Goal: Task Accomplishment & Management: Use online tool/utility

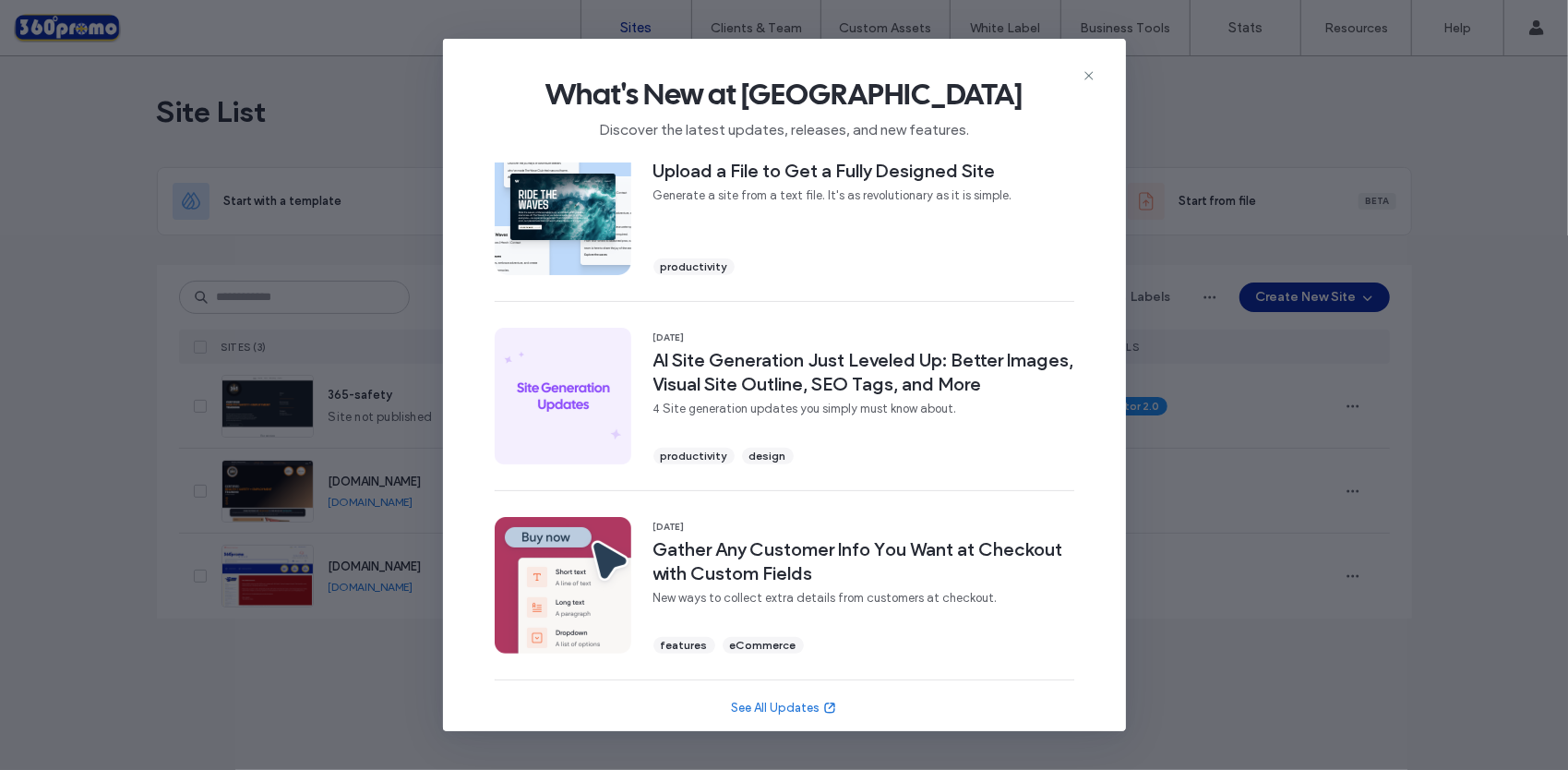
scroll to position [605, 0]
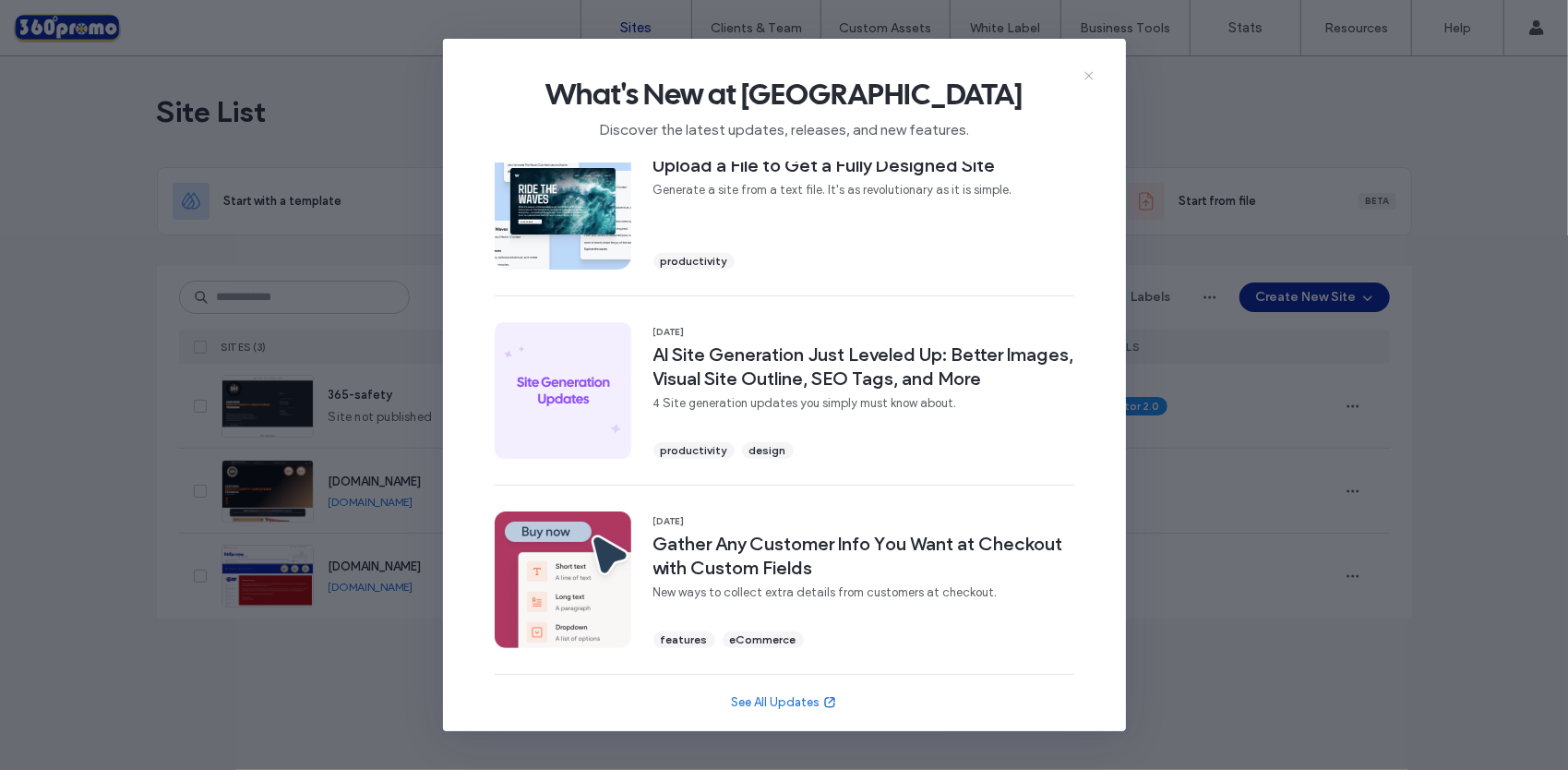
click at [1089, 76] on use at bounding box center [1088, 75] width 9 height 9
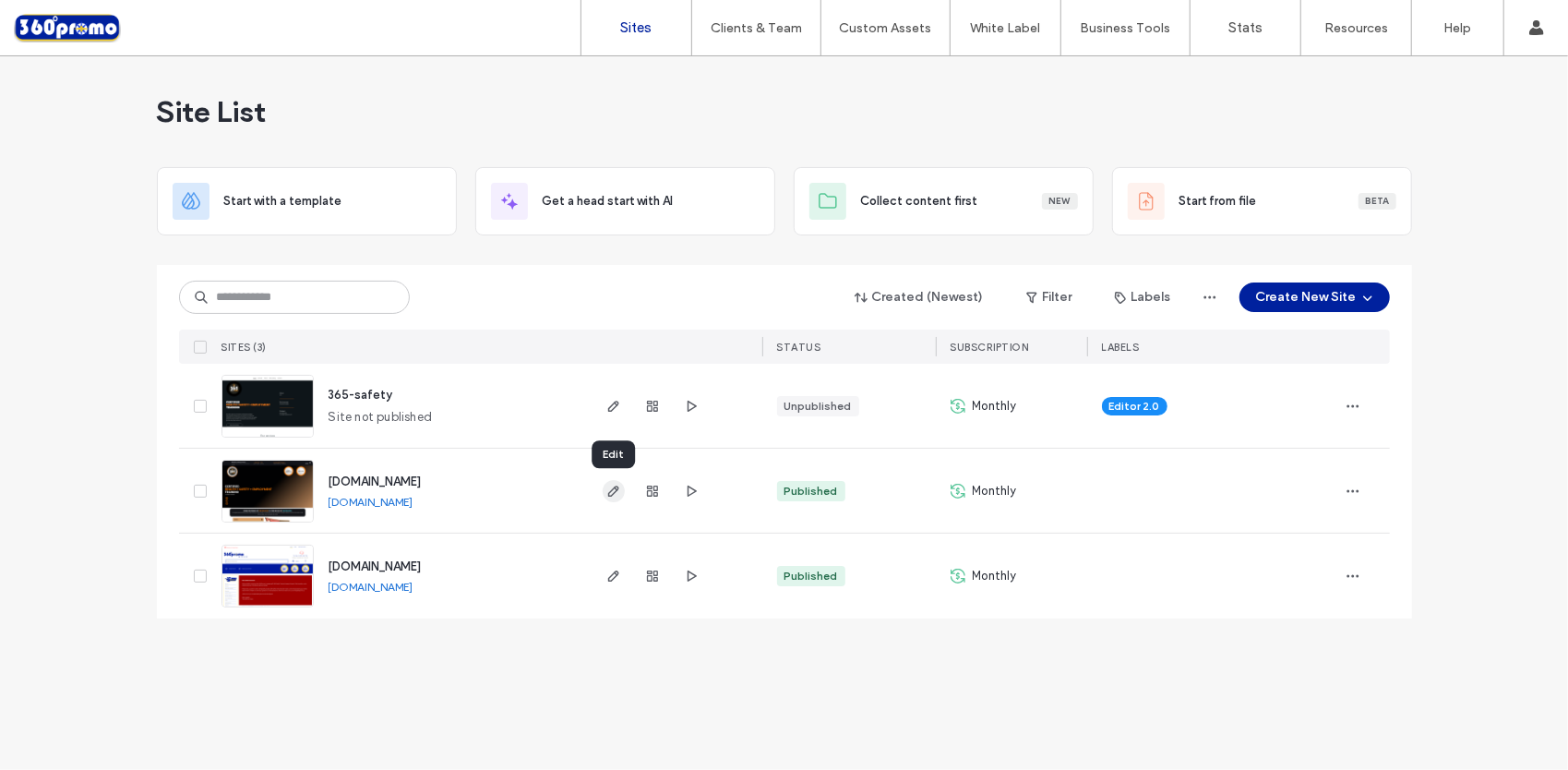
click at [617, 490] on icon "button" at bounding box center [614, 491] width 14 height 14
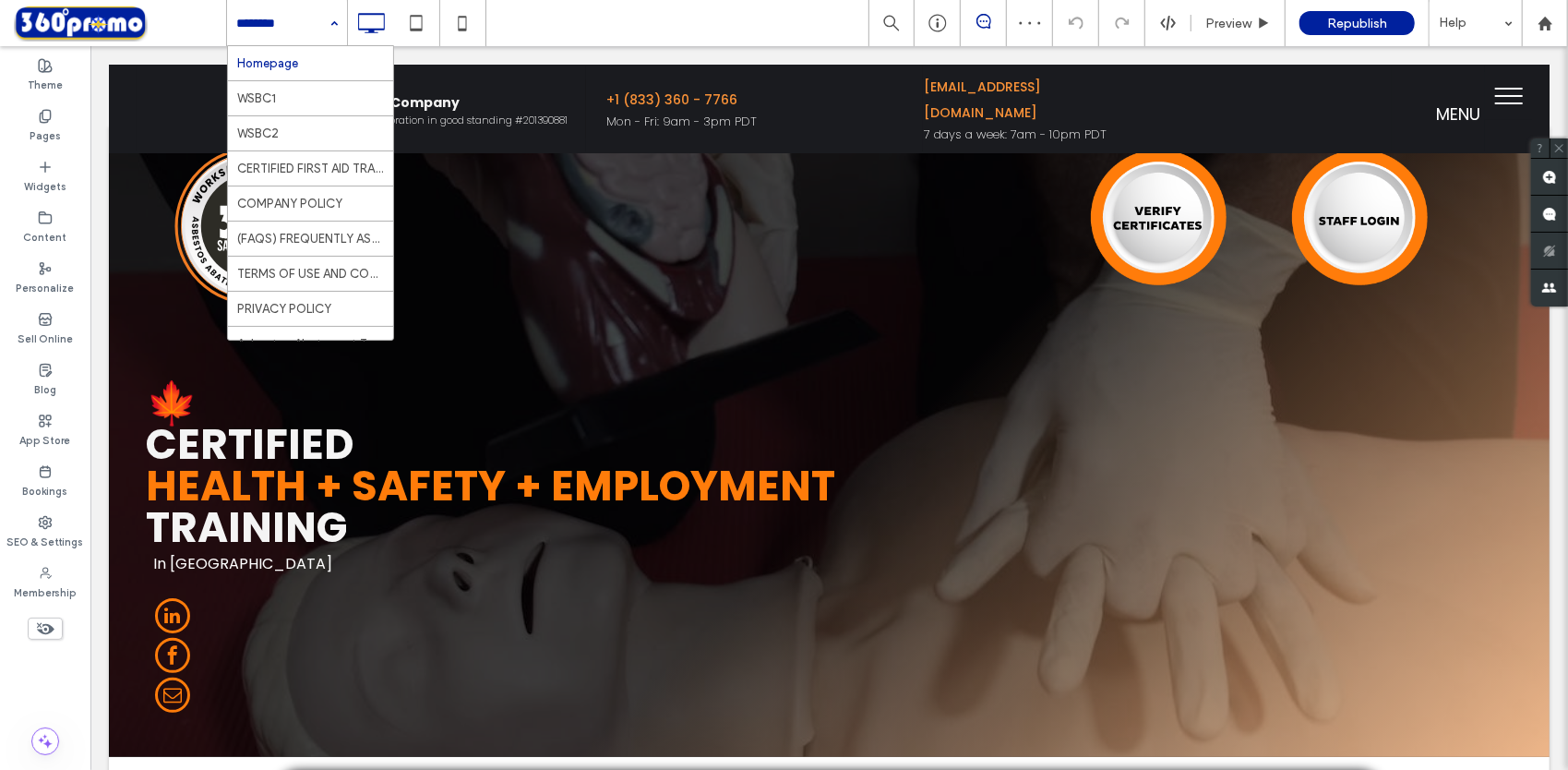
scroll to position [434, 0]
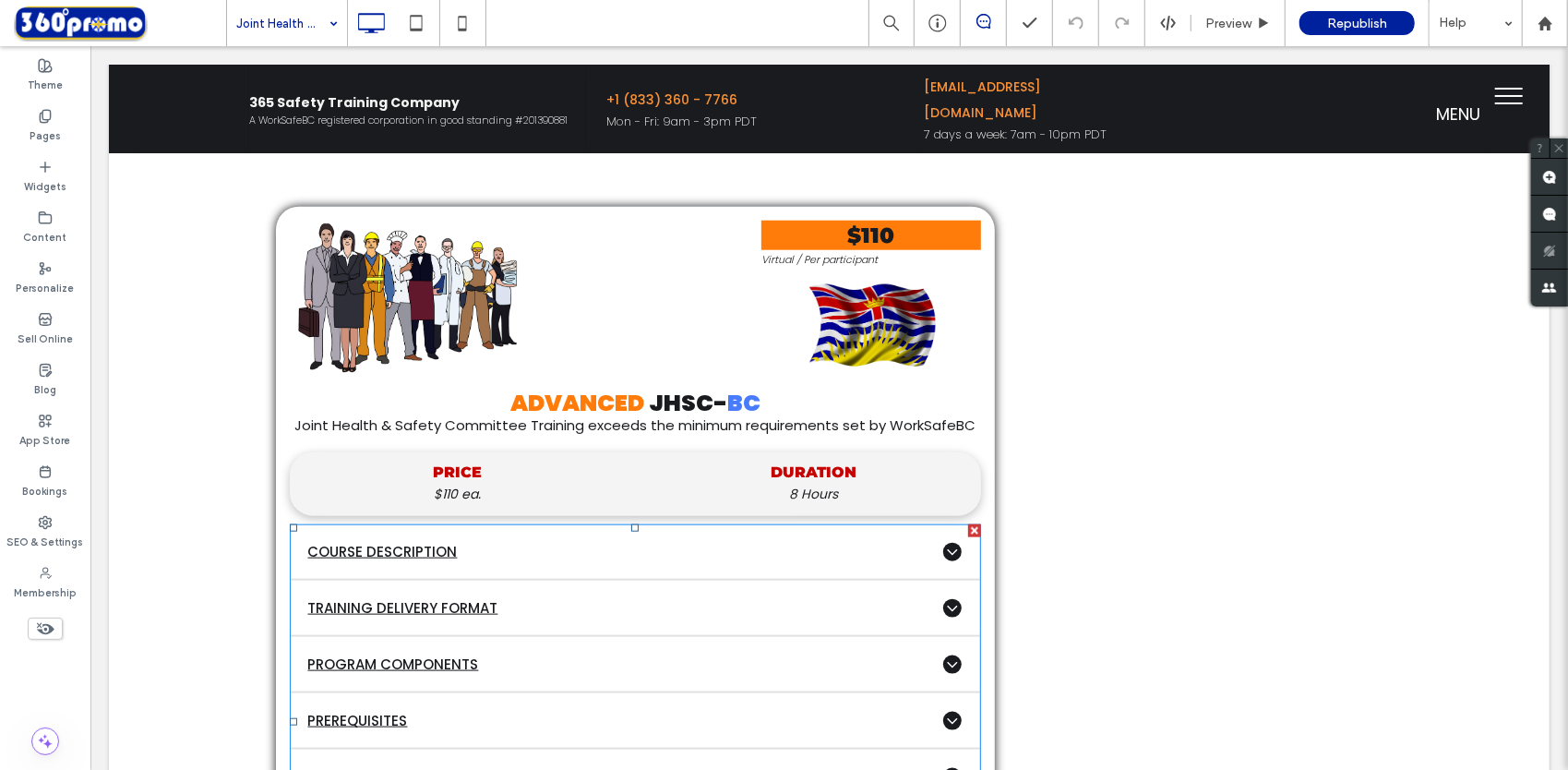
scroll to position [1199, 0]
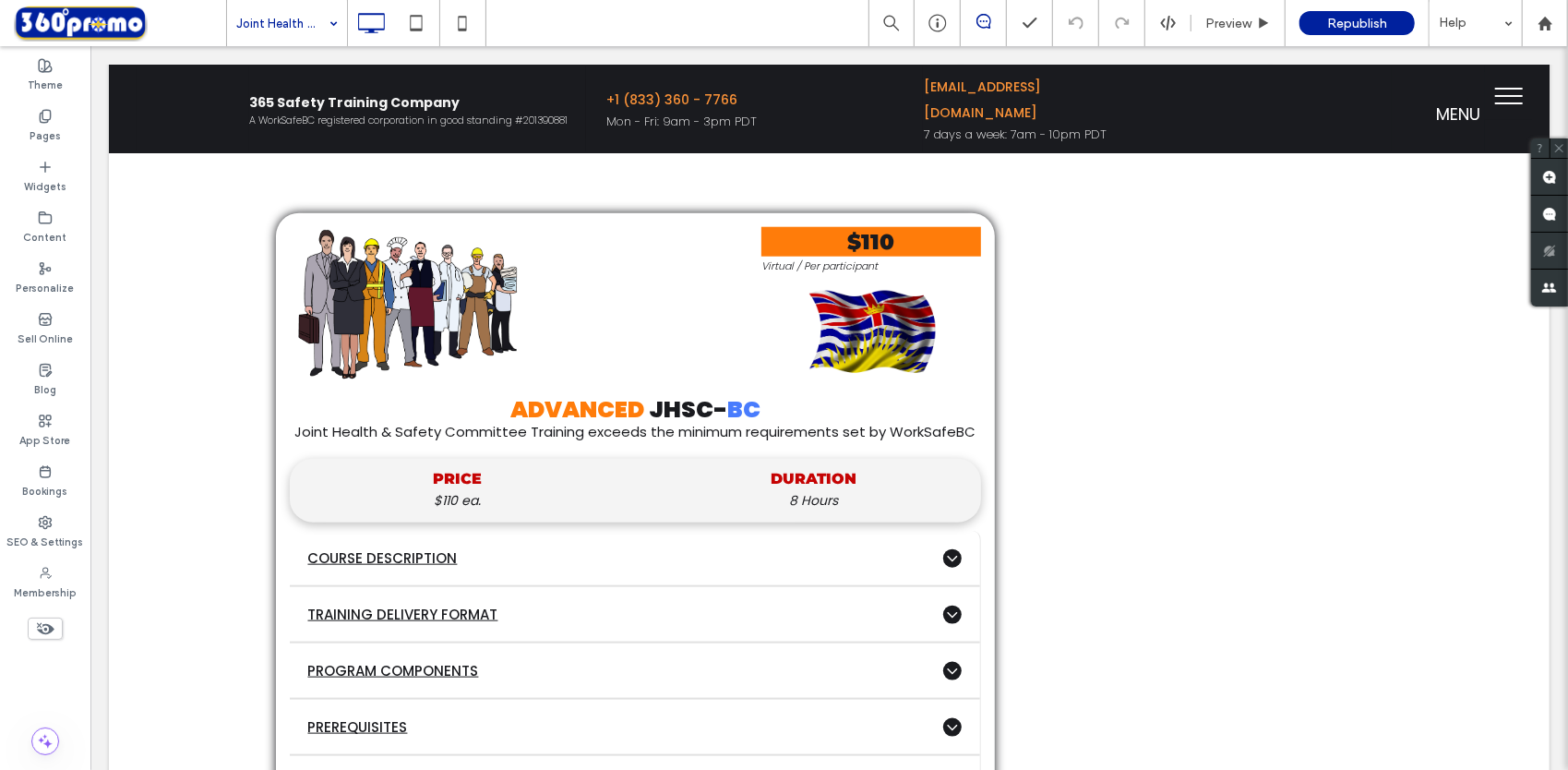
click at [49, 624] on icon at bounding box center [45, 628] width 20 height 20
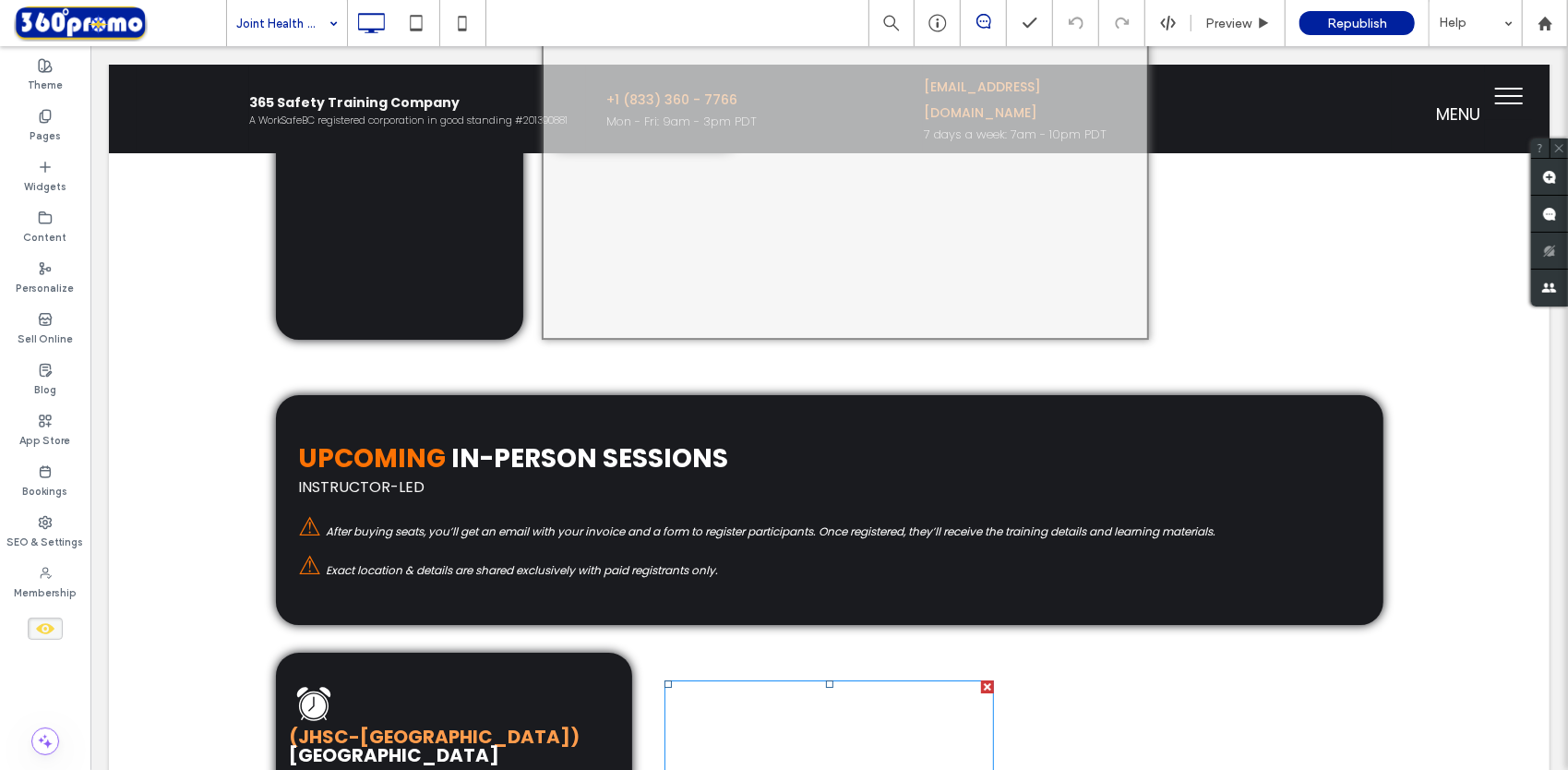
scroll to position [3878, 0]
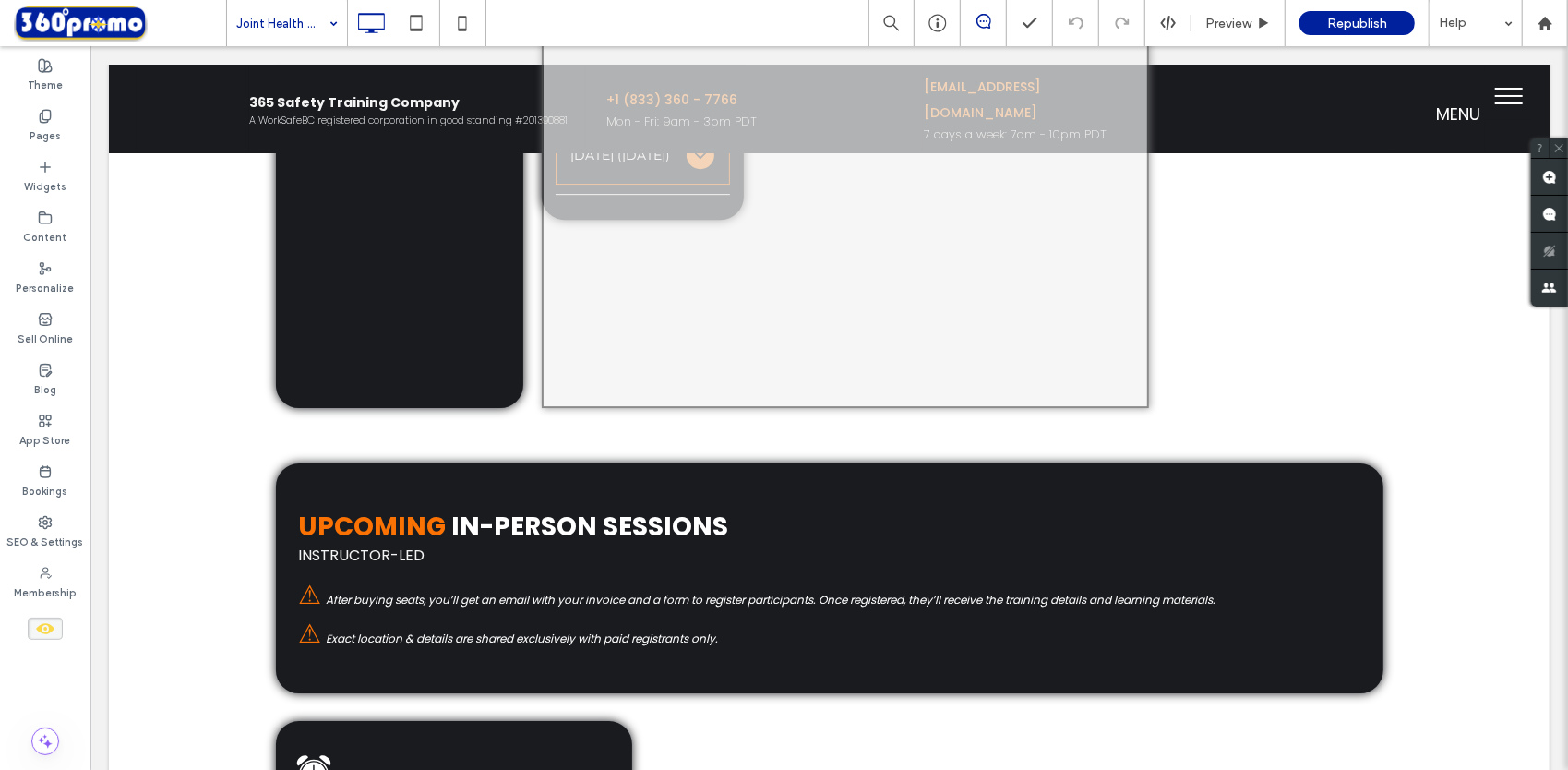
click at [52, 630] on use at bounding box center [44, 629] width 18 height 12
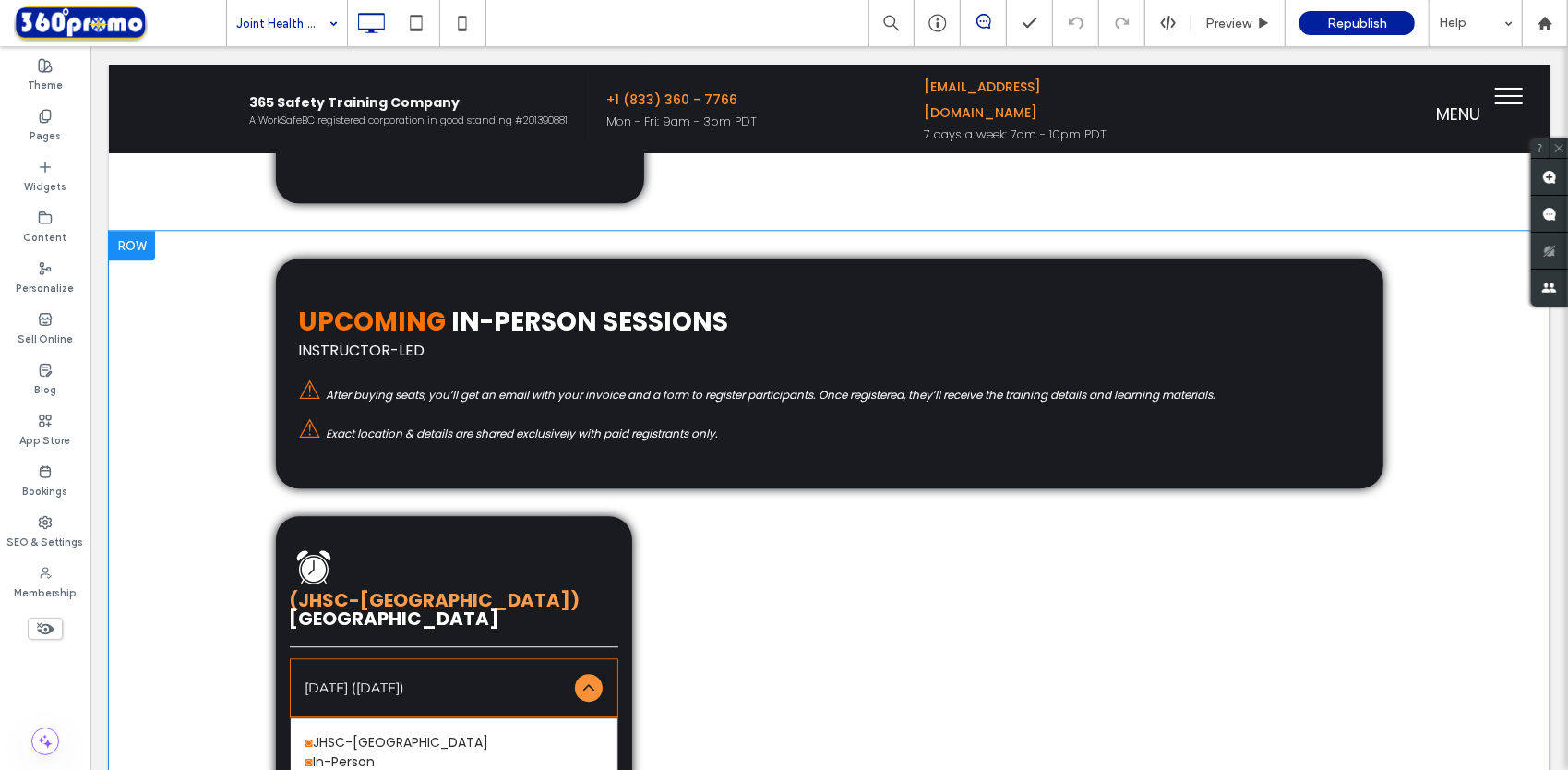
scroll to position [3049, 0]
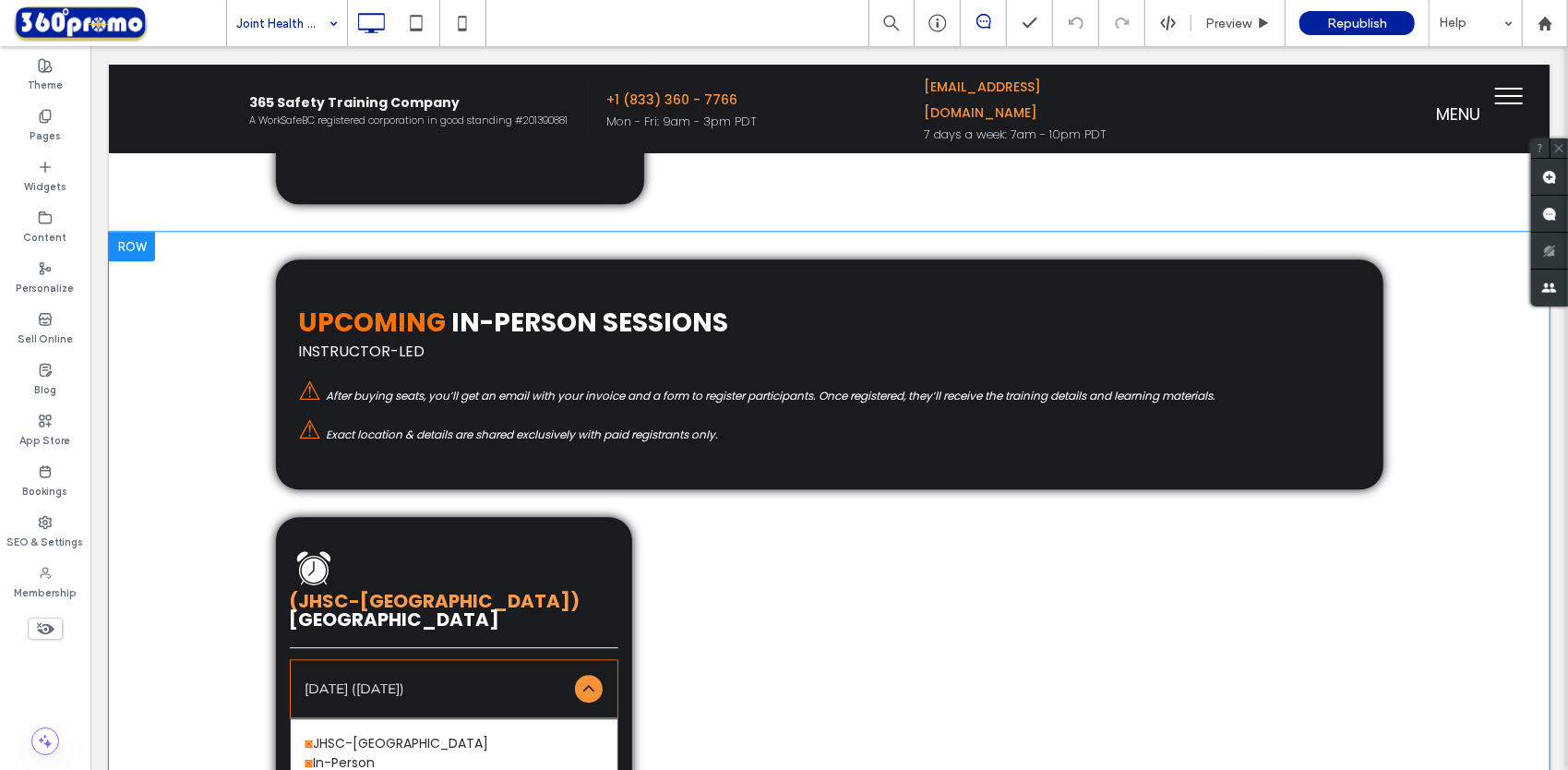
click at [134, 241] on div at bounding box center [131, 245] width 46 height 30
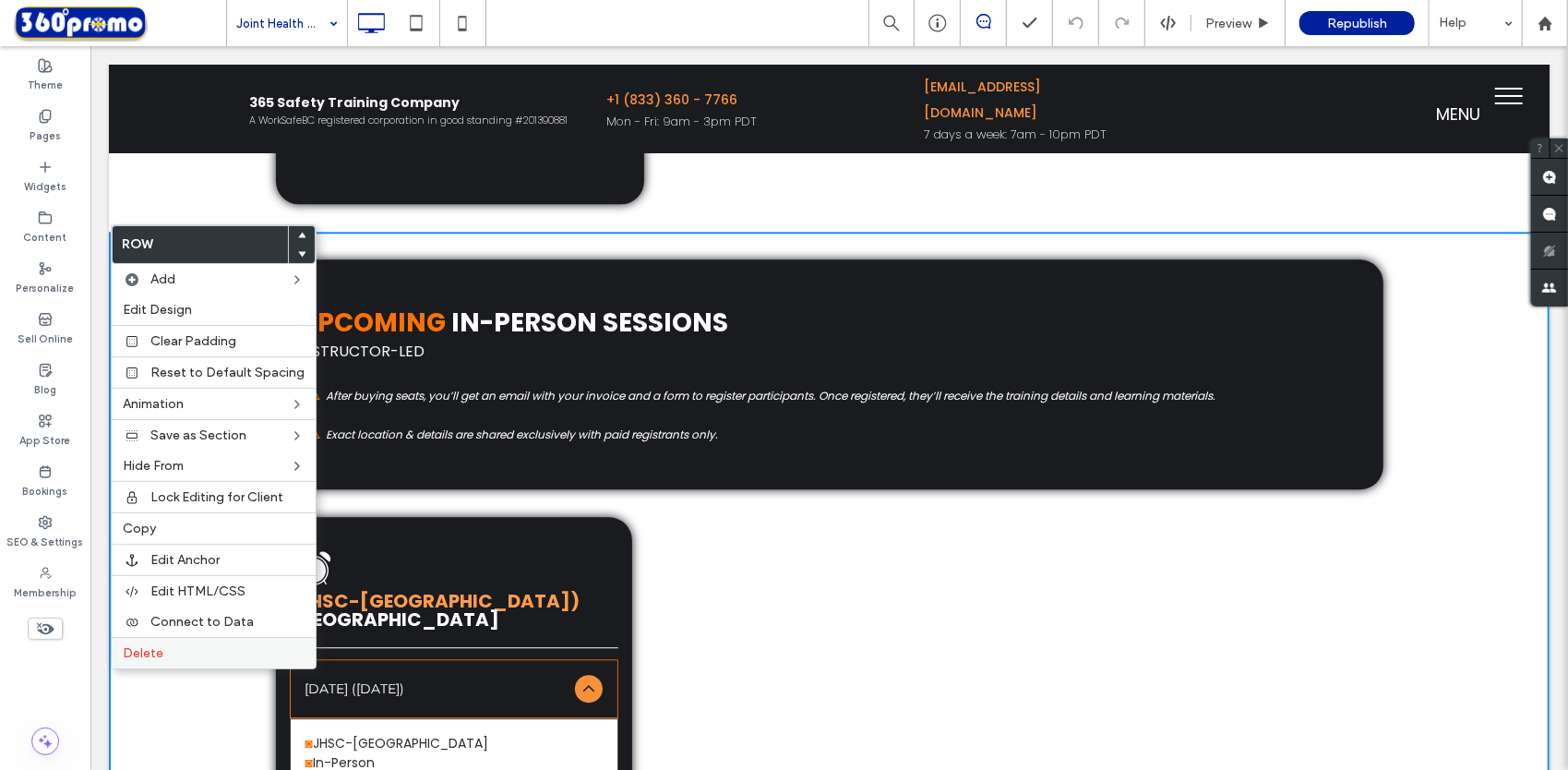
click at [153, 645] on span "Delete" at bounding box center [143, 653] width 40 height 15
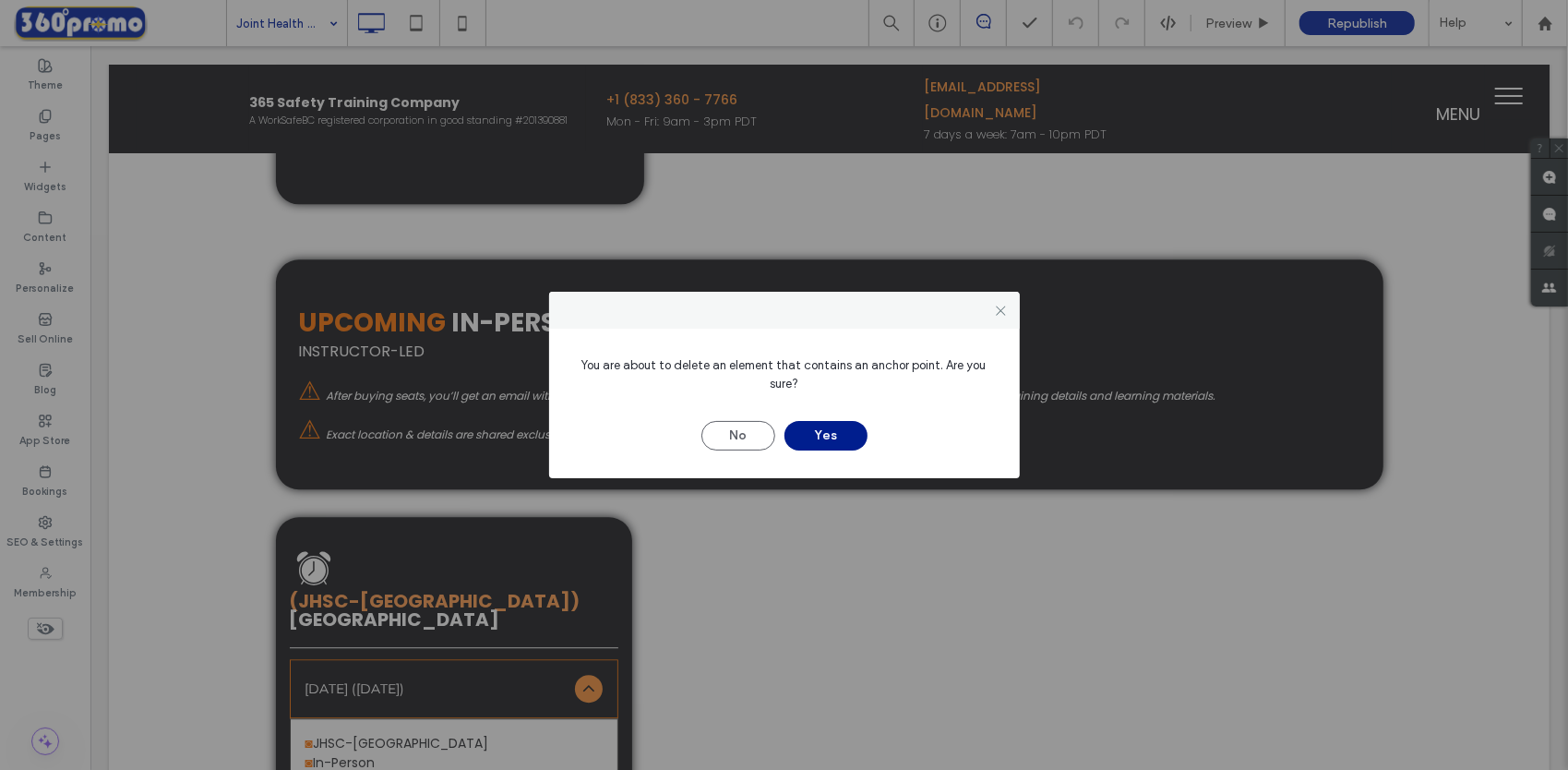
click at [814, 434] on button "Yes" at bounding box center [826, 435] width 84 height 30
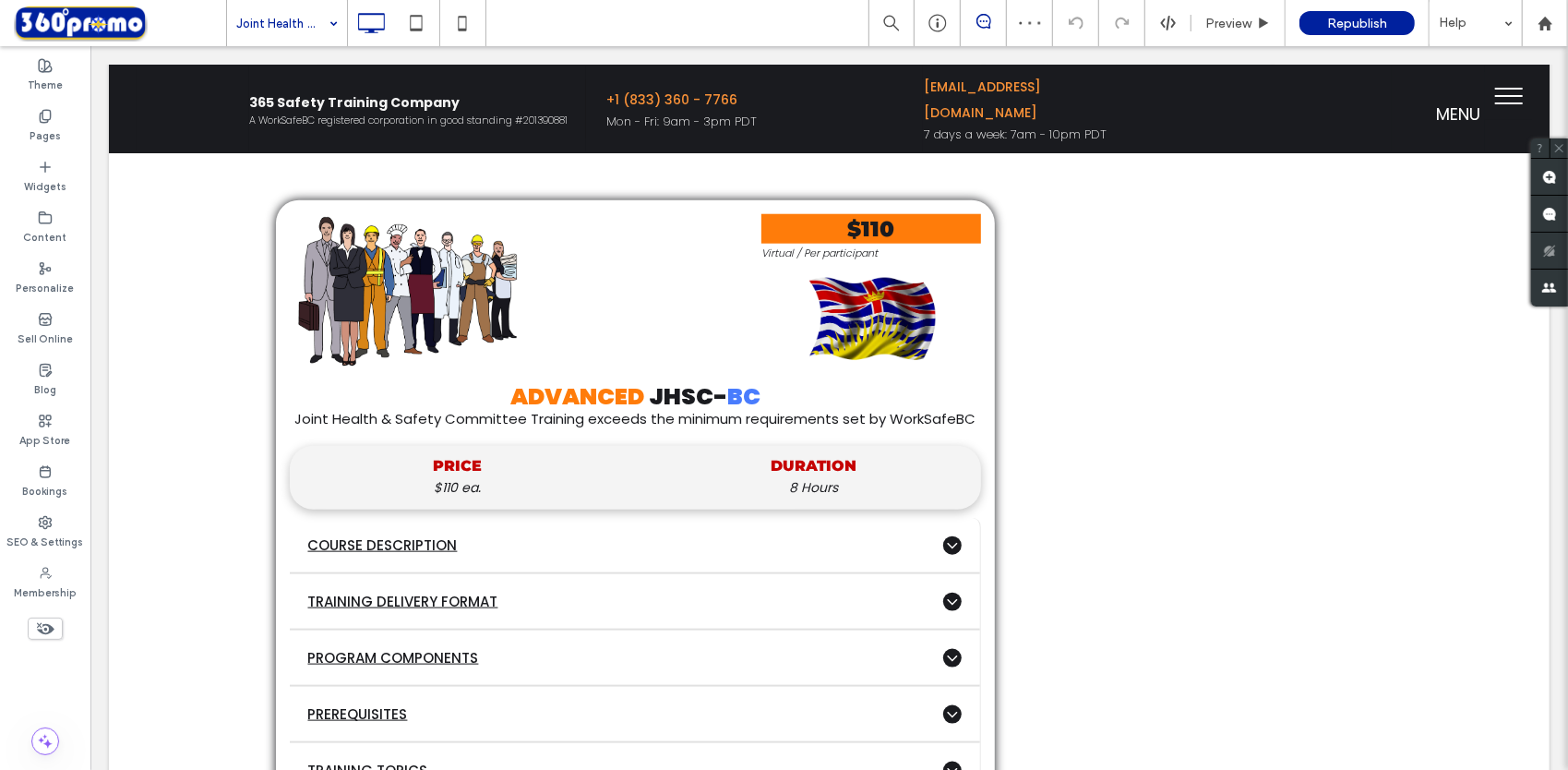
scroll to position [1211, 0]
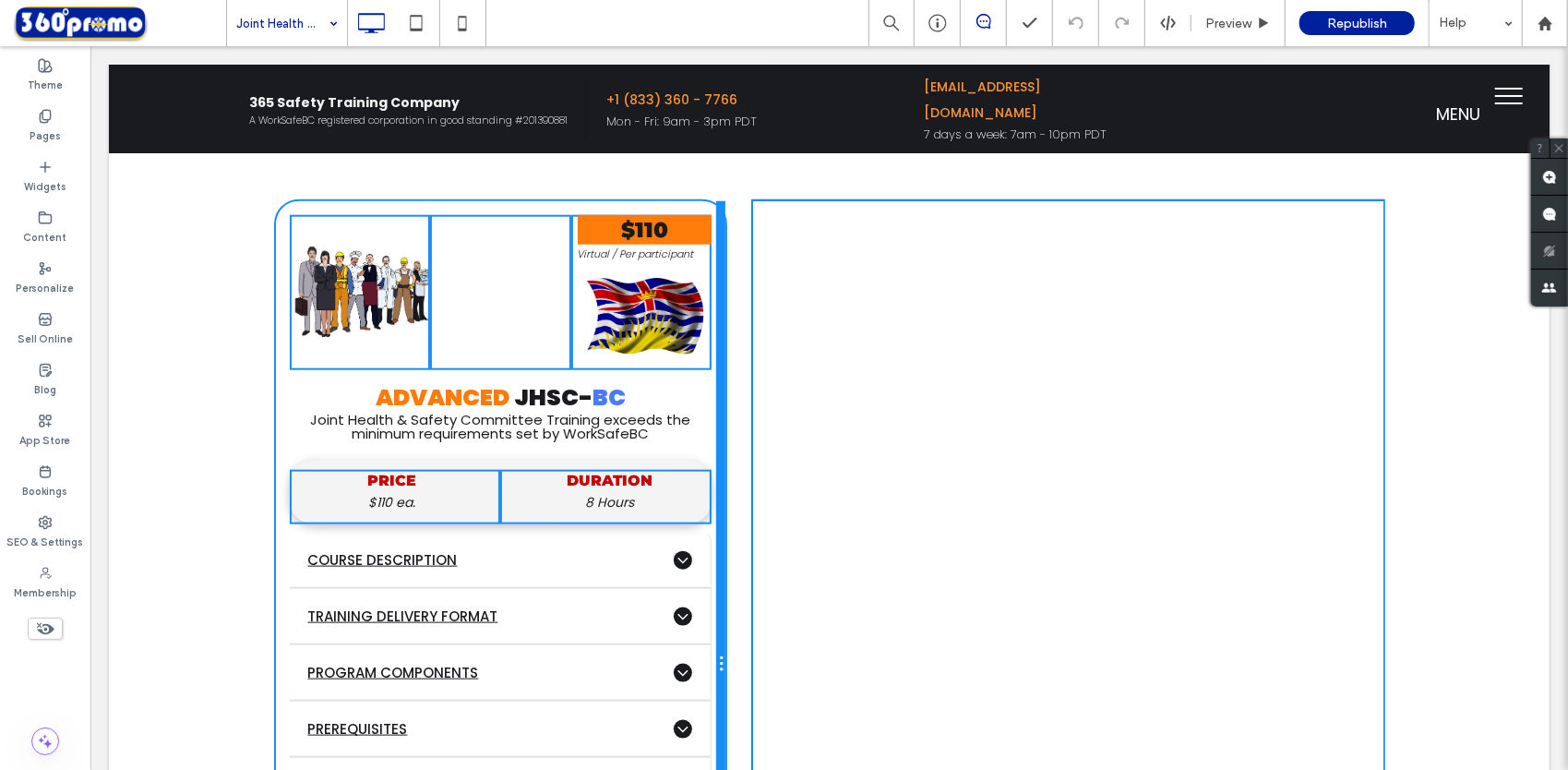
drag, startPoint x: 983, startPoint y: 288, endPoint x: 754, endPoint y: 355, distance: 238.6
click at [663, 309] on div "Click To Paste Click To Paste $110 Virtual / Per participant Click To Paste ADV…" at bounding box center [499, 664] width 450 height 927
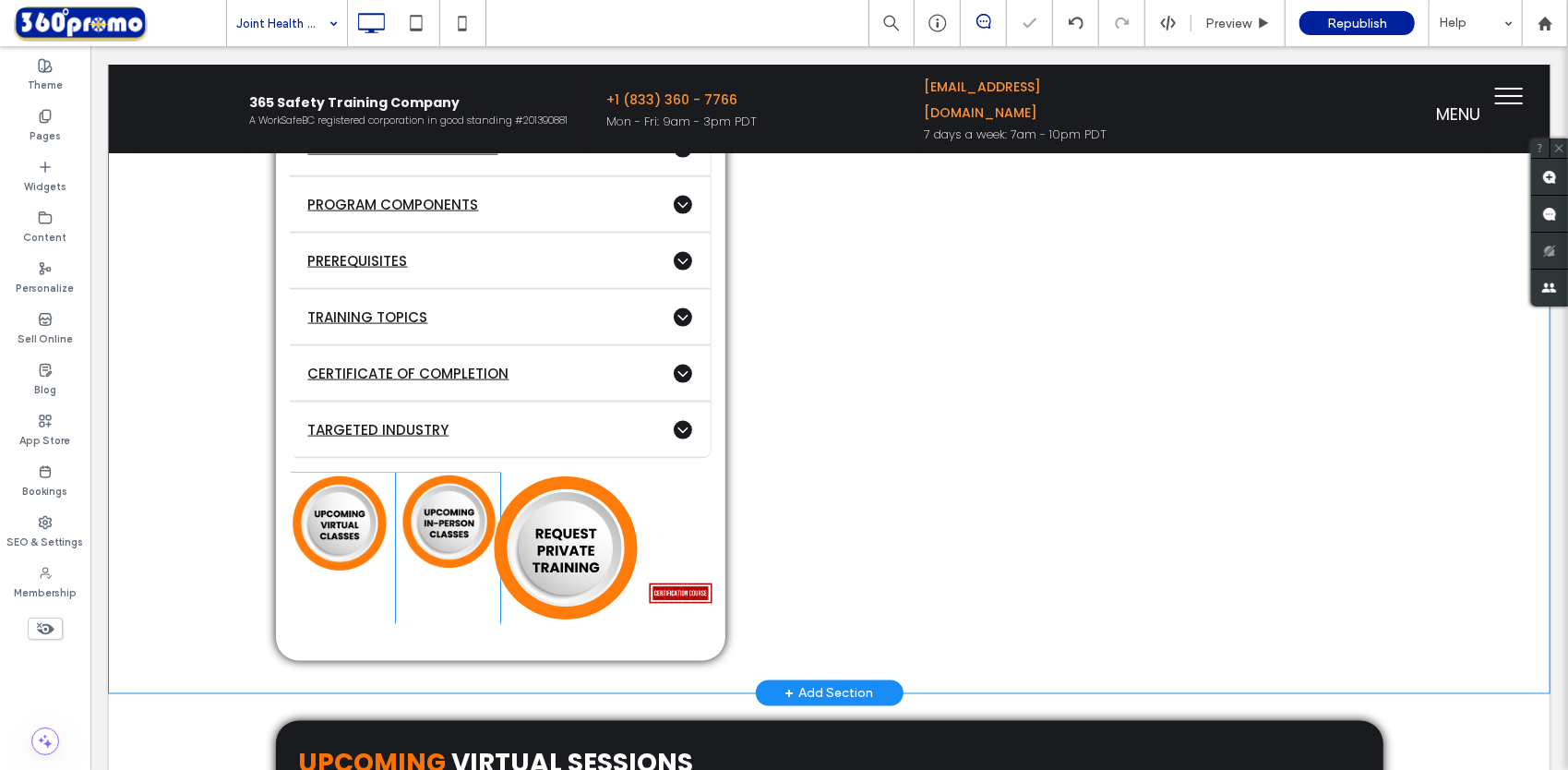
scroll to position [1679, 0]
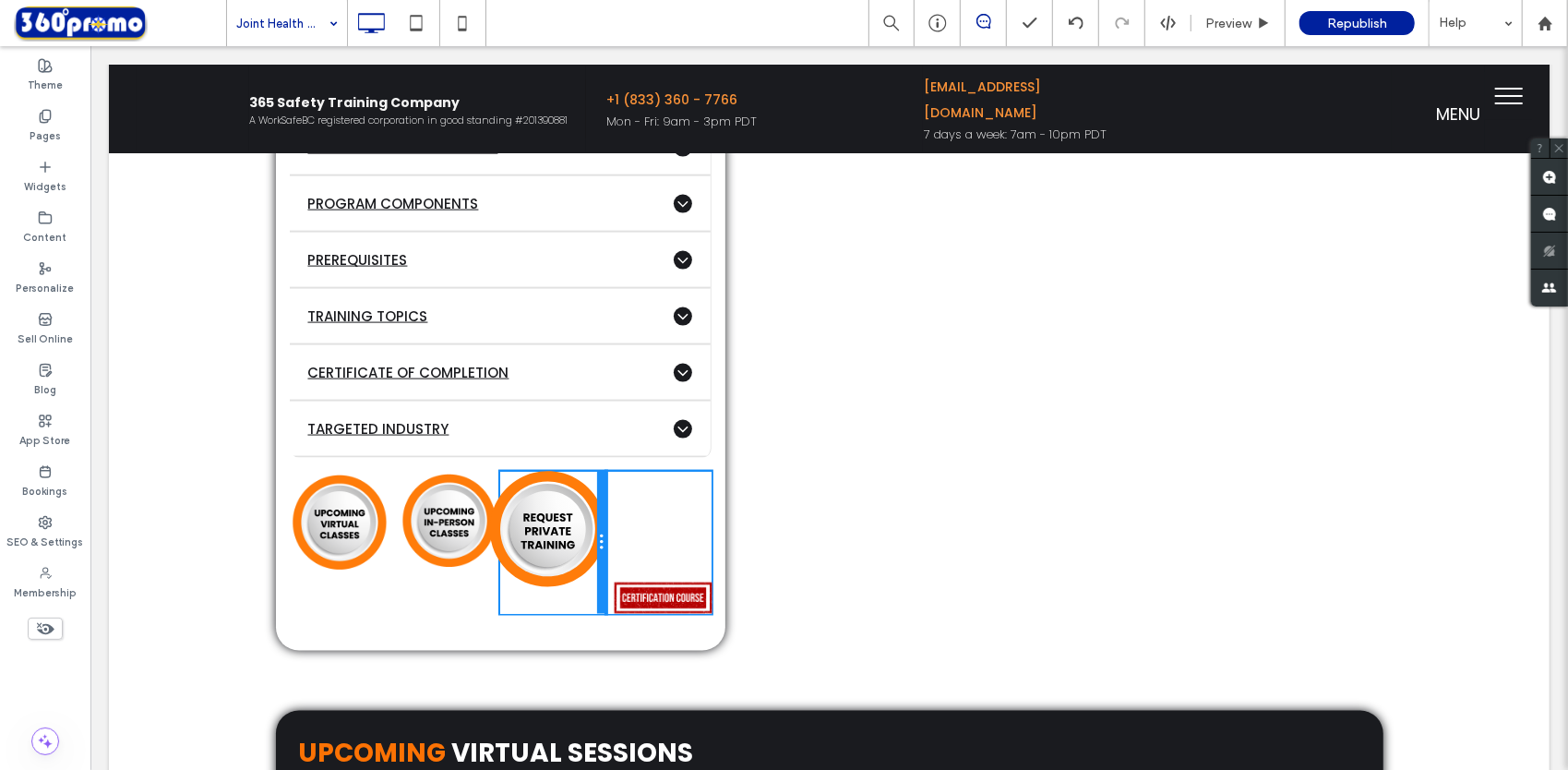
drag, startPoint x: 628, startPoint y: 565, endPoint x: 673, endPoint y: 607, distance: 61.6
click at [583, 561] on div "Click To Paste" at bounding box center [552, 541] width 106 height 142
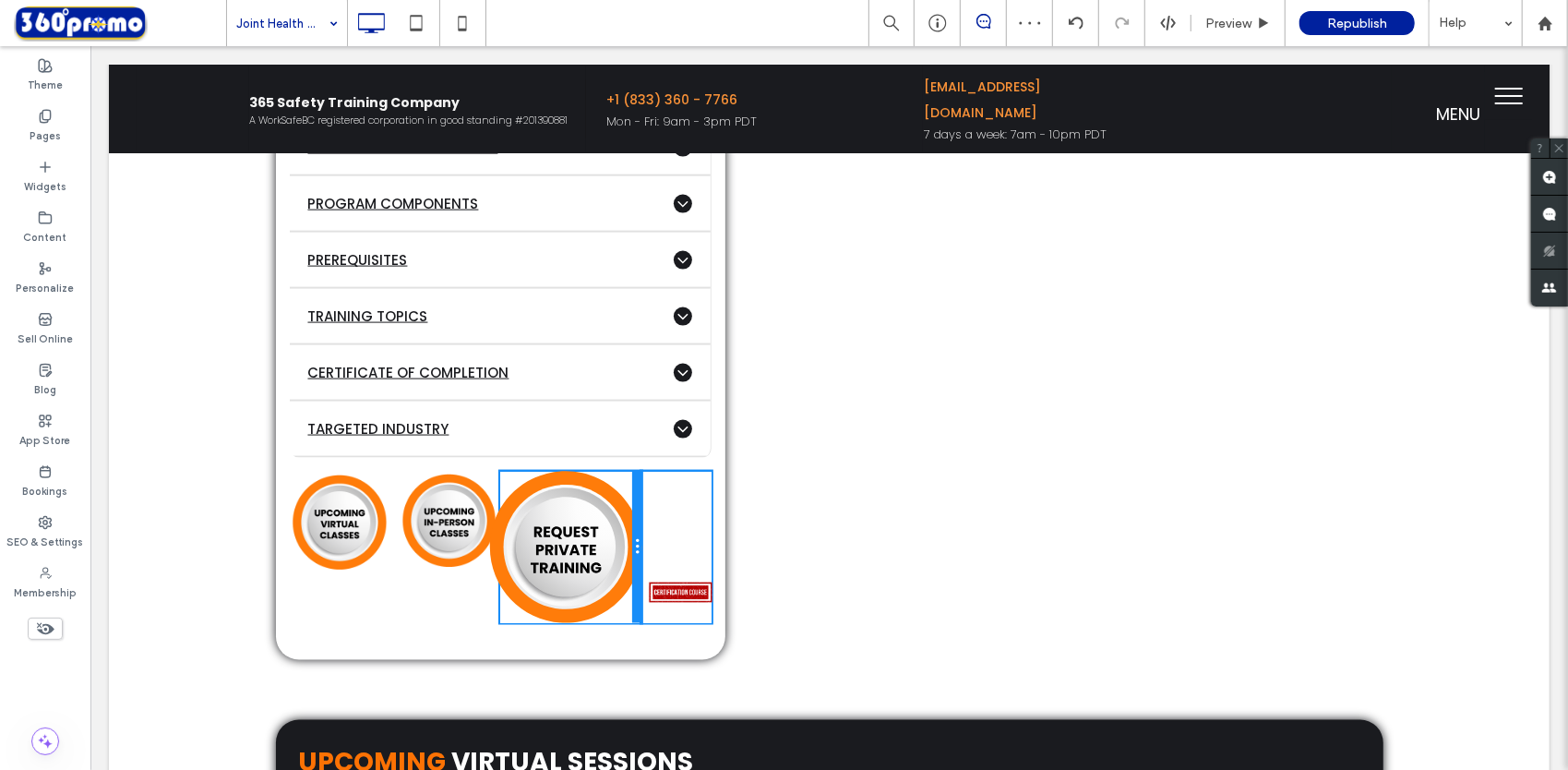
drag, startPoint x: 593, startPoint y: 540, endPoint x: 616, endPoint y: 538, distance: 23.1
click at [616, 538] on div "Click To Paste" at bounding box center [569, 546] width 141 height 152
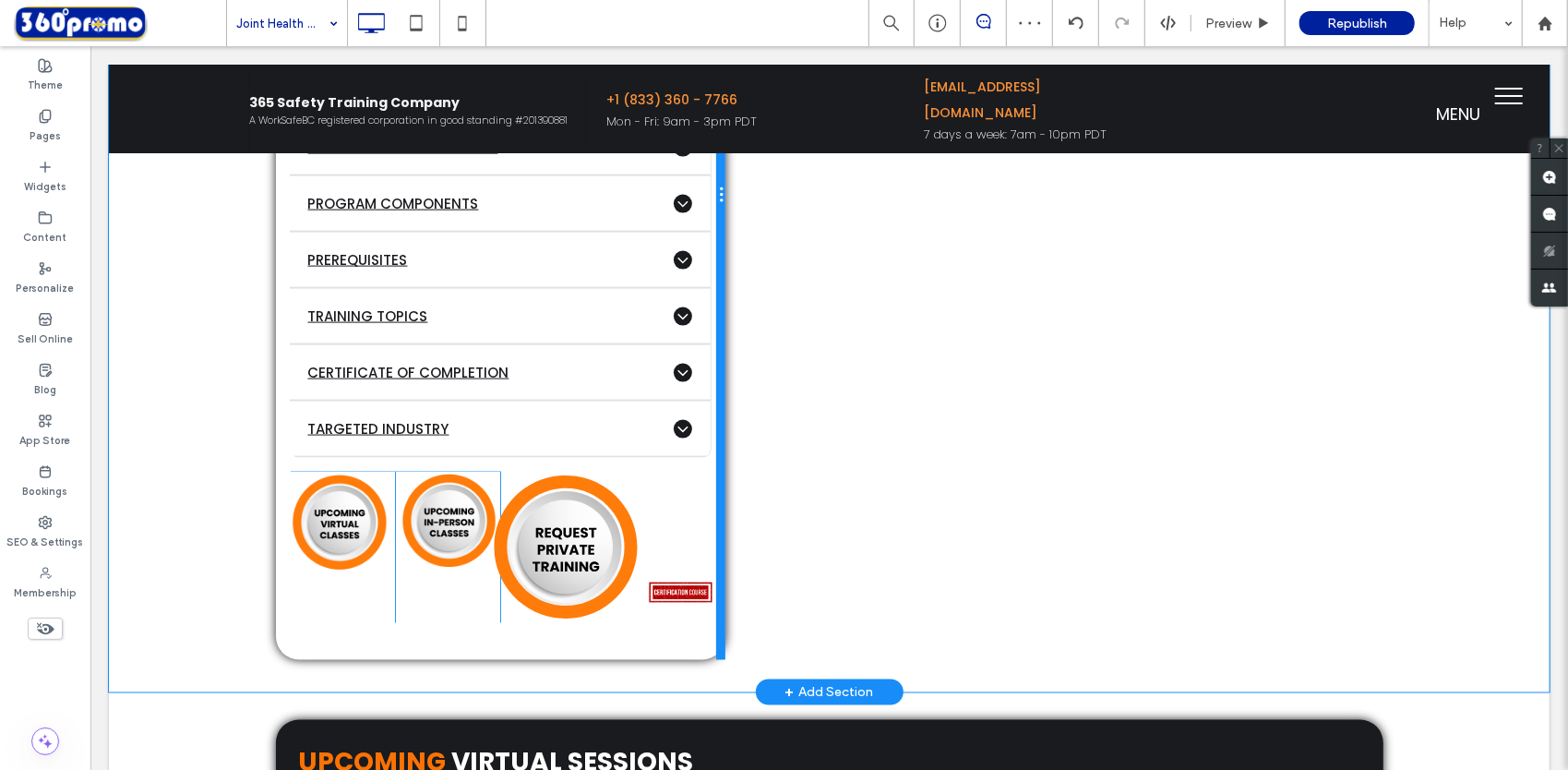
click at [715, 323] on div at bounding box center [720, 195] width 10 height 927
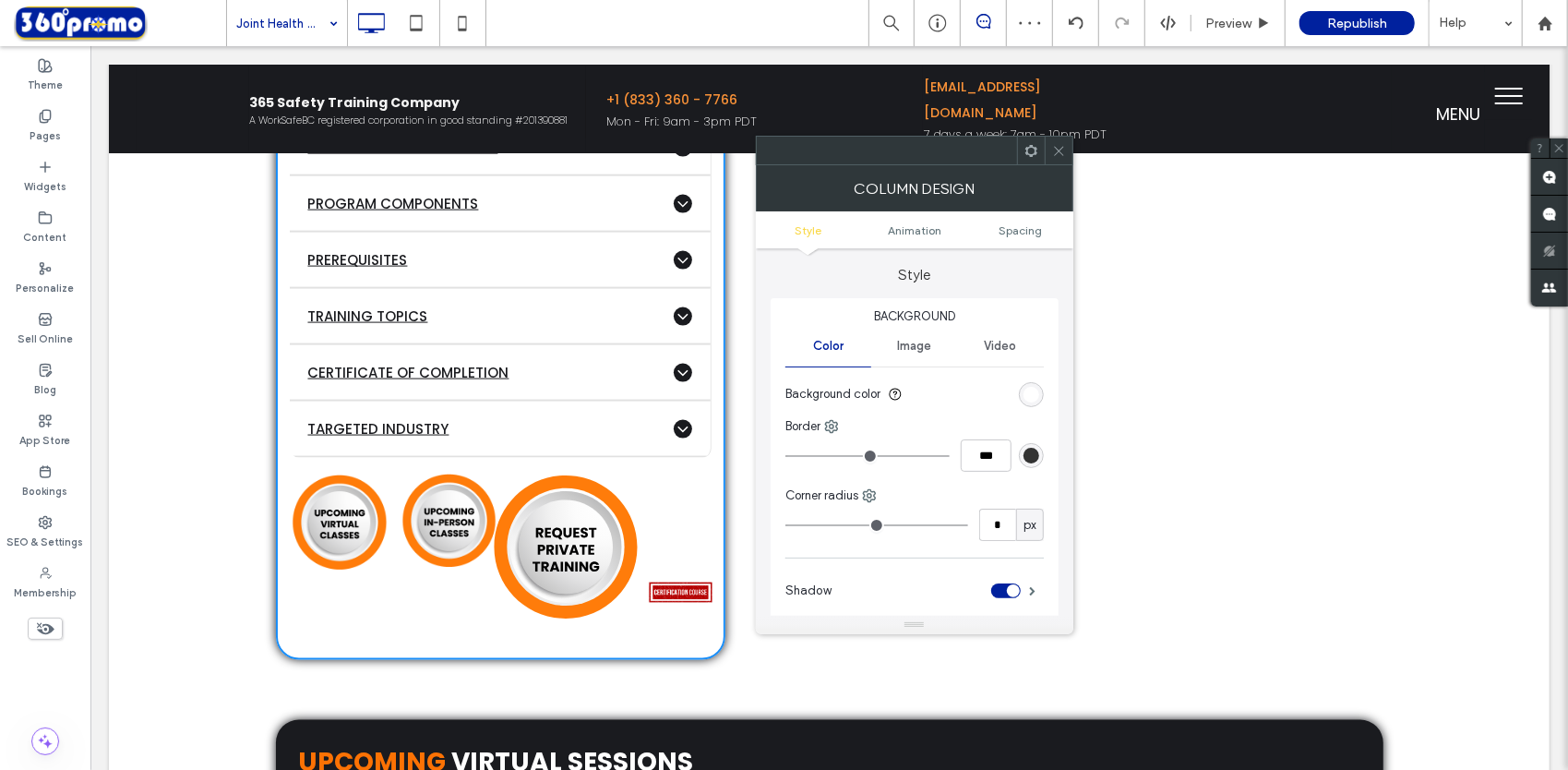
type input "**"
click at [1059, 148] on icon at bounding box center [1059, 151] width 13 height 13
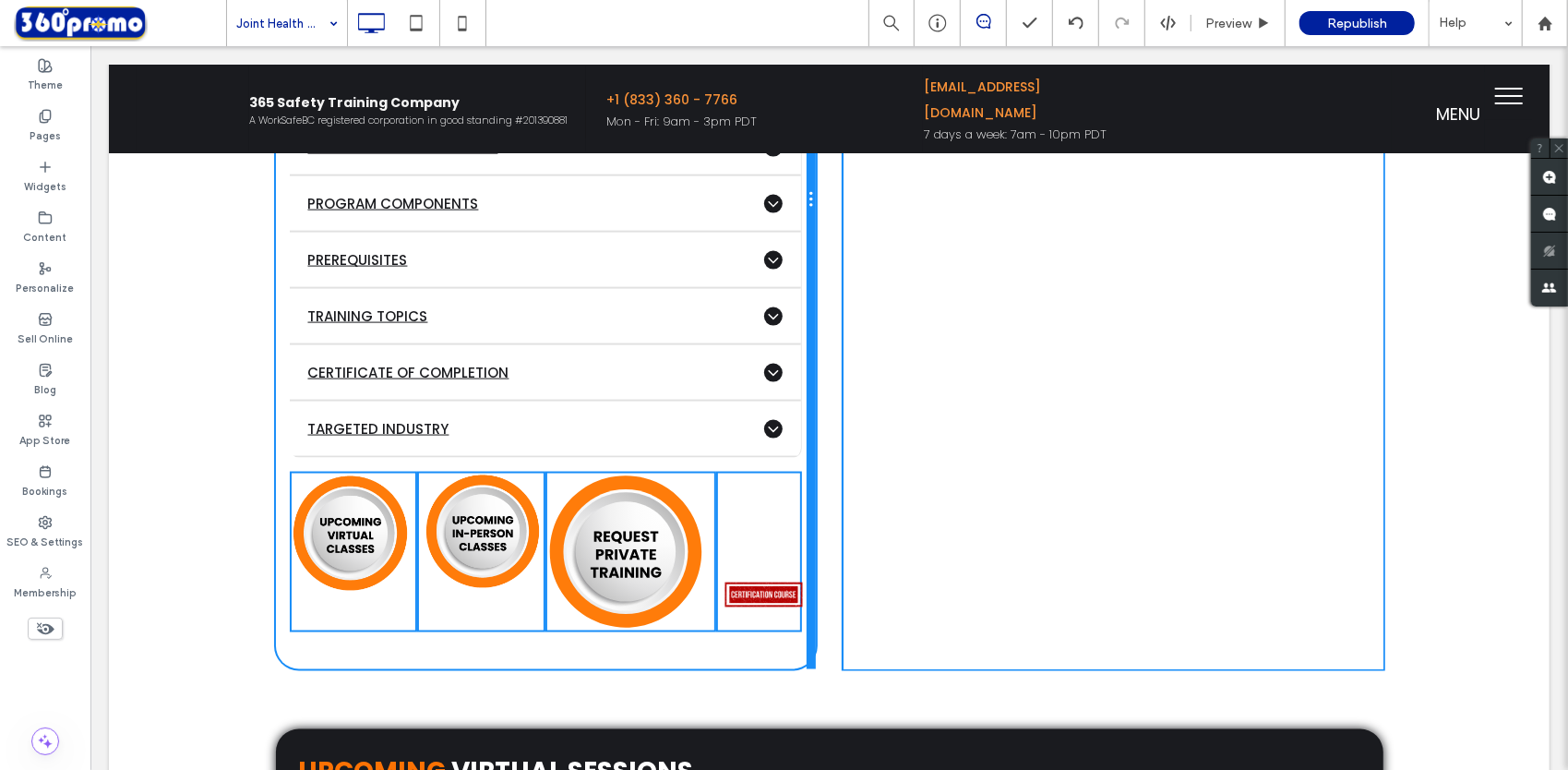
drag, startPoint x: 717, startPoint y: 348, endPoint x: 767, endPoint y: 337, distance: 51.2
click at [767, 337] on div "Click To Paste Click To Paste $110 Virtual / Per participant Click To Paste ADV…" at bounding box center [544, 200] width 540 height 937
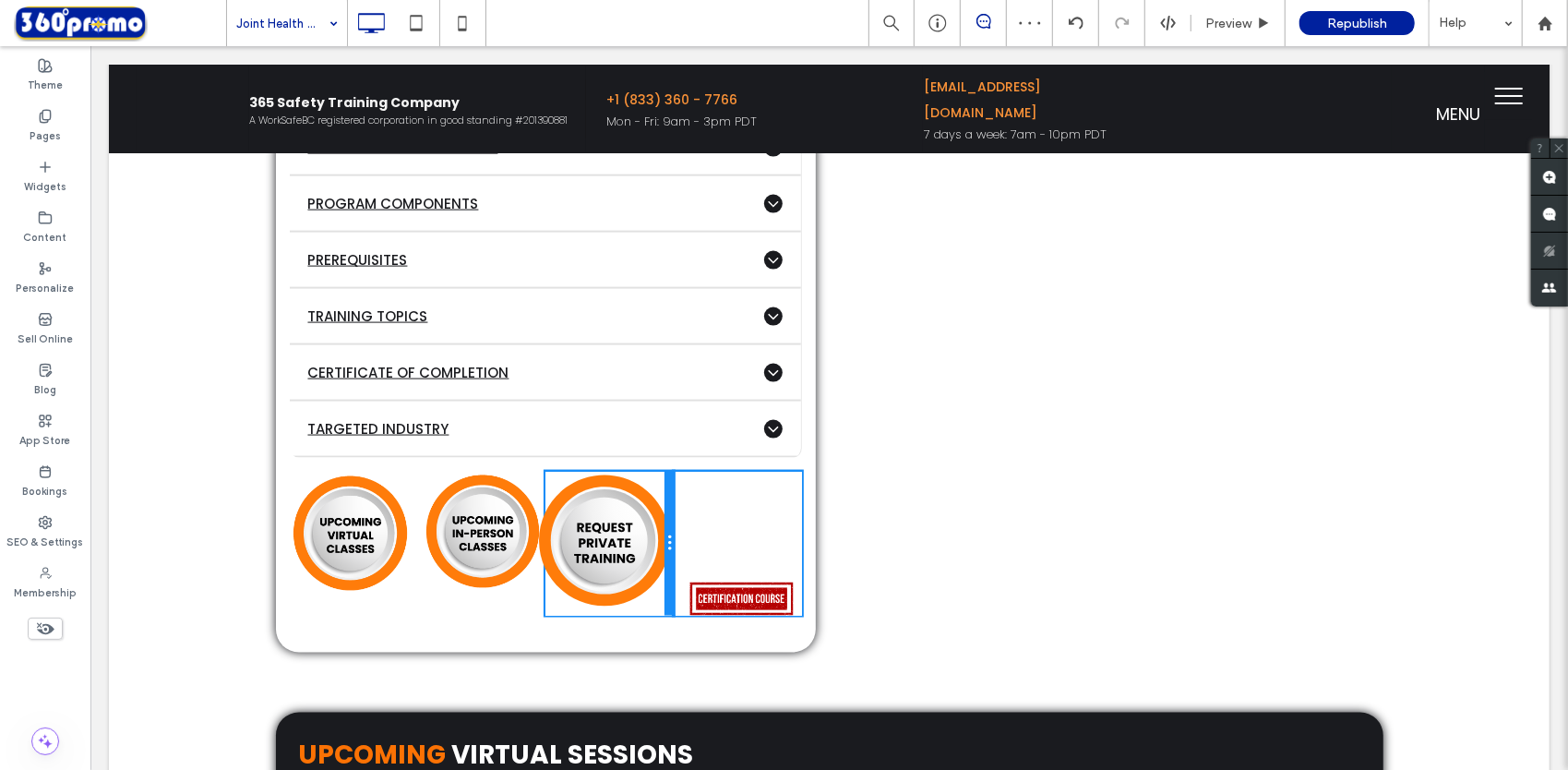
drag, startPoint x: 699, startPoint y: 547, endPoint x: 669, endPoint y: 545, distance: 30.1
click at [669, 545] on div "Click To Paste Click To Paste Click To Paste Click To Paste" at bounding box center [544, 542] width 512 height 144
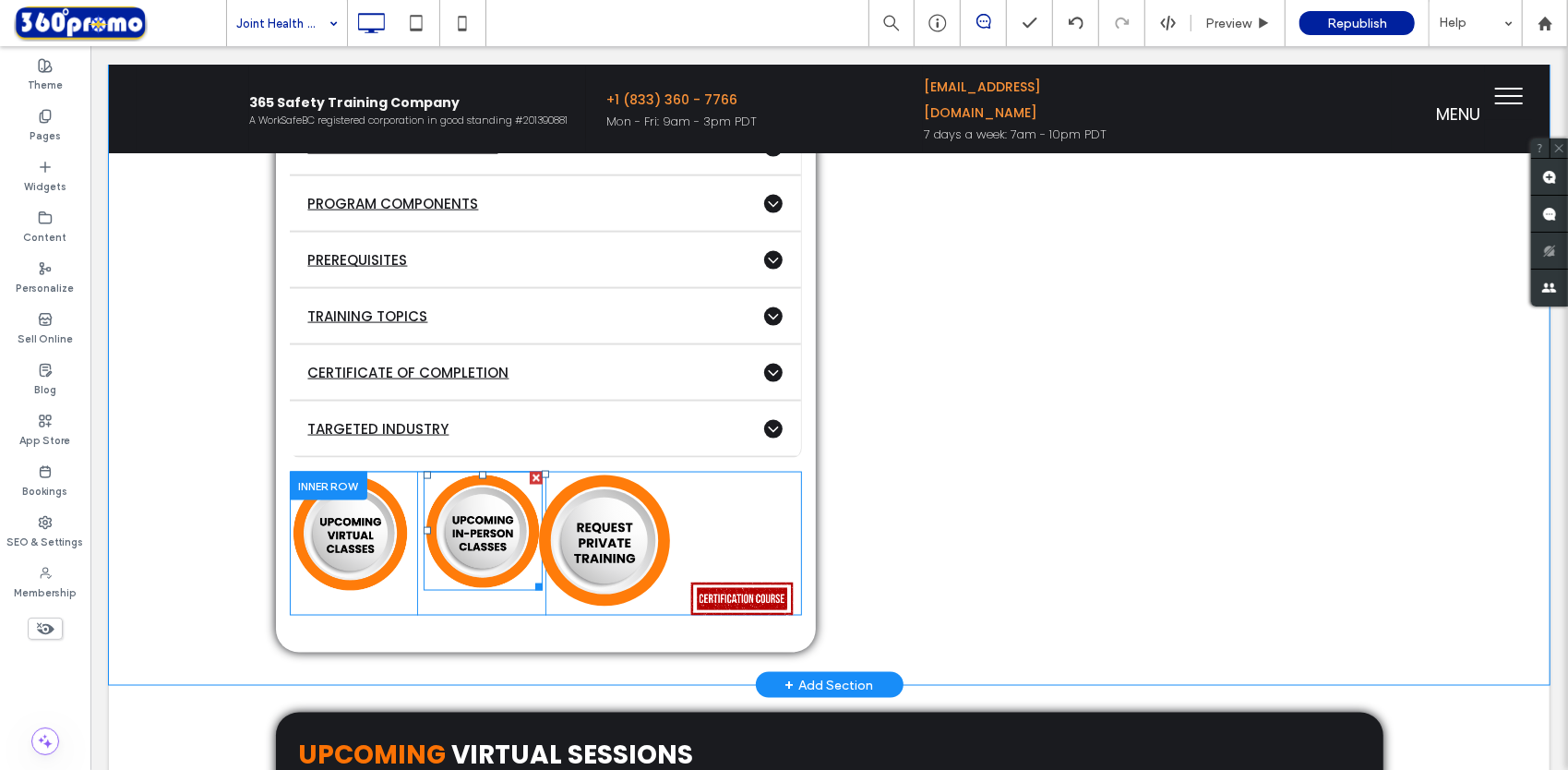
click at [529, 470] on div at bounding box center [535, 476] width 12 height 12
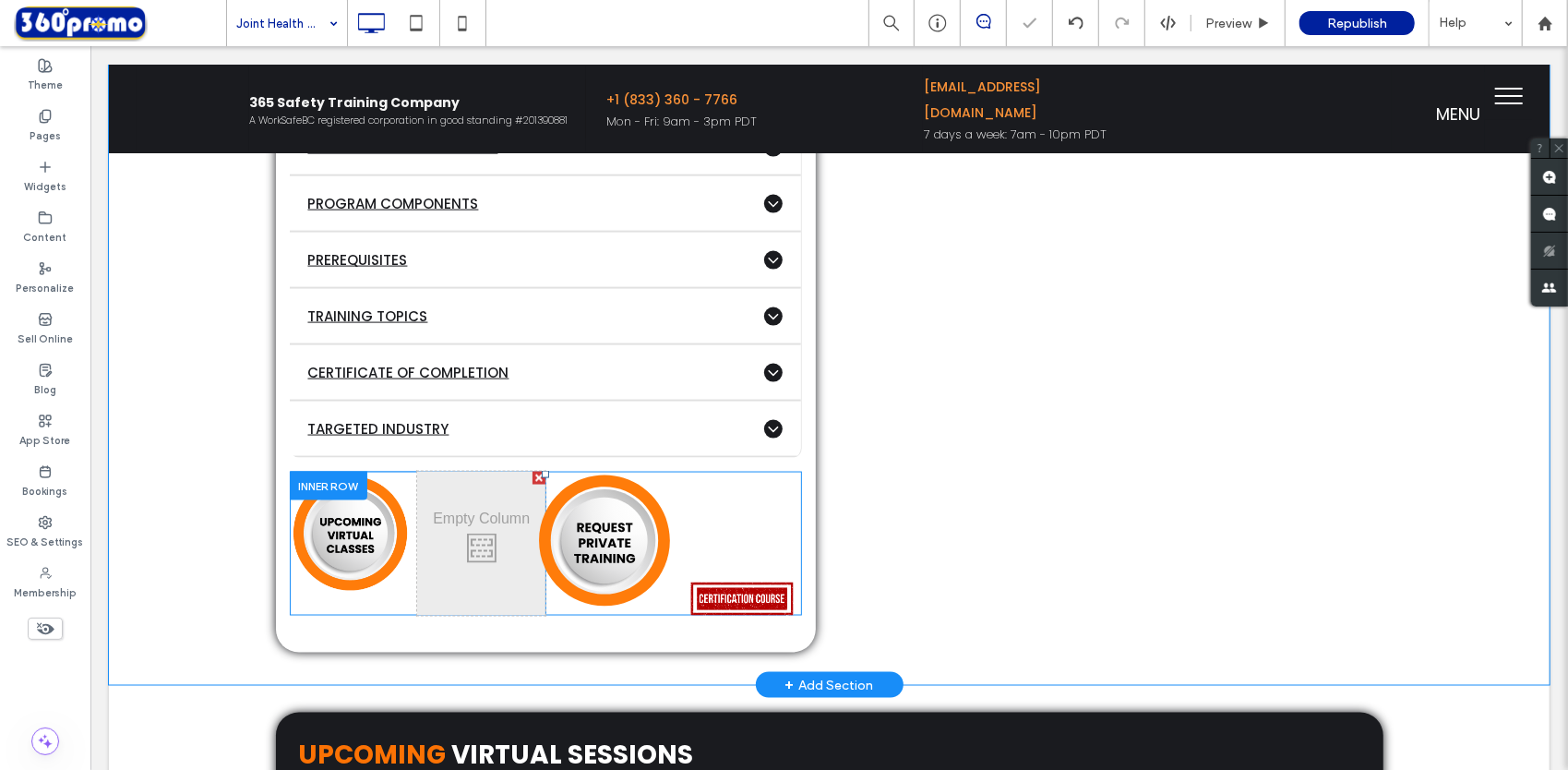
click at [532, 470] on div at bounding box center [538, 476] width 12 height 12
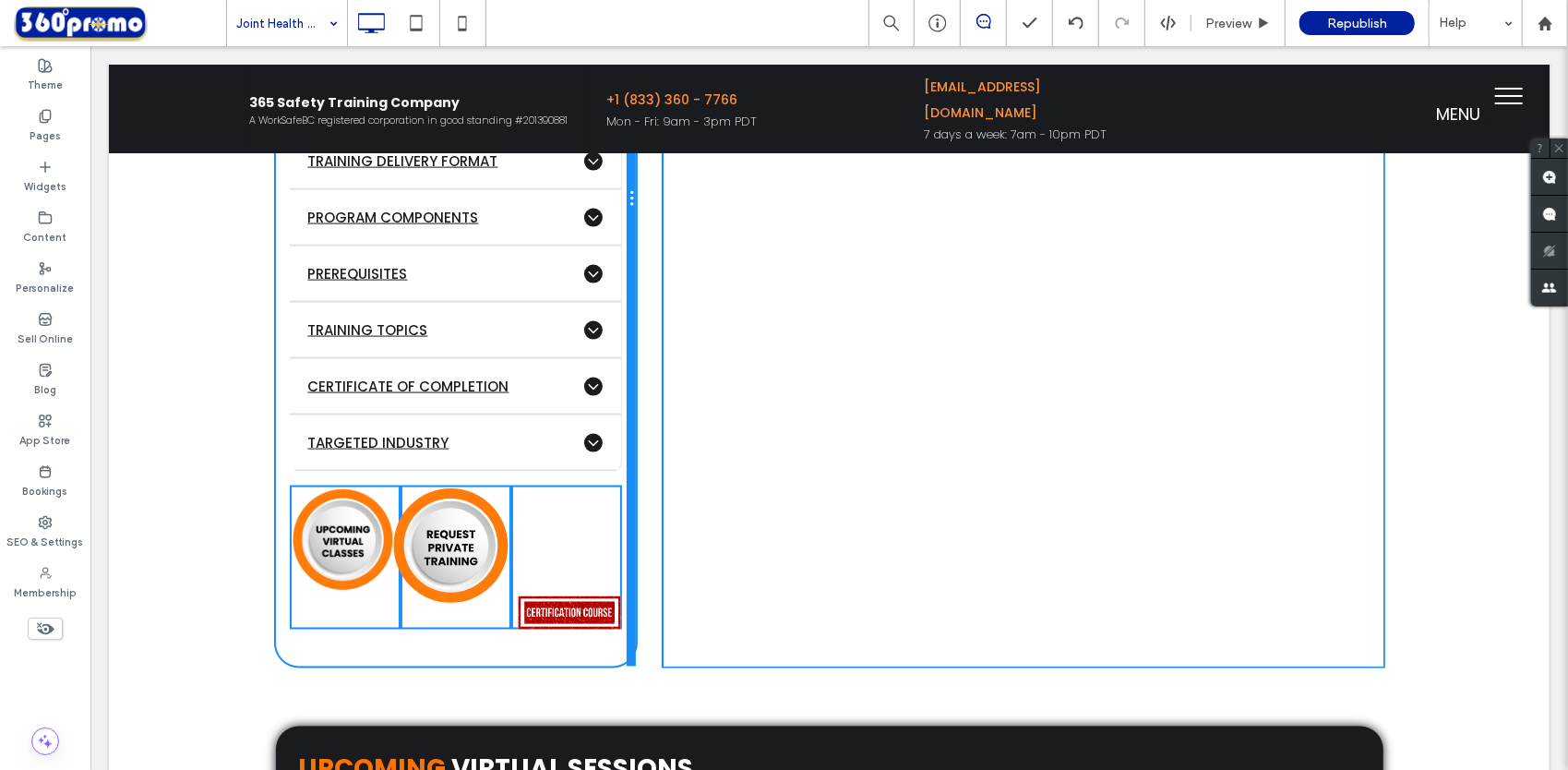
drag, startPoint x: 806, startPoint y: 358, endPoint x: 649, endPoint y: 366, distance: 157.2
click at [649, 366] on div "Click To Paste Click To Paste $110 Virtual / Per participant Click To Paste ADV…" at bounding box center [828, 198] width 1107 height 934
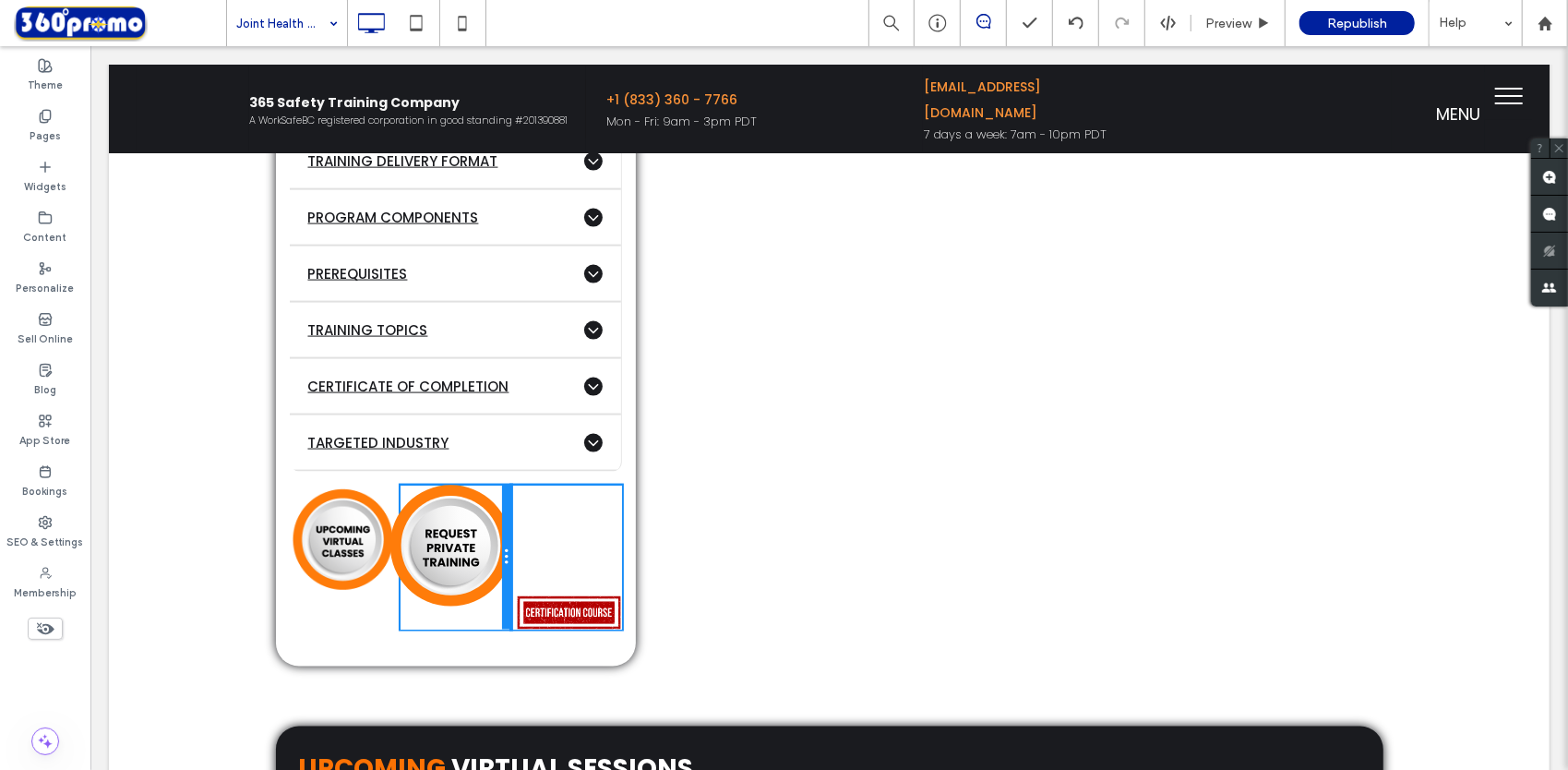
drag, startPoint x: 497, startPoint y: 540, endPoint x: 487, endPoint y: 536, distance: 10.8
click at [487, 536] on div "Click To Paste" at bounding box center [454, 557] width 110 height 144
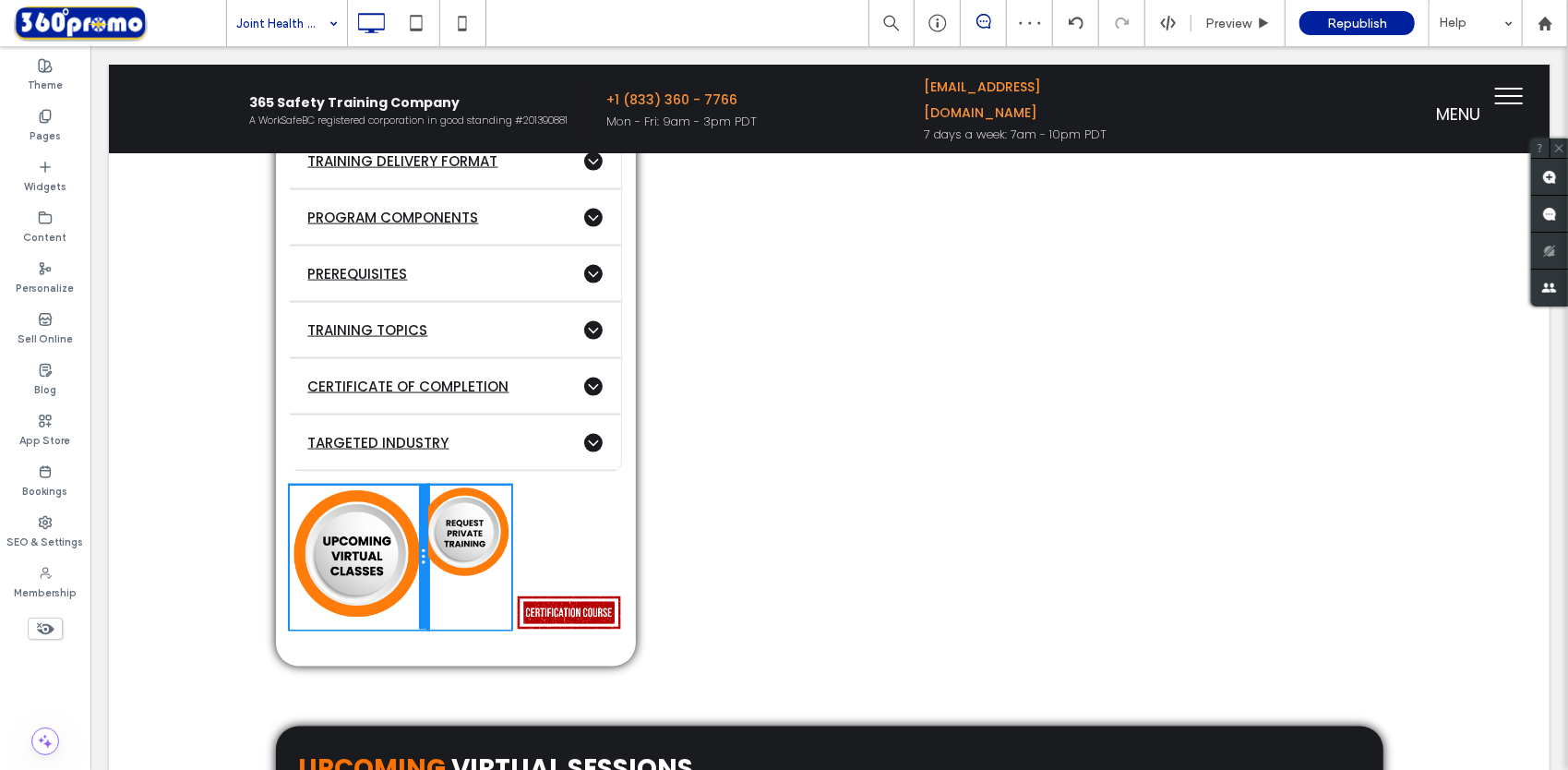
drag, startPoint x: 393, startPoint y: 606, endPoint x: 501, endPoint y: 644, distance: 114.5
click at [418, 598] on div at bounding box center [422, 557] width 10 height 144
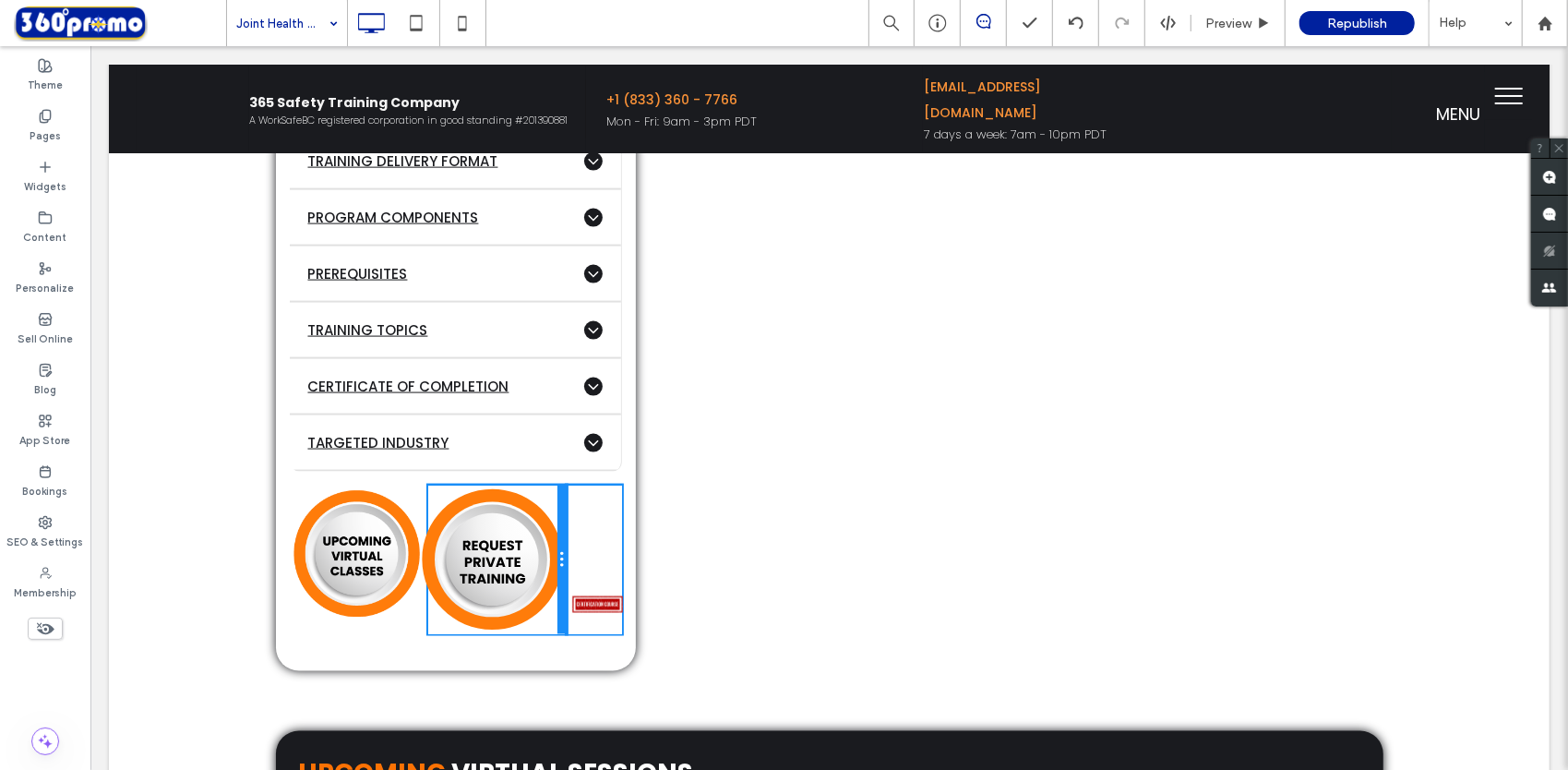
drag, startPoint x: 495, startPoint y: 562, endPoint x: 648, endPoint y: 610, distance: 160.4
click at [558, 564] on div at bounding box center [562, 559] width 10 height 149
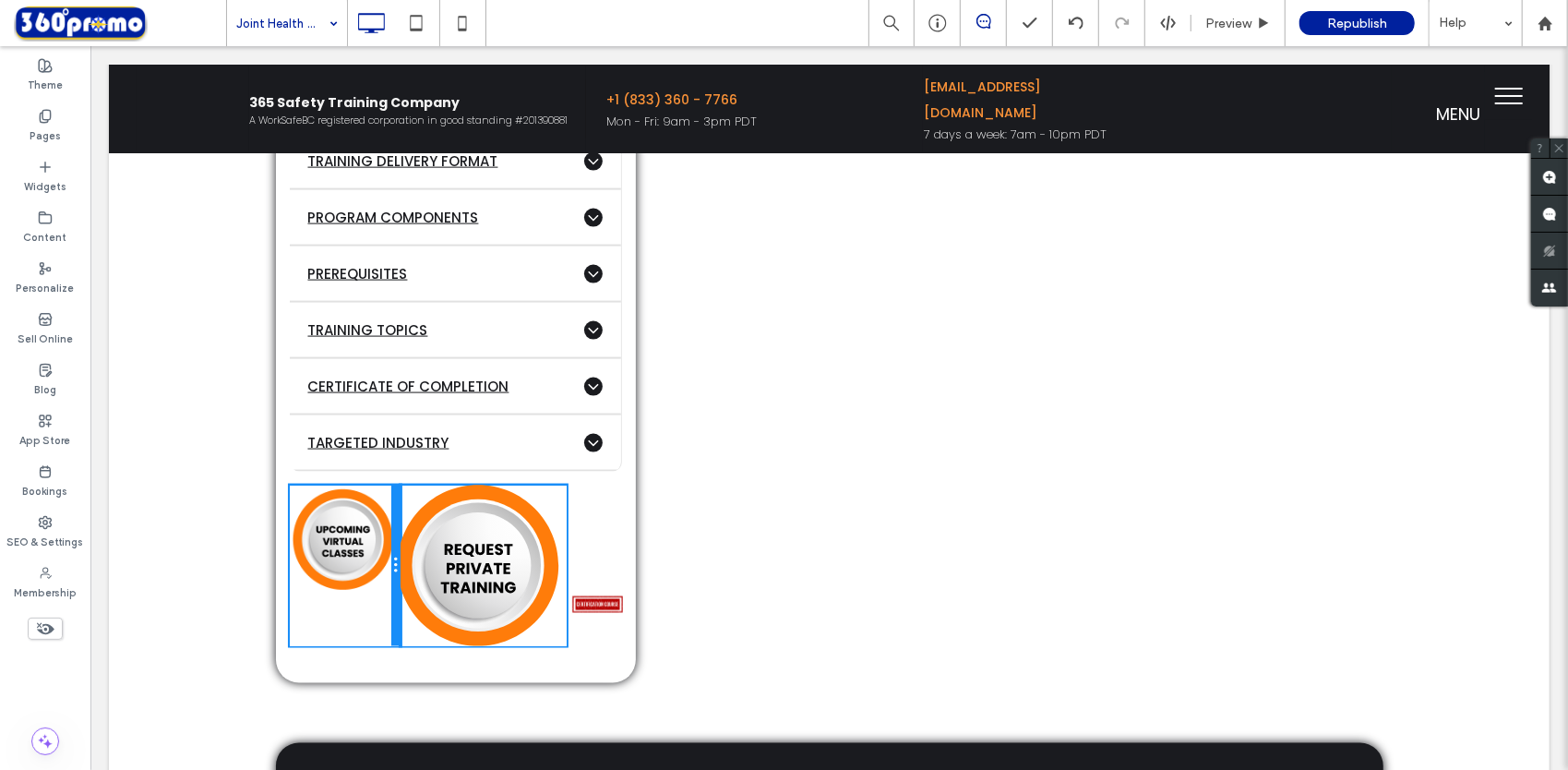
drag, startPoint x: 417, startPoint y: 506, endPoint x: 398, endPoint y: 505, distance: 19.0
click at [398, 505] on div "Click To Paste Click To Paste Click To Paste" at bounding box center [455, 565] width 332 height 160
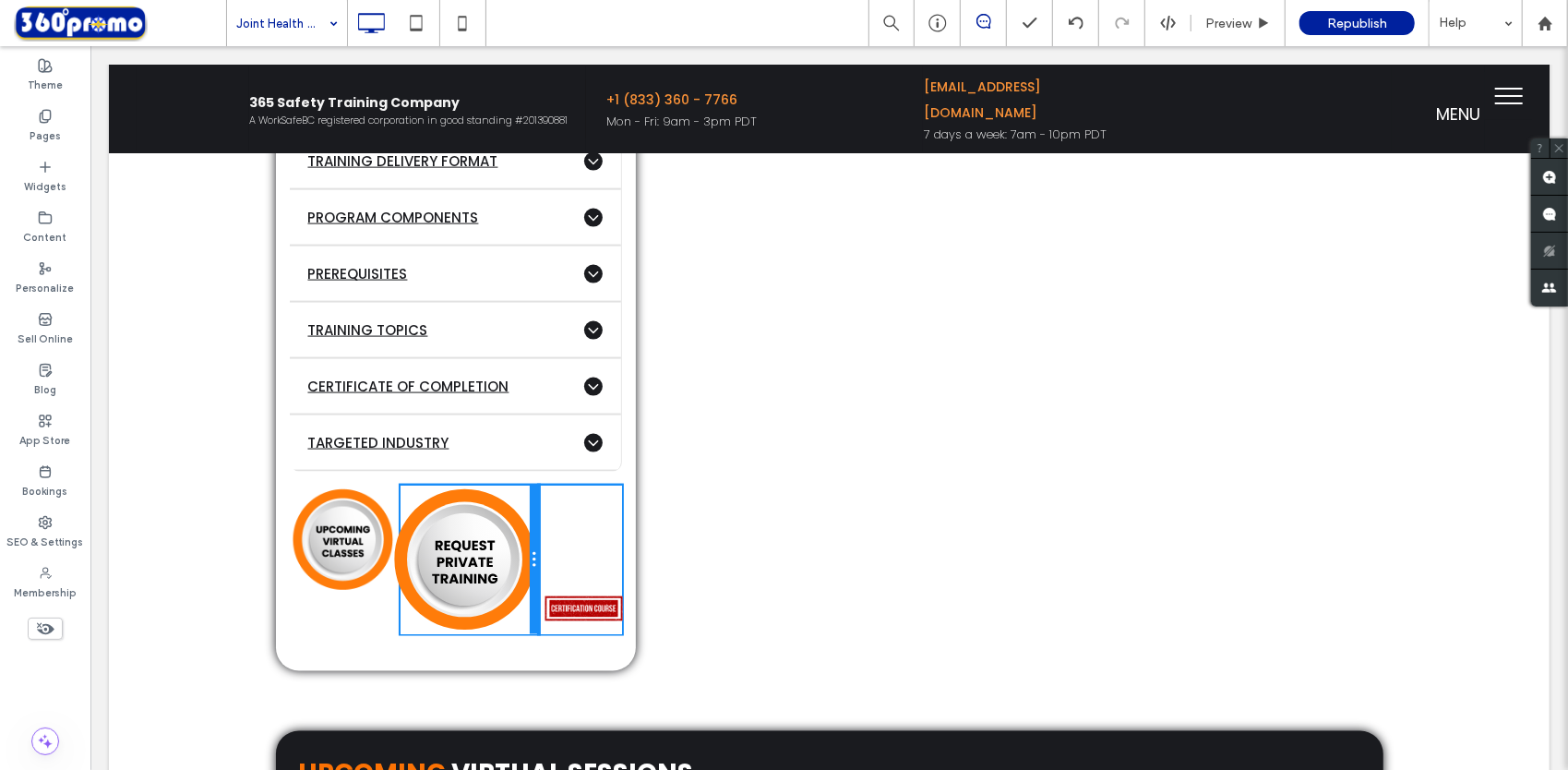
drag, startPoint x: 554, startPoint y: 508, endPoint x: 525, endPoint y: 508, distance: 29.0
click at [529, 508] on div at bounding box center [534, 559] width 10 height 149
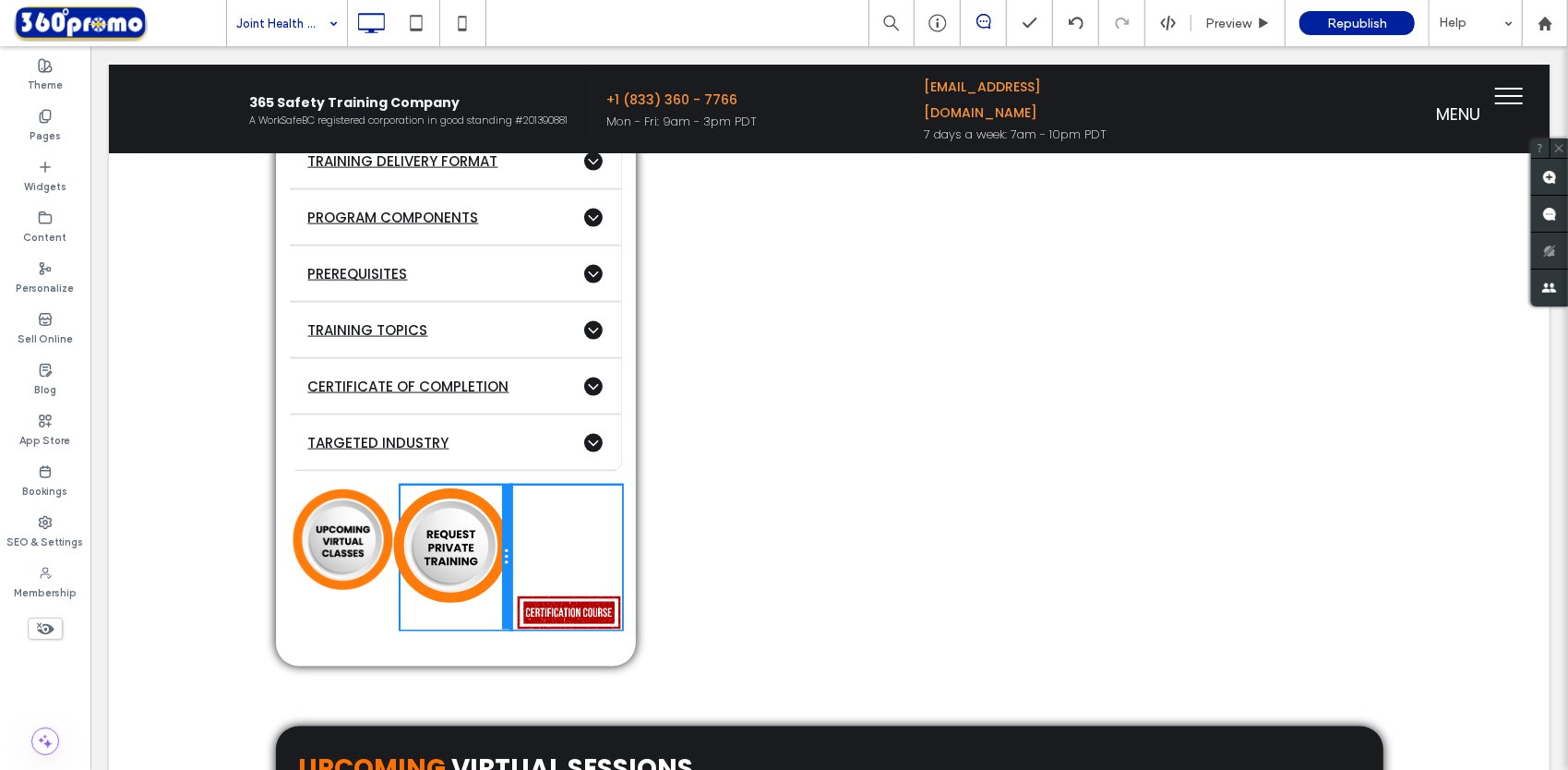
drag, startPoint x: 527, startPoint y: 531, endPoint x: 495, endPoint y: 518, distance: 34.5
click at [501, 518] on div at bounding box center [506, 557] width 10 height 144
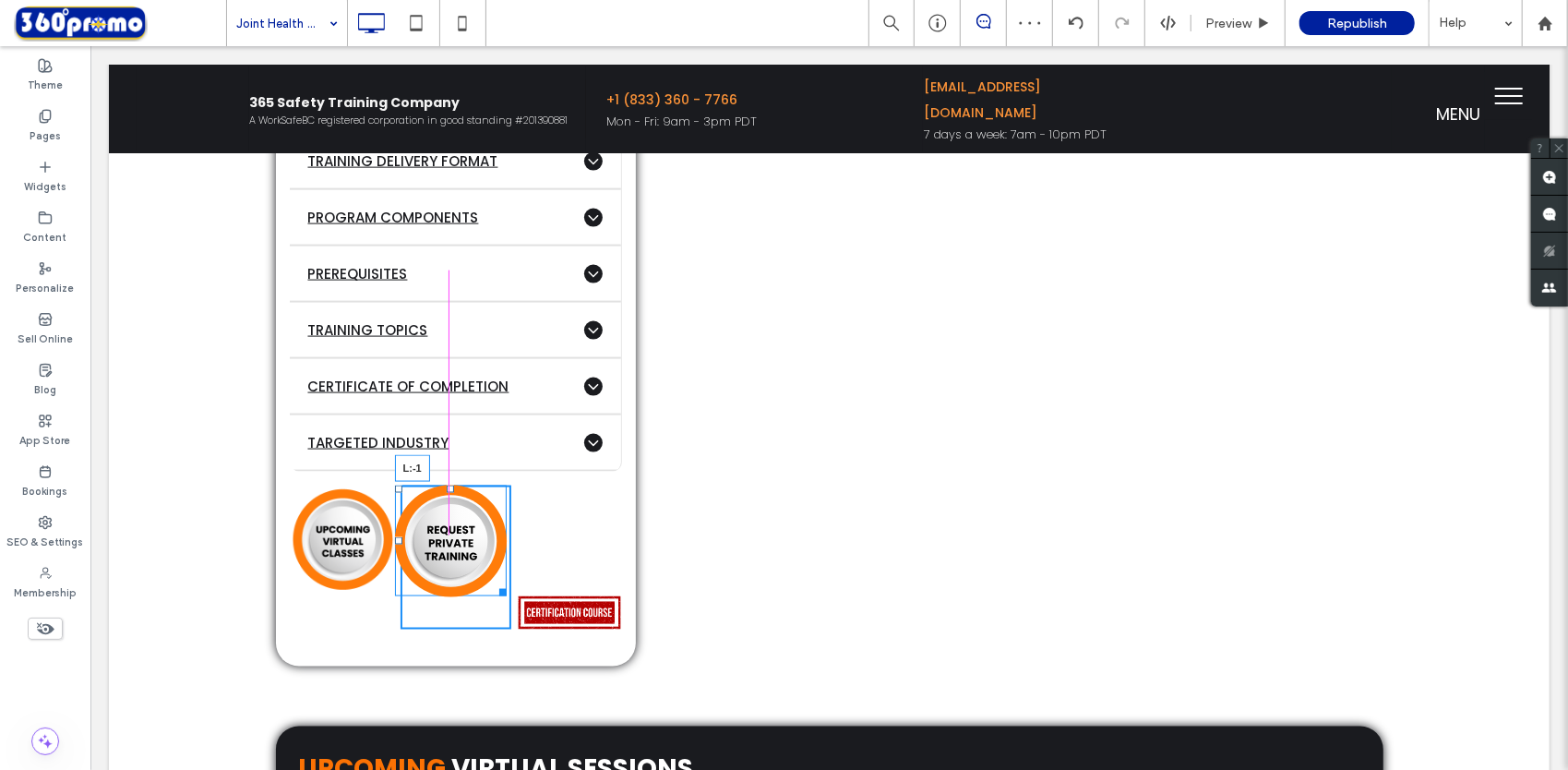
drag, startPoint x: 388, startPoint y: 541, endPoint x: 463, endPoint y: 535, distance: 75.2
click at [463, 535] on div "L:-1" at bounding box center [449, 540] width 111 height 110
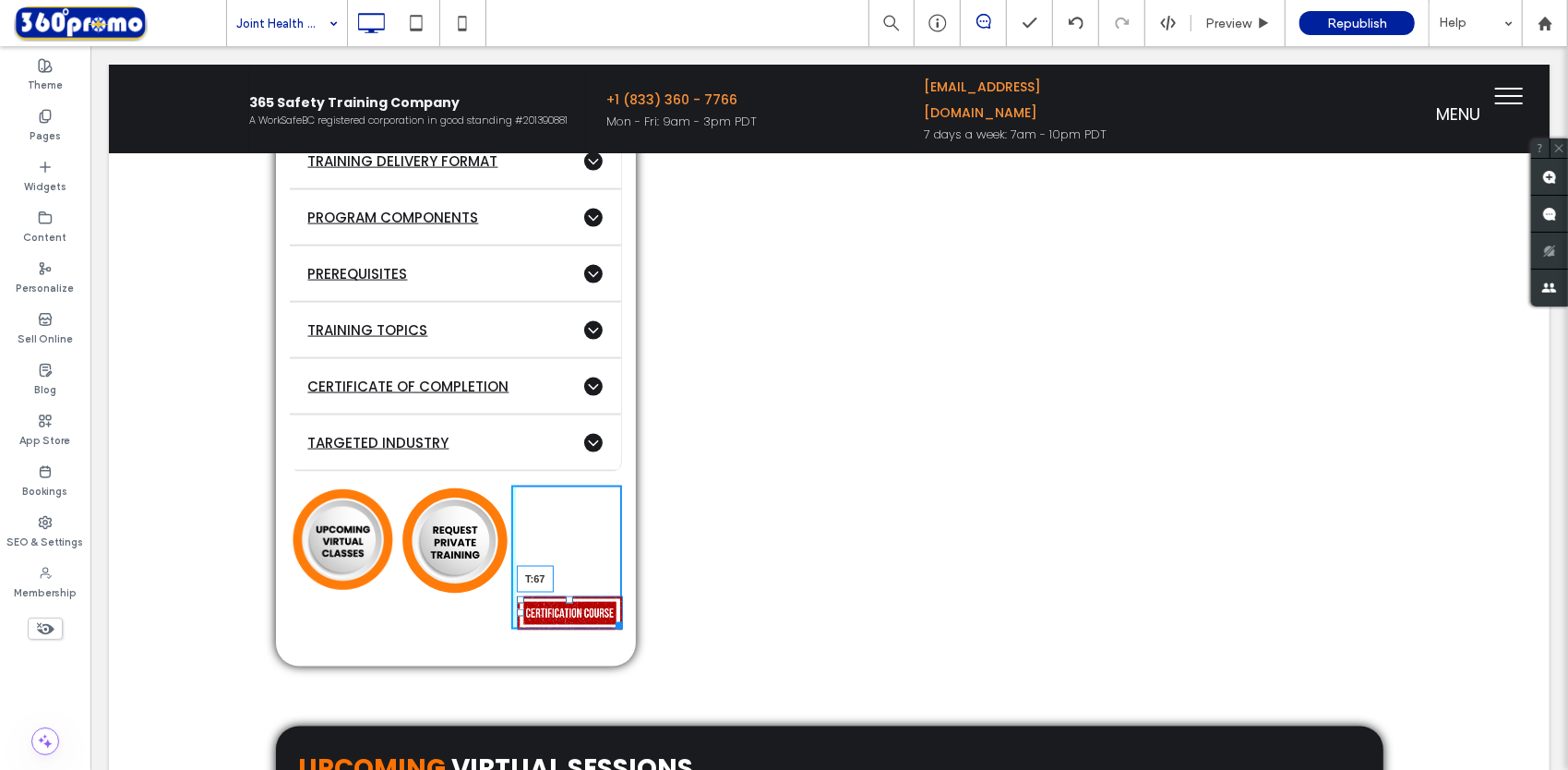
drag, startPoint x: 562, startPoint y: 592, endPoint x: 641, endPoint y: 590, distance: 79.0
click at [551, 595] on div "T:67" at bounding box center [568, 612] width 107 height 34
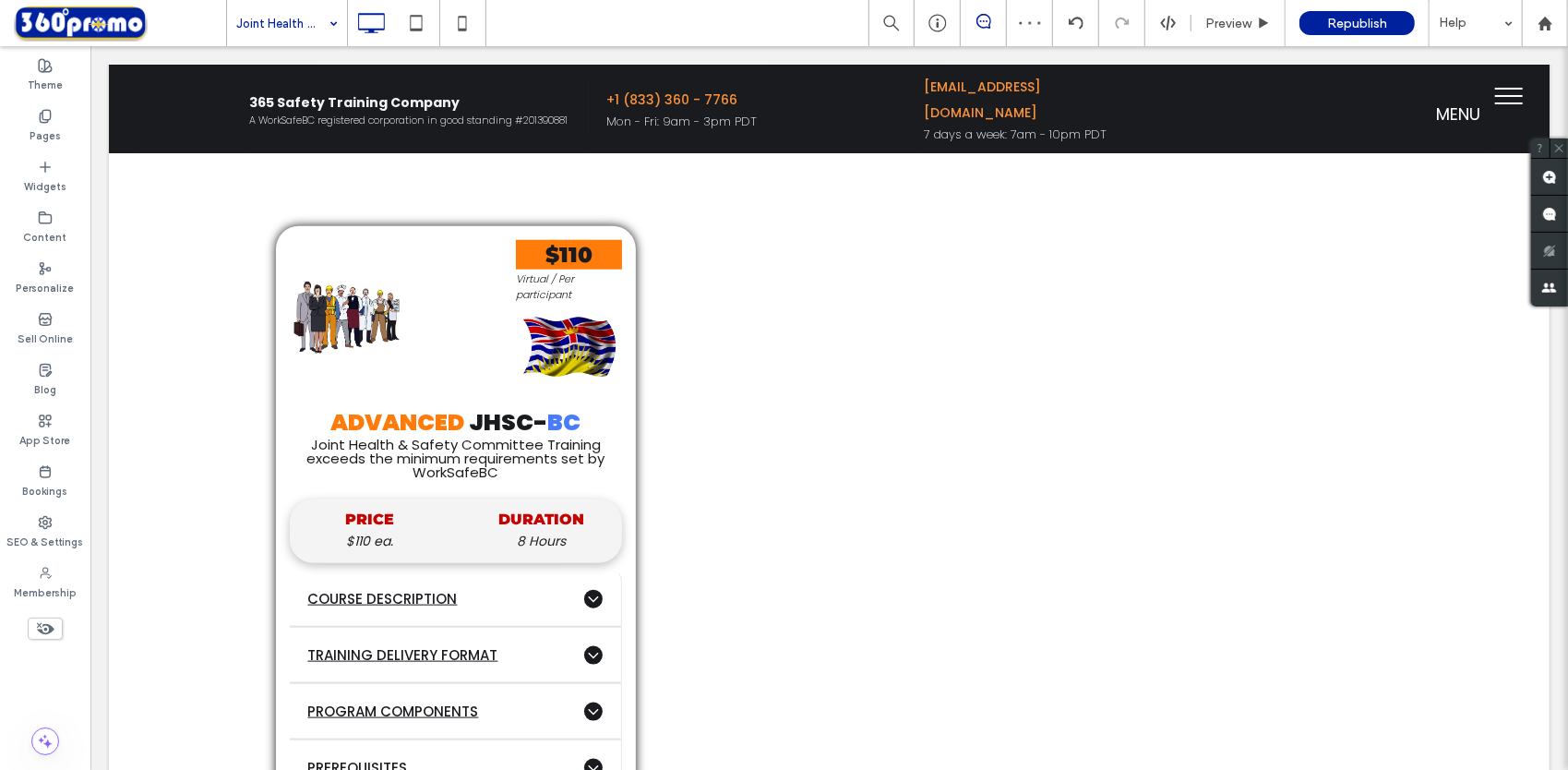
scroll to position [1185, 0]
click at [52, 185] on label "Widgets" at bounding box center [45, 184] width 42 height 20
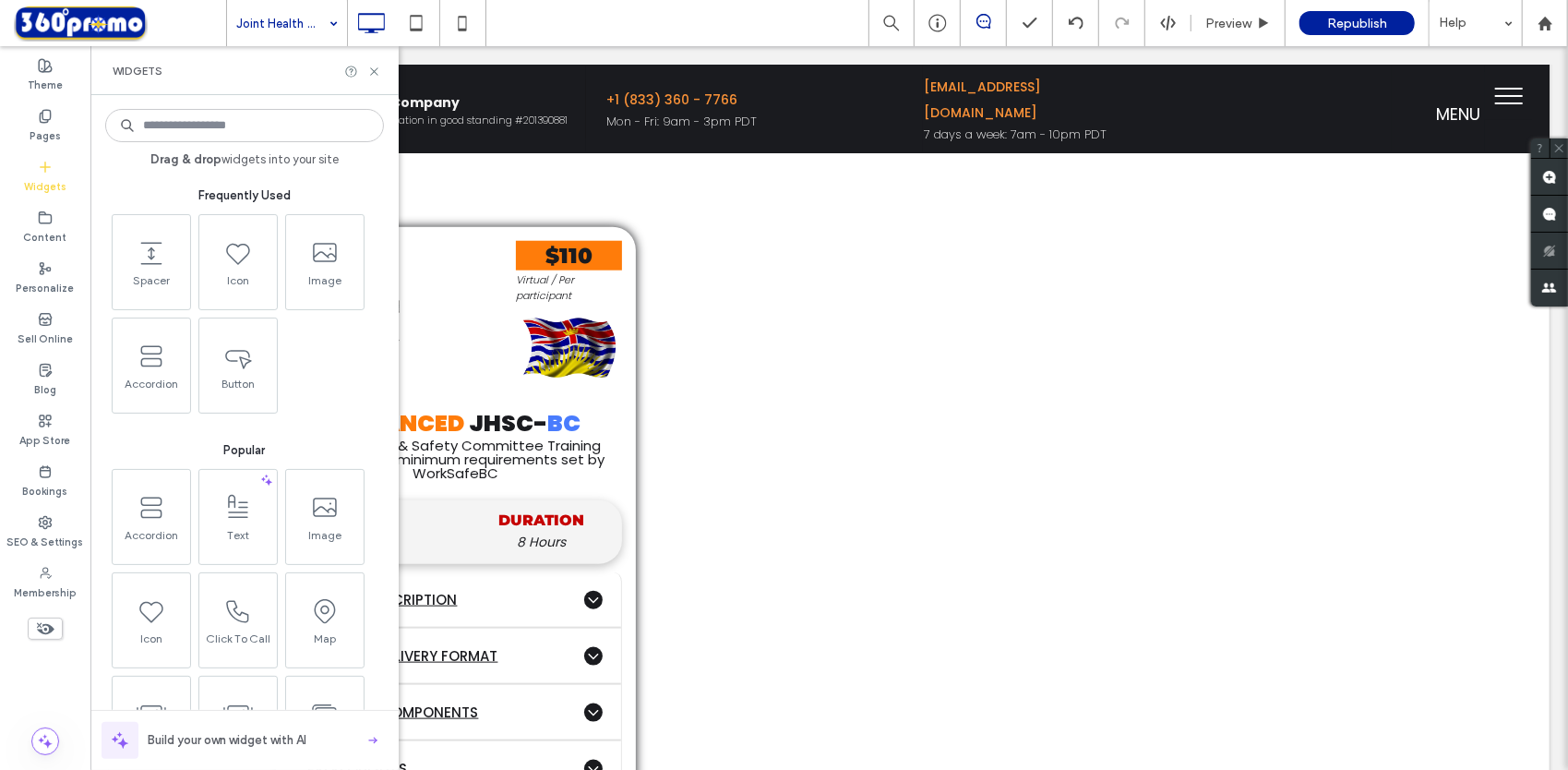
click at [203, 131] on input at bounding box center [245, 125] width 278 height 34
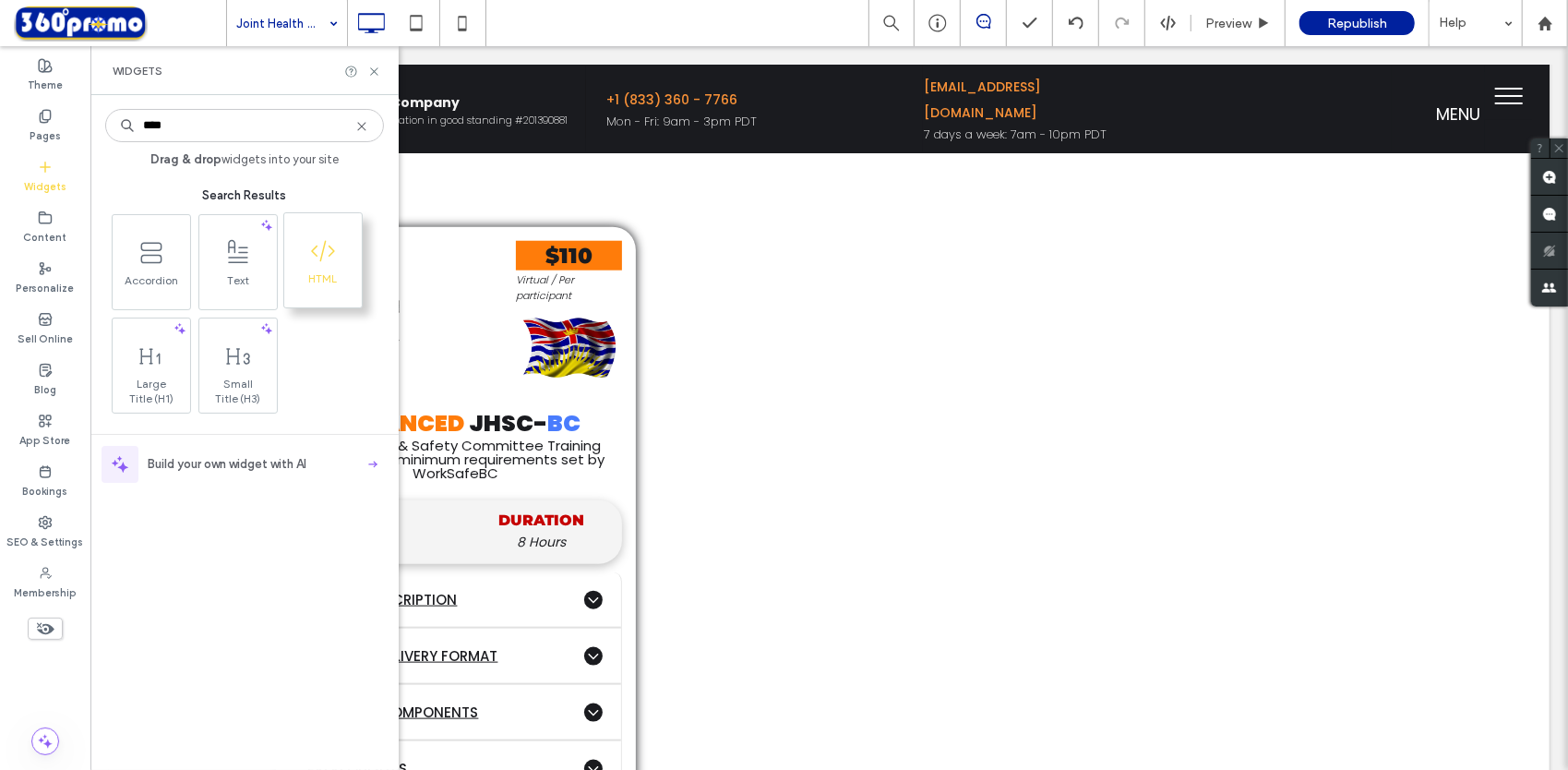
type input "****"
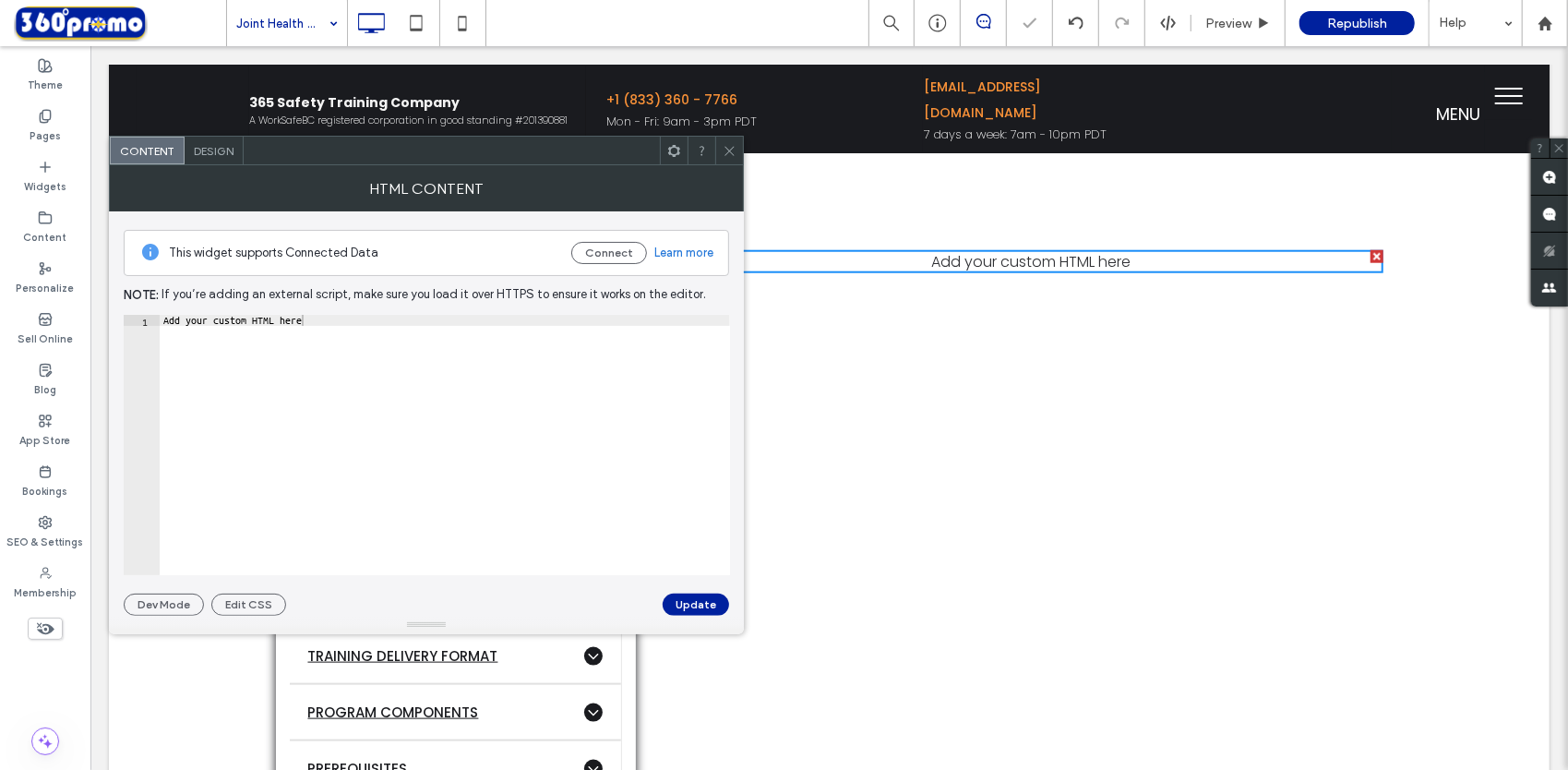
click at [729, 146] on icon at bounding box center [730, 151] width 13 height 13
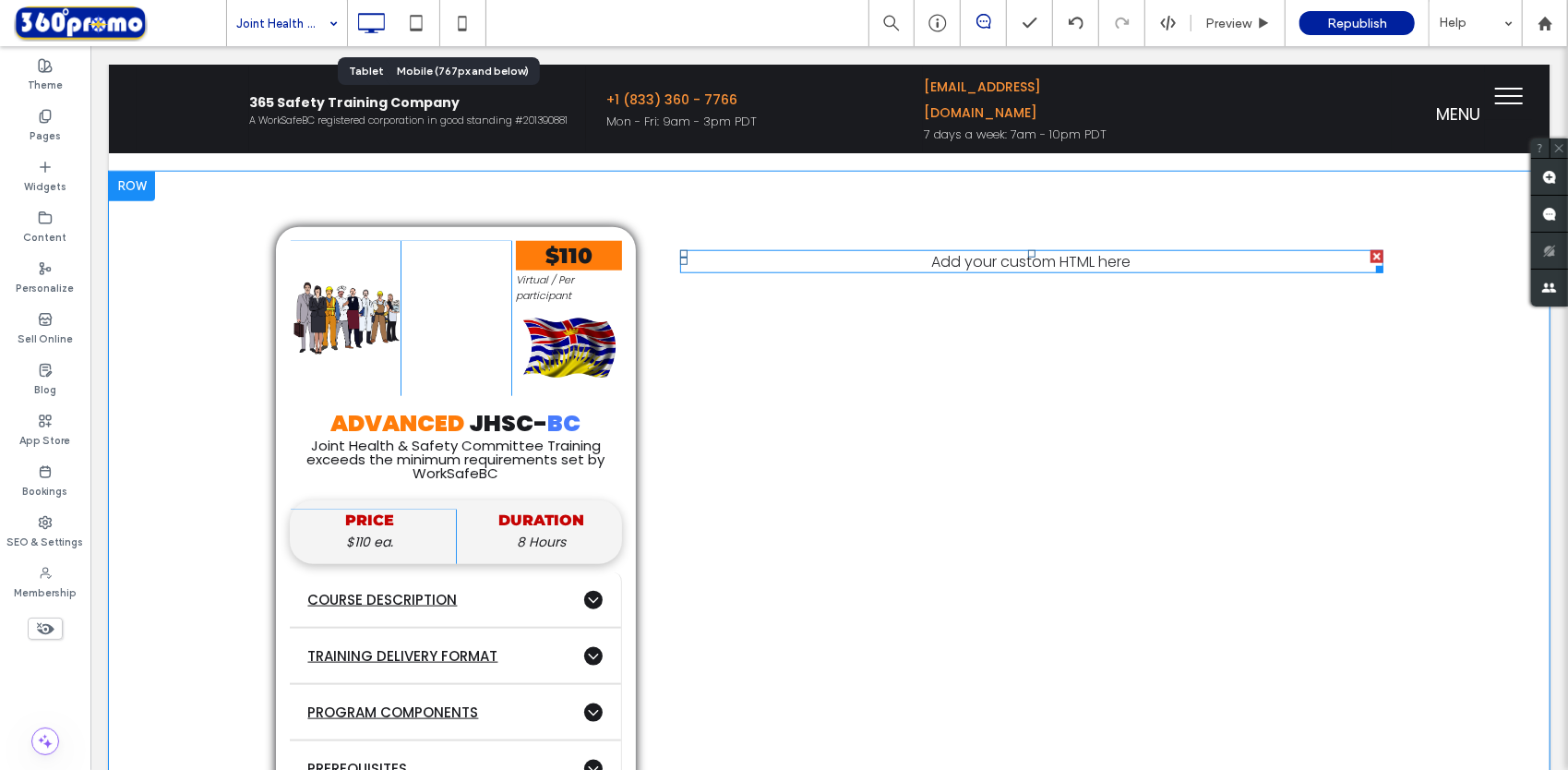
click at [1008, 253] on span at bounding box center [1030, 261] width 703 height 23
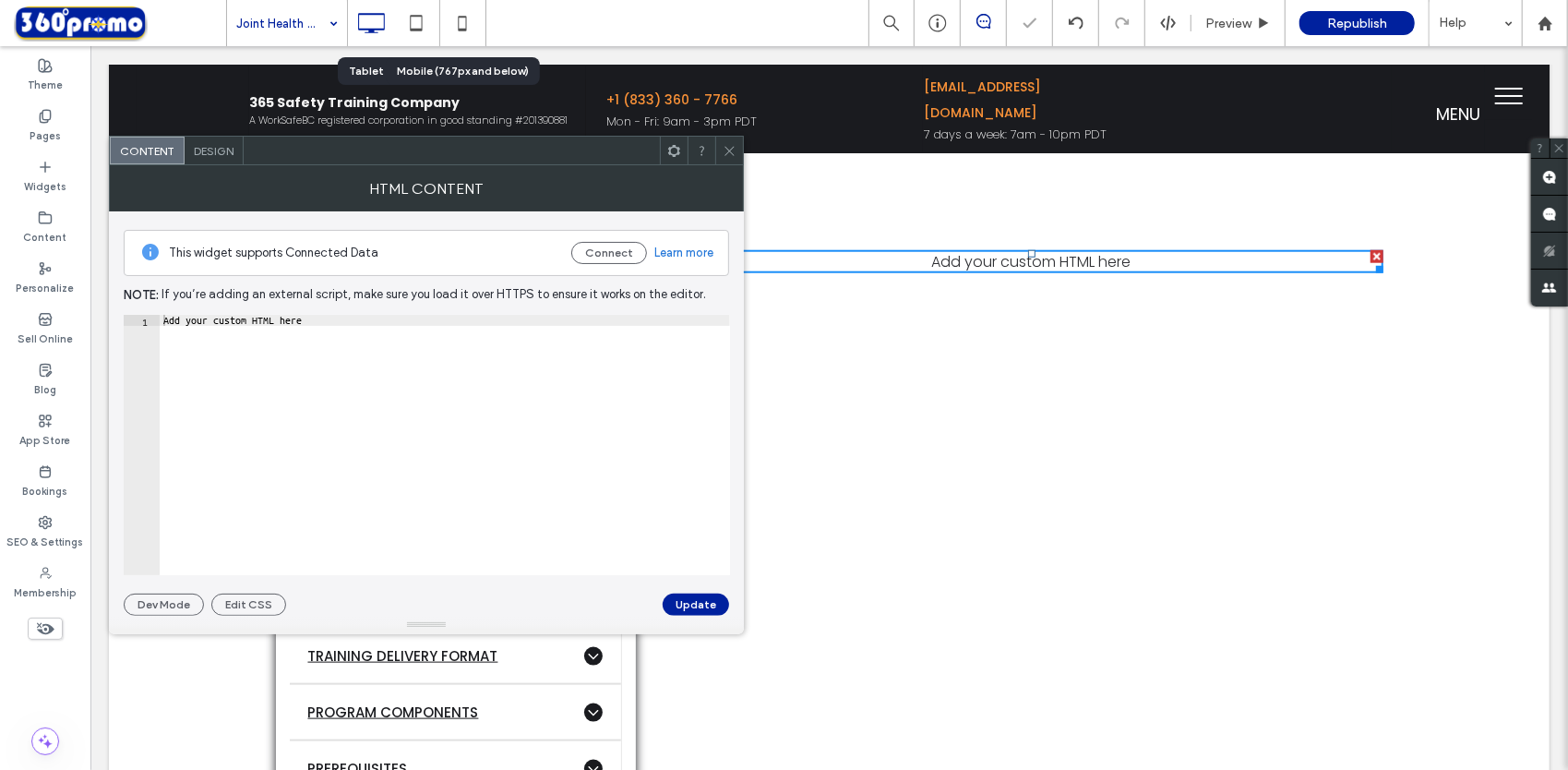
click at [480, 386] on div "Add your custom HTML here" at bounding box center [445, 456] width 570 height 283
paste textarea "**"
type textarea "**********"
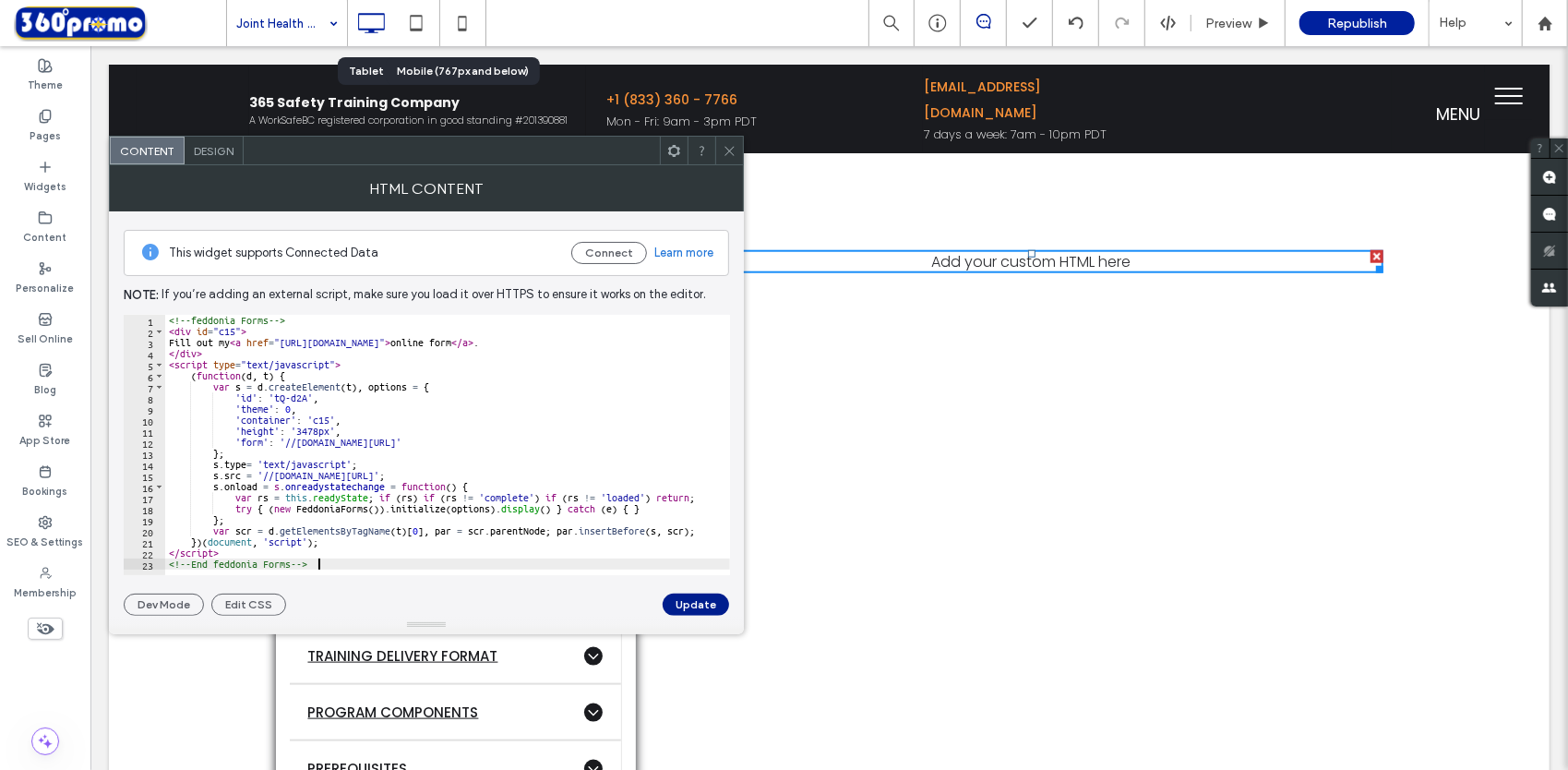
click at [696, 597] on button "Update" at bounding box center [695, 604] width 66 height 22
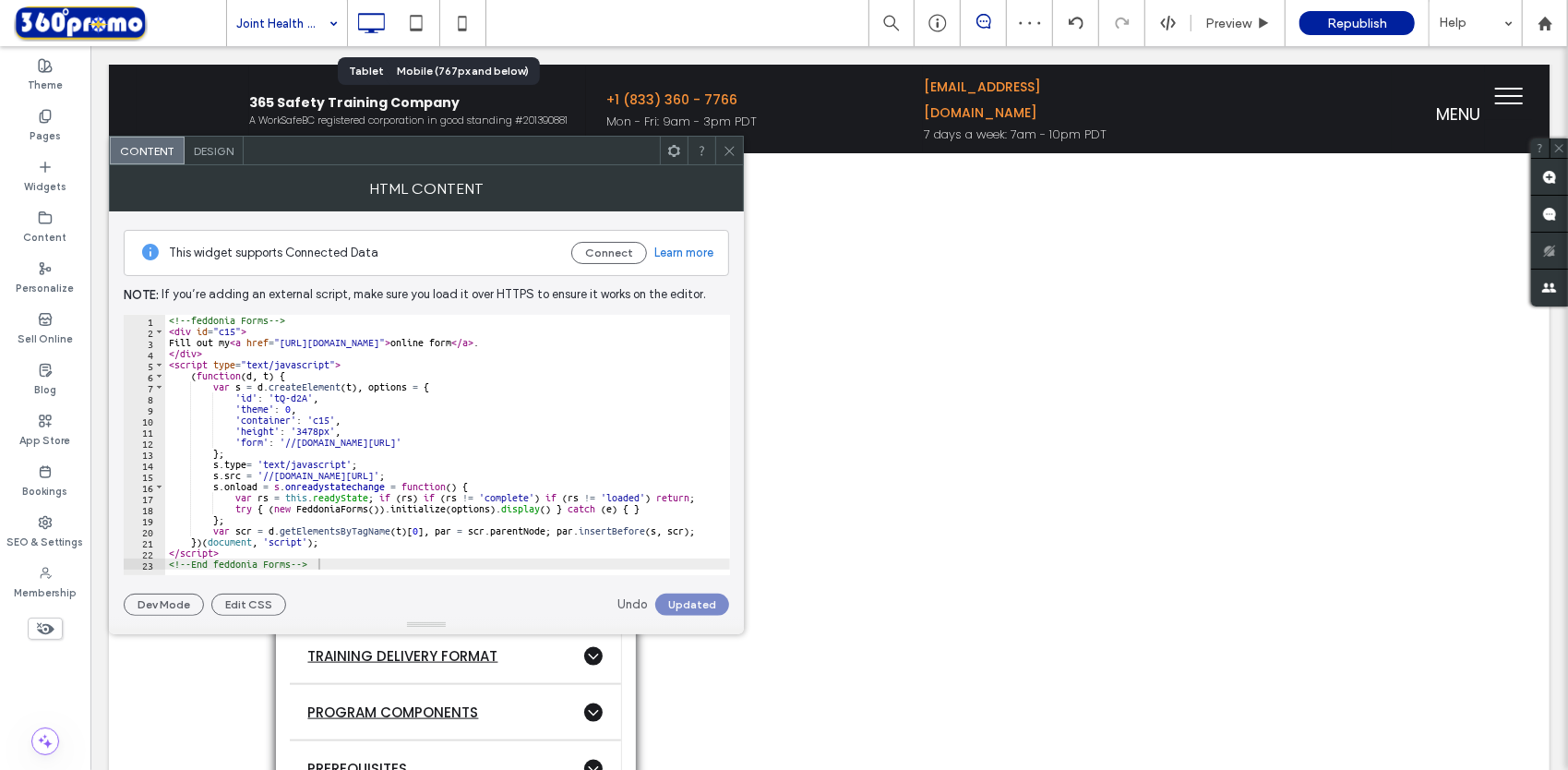
click at [727, 152] on icon at bounding box center [730, 151] width 13 height 13
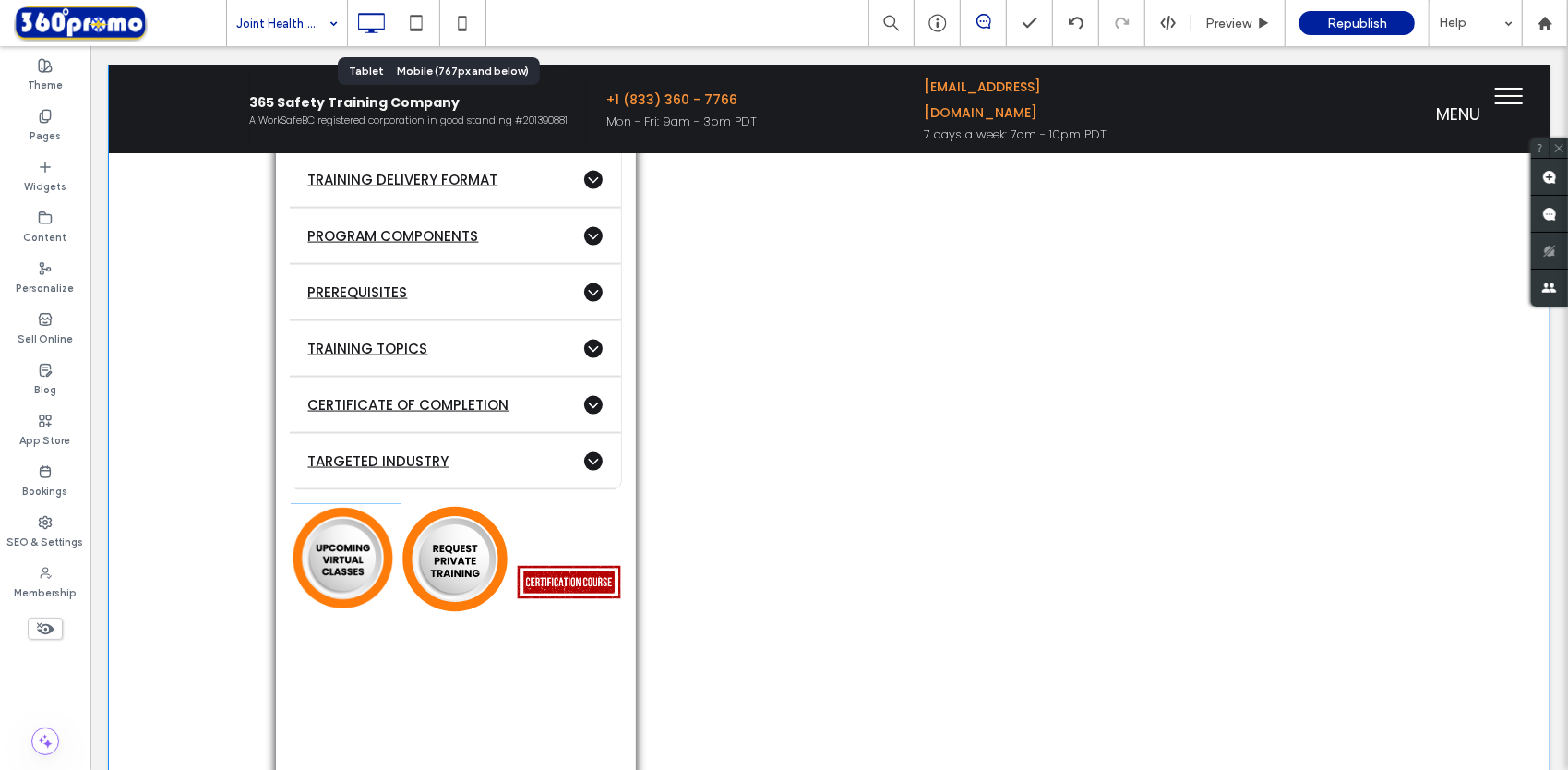
scroll to position [1660, 0]
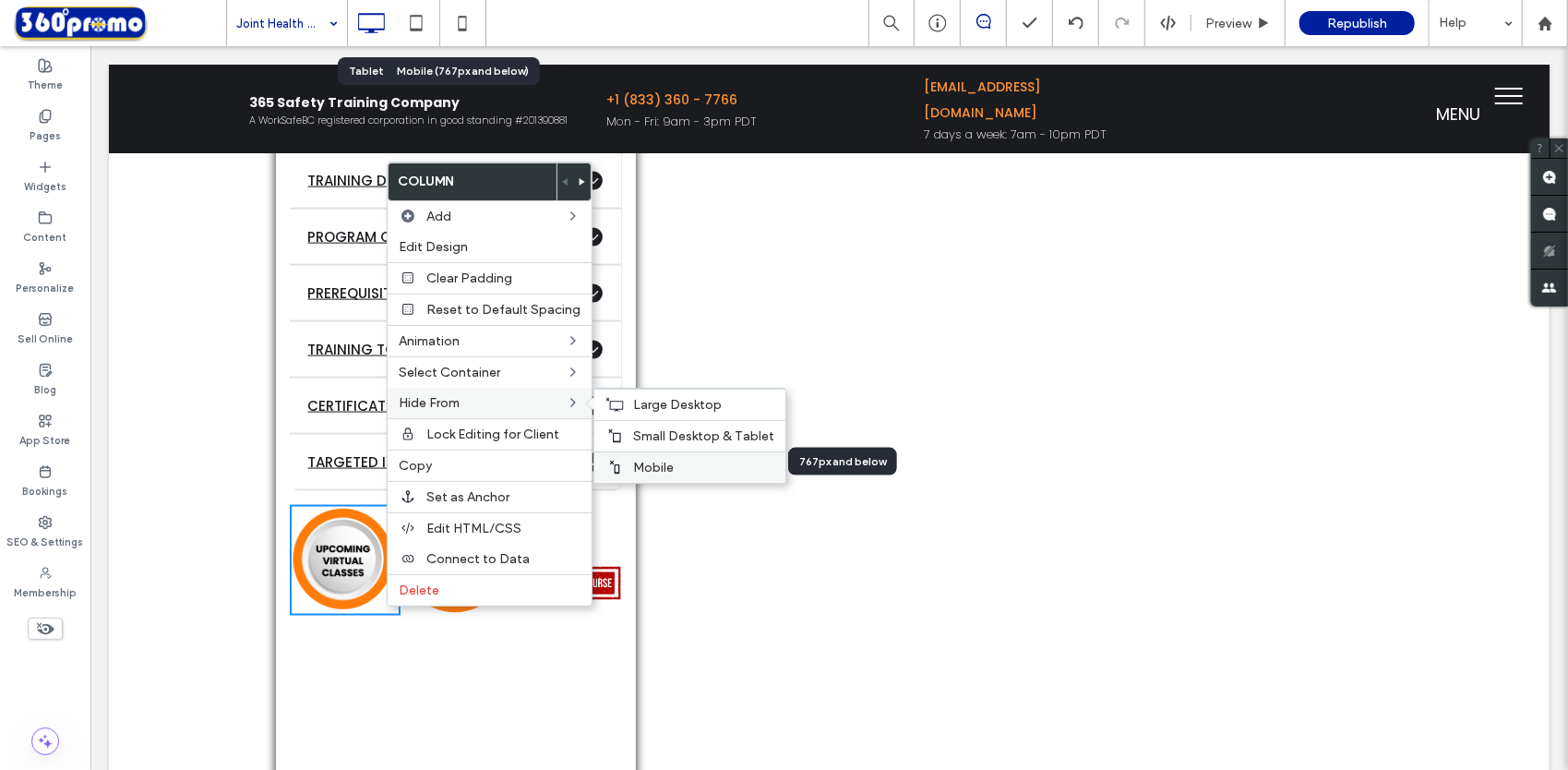
click at [663, 452] on div "Mobile" at bounding box center [689, 467] width 191 height 32
click at [639, 430] on span "Small Desktop & Tablet" at bounding box center [703, 436] width 141 height 15
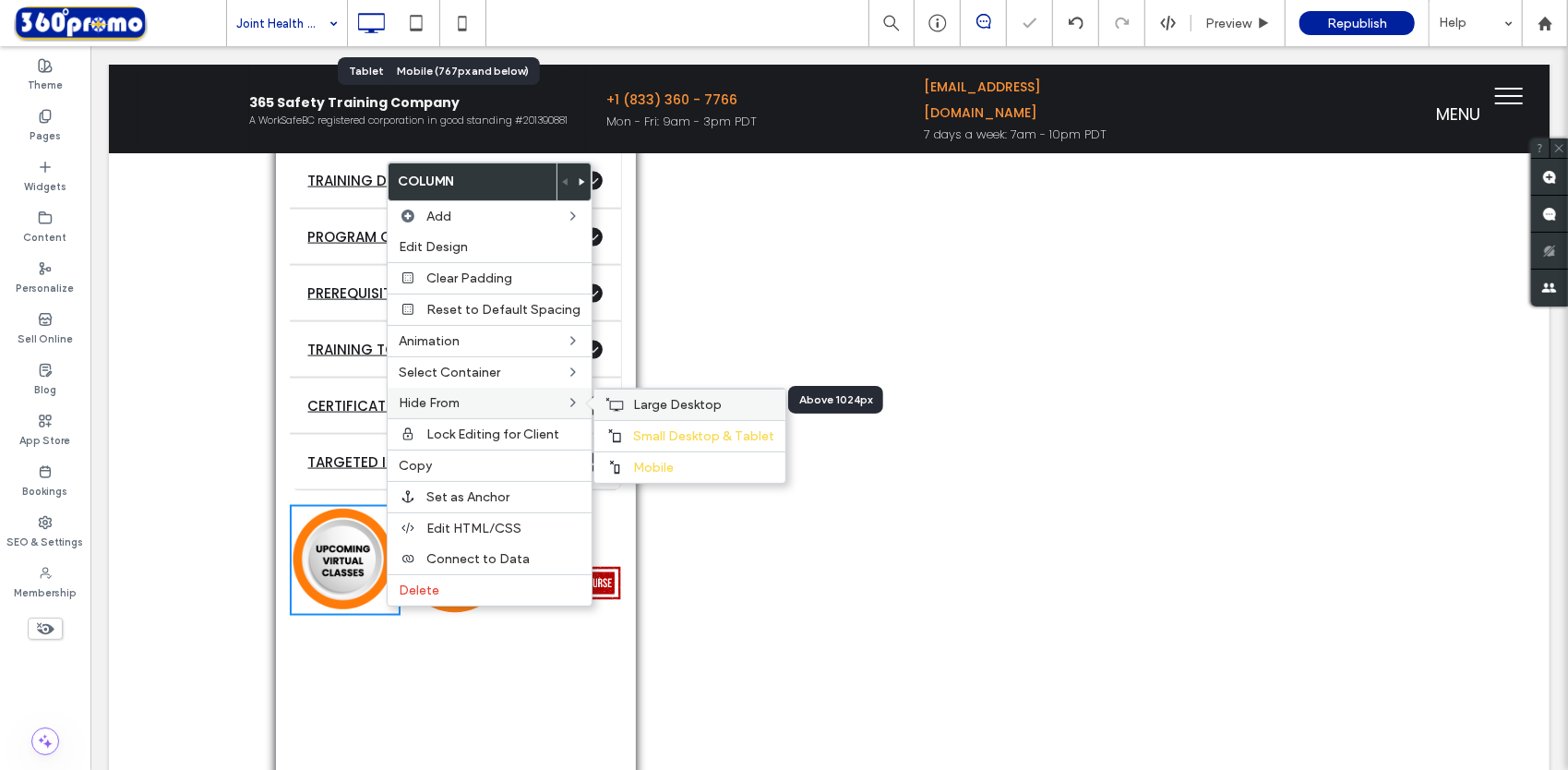
click at [618, 398] on div "Large Desktop" at bounding box center [689, 404] width 191 height 32
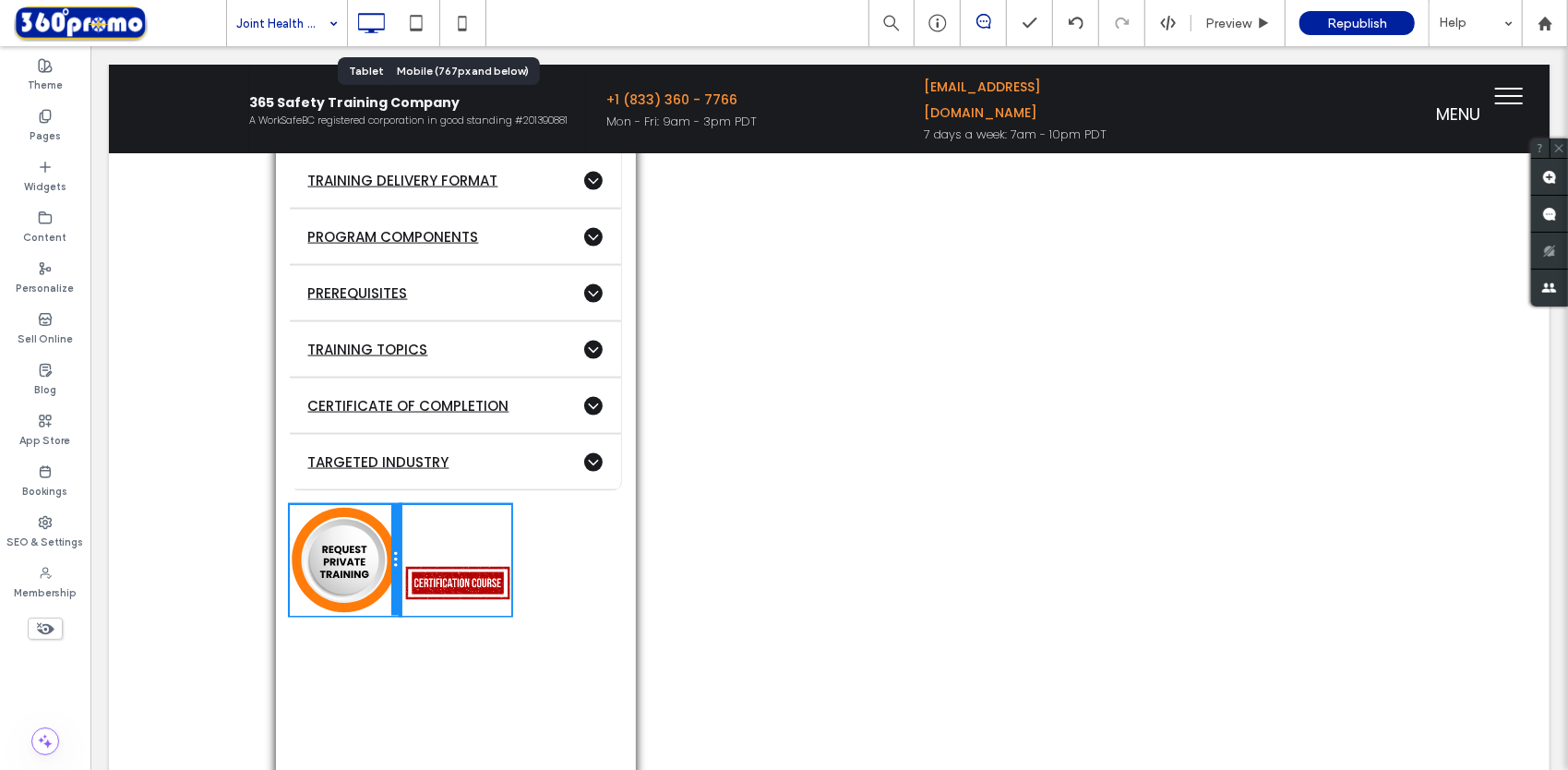
drag, startPoint x: 391, startPoint y: 552, endPoint x: 488, endPoint y: 600, distance: 108.2
click at [398, 554] on div "Click To Paste Click To Paste Click To Paste" at bounding box center [455, 559] width 332 height 110
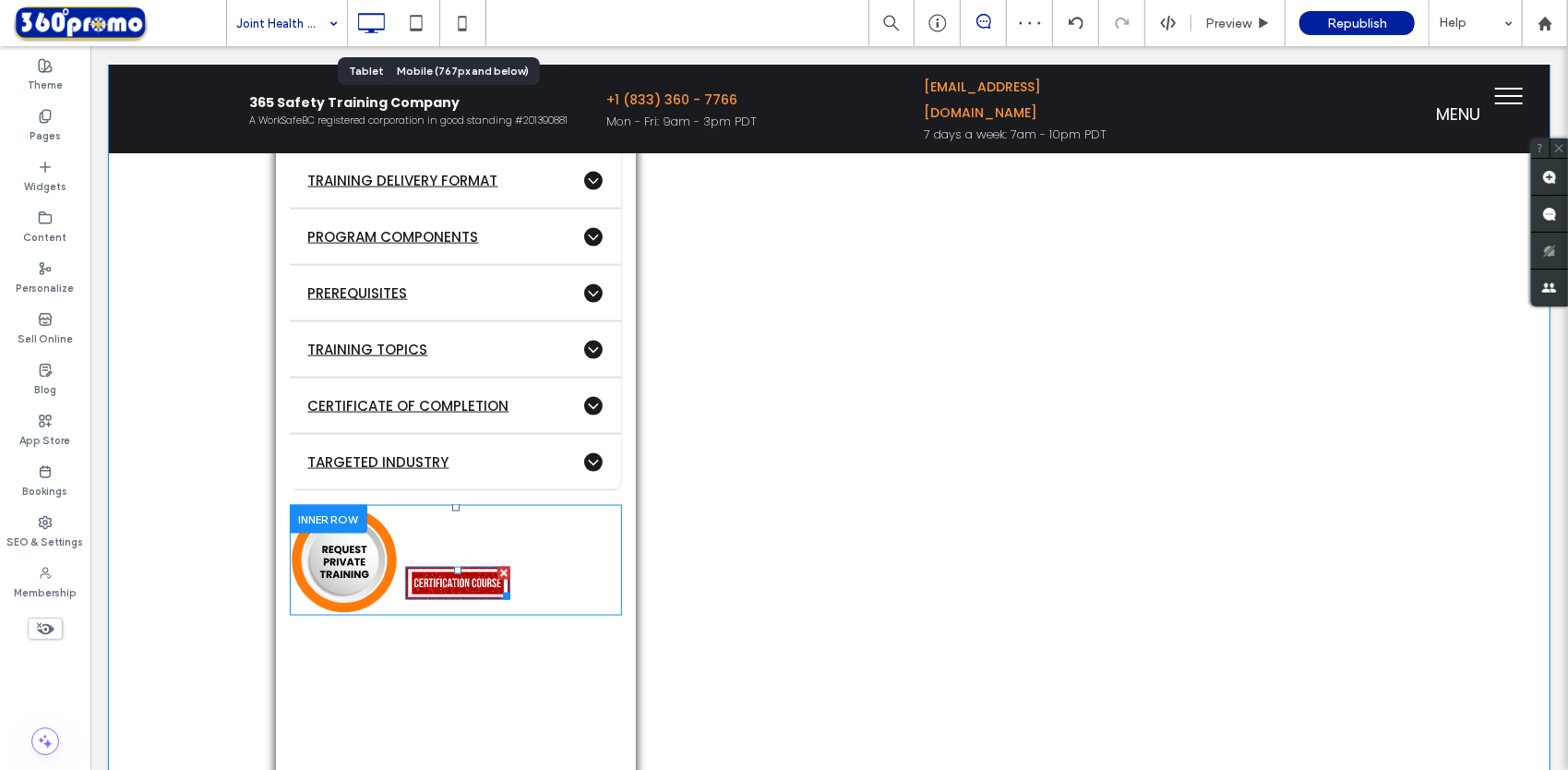
click at [418, 577] on img at bounding box center [457, 582] width 106 height 34
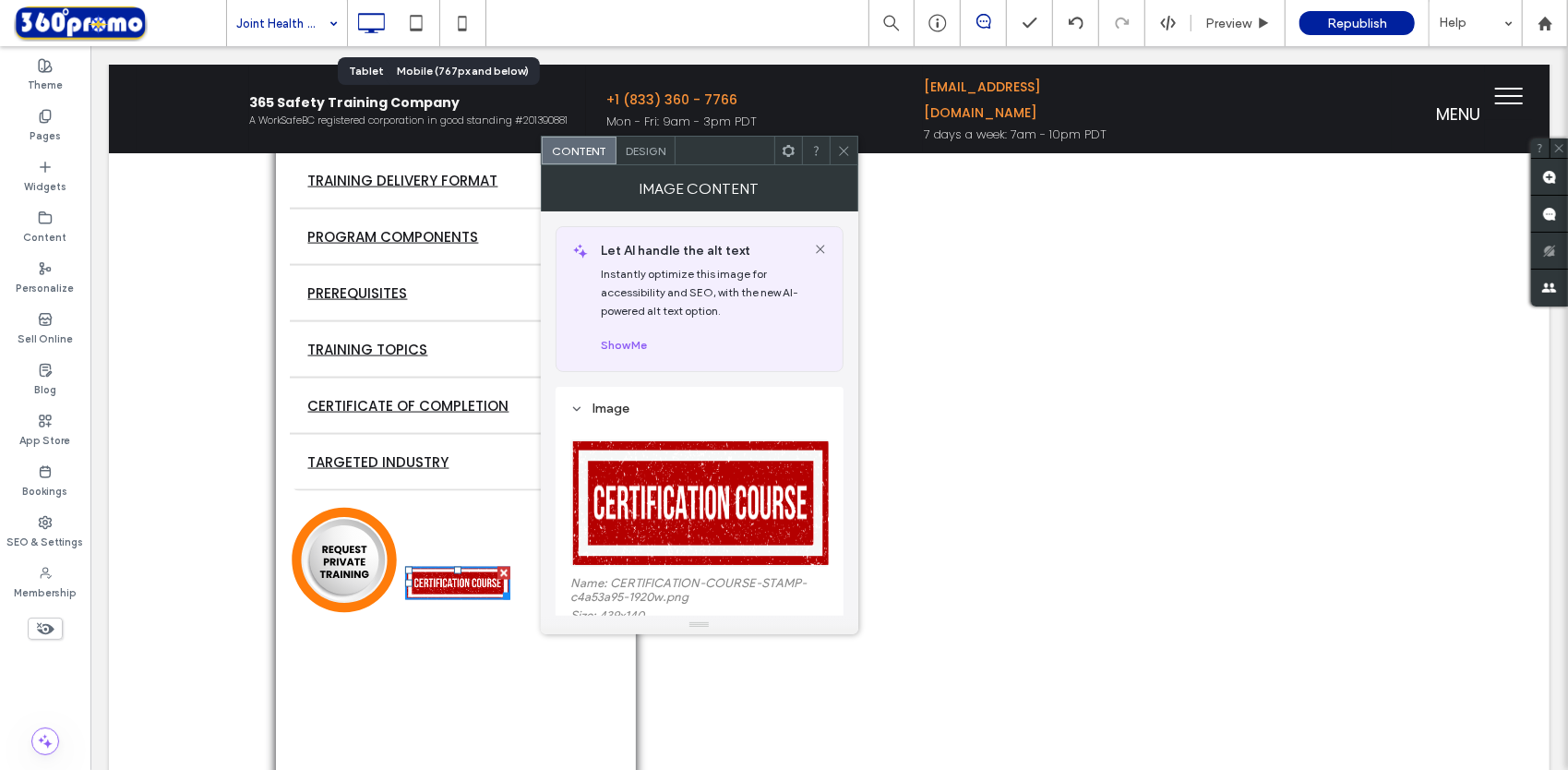
click at [644, 149] on span "Design" at bounding box center [645, 151] width 39 height 13
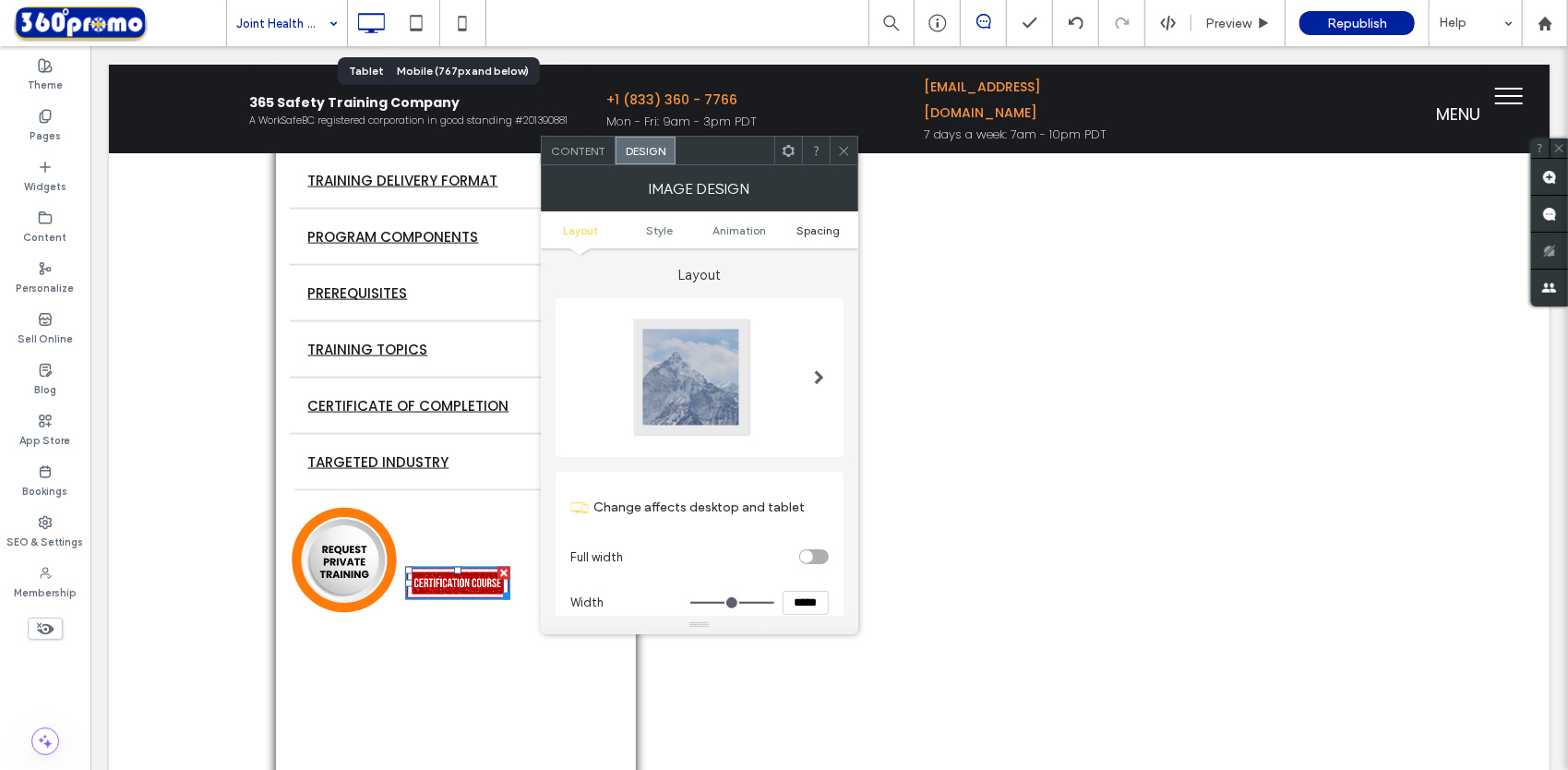
click at [822, 229] on span "Spacing" at bounding box center [818, 230] width 43 height 13
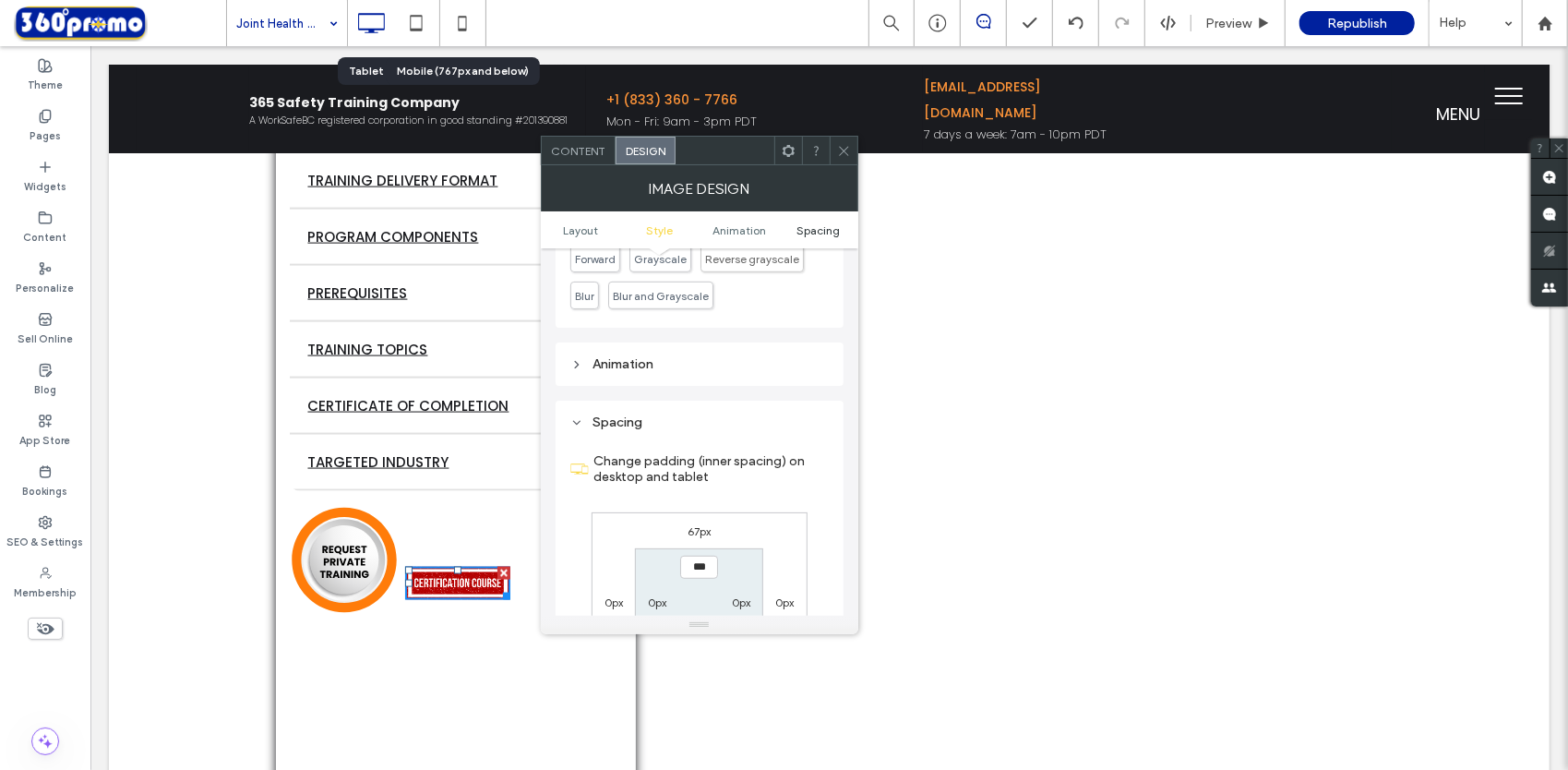
scroll to position [928, 0]
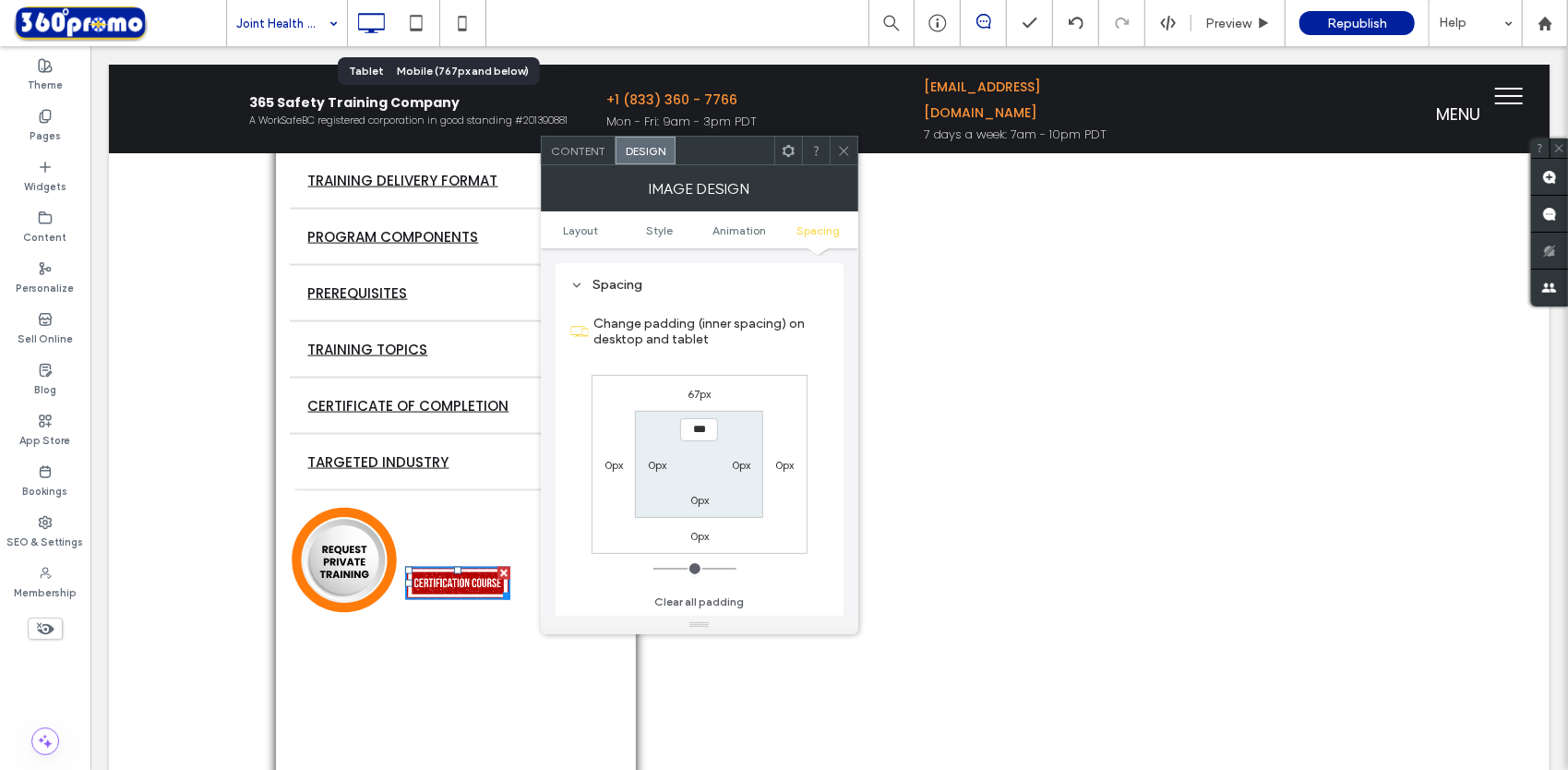
click at [848, 155] on icon at bounding box center [844, 151] width 13 height 13
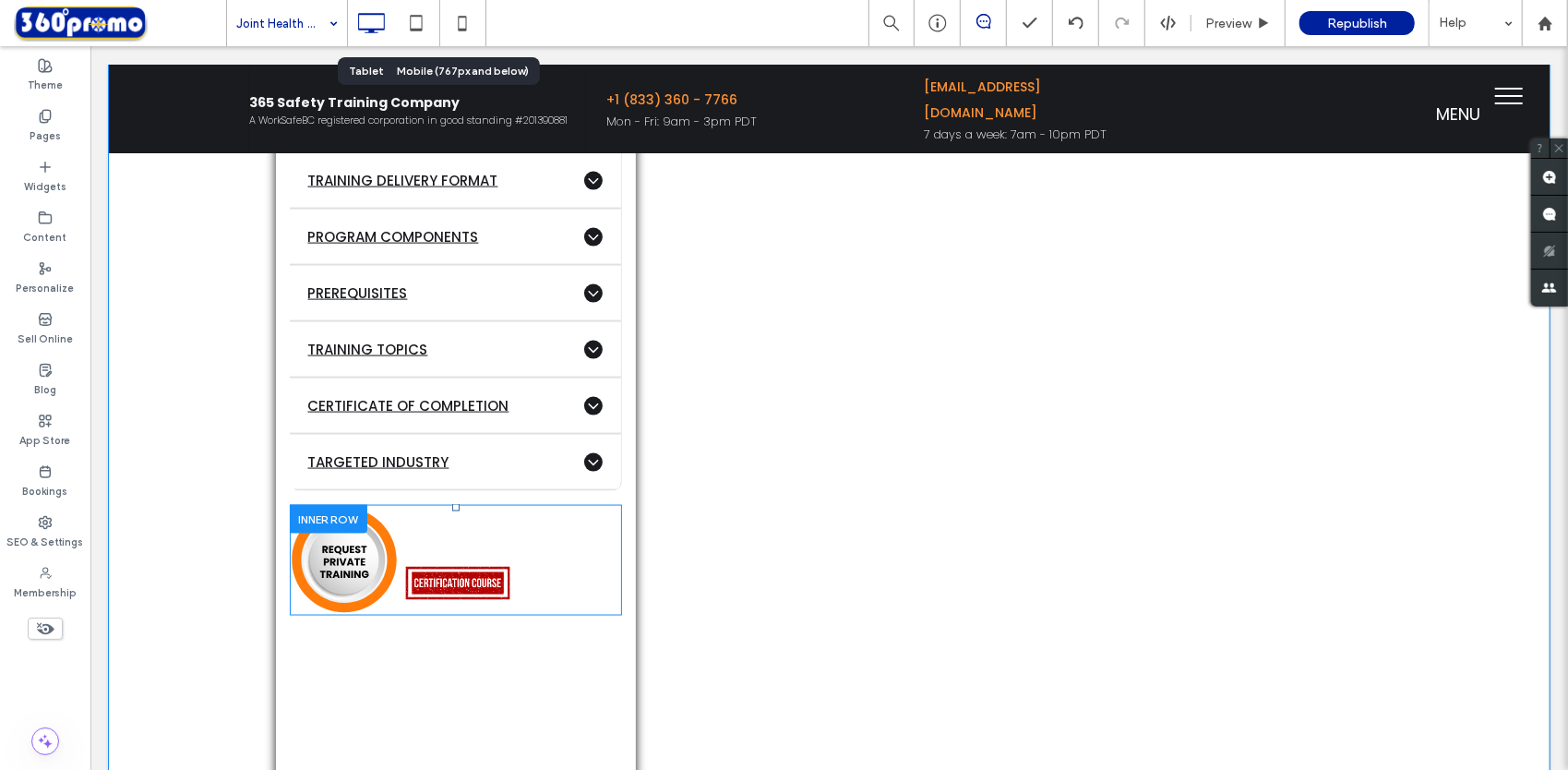
click at [329, 514] on div at bounding box center [327, 518] width 78 height 29
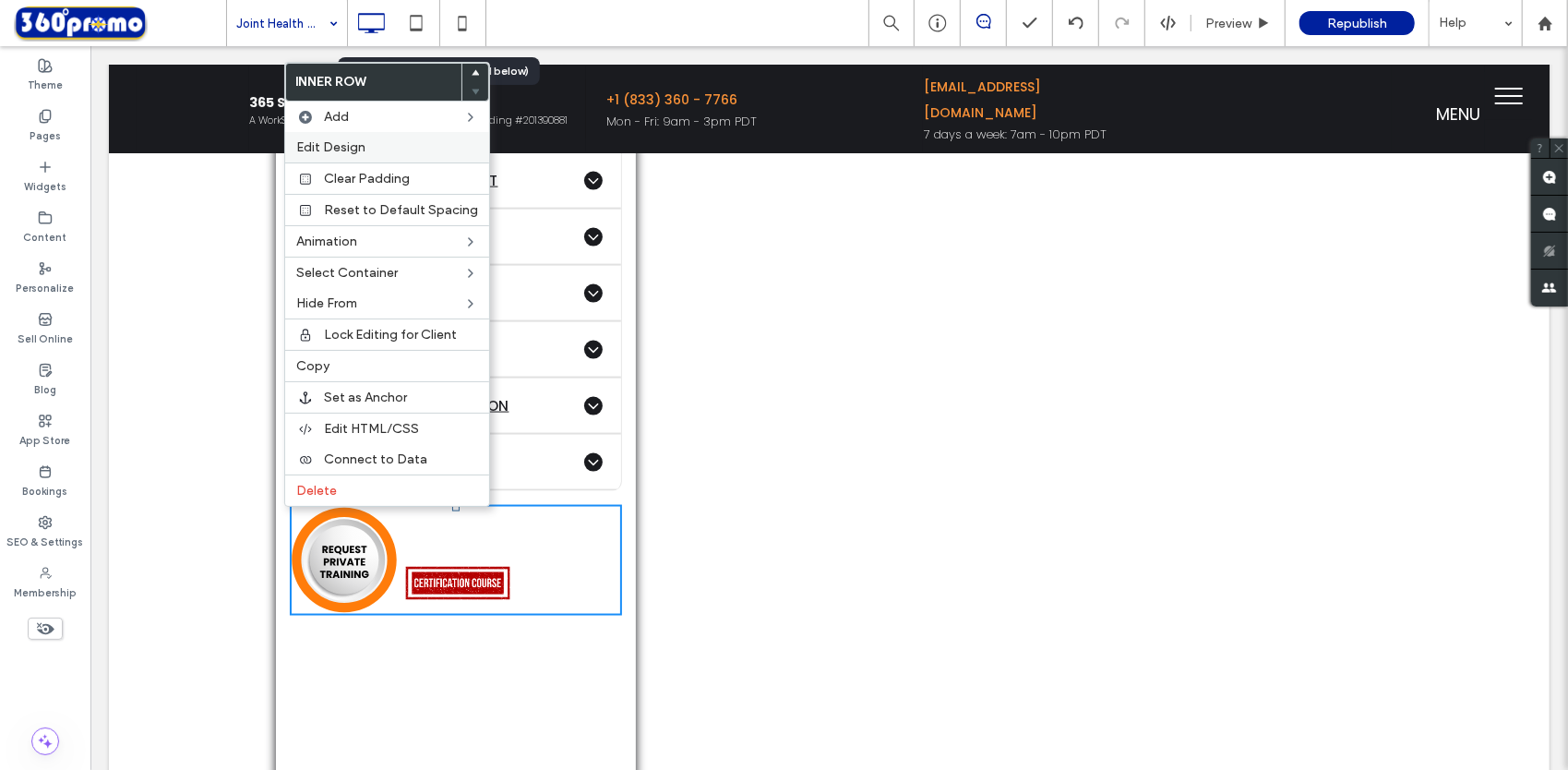
click at [422, 146] on label "Edit Design" at bounding box center [387, 147] width 181 height 15
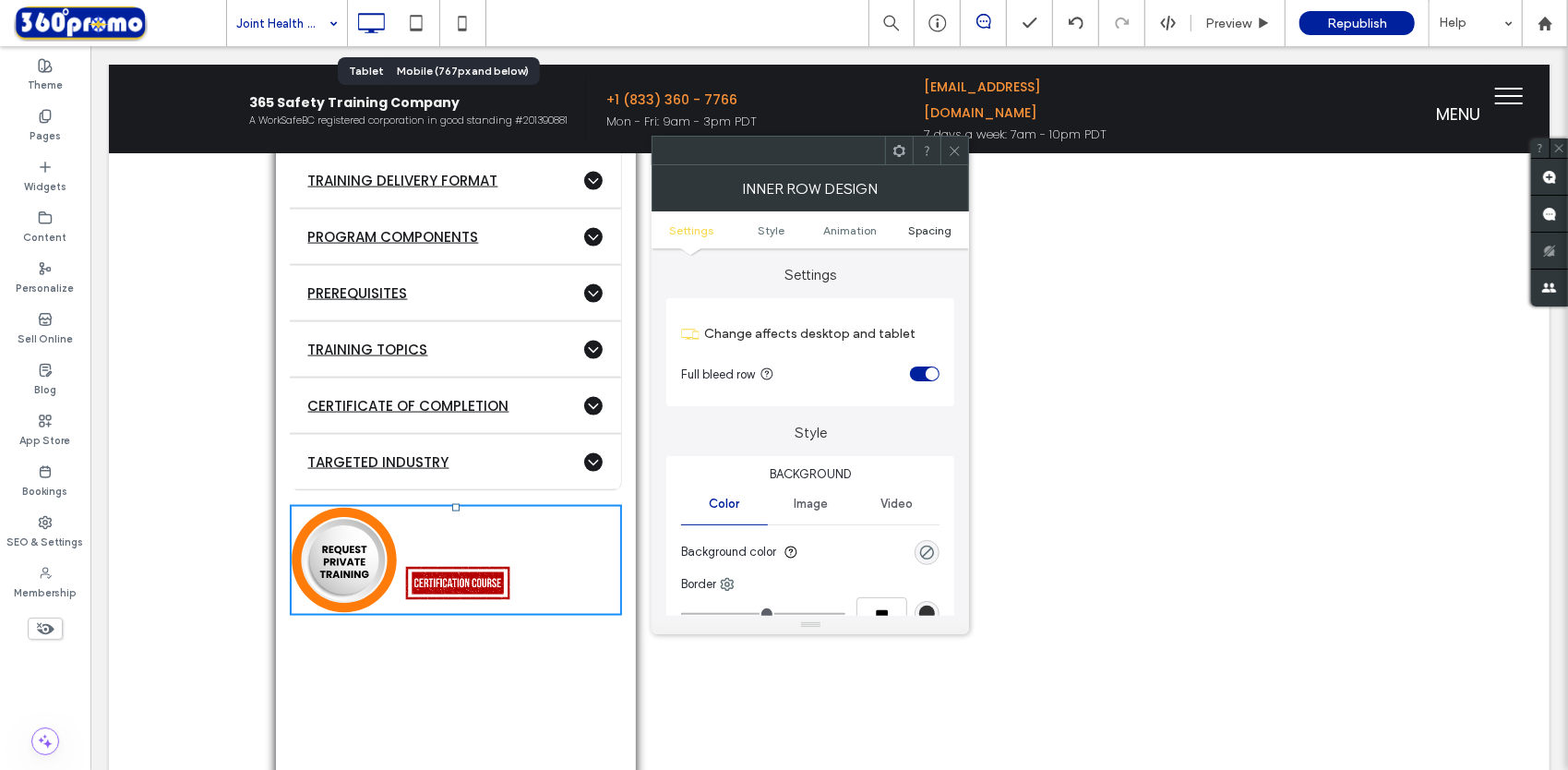
click at [917, 229] on span "Spacing" at bounding box center [929, 230] width 43 height 13
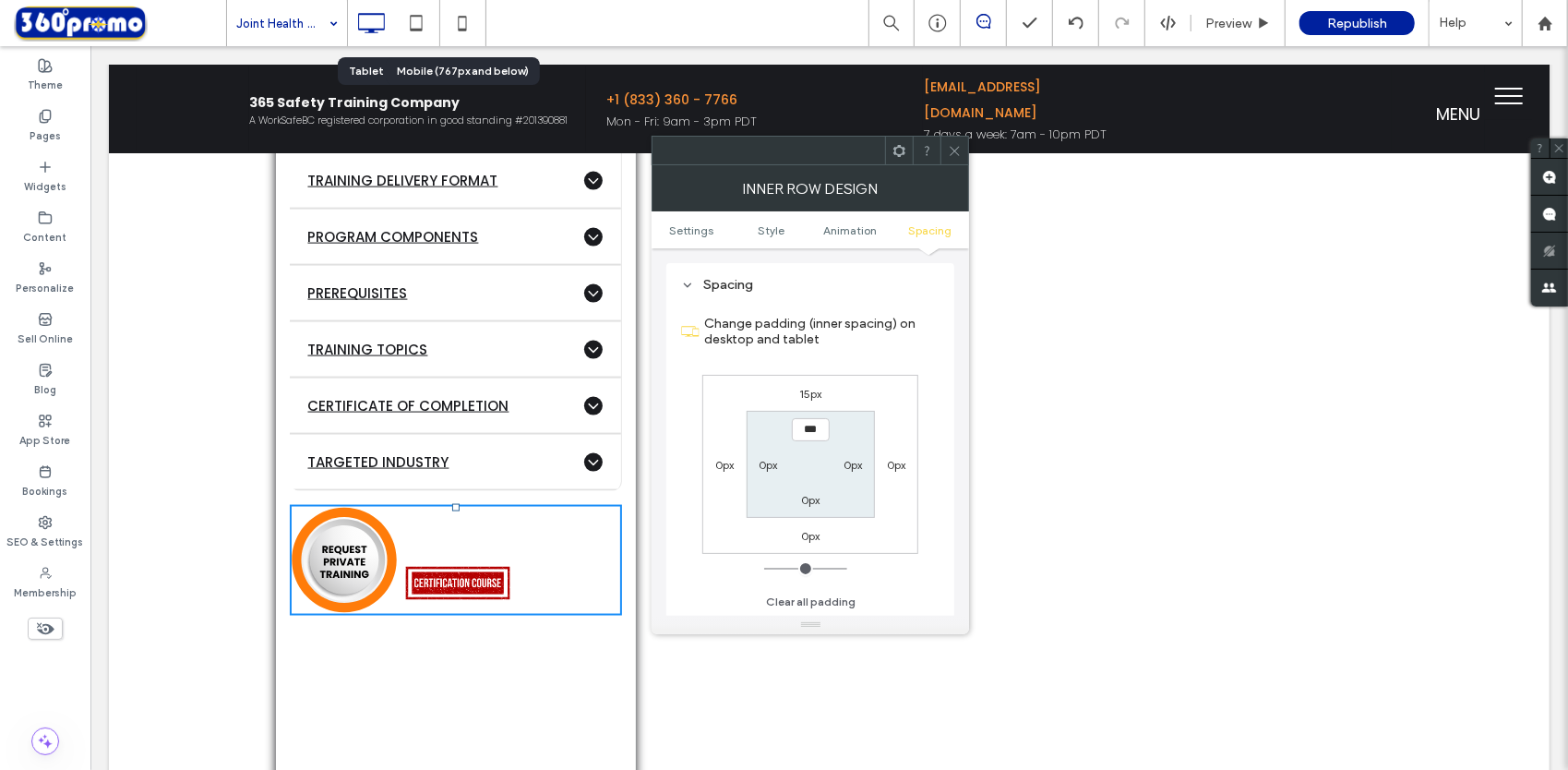
scroll to position [0, 0]
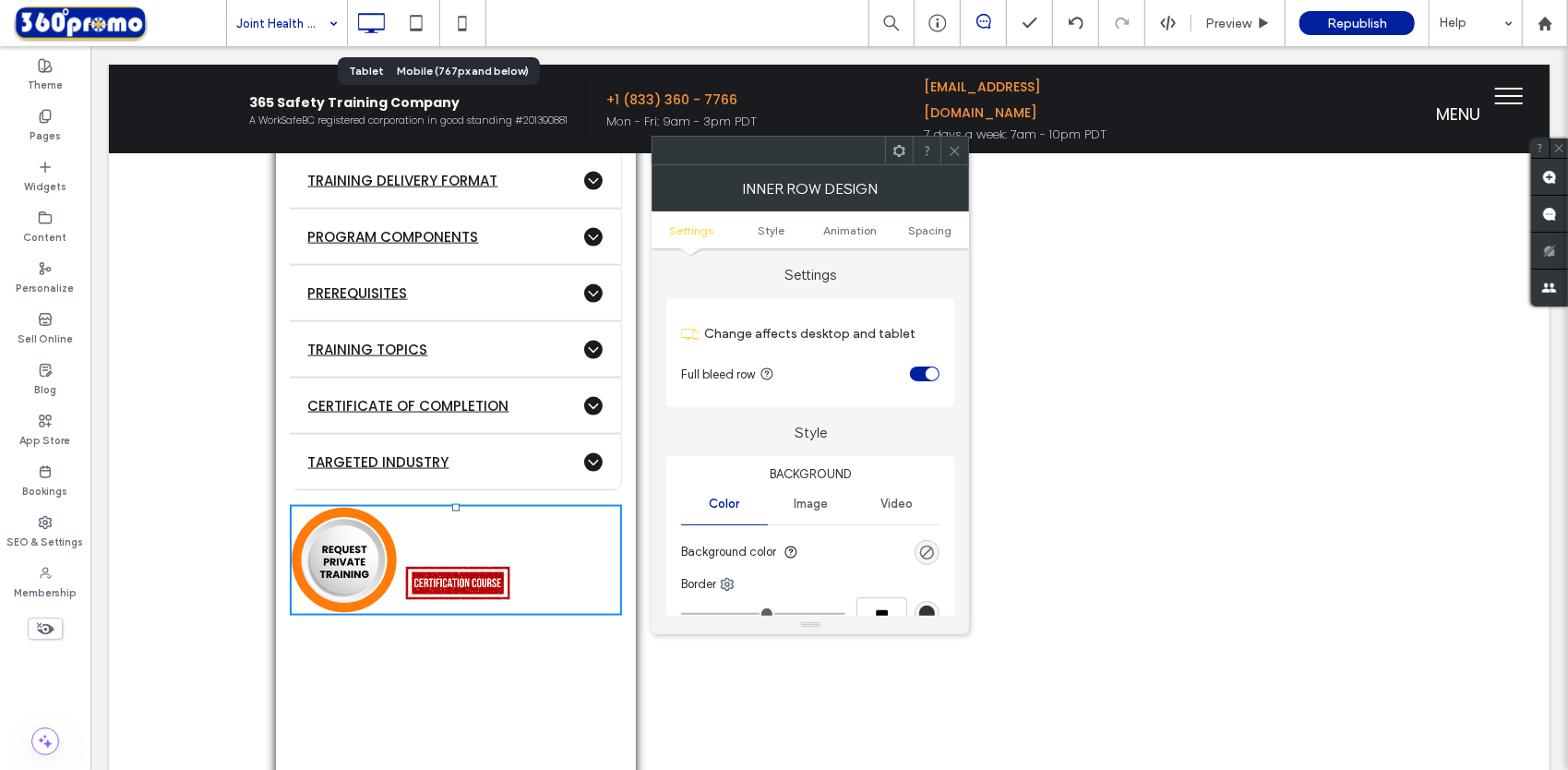
click at [963, 155] on div at bounding box center [953, 150] width 28 height 28
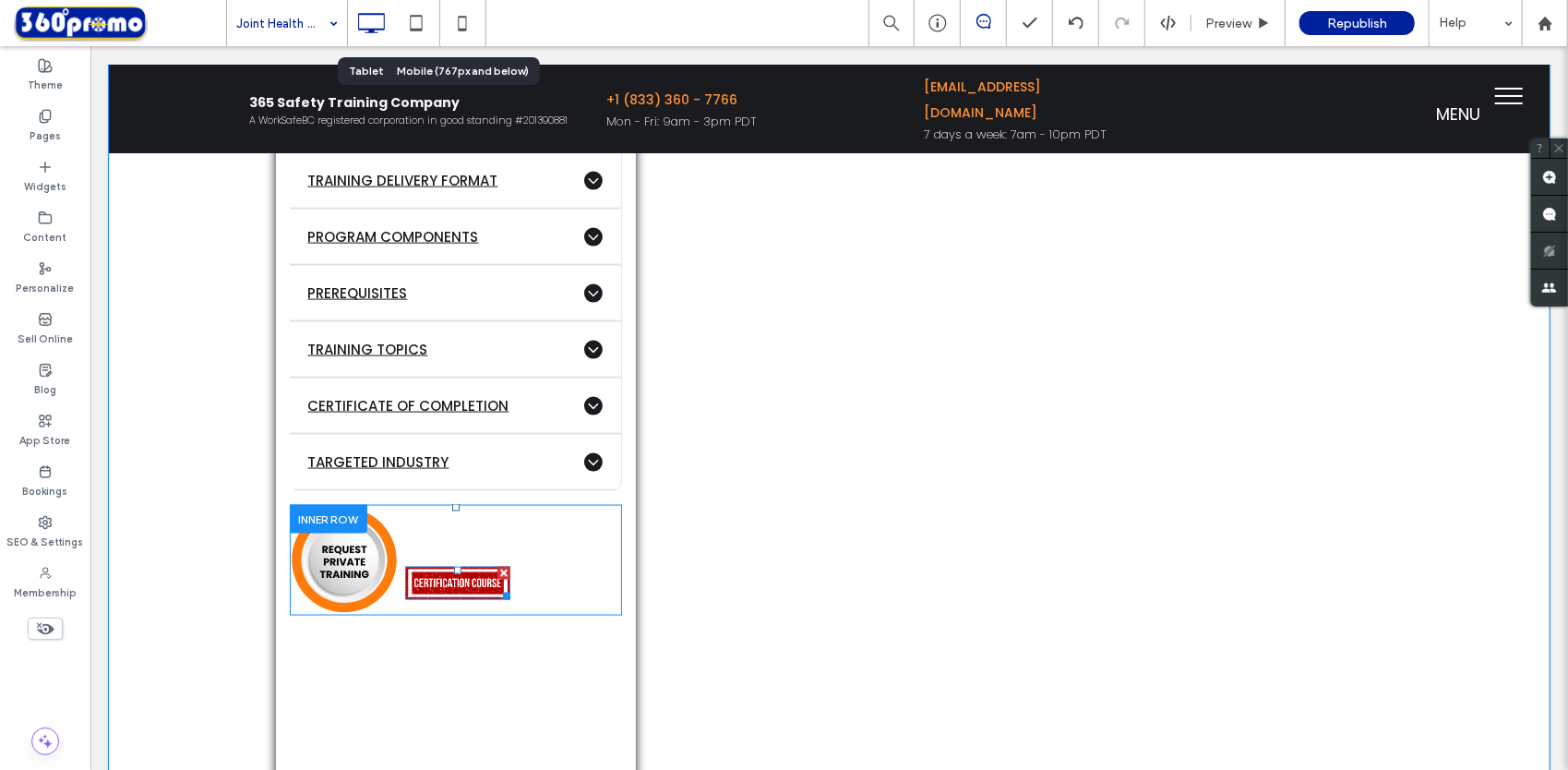
click at [407, 581] on img at bounding box center [457, 582] width 106 height 34
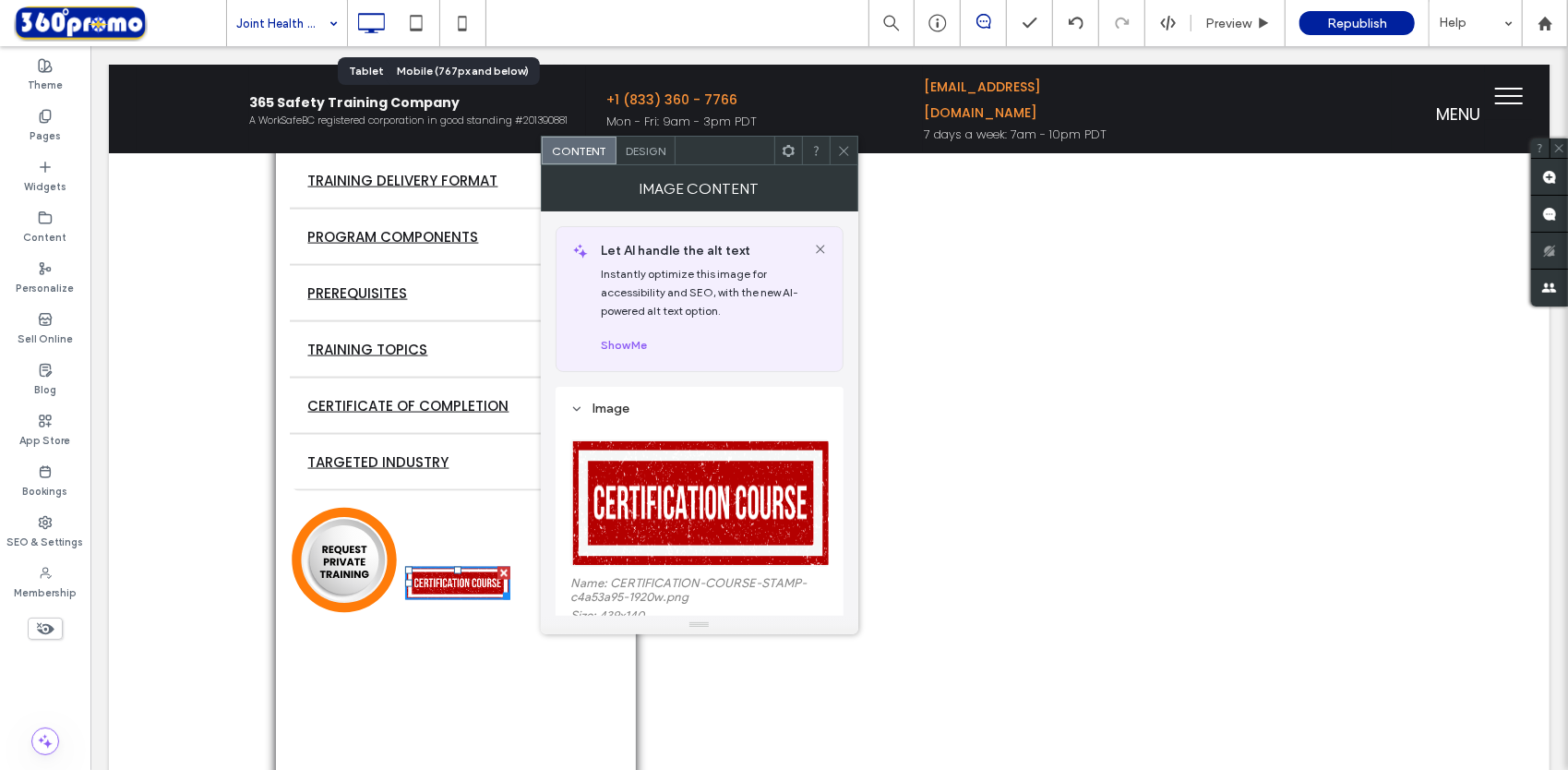
click at [639, 155] on span "Design" at bounding box center [645, 151] width 39 height 13
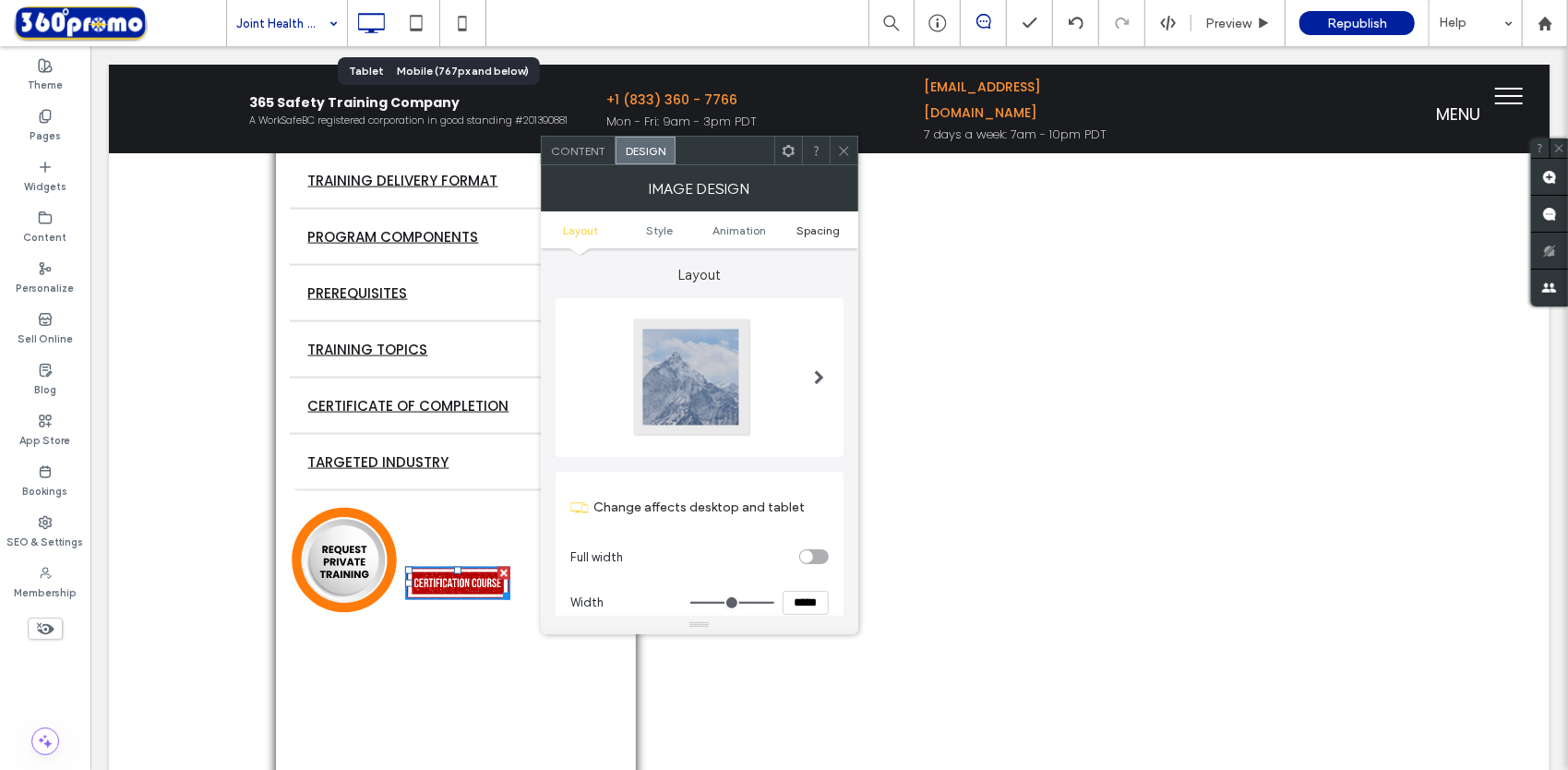
click at [818, 231] on span "Spacing" at bounding box center [818, 230] width 43 height 13
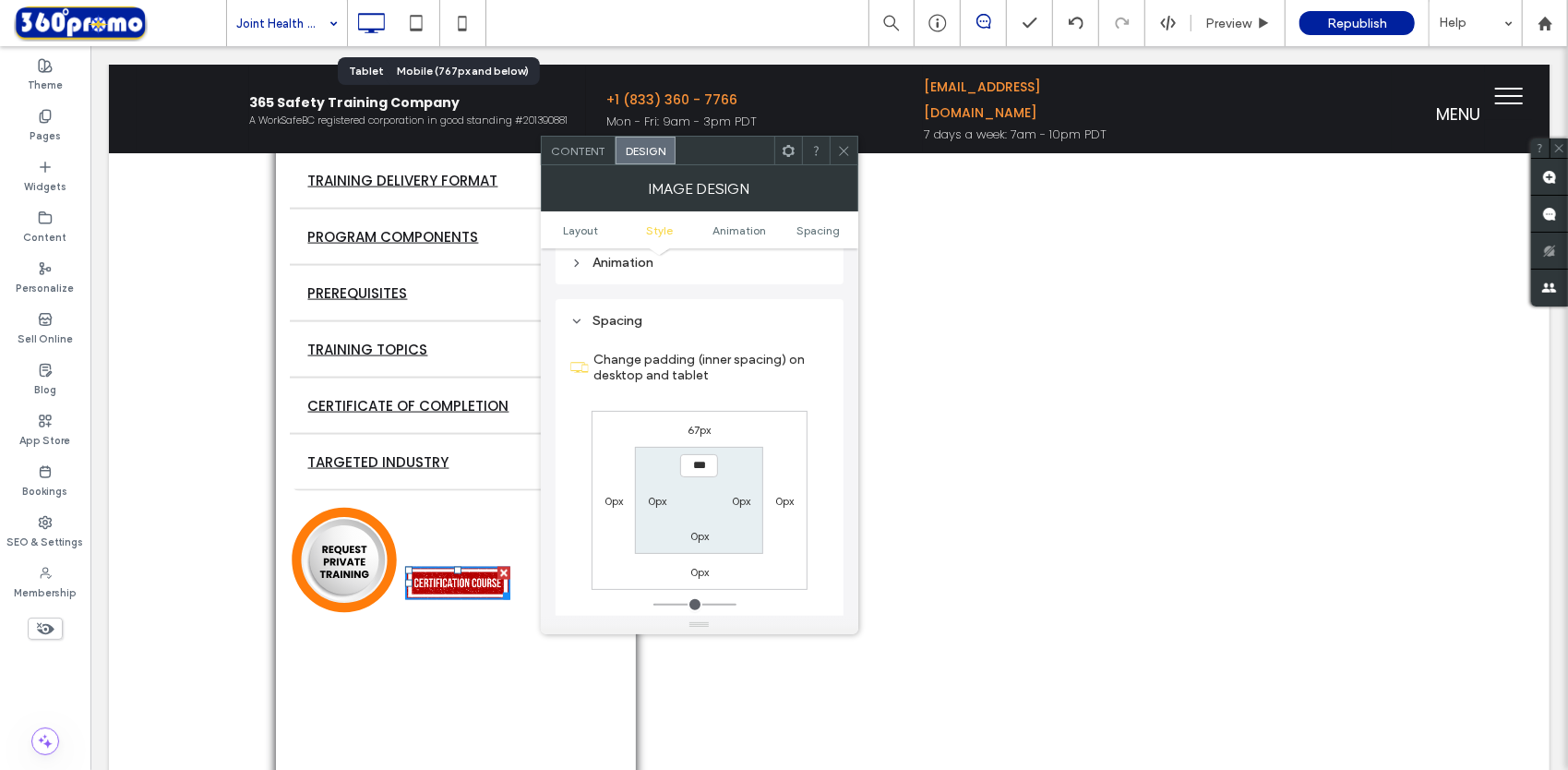
scroll to position [928, 0]
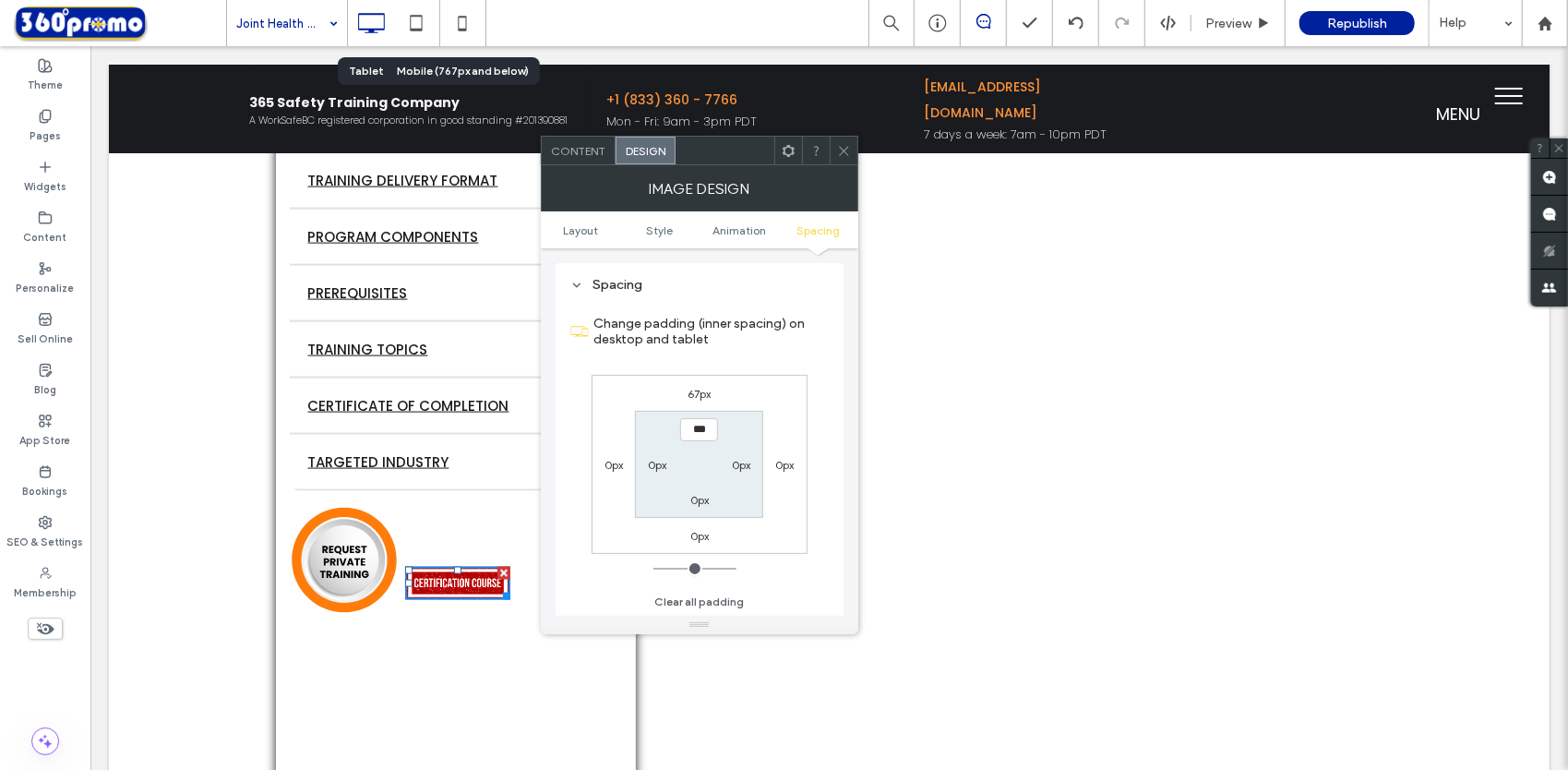
click at [655, 465] on label "0px" at bounding box center [657, 465] width 18 height 13
click at [611, 465] on label "0px" at bounding box center [614, 465] width 18 height 13
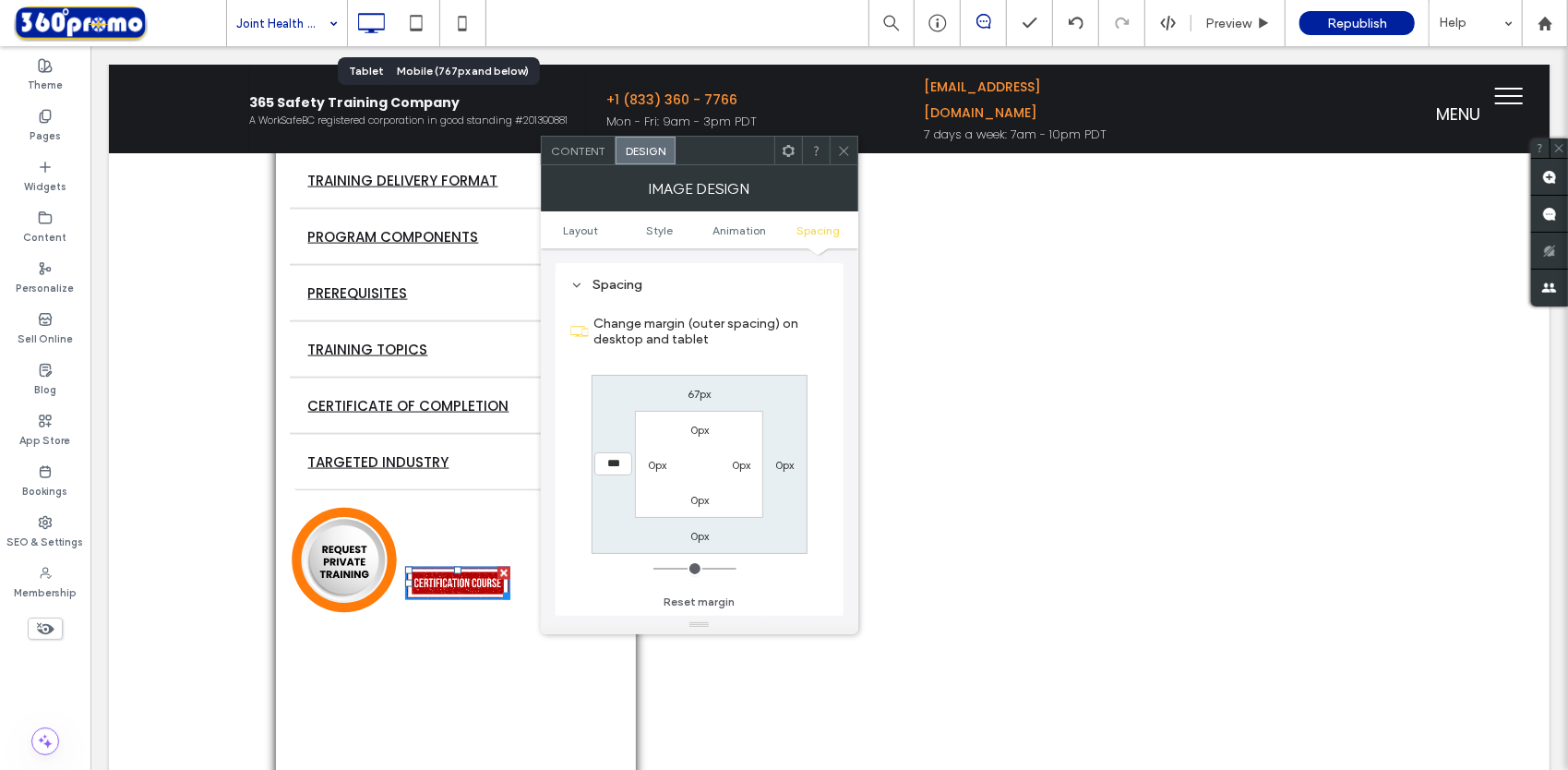
type input "***"
type input "*"
type input "****"
type input "**"
click at [841, 148] on use at bounding box center [844, 151] width 10 height 10
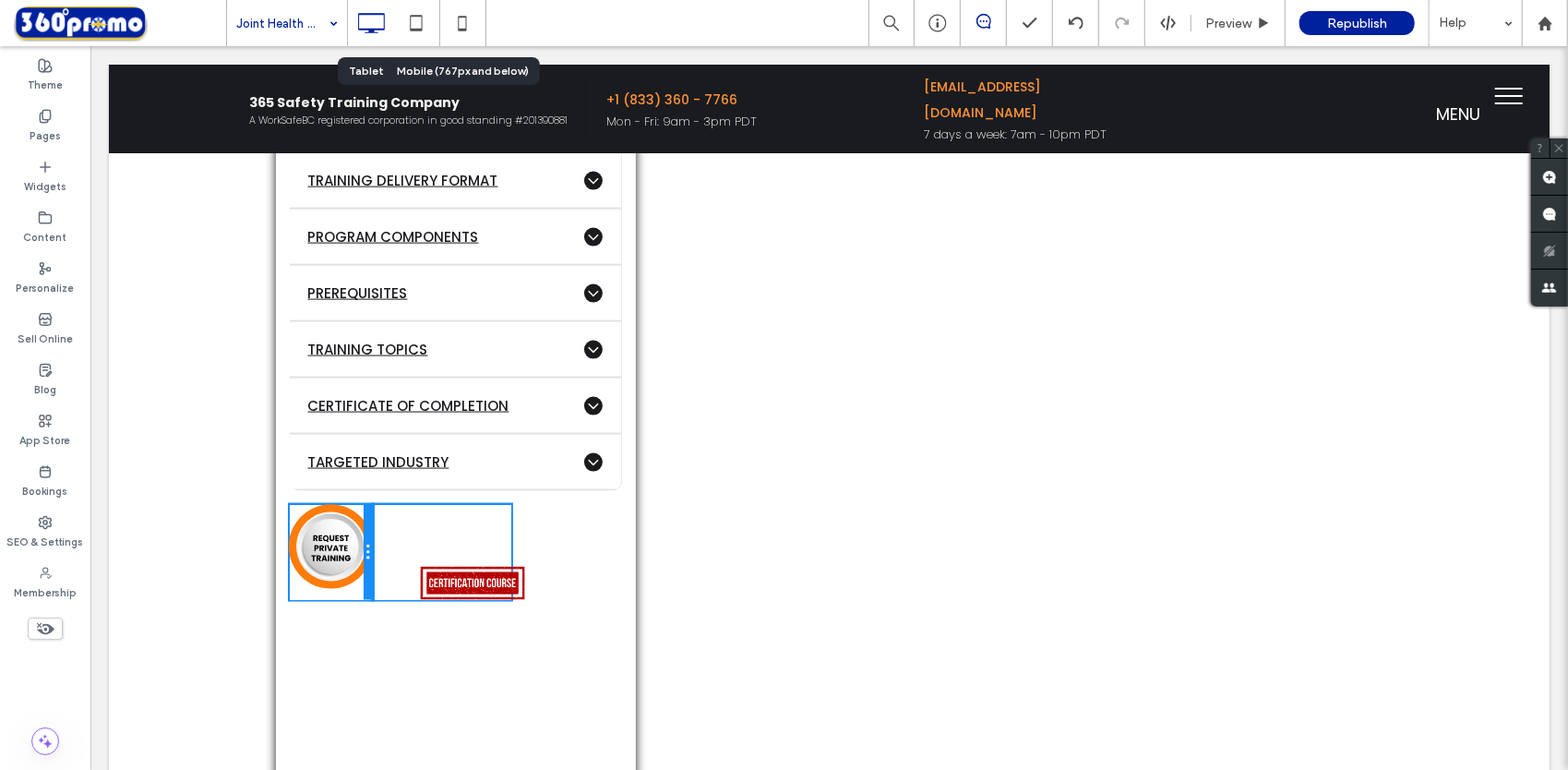
drag, startPoint x: 388, startPoint y: 553, endPoint x: 436, endPoint y: 617, distance: 80.0
click at [346, 571] on div "Click To Paste" at bounding box center [330, 551] width 84 height 95
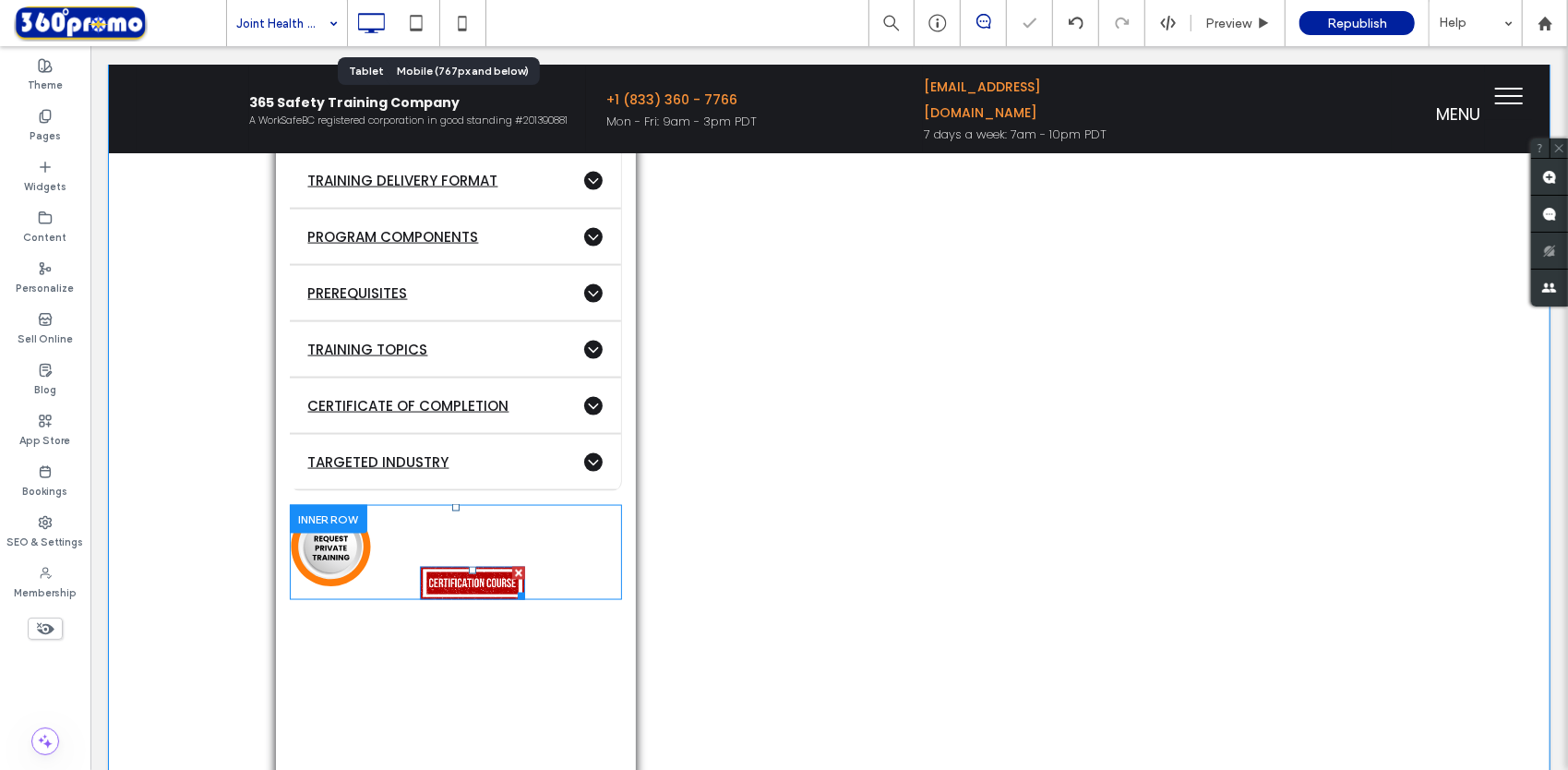
click at [462, 567] on img at bounding box center [471, 582] width 106 height 34
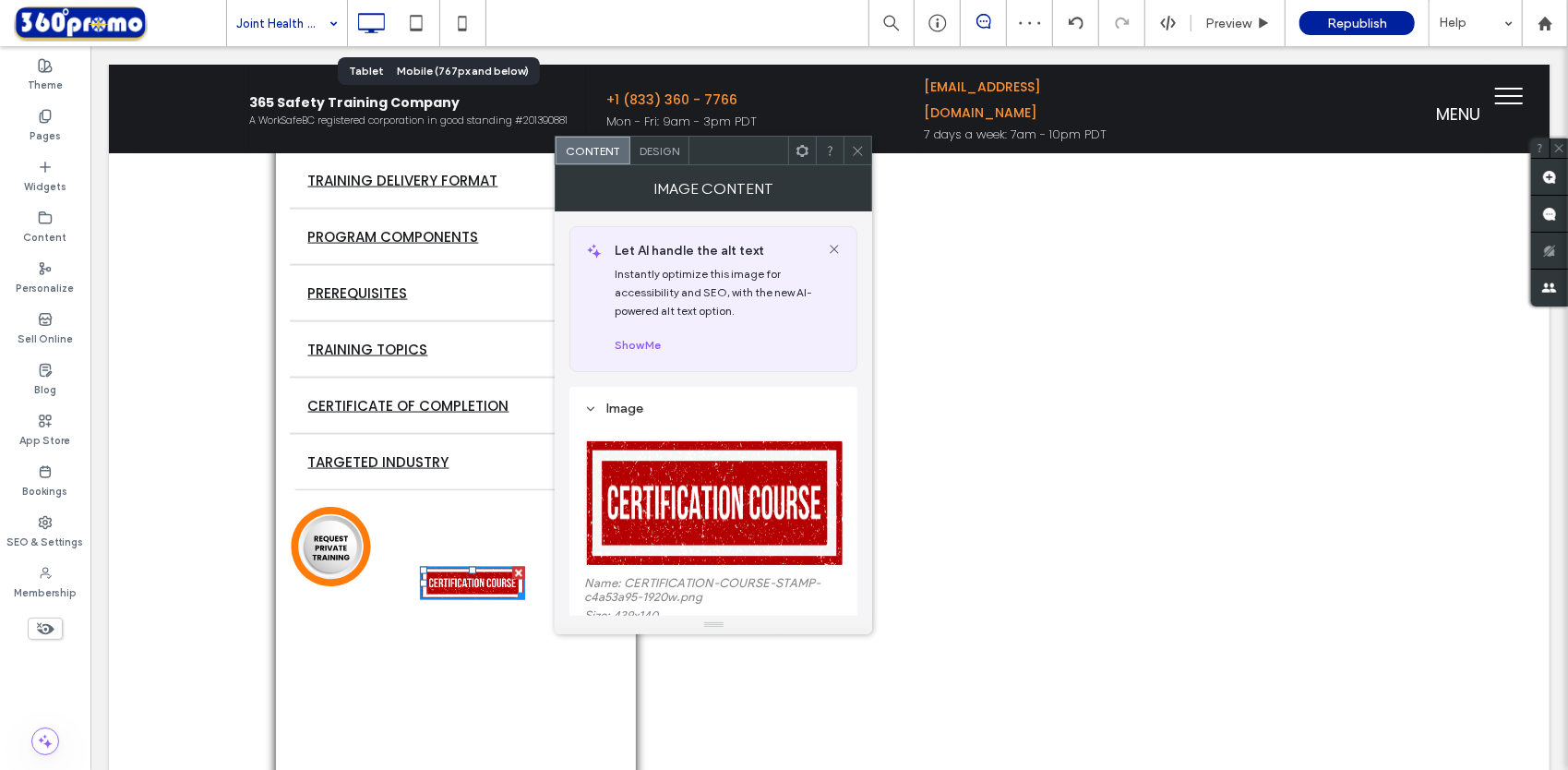
click at [660, 152] on span "Design" at bounding box center [659, 151] width 39 height 13
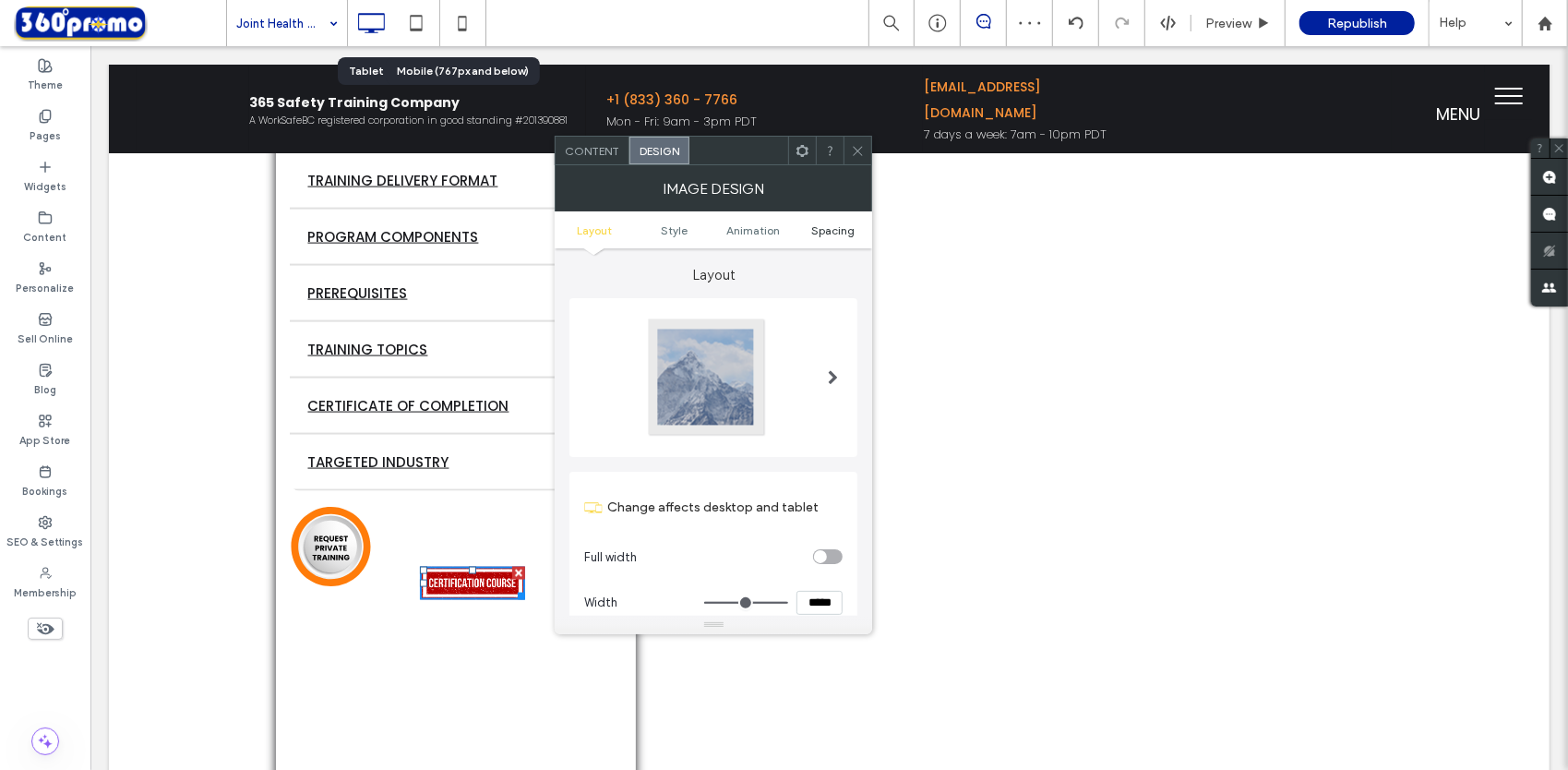
click at [840, 234] on span "Spacing" at bounding box center [832, 230] width 43 height 13
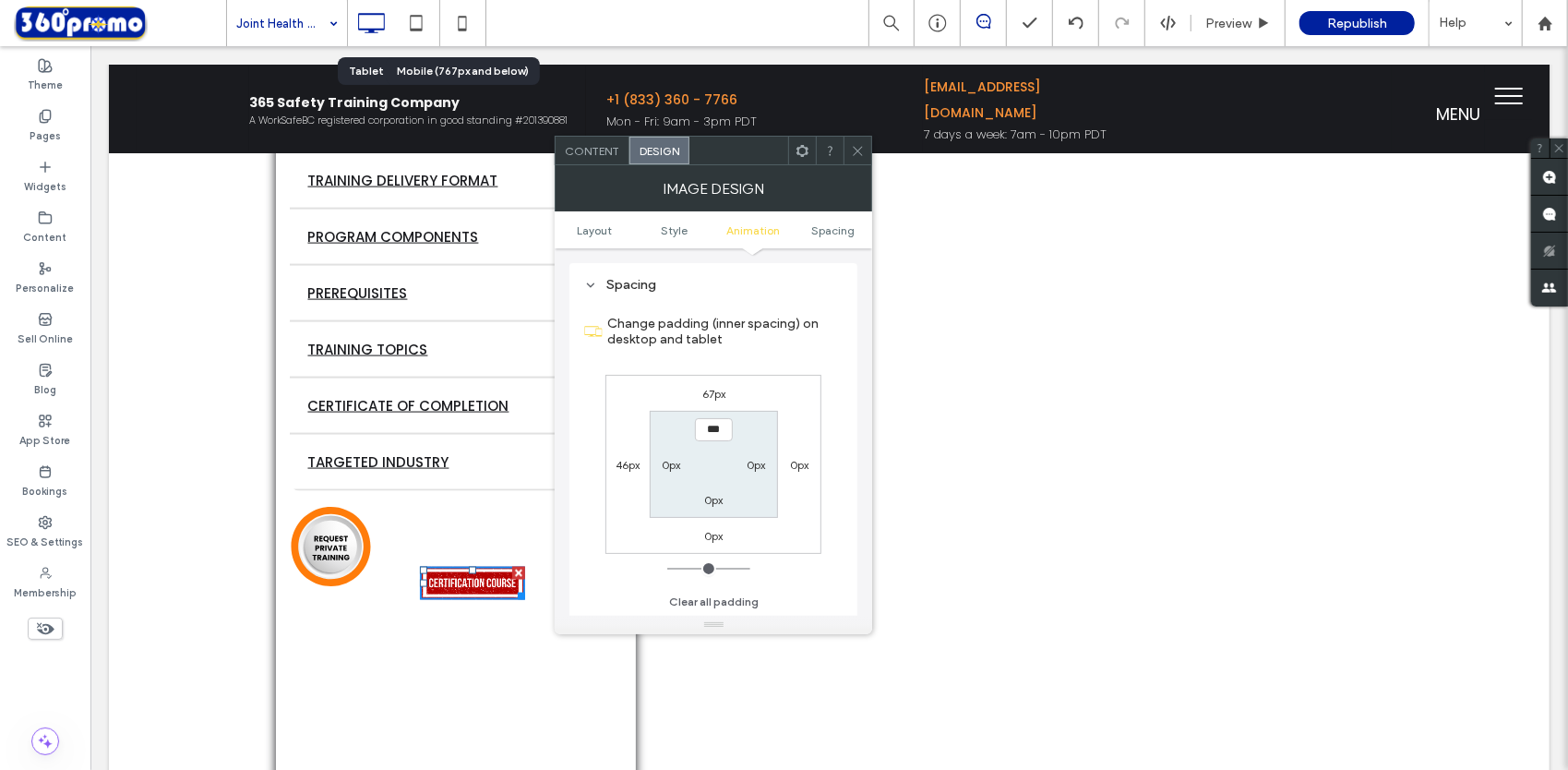
click at [626, 464] on label "46px" at bounding box center [627, 465] width 24 height 13
type input "**"
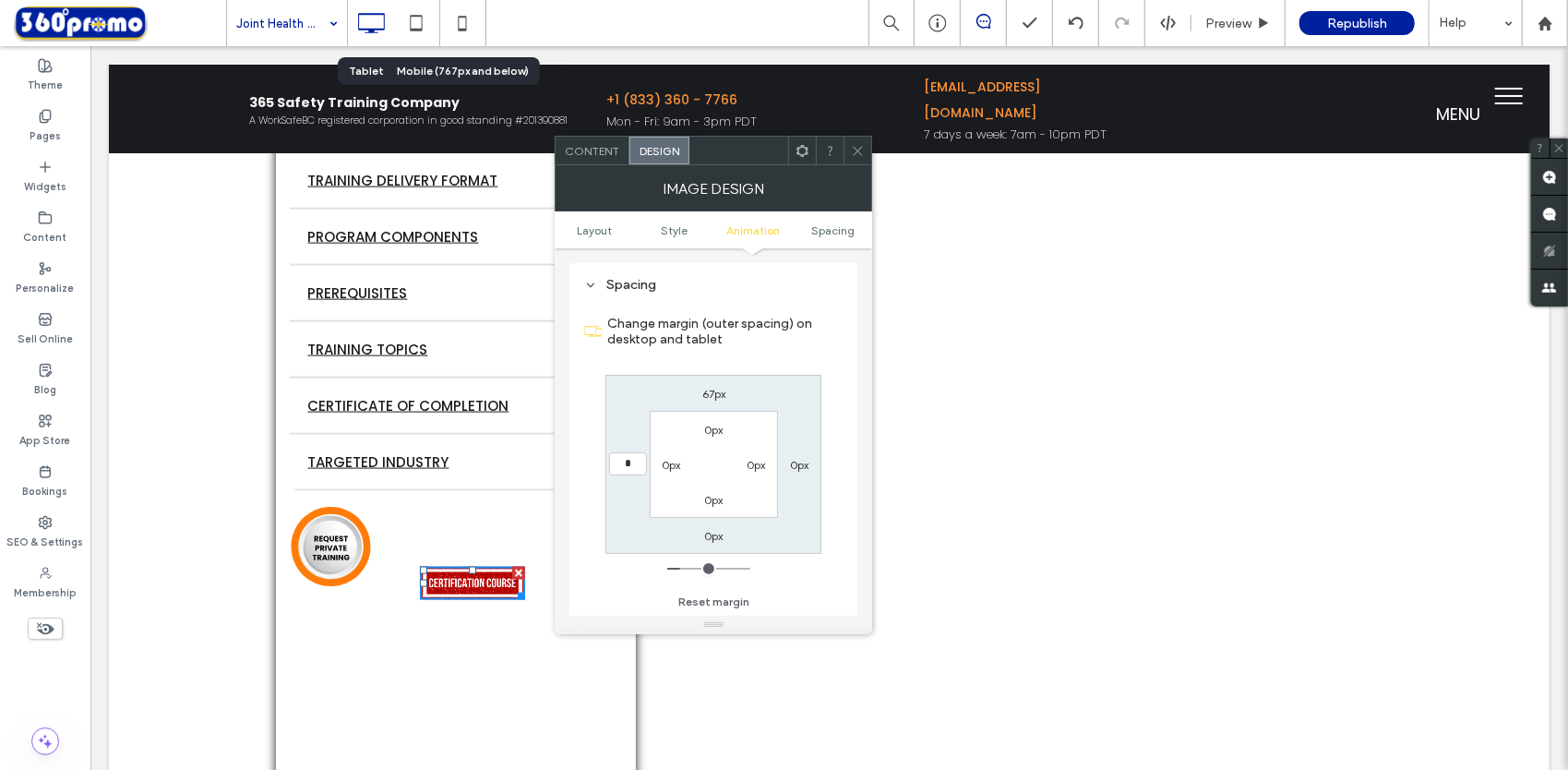
type input "*"
type input "***"
click at [860, 144] on icon at bounding box center [857, 151] width 13 height 13
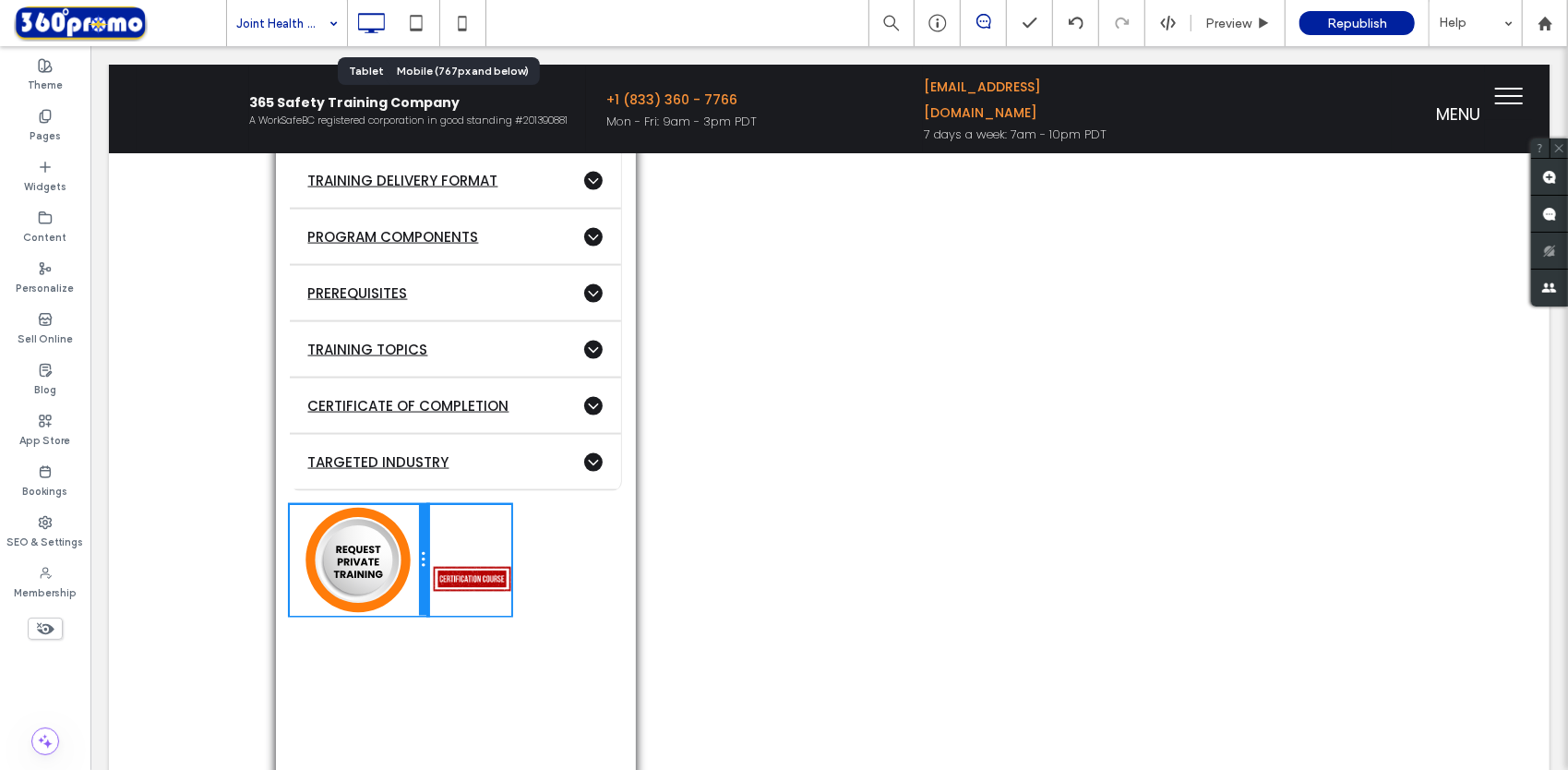
drag, startPoint x: 362, startPoint y: 545, endPoint x: 415, endPoint y: 560, distance: 55.1
click at [418, 560] on div at bounding box center [422, 559] width 10 height 110
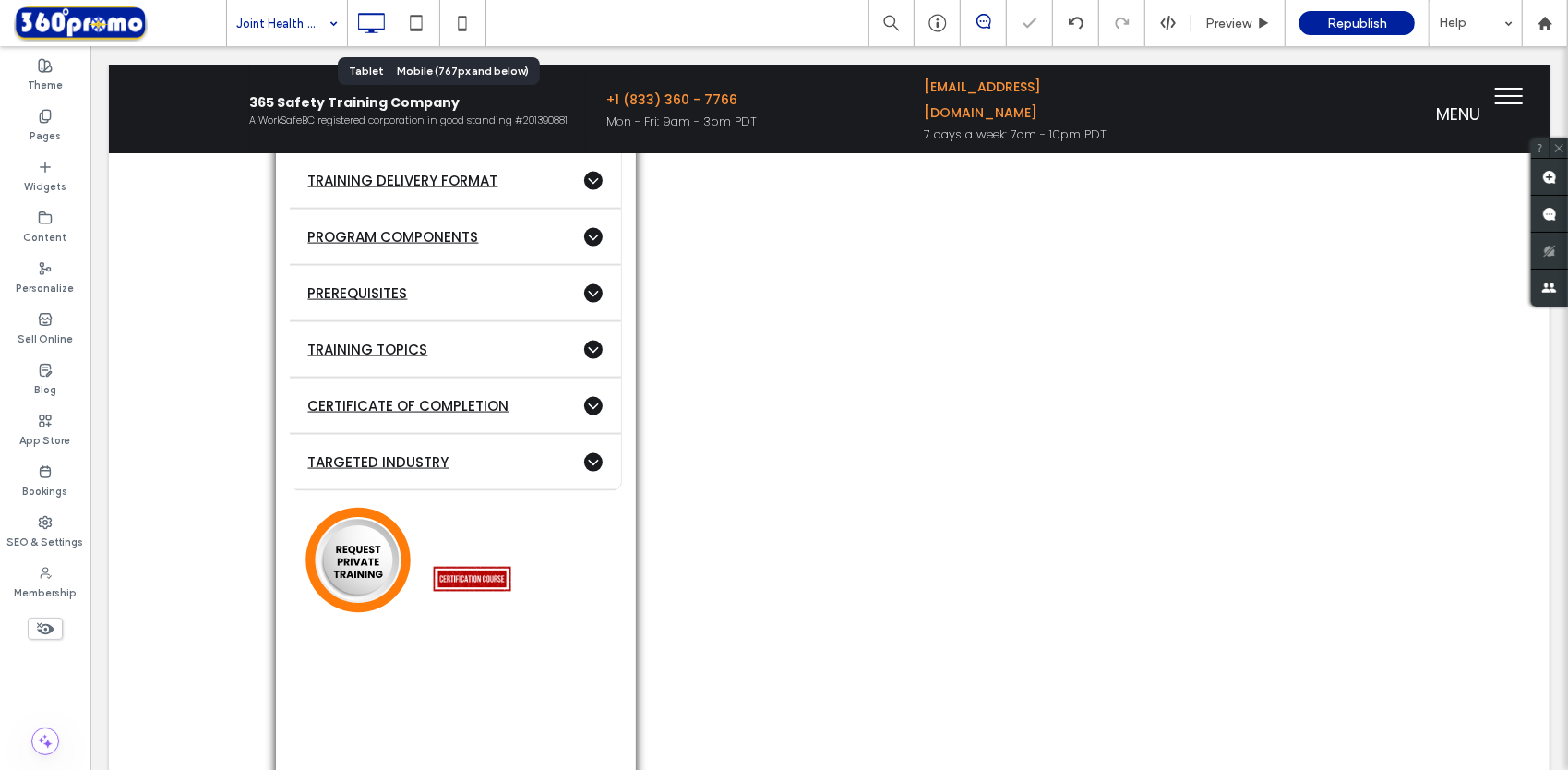
click at [474, 696] on div at bounding box center [784, 385] width 1568 height 770
drag, startPoint x: 466, startPoint y: 565, endPoint x: 547, endPoint y: 540, distance: 84.8
click at [457, 493] on div "Click To Paste Click To Paste $110 Virtual / Per participant Click To Paste ADV…" at bounding box center [454, 385] width 360 height 1269
drag, startPoint x: 502, startPoint y: 519, endPoint x: 619, endPoint y: 673, distance: 193.4
click at [529, 627] on div "Click To Paste Click To Paste $110 Virtual / Per participant Click To Paste ADV…" at bounding box center [454, 385] width 360 height 1269
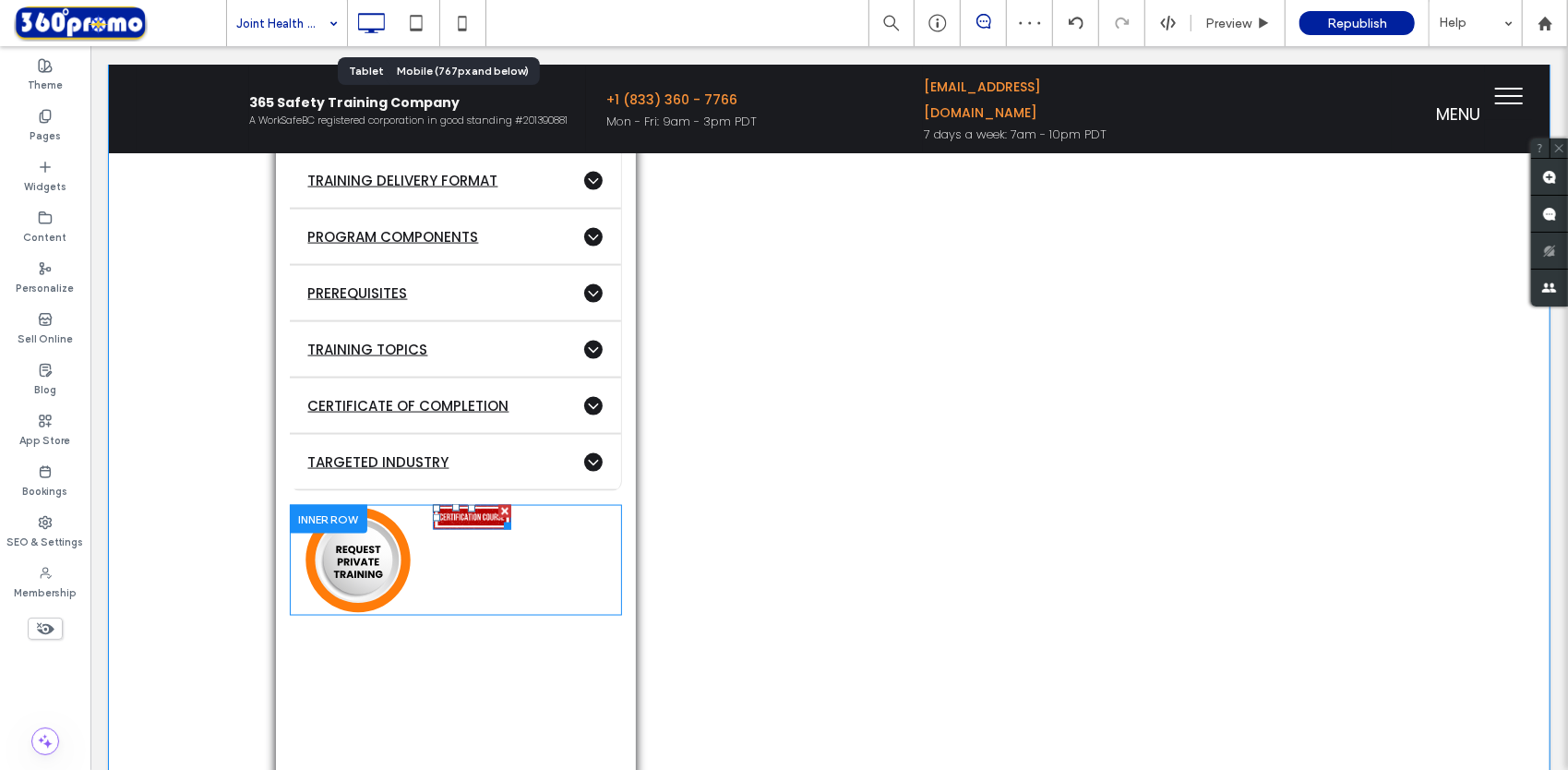
click at [591, 525] on div "Click To Paste Click To Paste Click To Paste" at bounding box center [455, 559] width 332 height 110
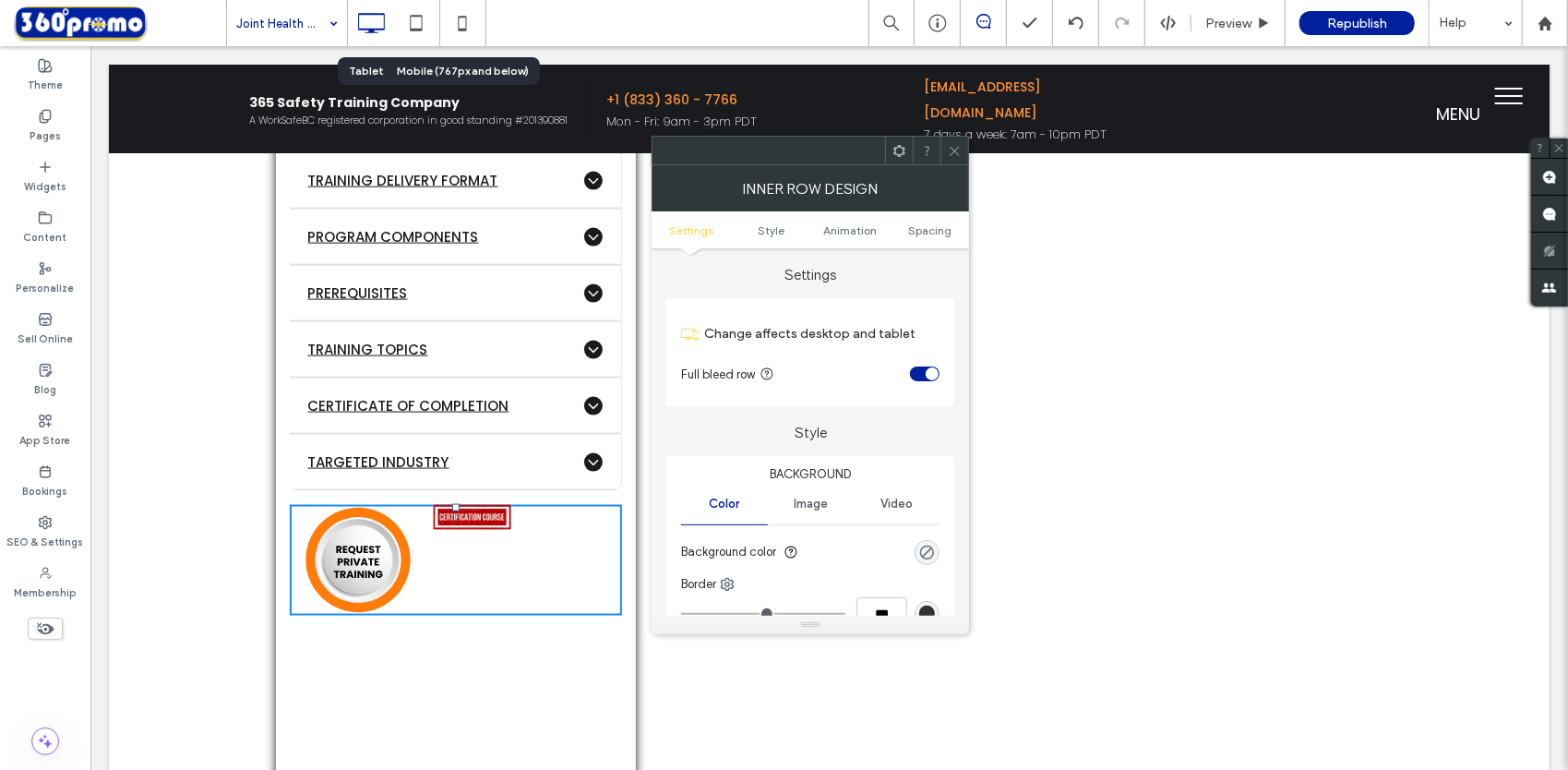
click at [955, 151] on use at bounding box center [955, 151] width 10 height 10
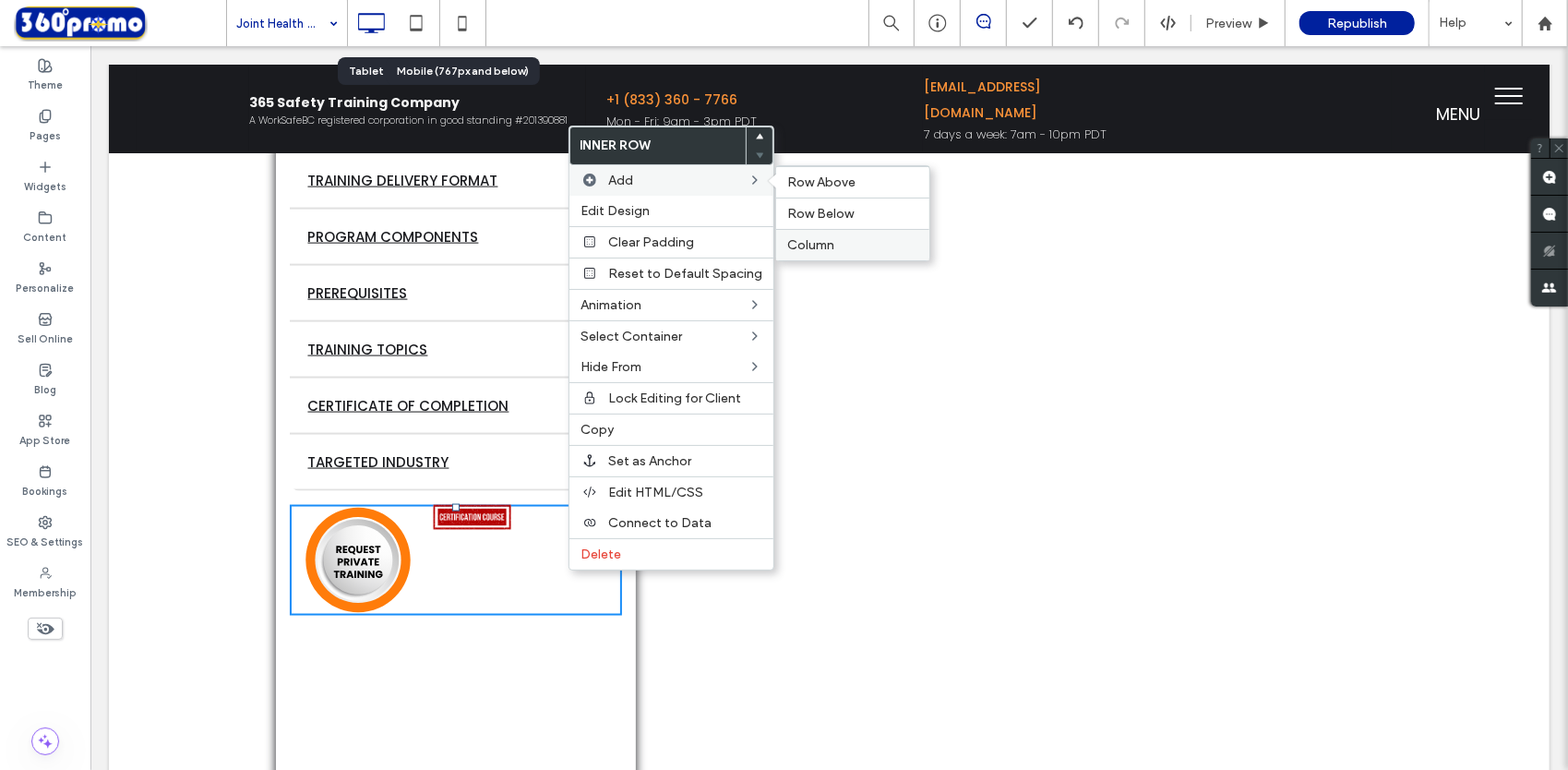
click at [814, 238] on span "Column" at bounding box center [810, 245] width 47 height 15
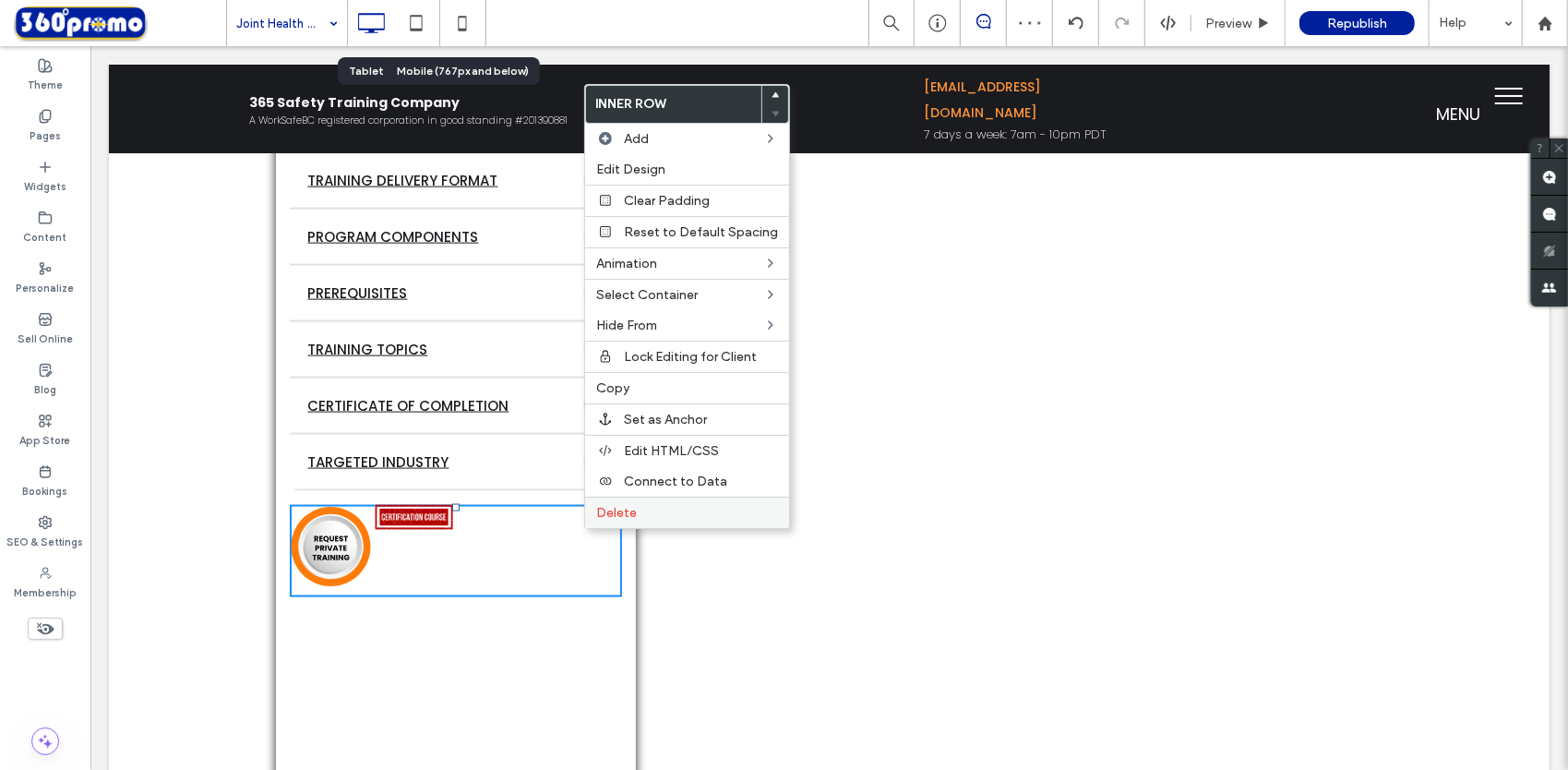
click at [606, 505] on span "Delete" at bounding box center [616, 513] width 40 height 15
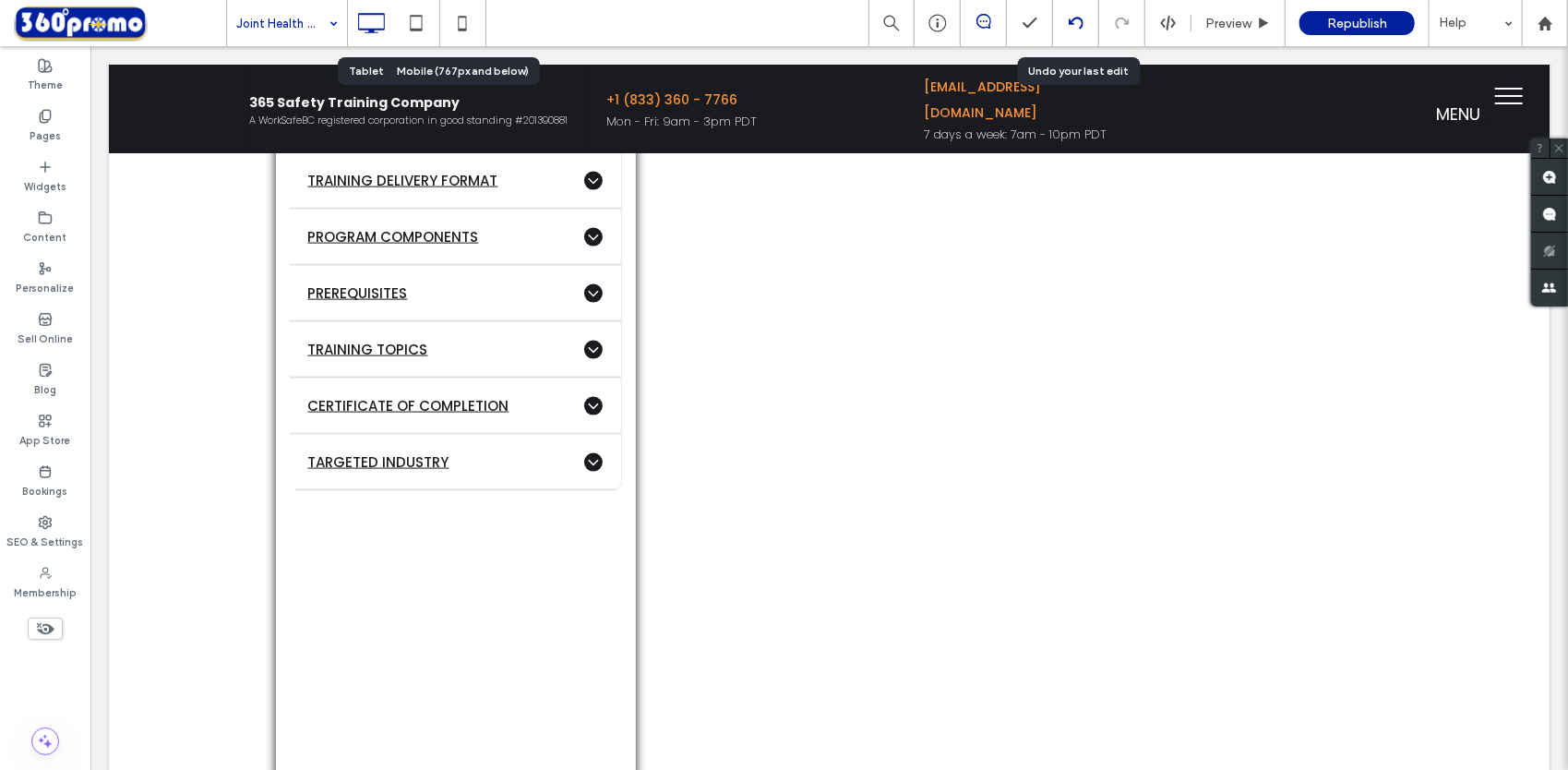
click at [1080, 22] on icon at bounding box center [1075, 22] width 14 height 14
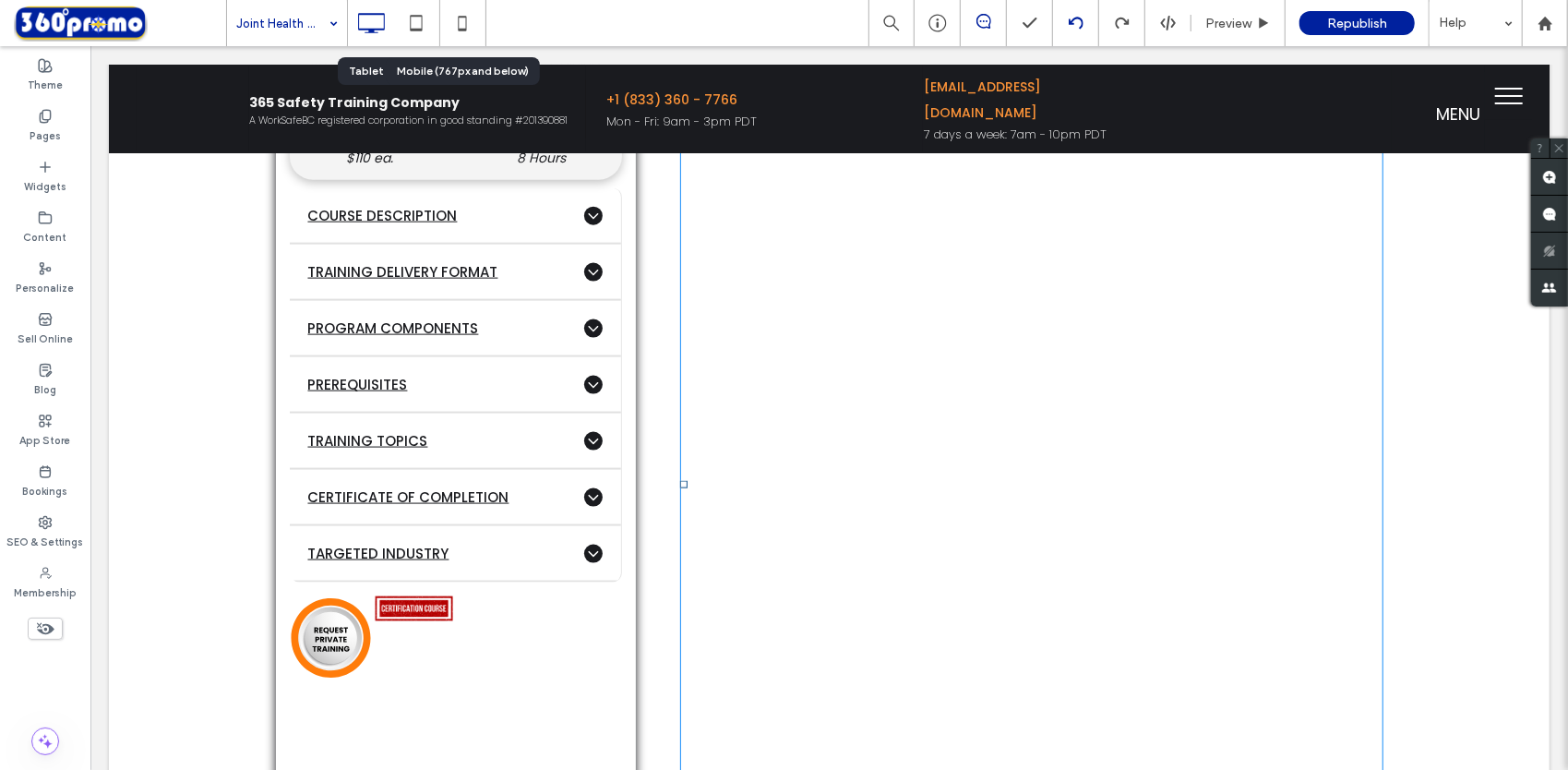
scroll to position [1540, 0]
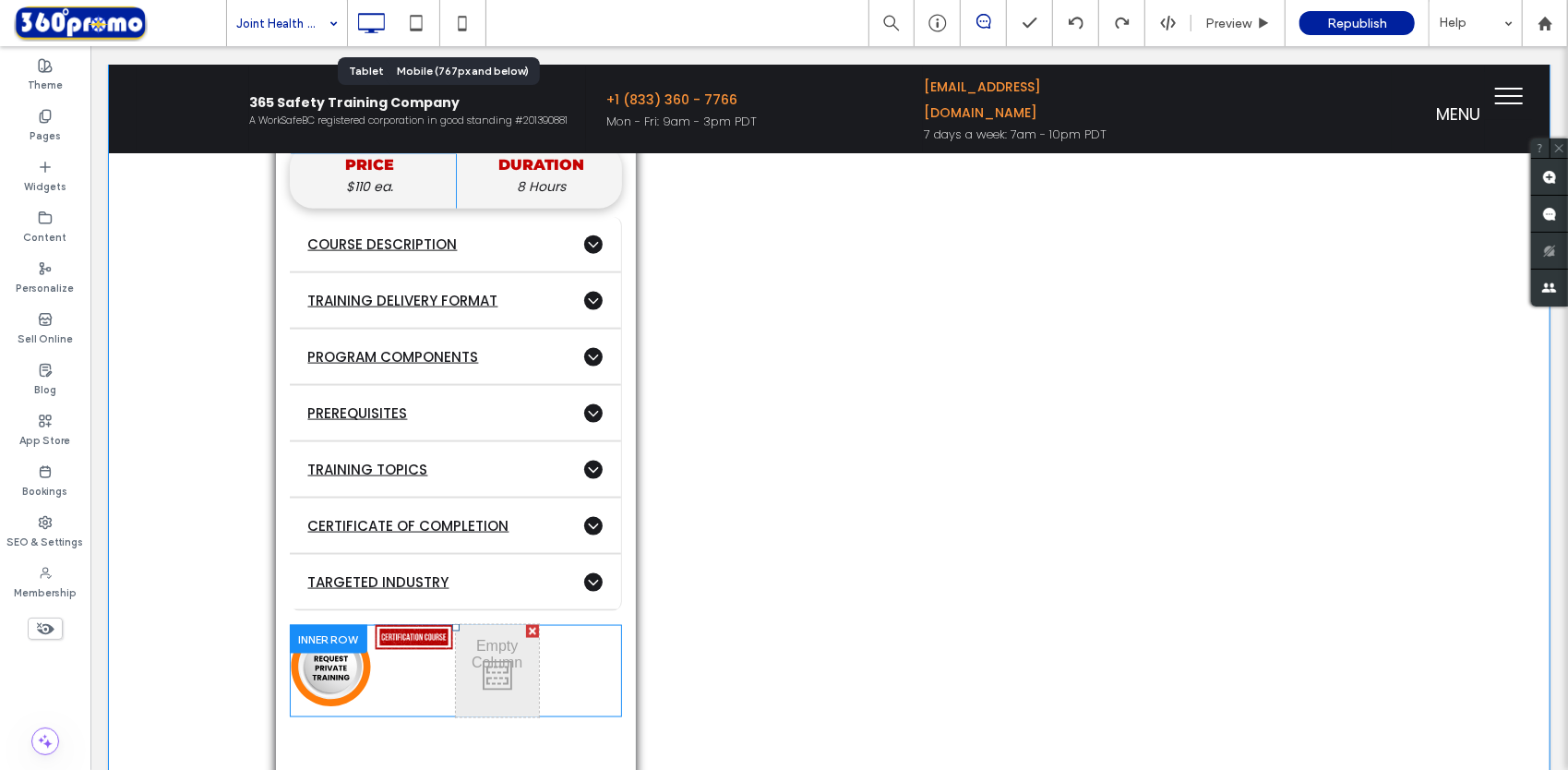
click at [525, 624] on div at bounding box center [531, 630] width 12 height 12
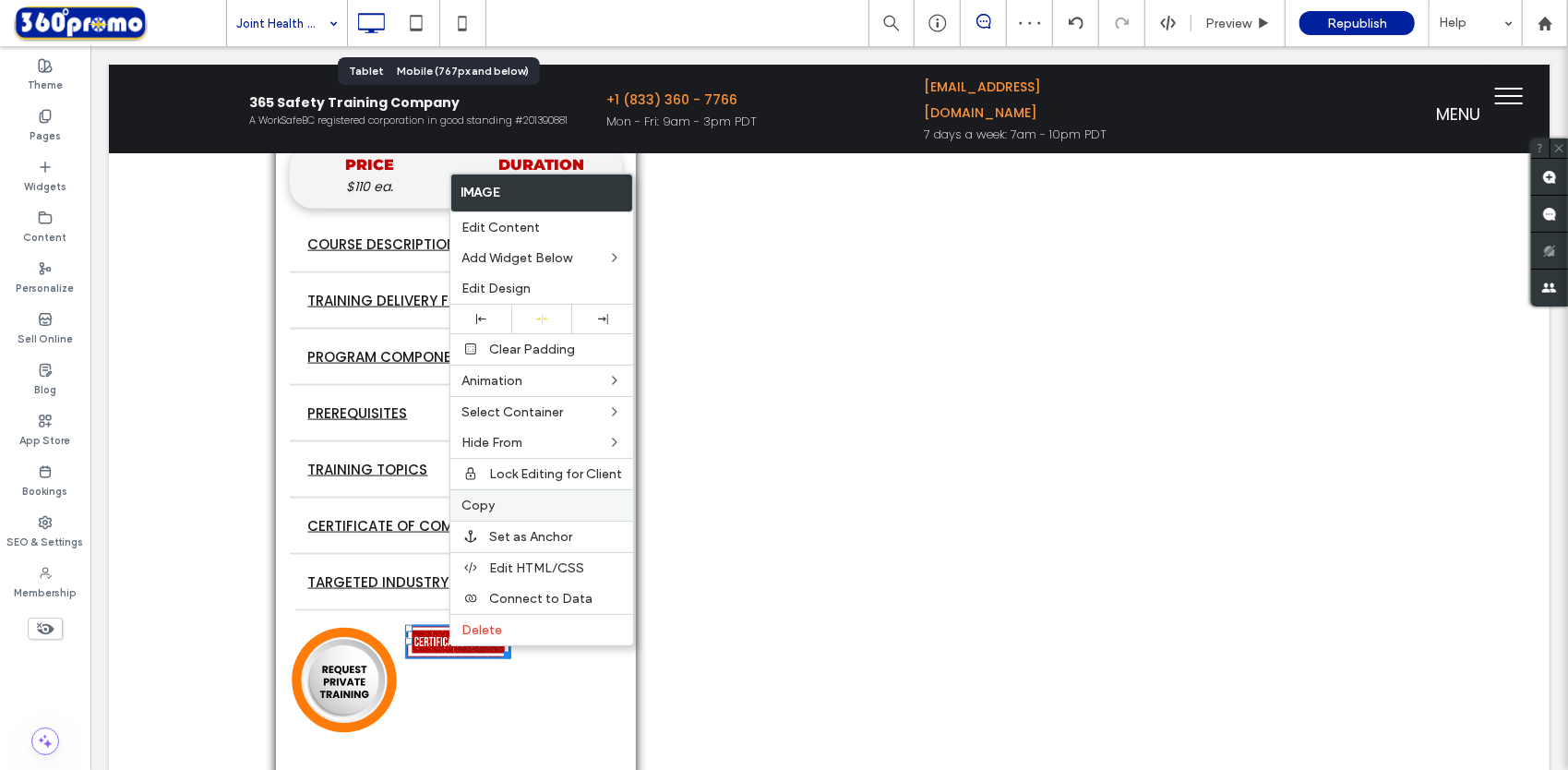
click at [494, 506] on label "Copy" at bounding box center [542, 505] width 160 height 15
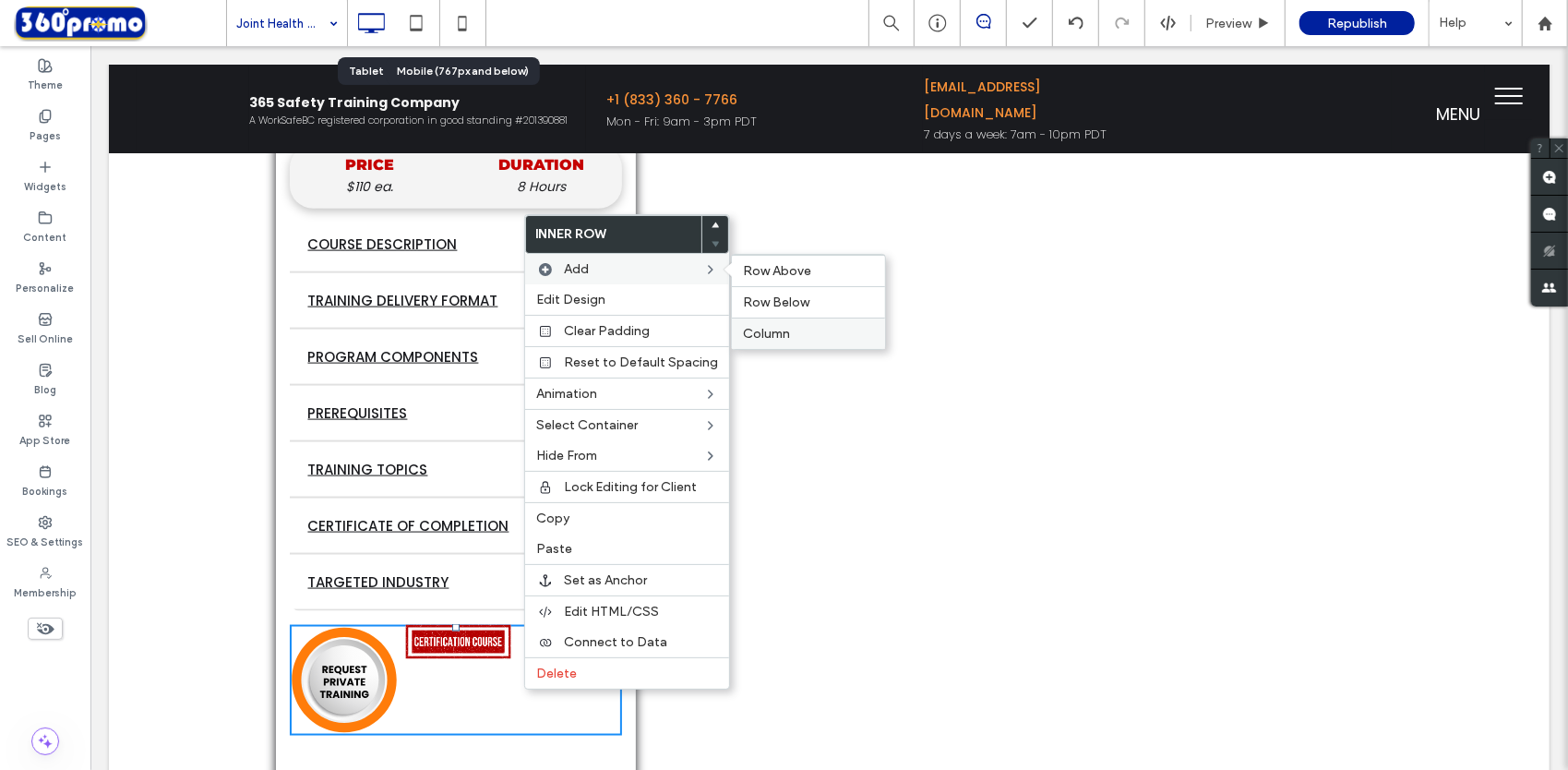
click at [757, 330] on span "Column" at bounding box center [766, 333] width 47 height 15
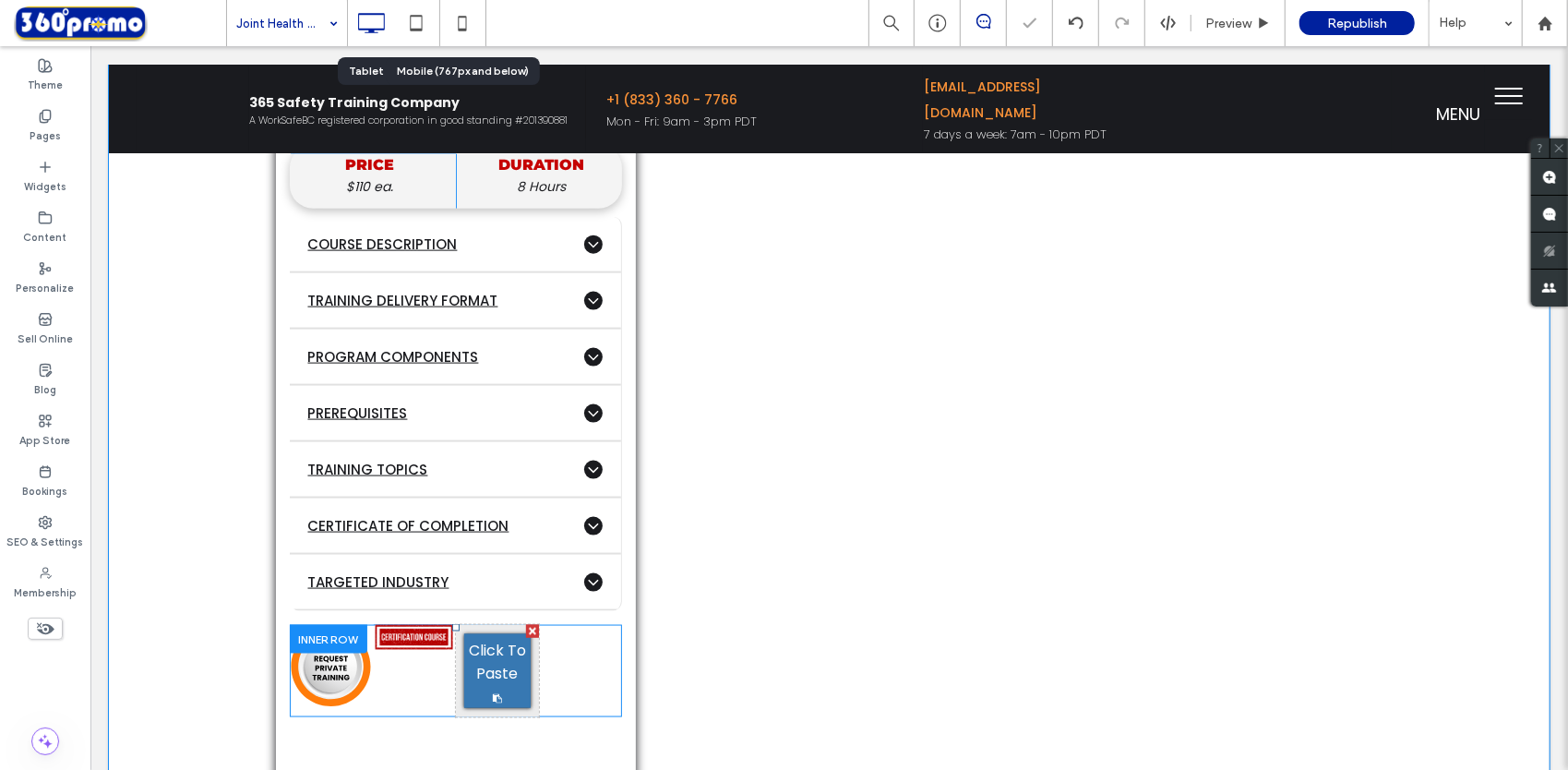
click at [499, 675] on span "Click To Paste" at bounding box center [496, 661] width 58 height 46
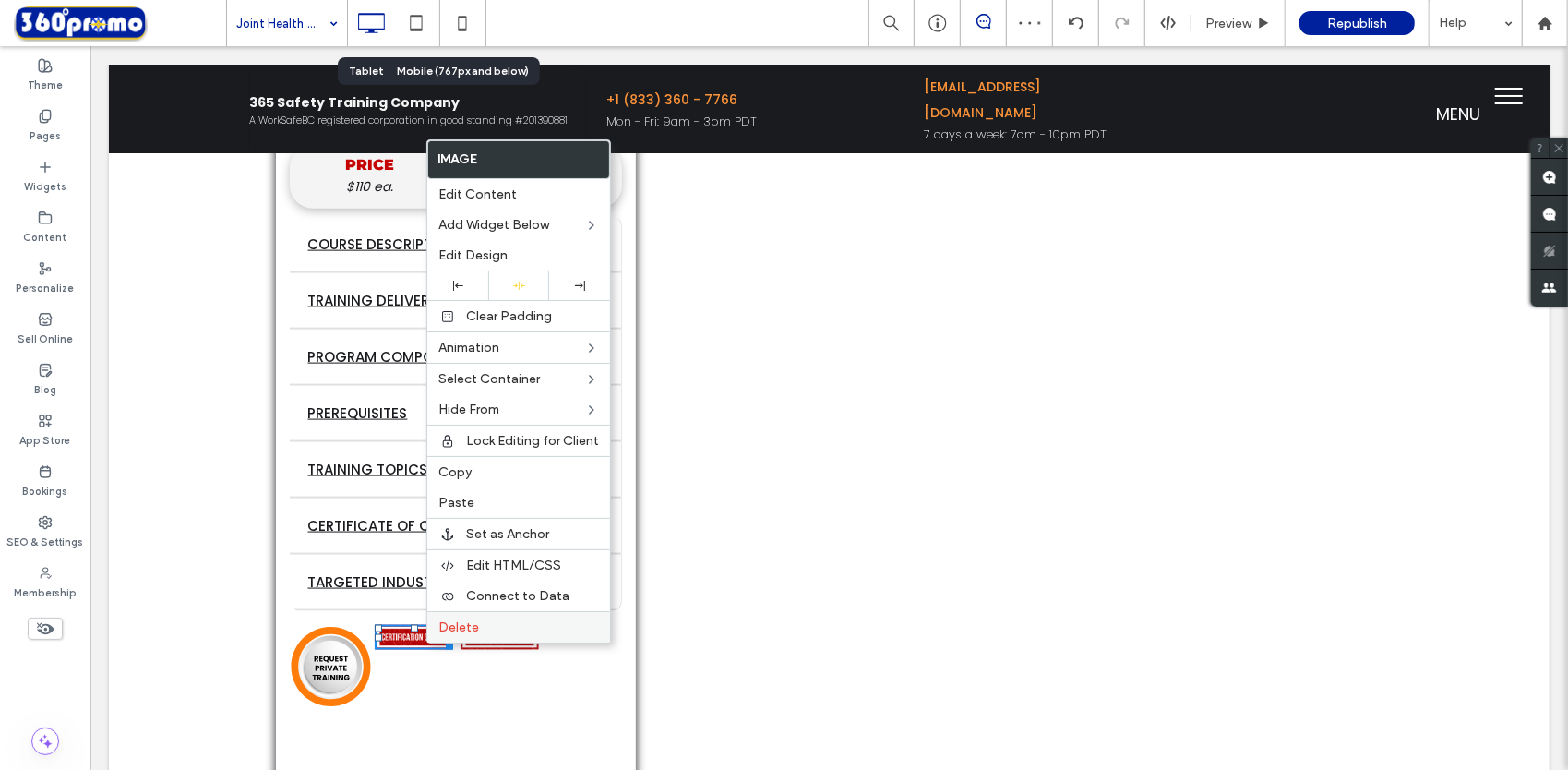
click at [452, 623] on span "Delete" at bounding box center [459, 627] width 40 height 15
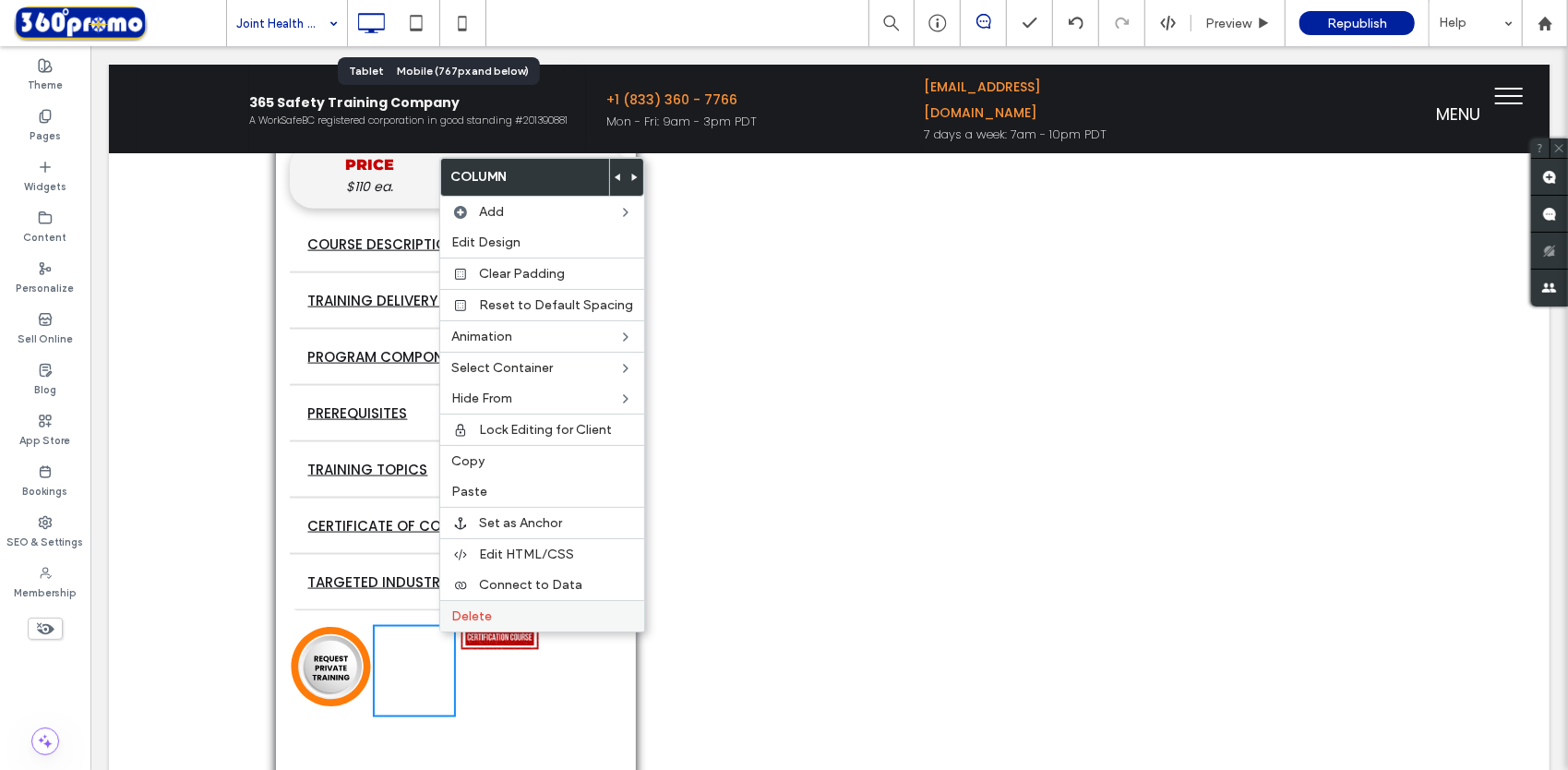
click at [461, 608] on span "Delete" at bounding box center [471, 615] width 40 height 15
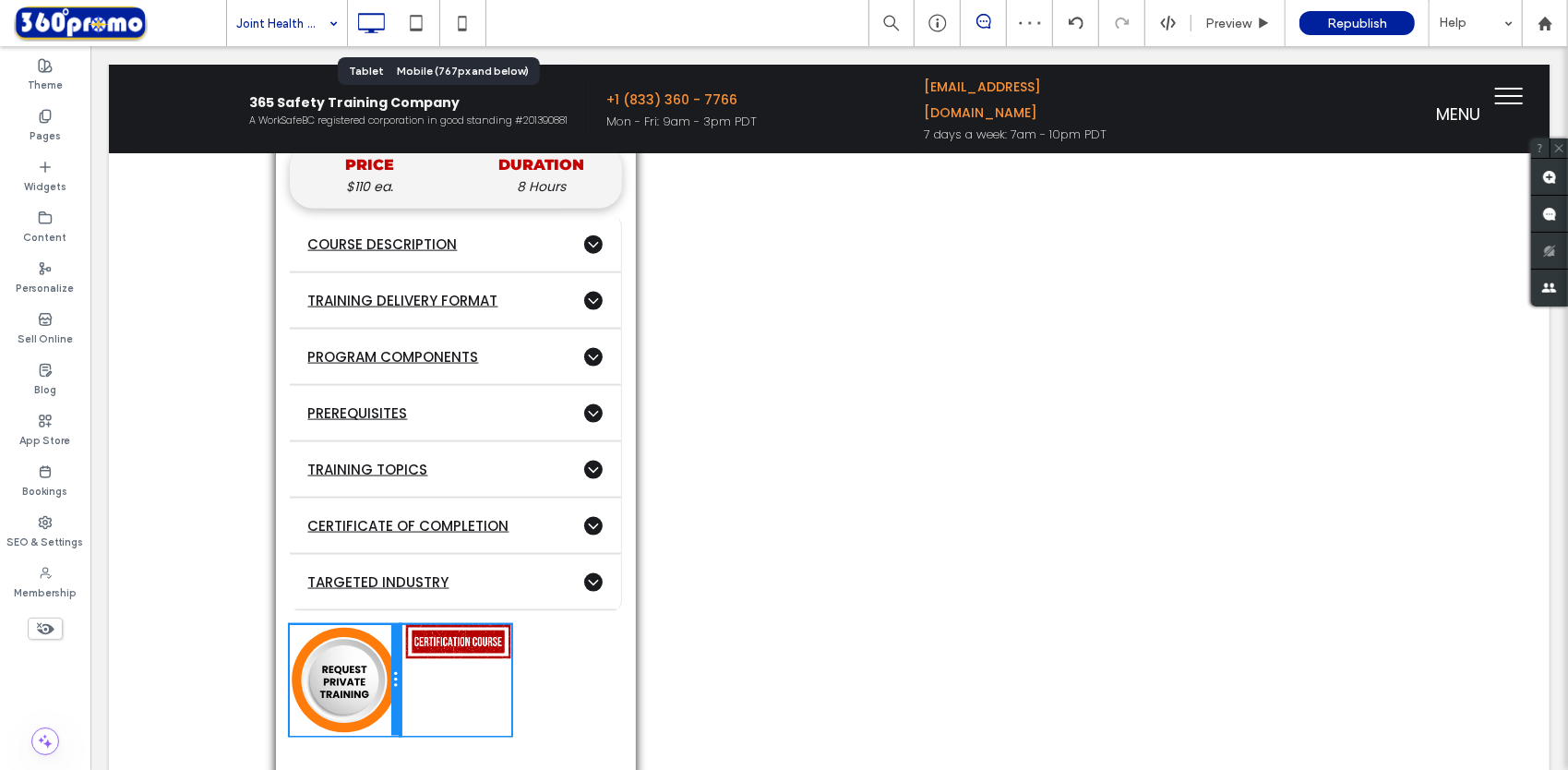
click at [398, 670] on div "Click To Paste Click To Paste Click To Paste Click To Paste" at bounding box center [455, 679] width 332 height 110
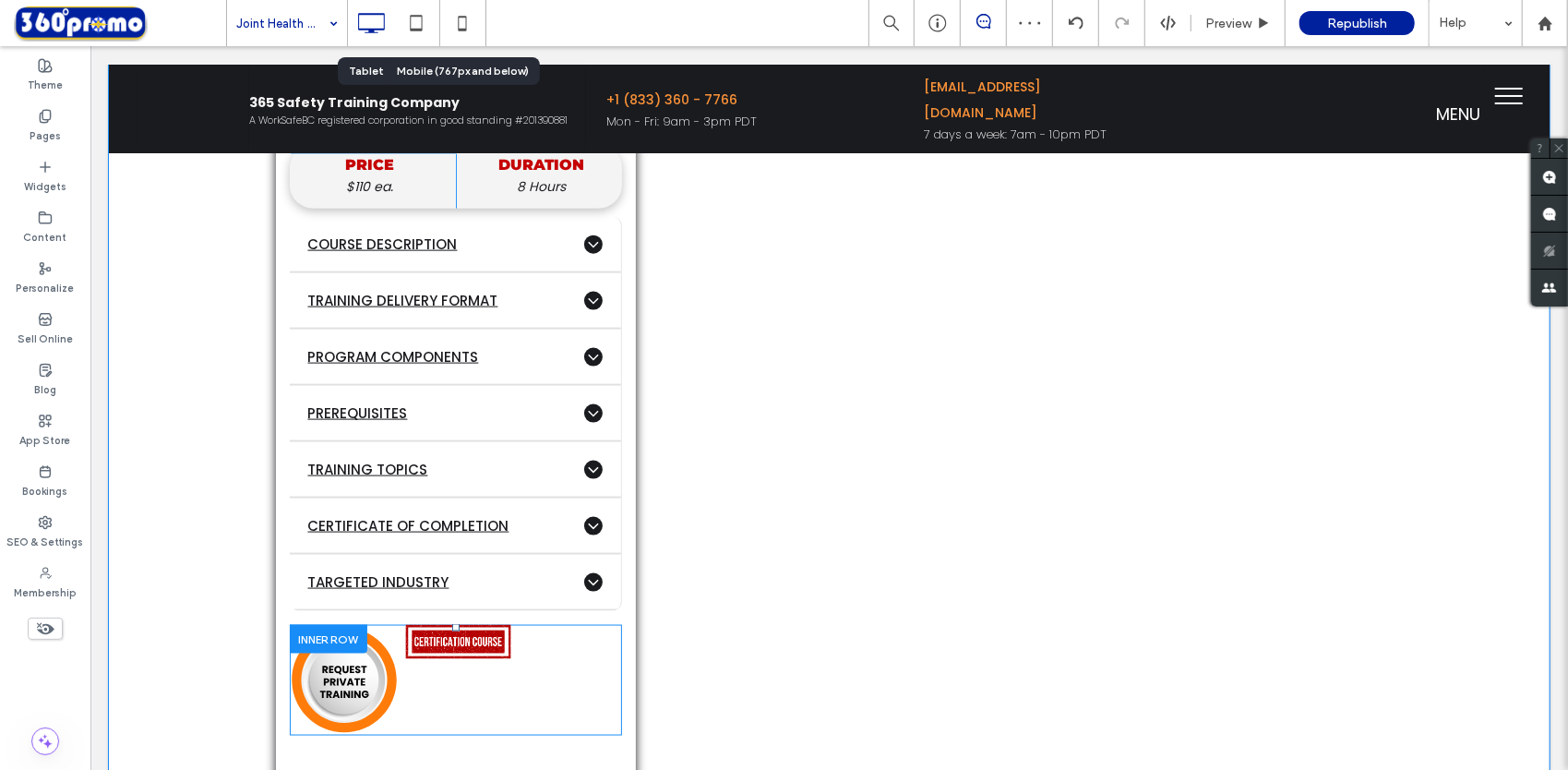
click at [551, 633] on div "Click To Paste Click To Paste Click To Paste Click To Paste" at bounding box center [455, 679] width 332 height 110
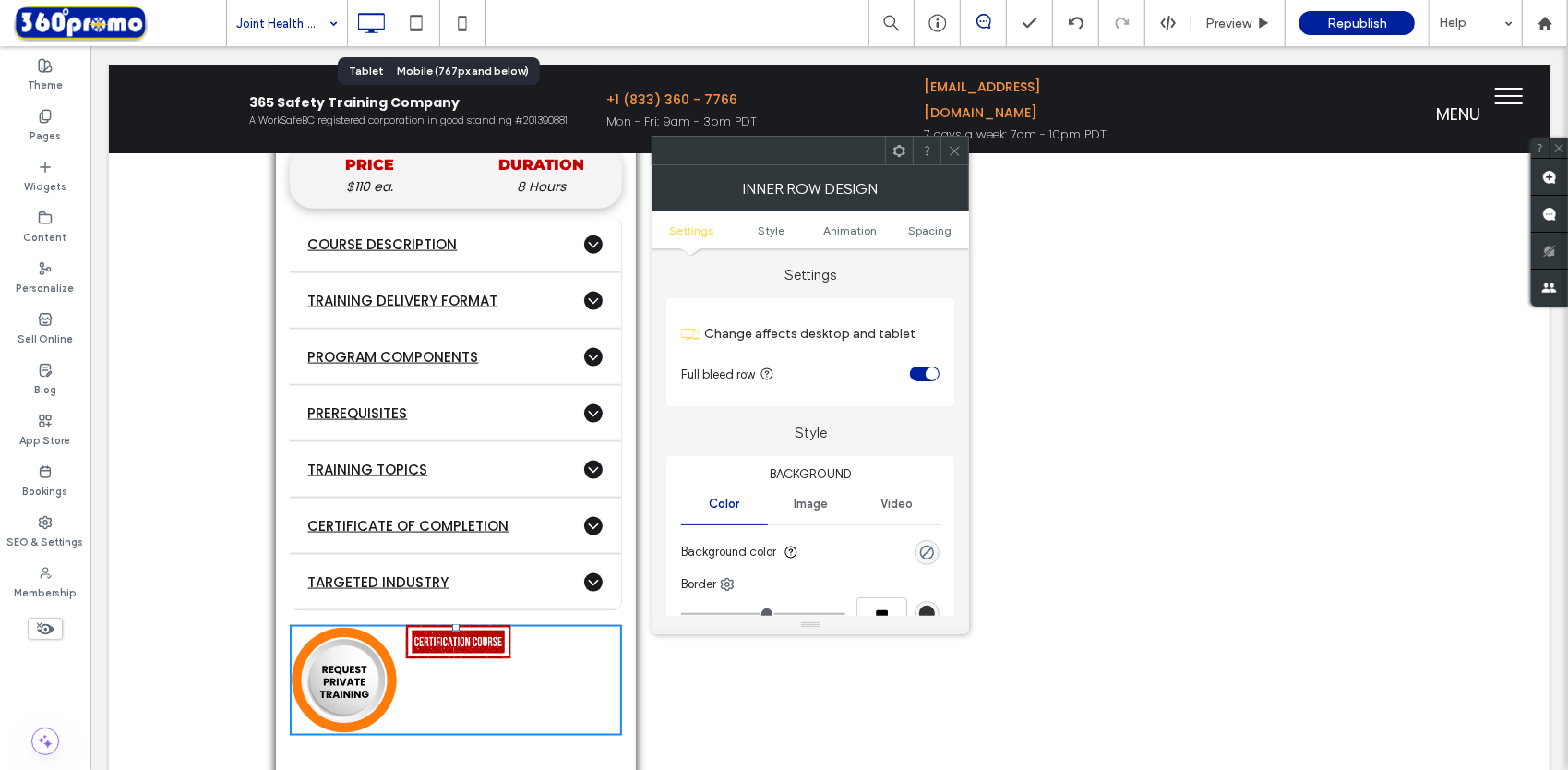
click at [477, 670] on div "Click To Paste Click To Paste" at bounding box center [454, 679] width 110 height 110
click at [948, 151] on icon at bounding box center [954, 151] width 13 height 13
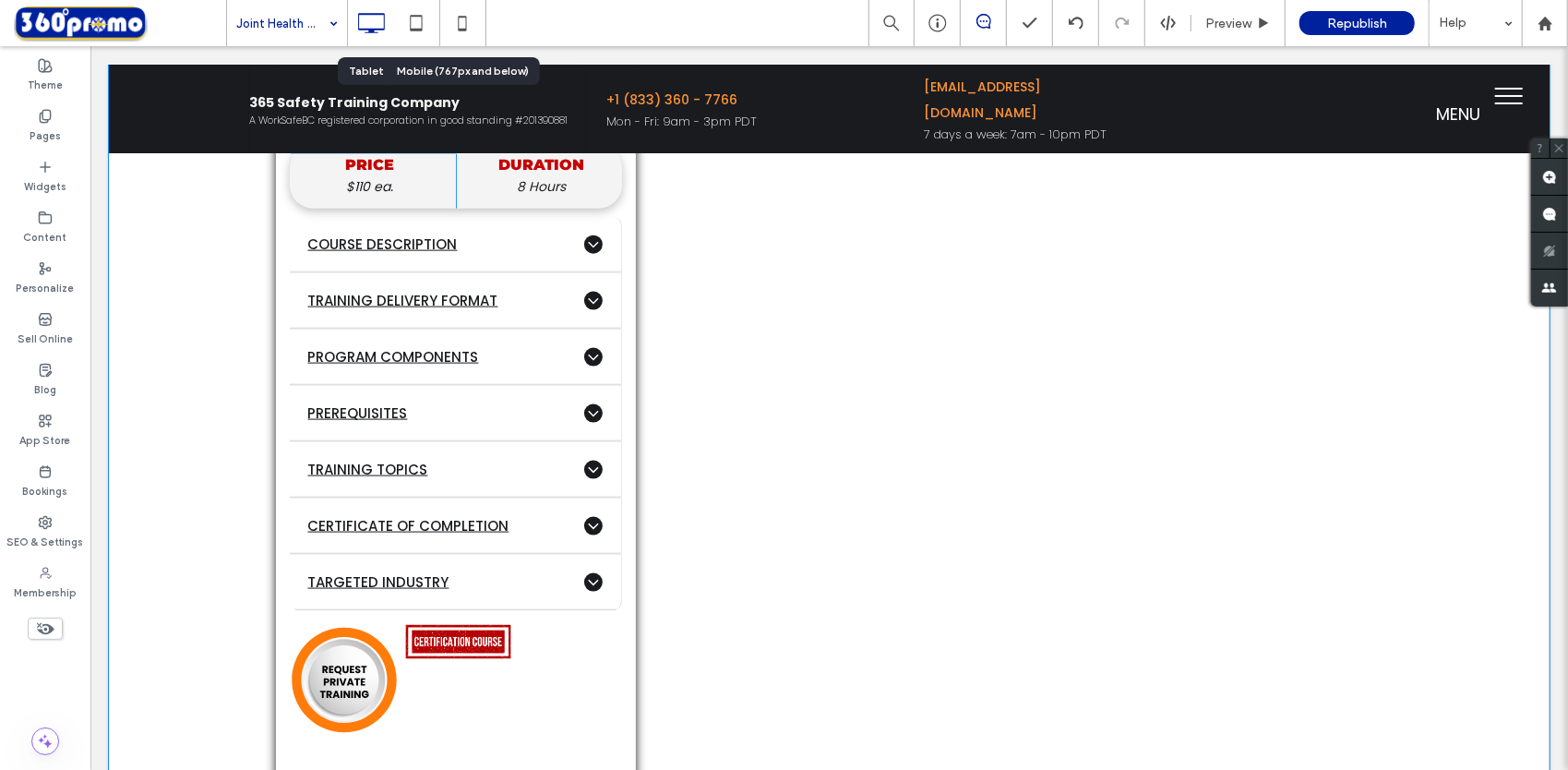
scroll to position [1937, 0]
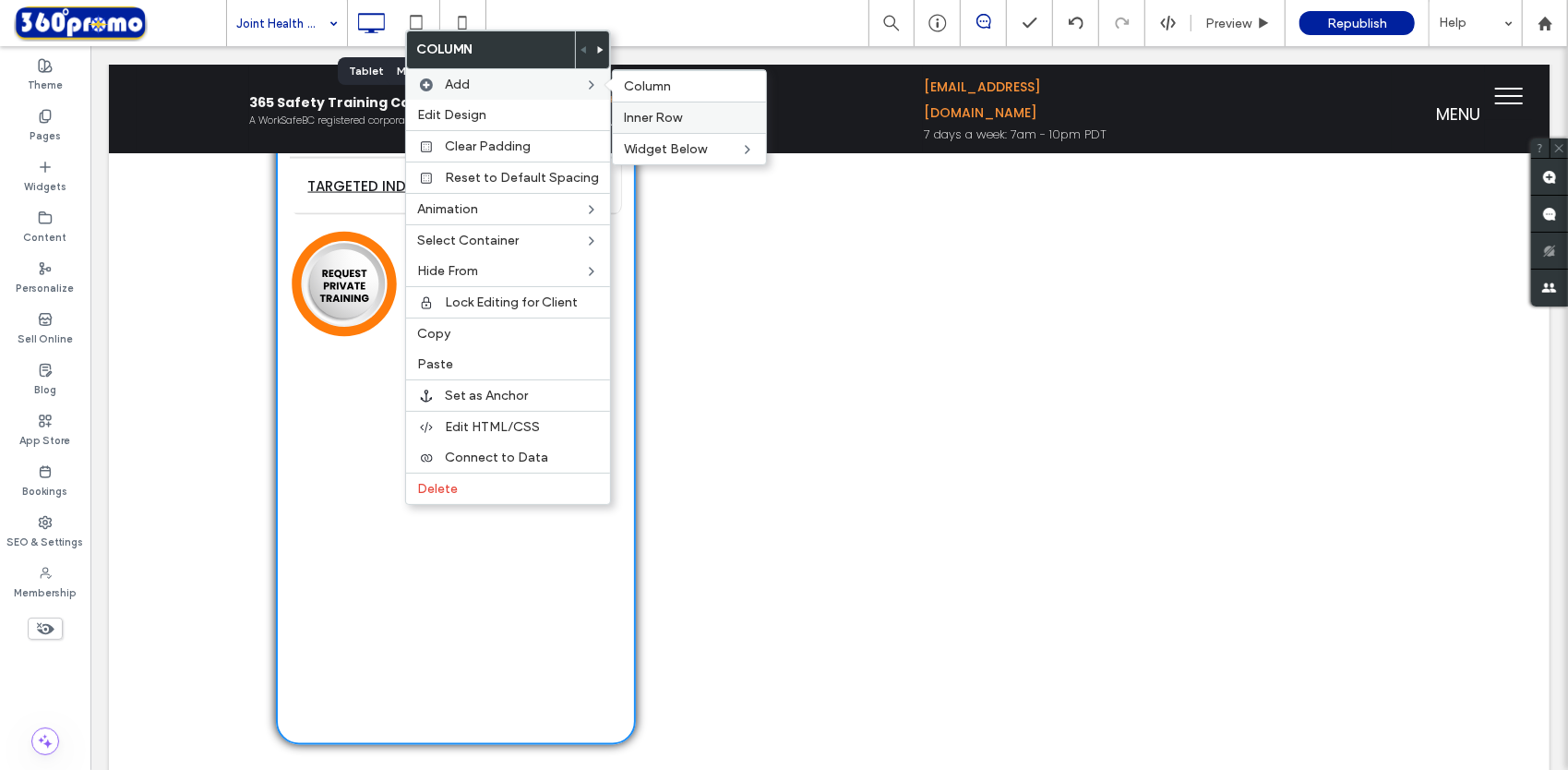
click at [655, 107] on div "Inner Row" at bounding box center [689, 117] width 154 height 32
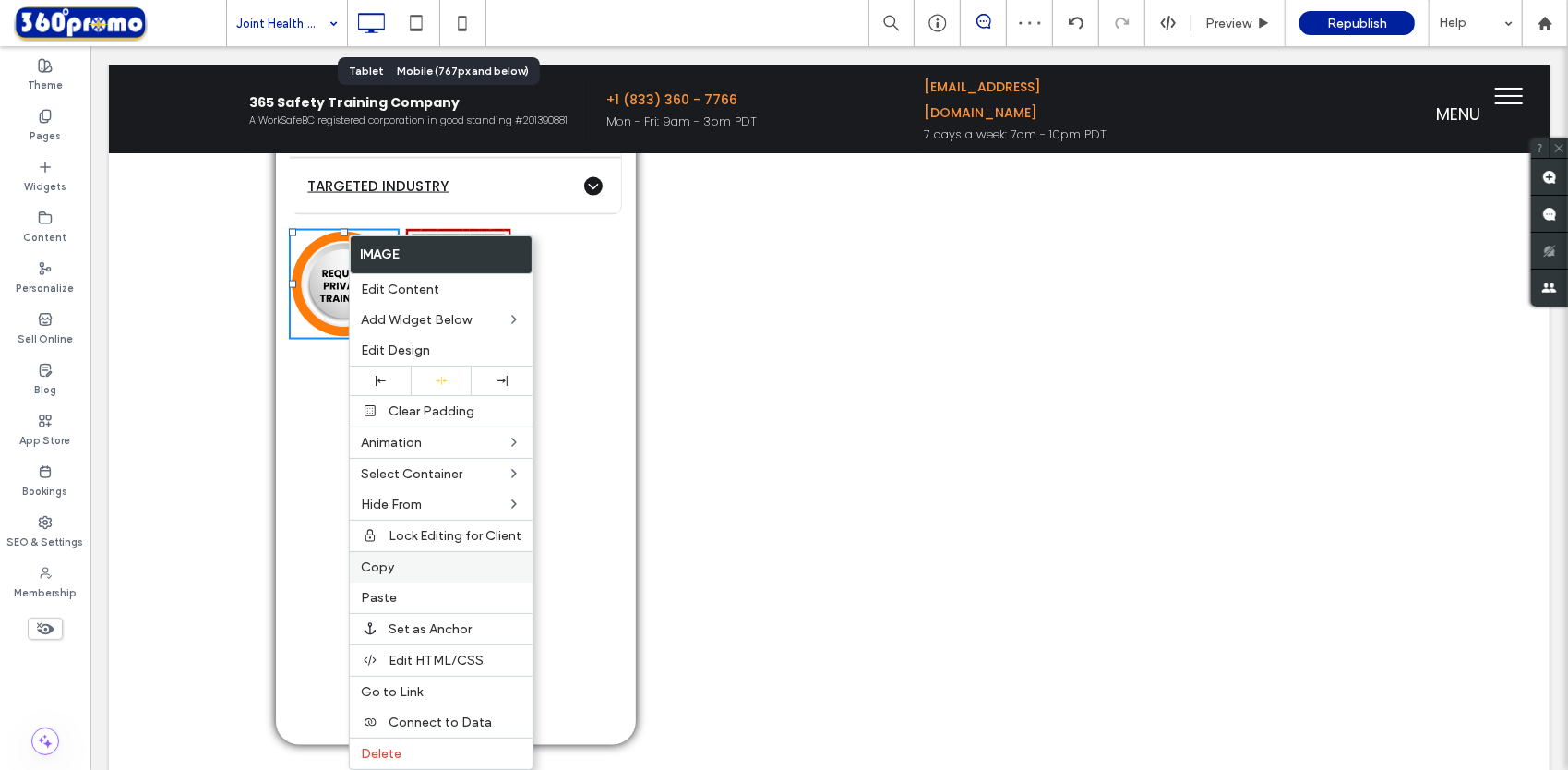
click at [377, 569] on div "Copy" at bounding box center [441, 566] width 182 height 32
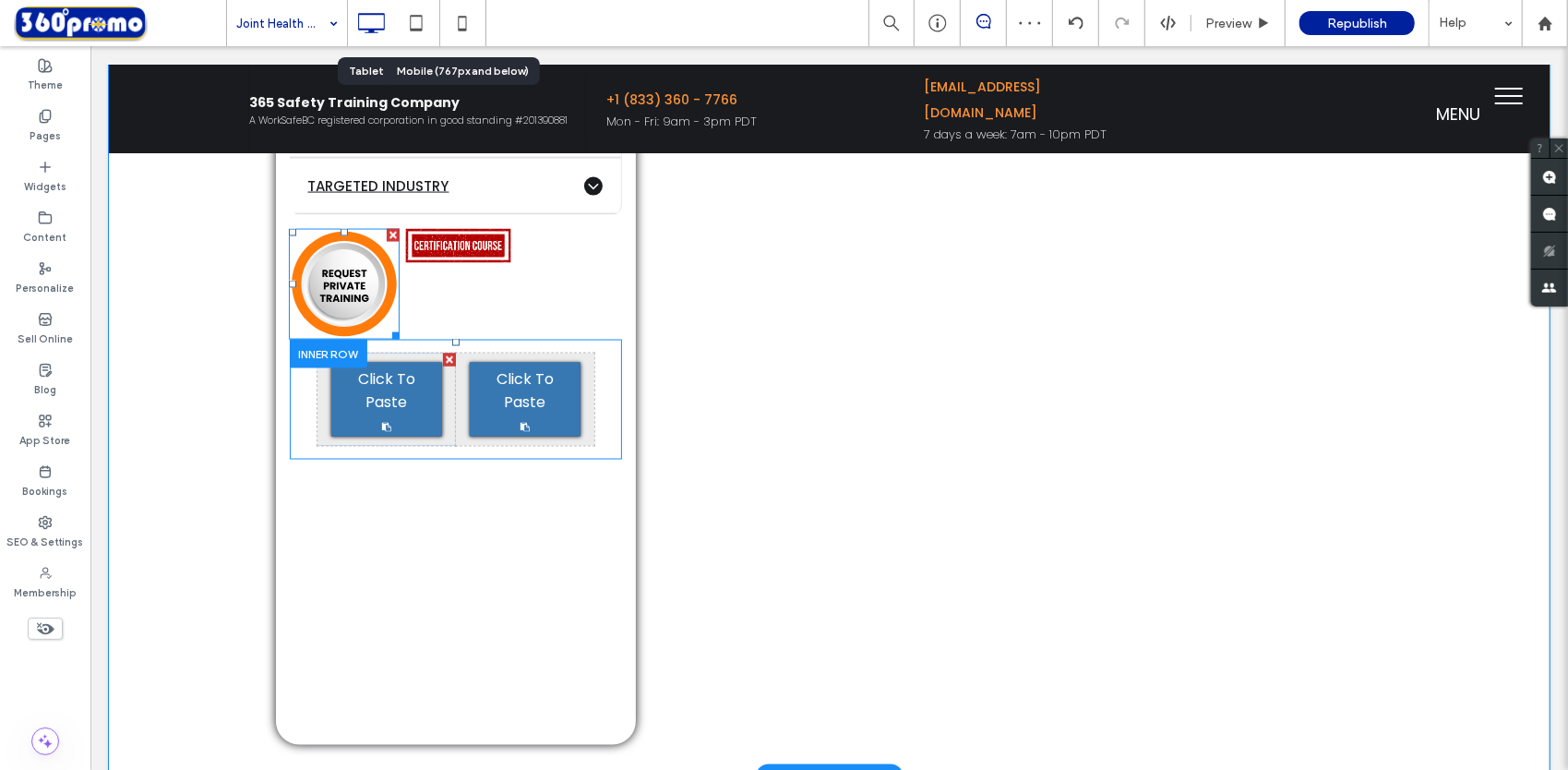
click at [375, 369] on span "Click To Paste" at bounding box center [386, 390] width 102 height 46
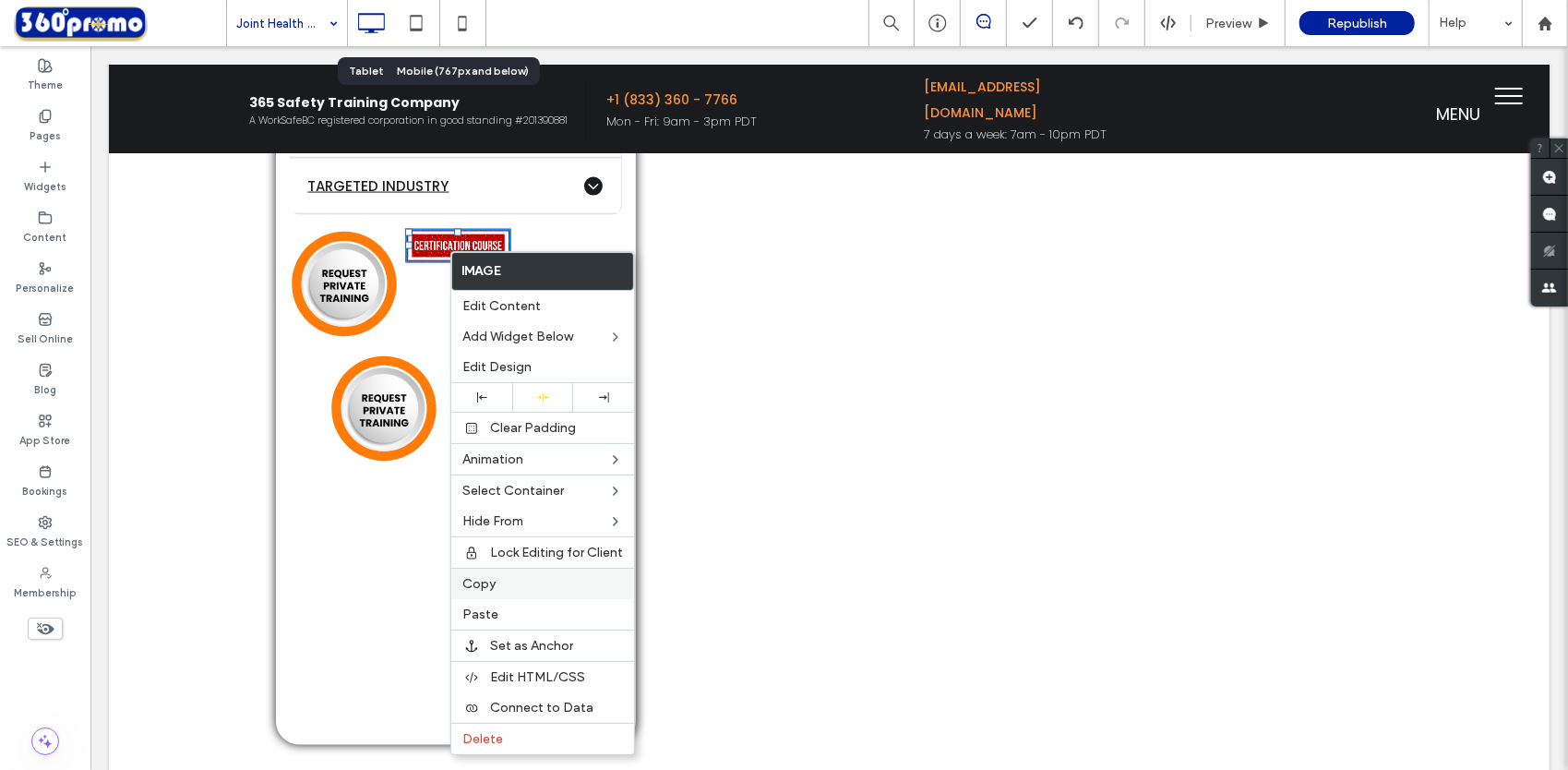
click at [479, 583] on span "Copy" at bounding box center [479, 584] width 34 height 15
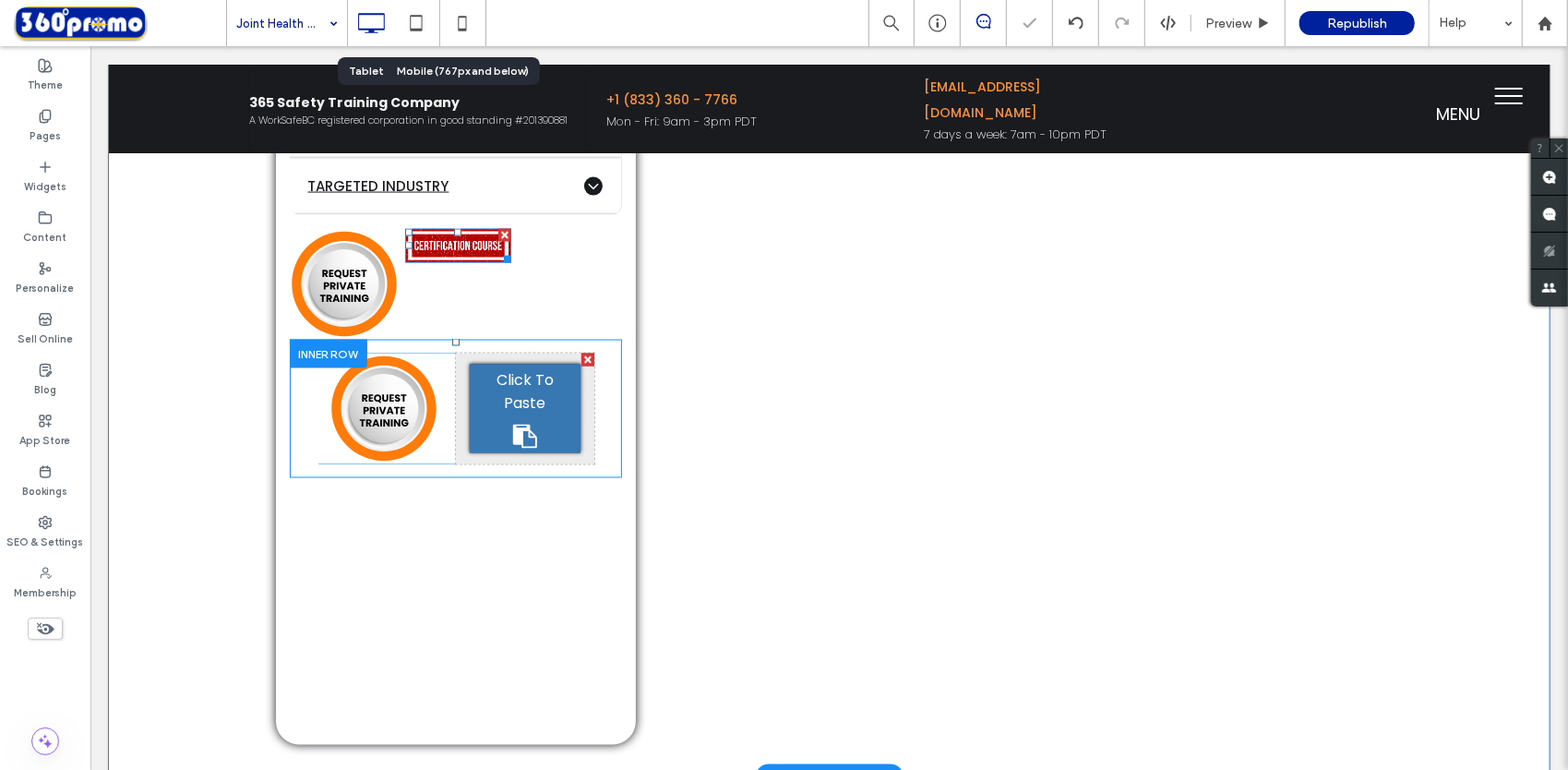
click at [477, 415] on div "Click To Paste" at bounding box center [523, 408] width 110 height 88
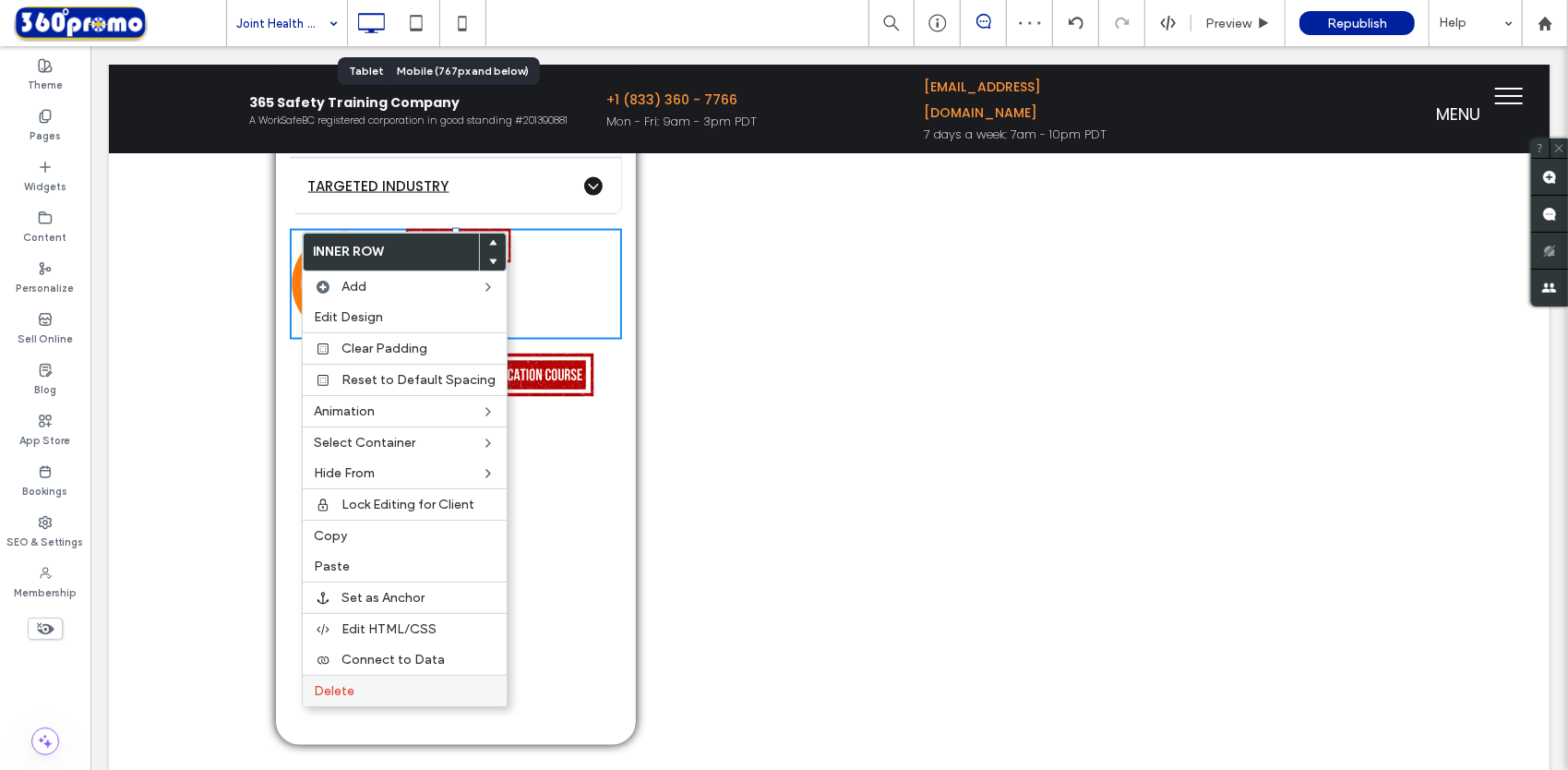
click at [326, 694] on div "Delete" at bounding box center [404, 690] width 204 height 32
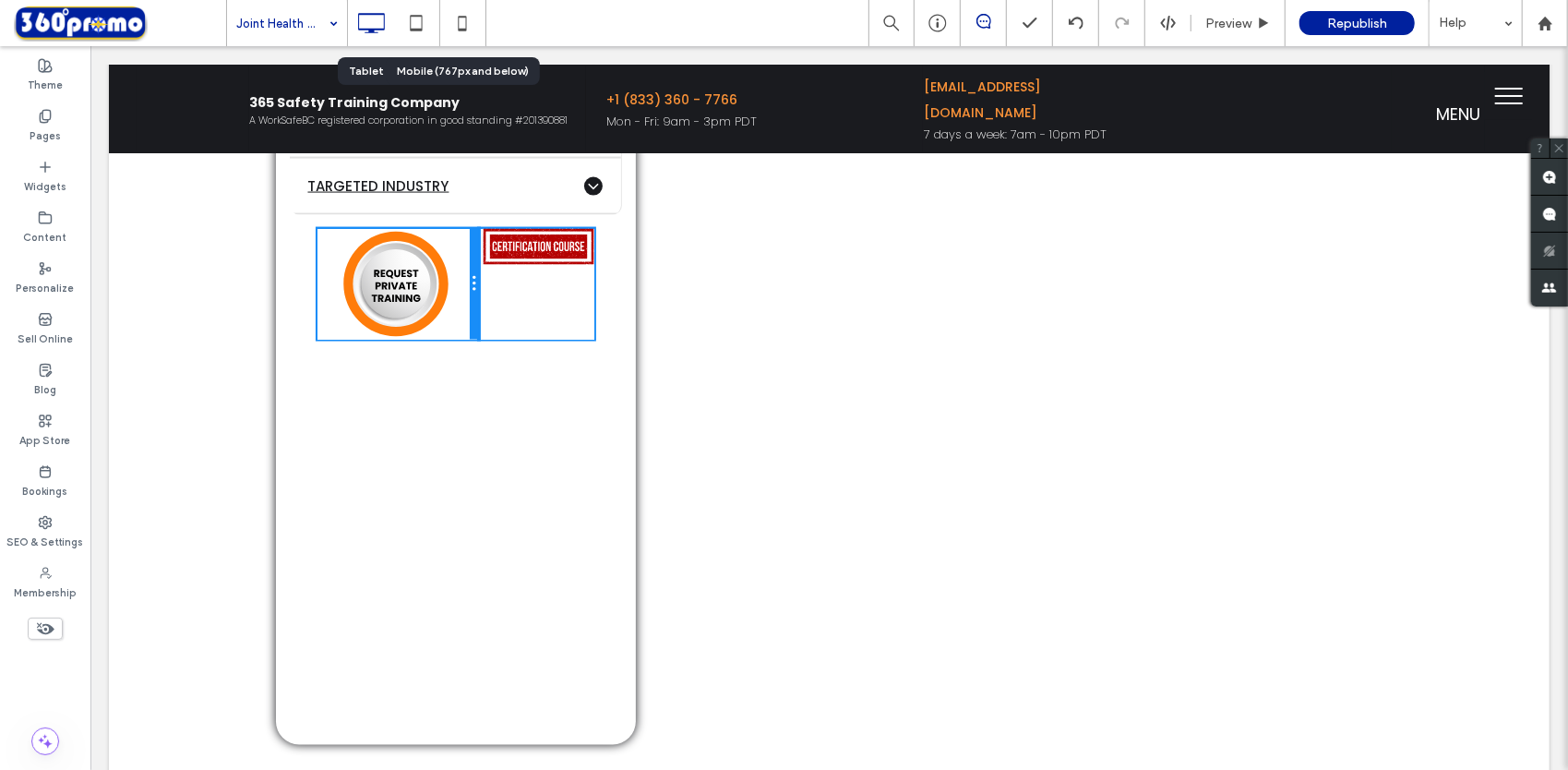
drag, startPoint x: 446, startPoint y: 277, endPoint x: 476, endPoint y: 277, distance: 30.0
click at [476, 277] on div "Click To Paste Click To Paste Click To Paste Click To Paste" at bounding box center [455, 282] width 277 height 110
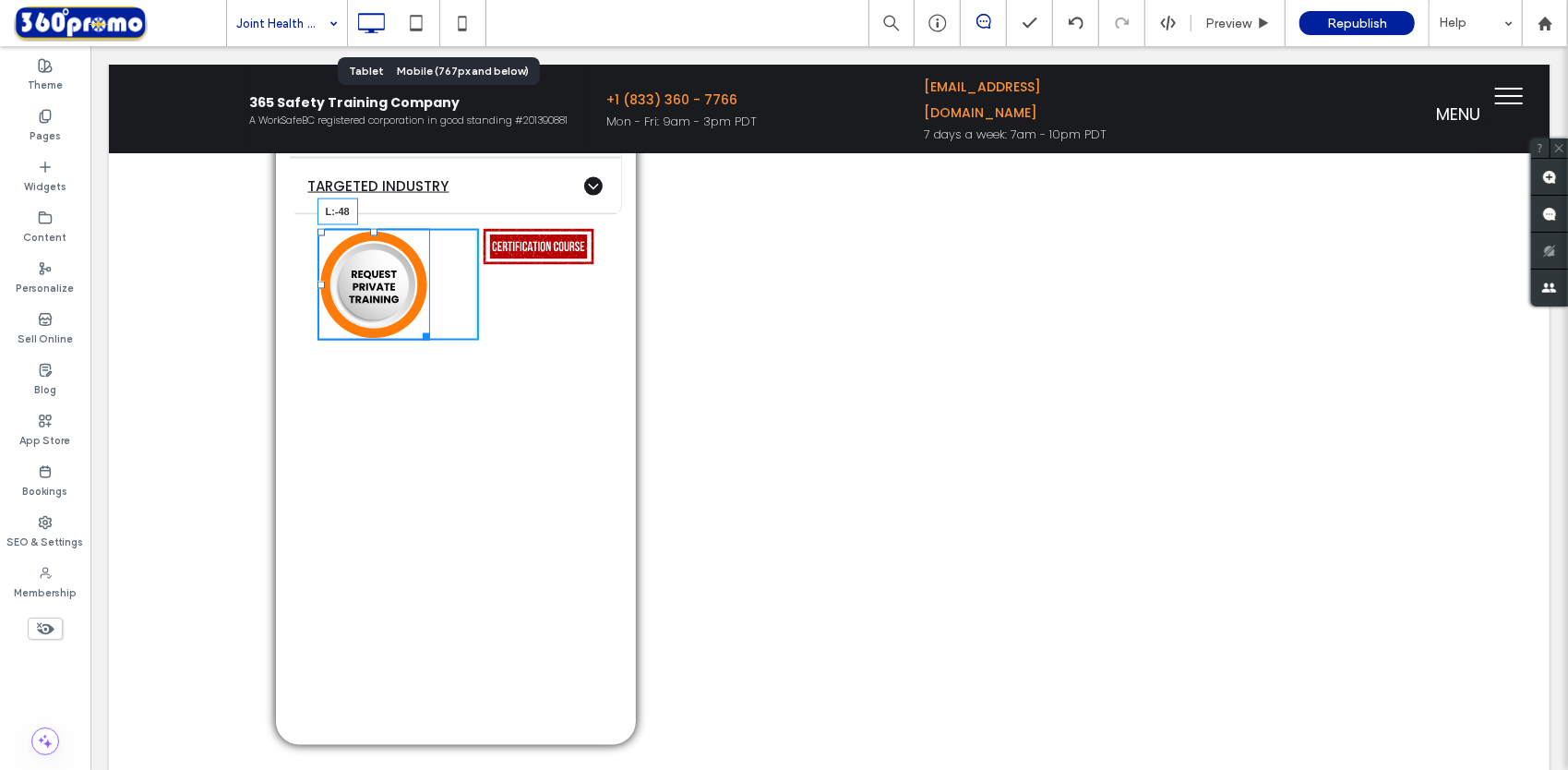
drag, startPoint x: 335, startPoint y: 278, endPoint x: 327, endPoint y: 311, distance: 34.0
click at [237, 265] on div "Click To Paste Click To Paste $110 Virtual / Per participant Click To Paste ADV…" at bounding box center [828, 97] width 1440 height 1357
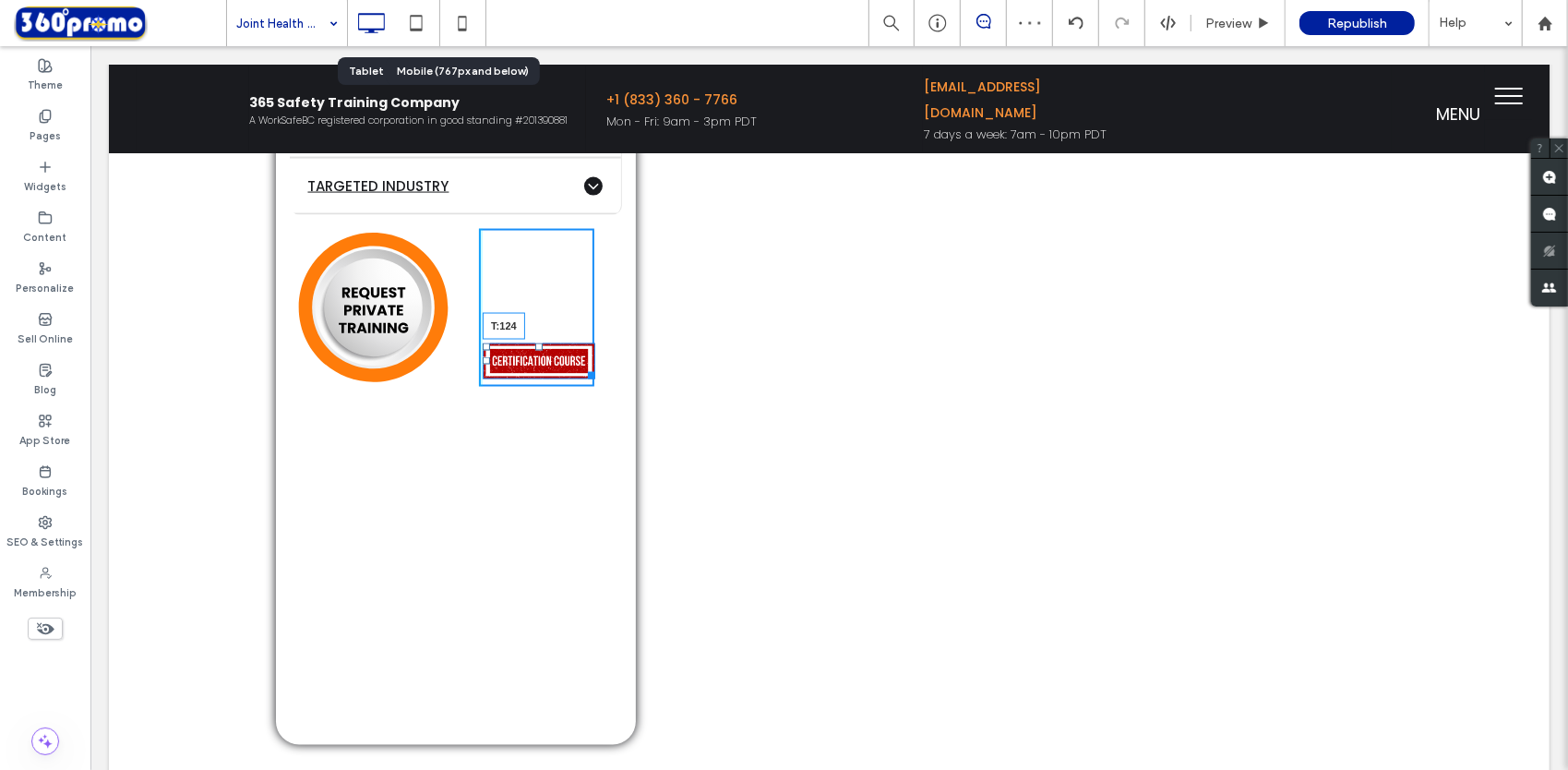
drag, startPoint x: 532, startPoint y: 227, endPoint x: 617, endPoint y: 387, distance: 181.2
click at [535, 343] on div at bounding box center [539, 347] width 8 height 8
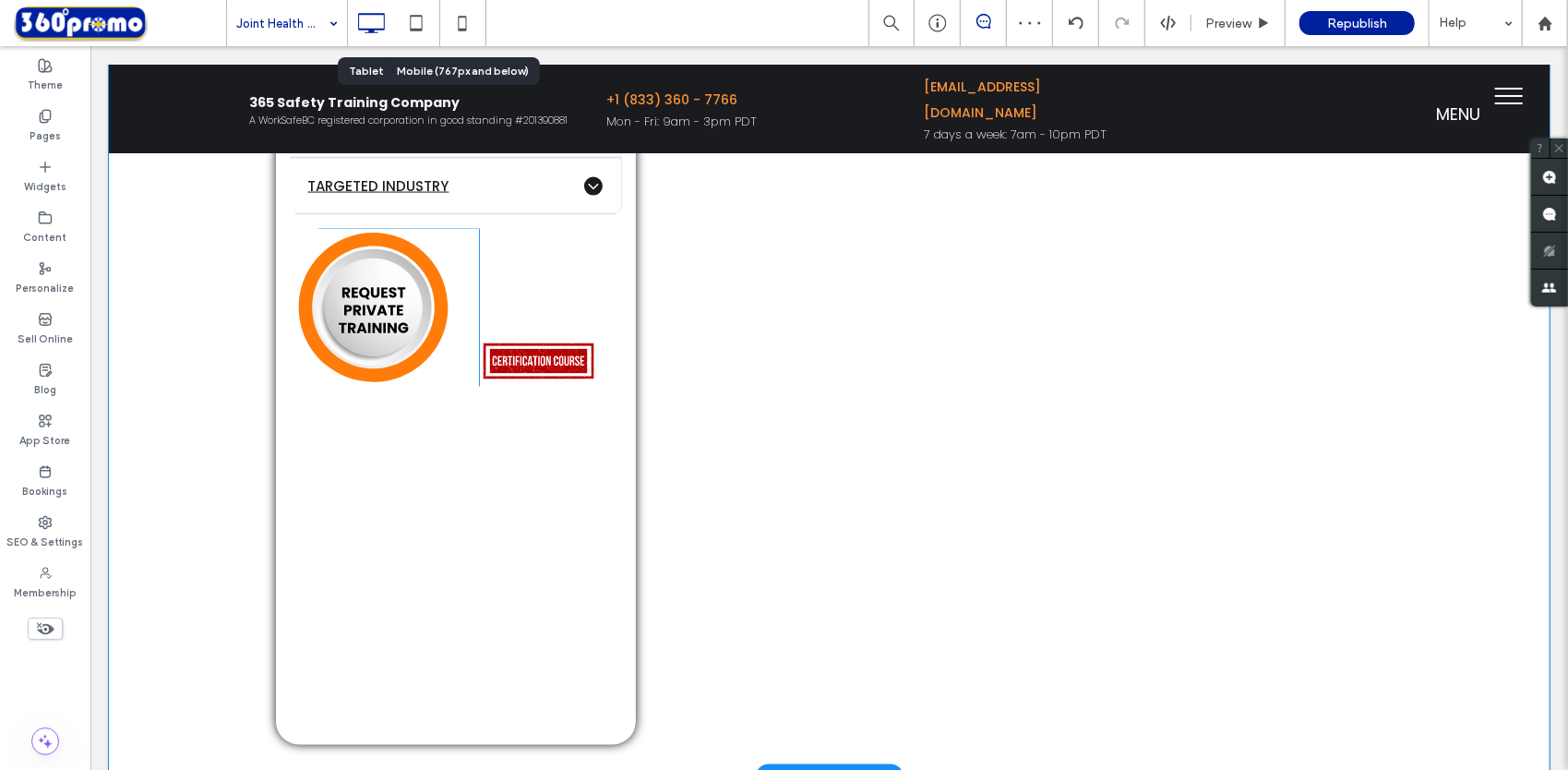
click at [482, 507] on div "Click To Paste Click To Paste $110 Virtual / Per participant Click To Paste ADV…" at bounding box center [454, 109] width 360 height 1269
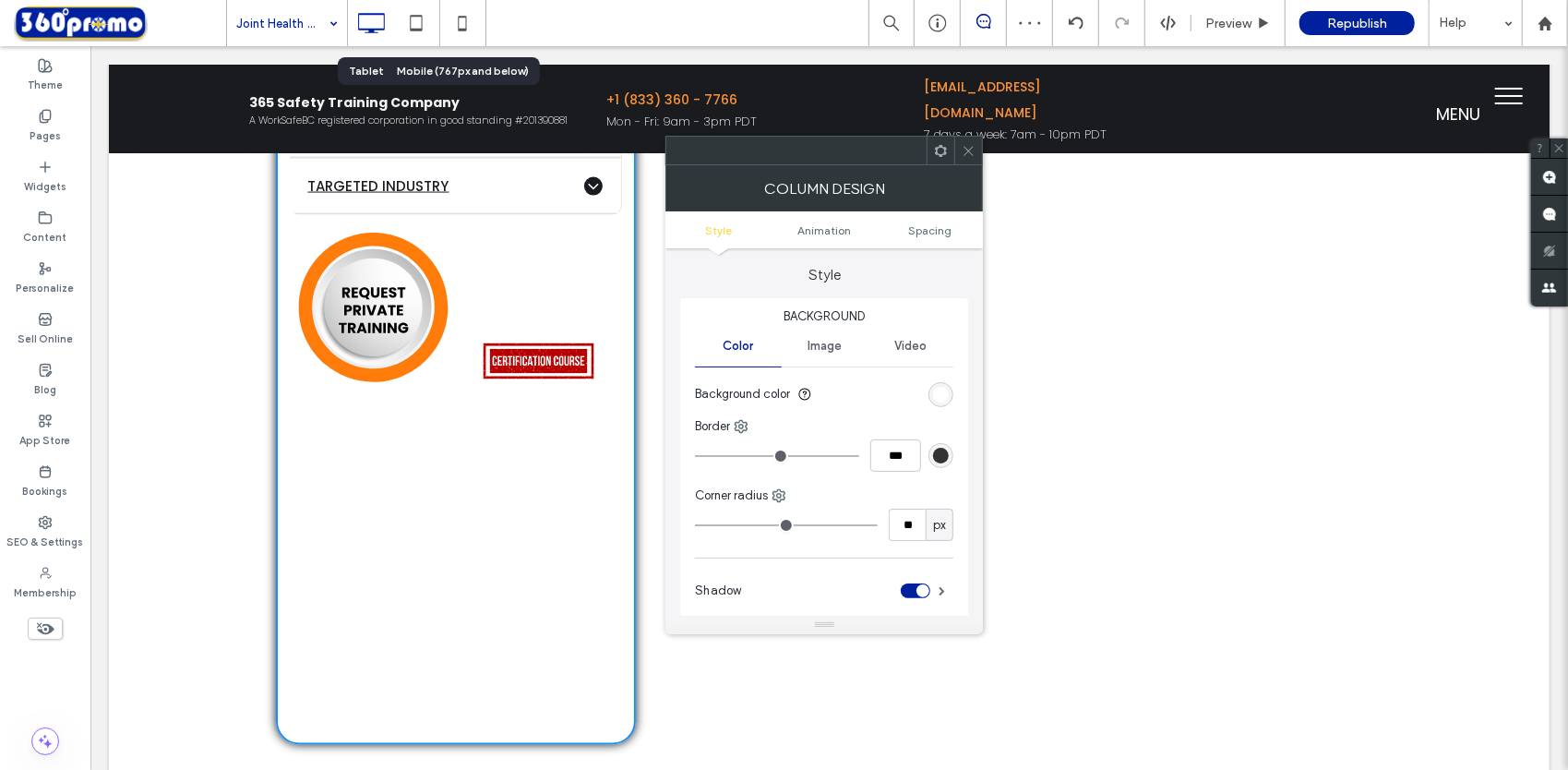
click at [970, 154] on icon at bounding box center [969, 151] width 13 height 13
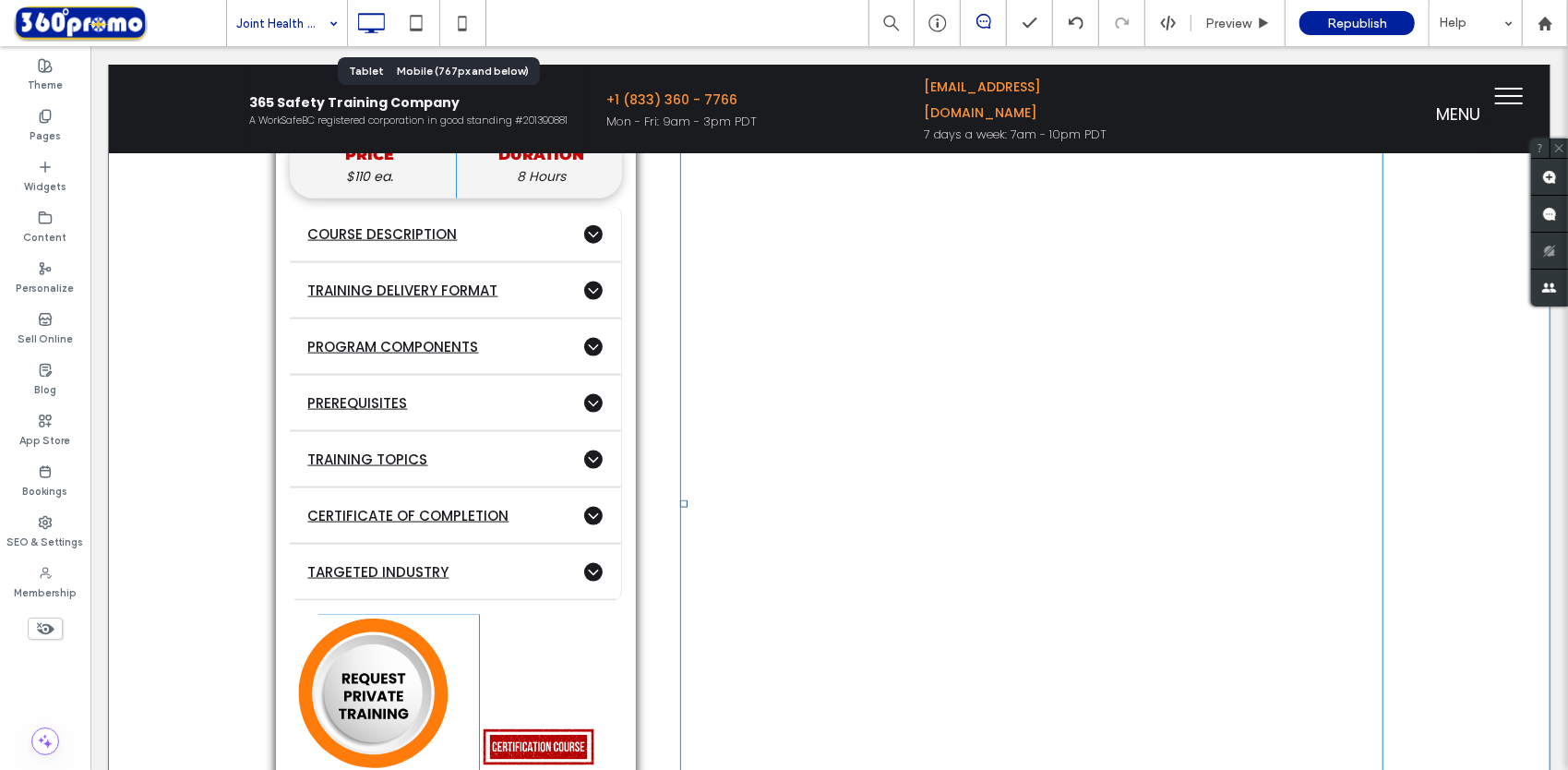
scroll to position [1820, 0]
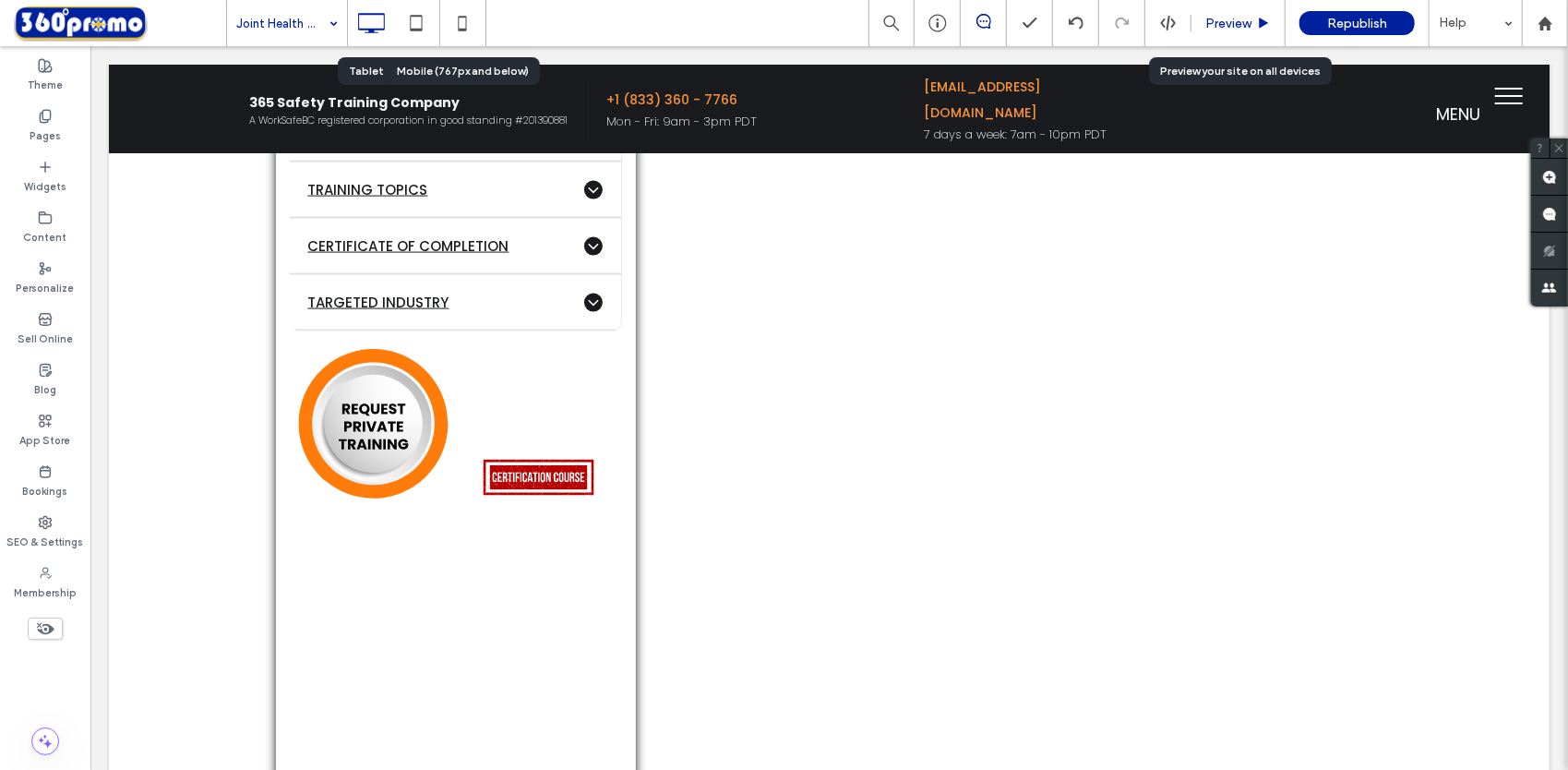
click at [1224, 26] on span "Preview" at bounding box center [1228, 23] width 46 height 15
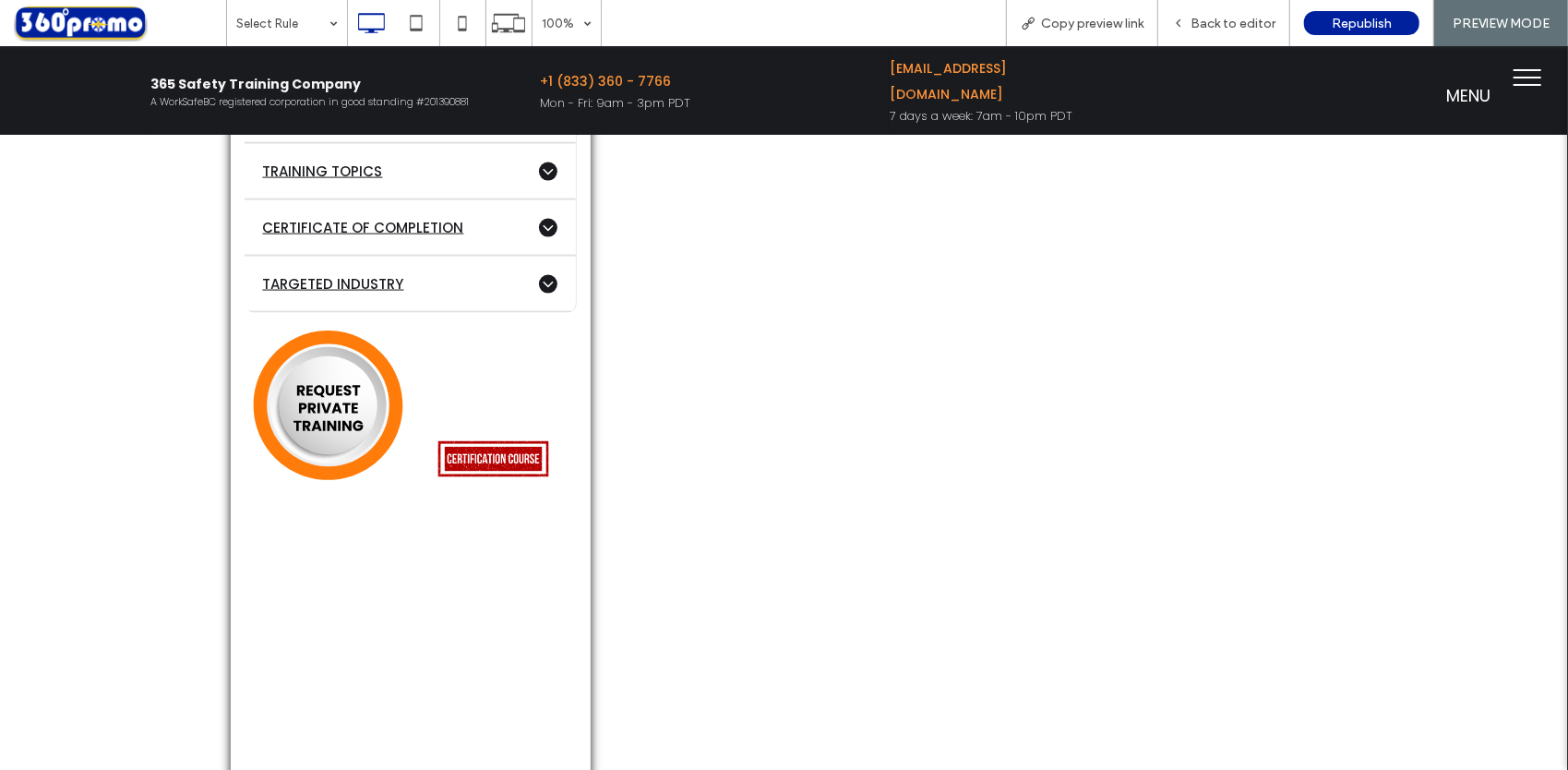
click at [1224, 26] on span "Back to editor" at bounding box center [1233, 23] width 84 height 15
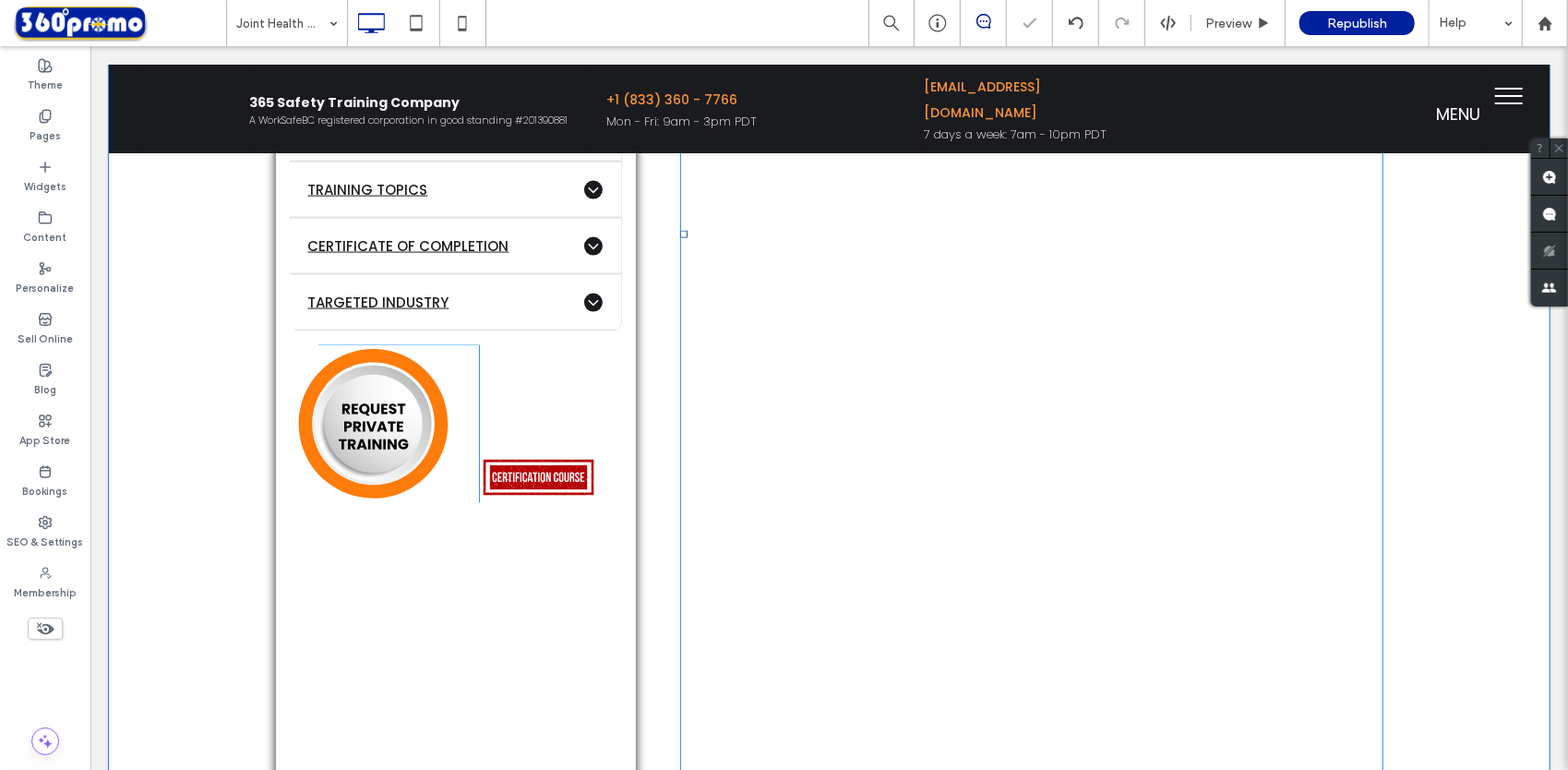
click at [1009, 481] on span at bounding box center [1030, 233] width 703 height 1239
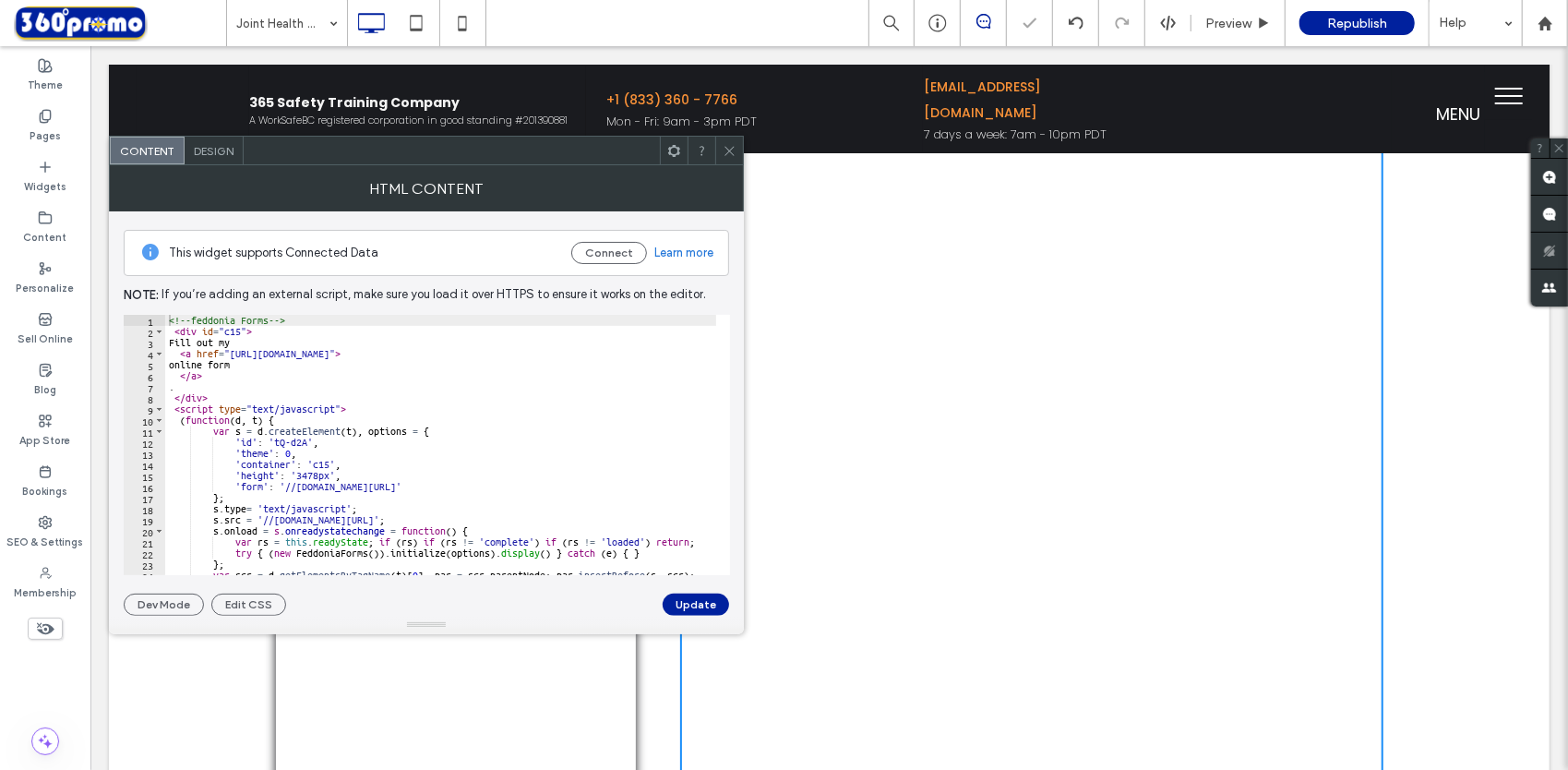
click at [732, 150] on icon at bounding box center [730, 151] width 13 height 13
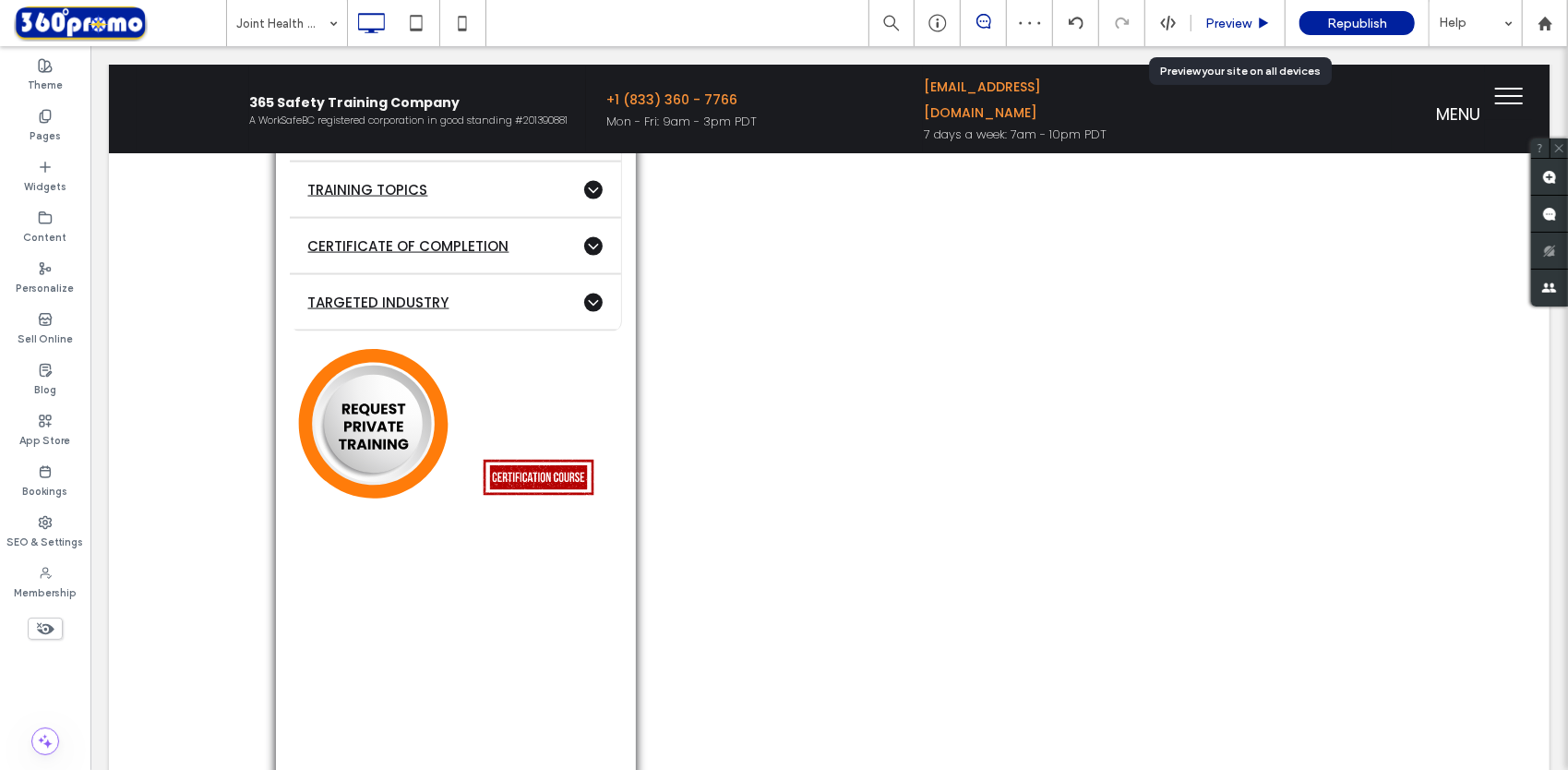
click at [1218, 22] on span "Preview" at bounding box center [1228, 23] width 46 height 15
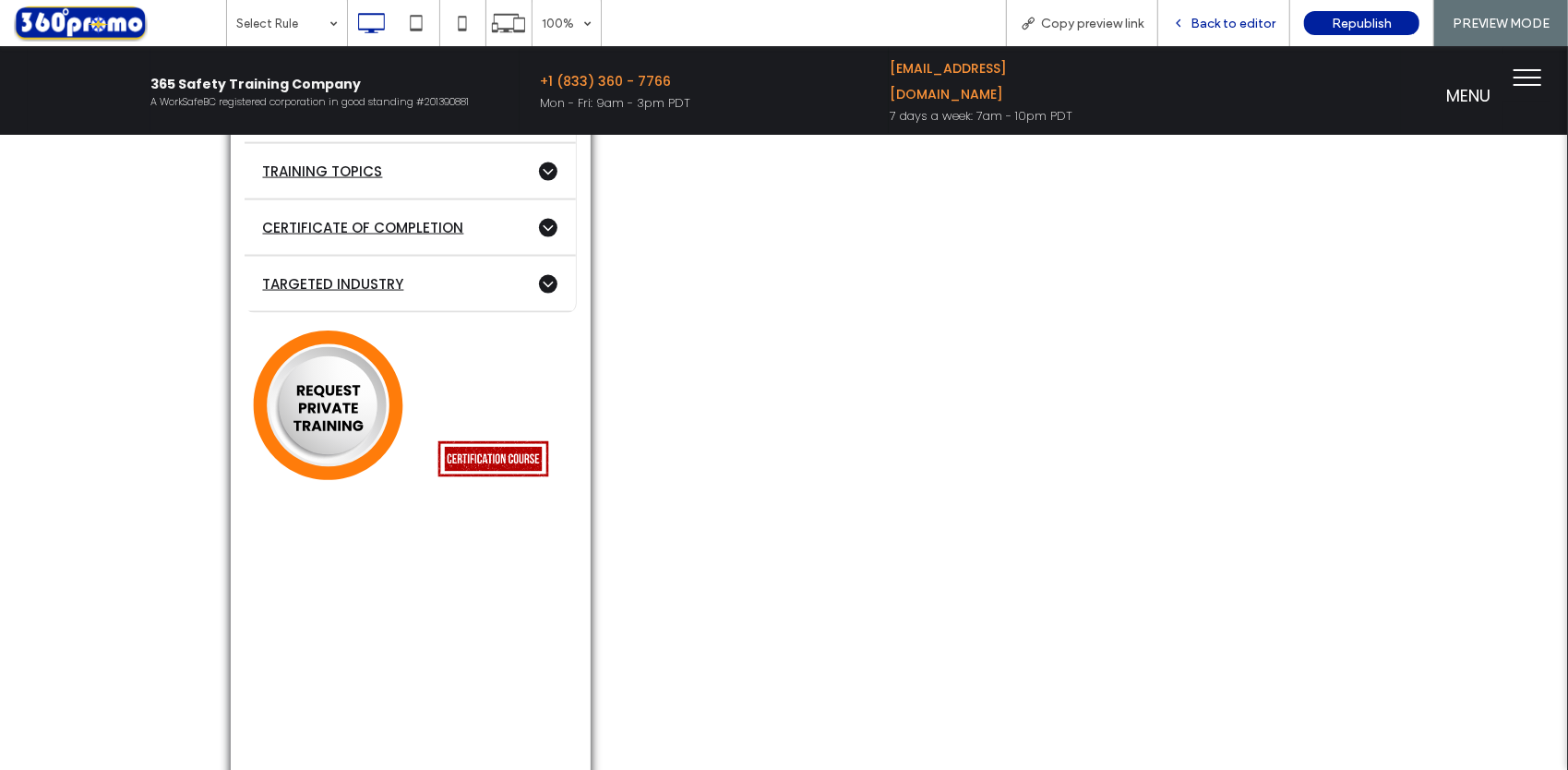
click at [1211, 14] on div "Back to editor" at bounding box center [1223, 23] width 132 height 46
click at [1237, 28] on span "Back to editor" at bounding box center [1233, 23] width 84 height 15
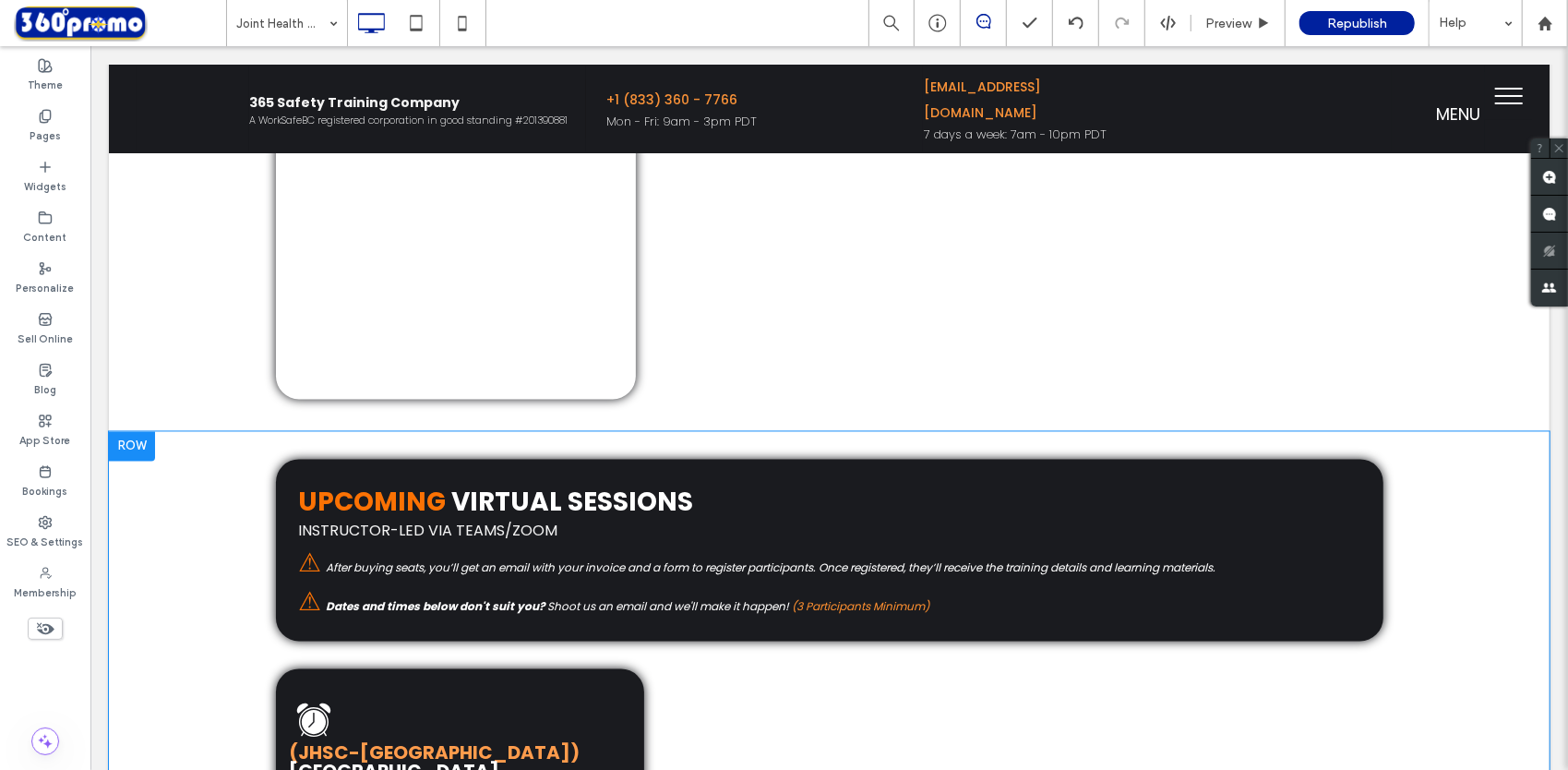
scroll to position [2559, 0]
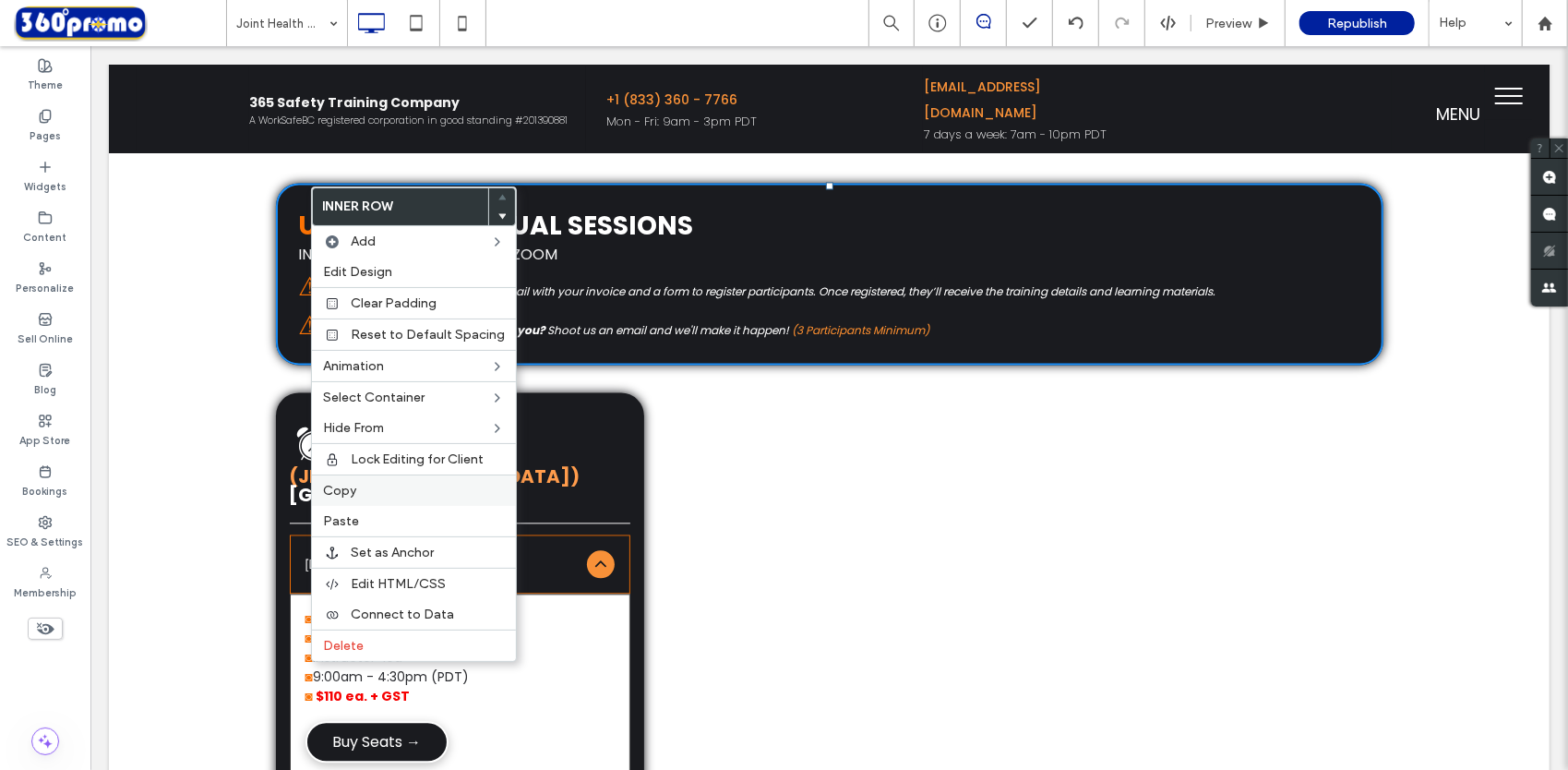
click at [356, 483] on label "Copy" at bounding box center [413, 491] width 181 height 15
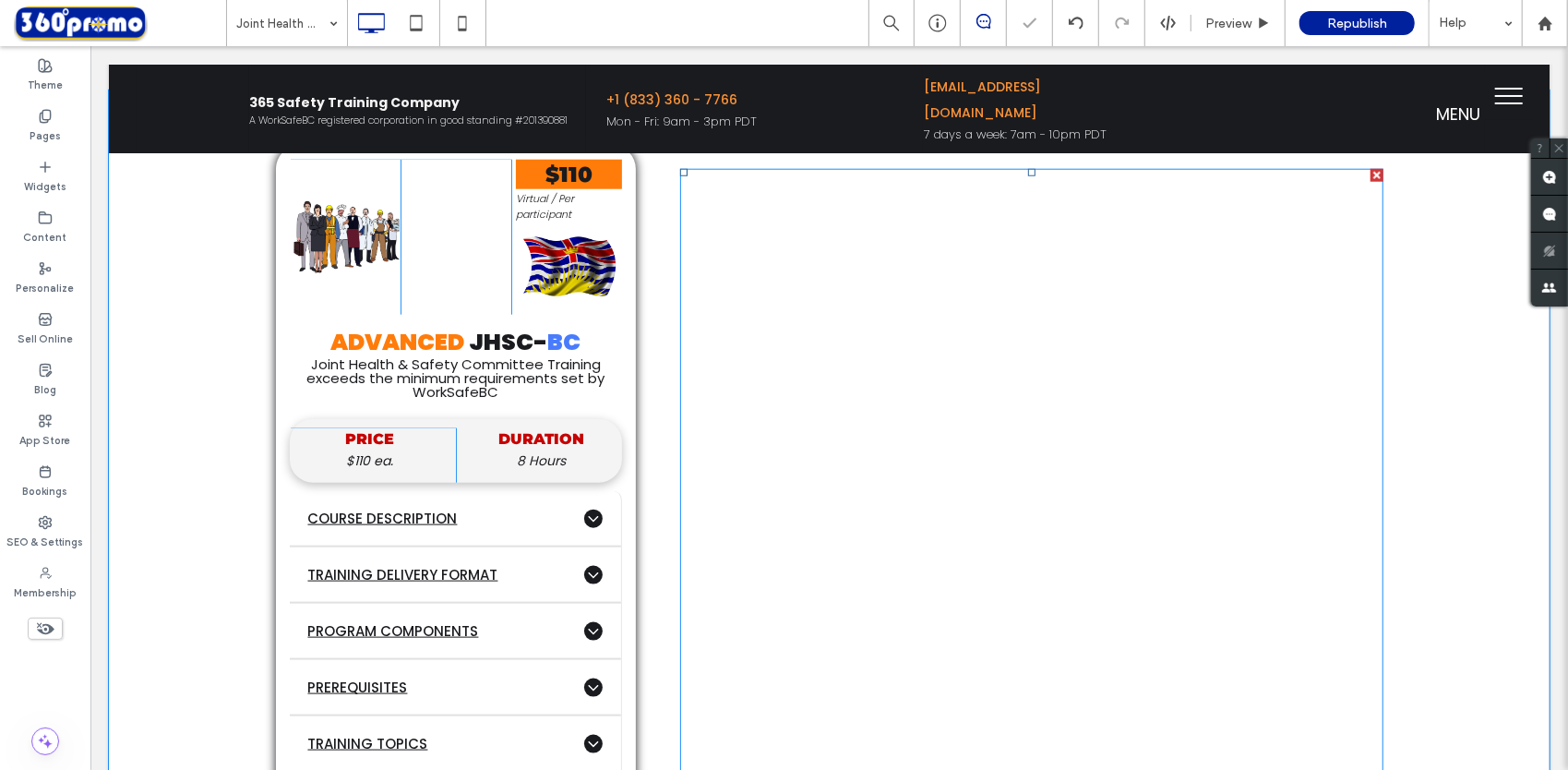
scroll to position [1174, 0]
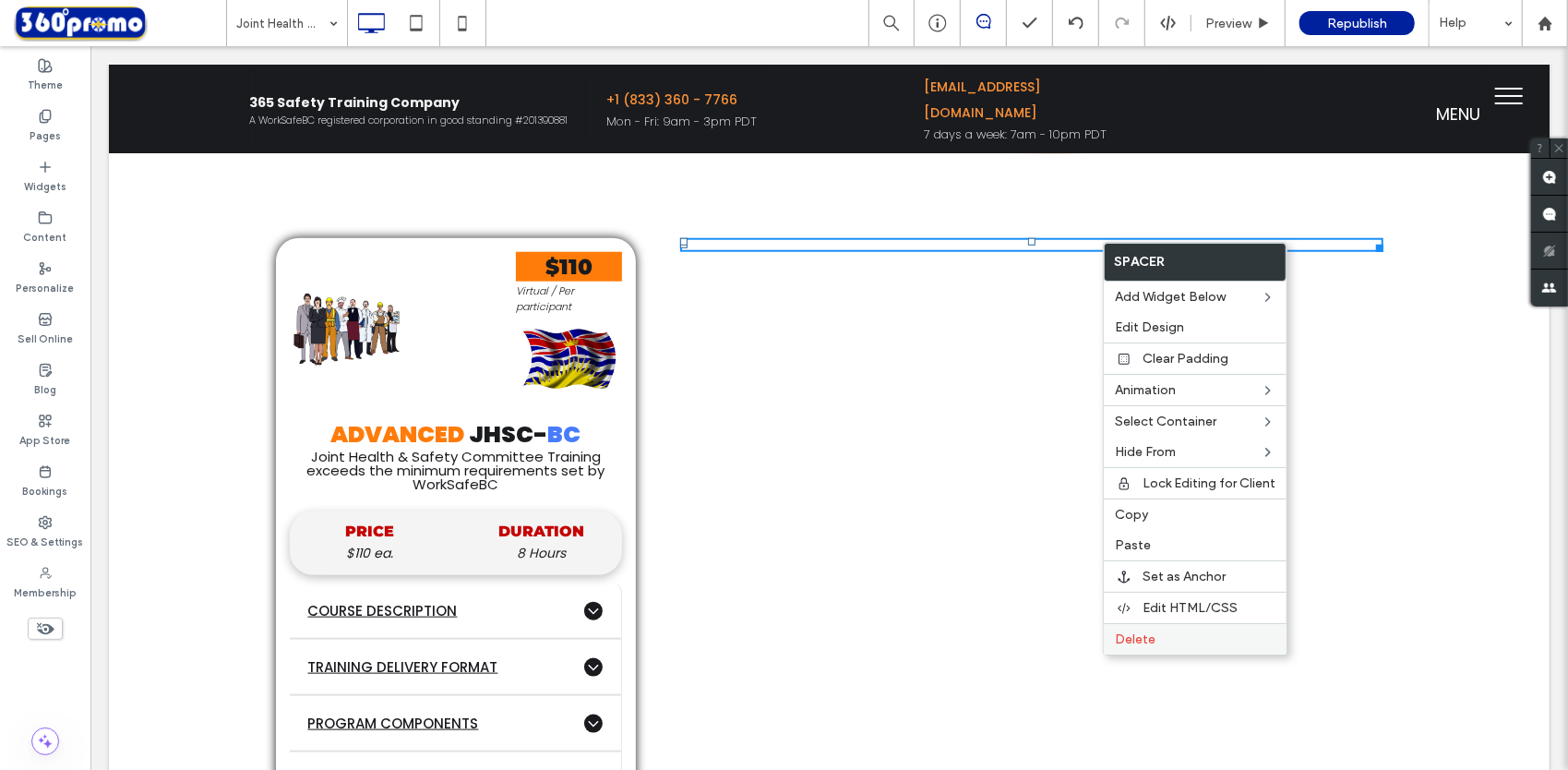
click at [1157, 635] on label "Delete" at bounding box center [1194, 638] width 160 height 15
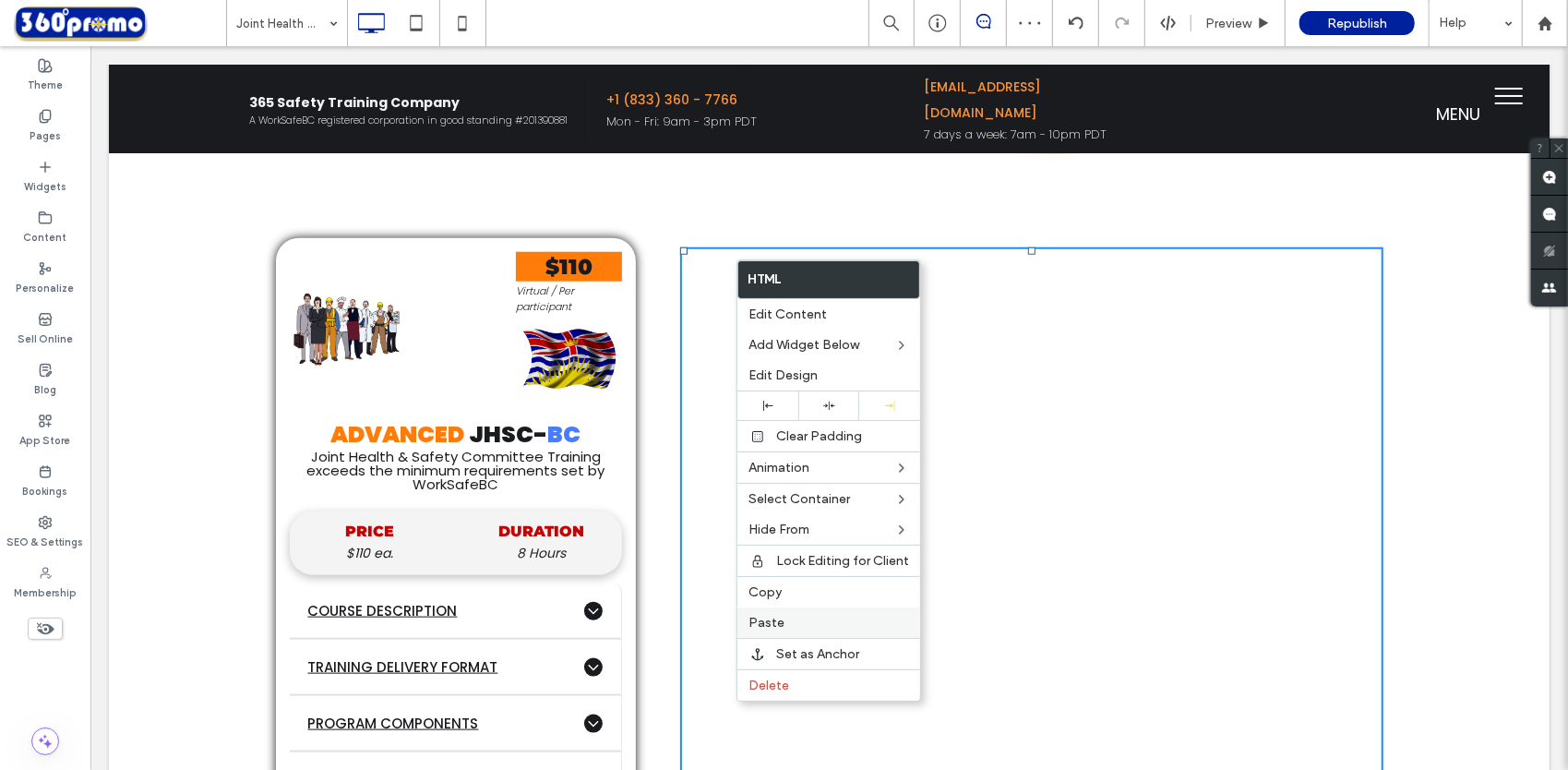
click at [755, 619] on span "Paste" at bounding box center [766, 622] width 36 height 15
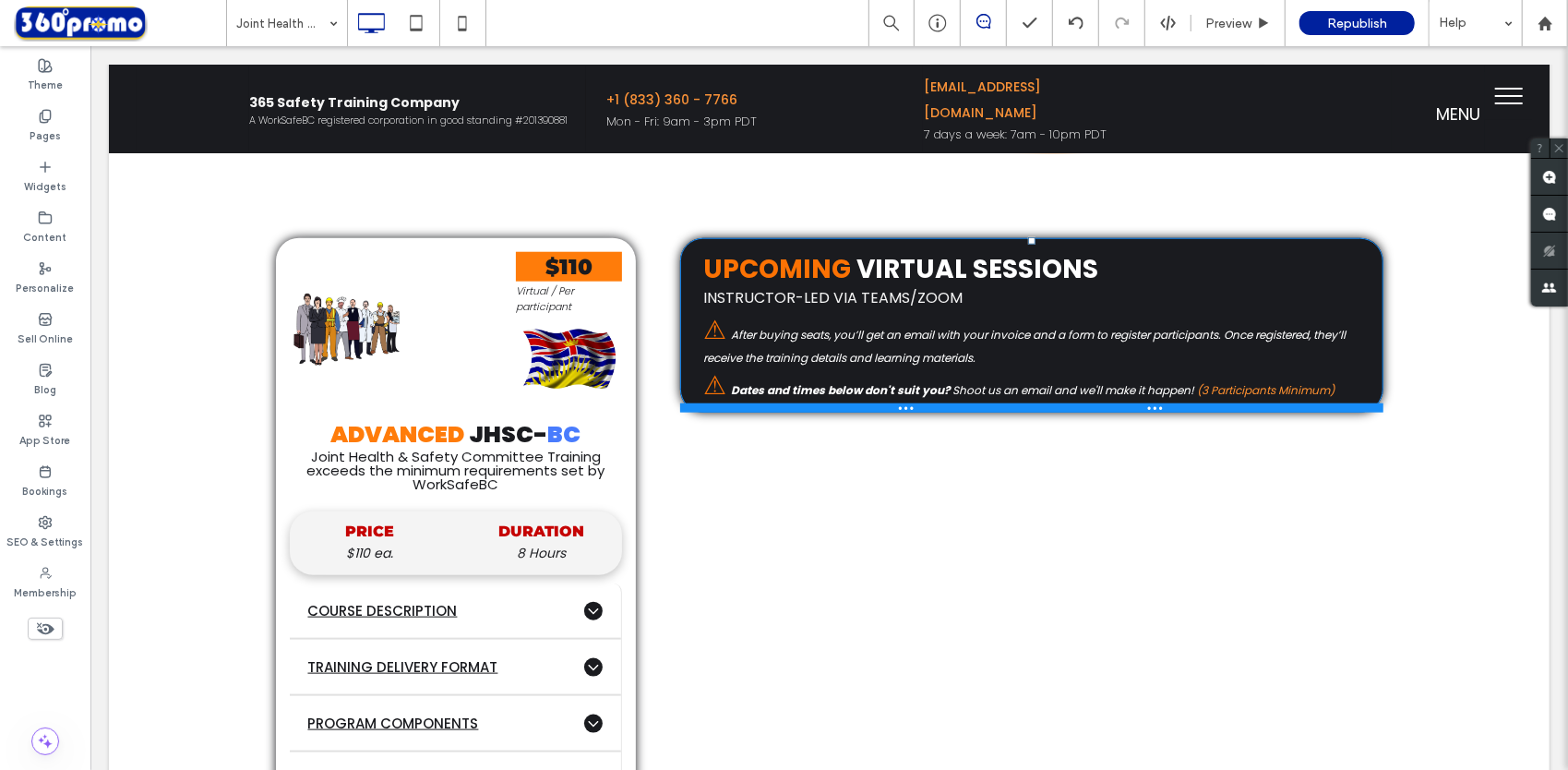
drag, startPoint x: 748, startPoint y: 424, endPoint x: 826, endPoint y: 367, distance: 96.6
click at [736, 321] on div "UPCOMING VIRTUAL SESSIONS INSTRUCTOR-LED VIA TEAMS/ZOOM ⚠ After buying seats, y…" at bounding box center [1030, 325] width 703 height 175
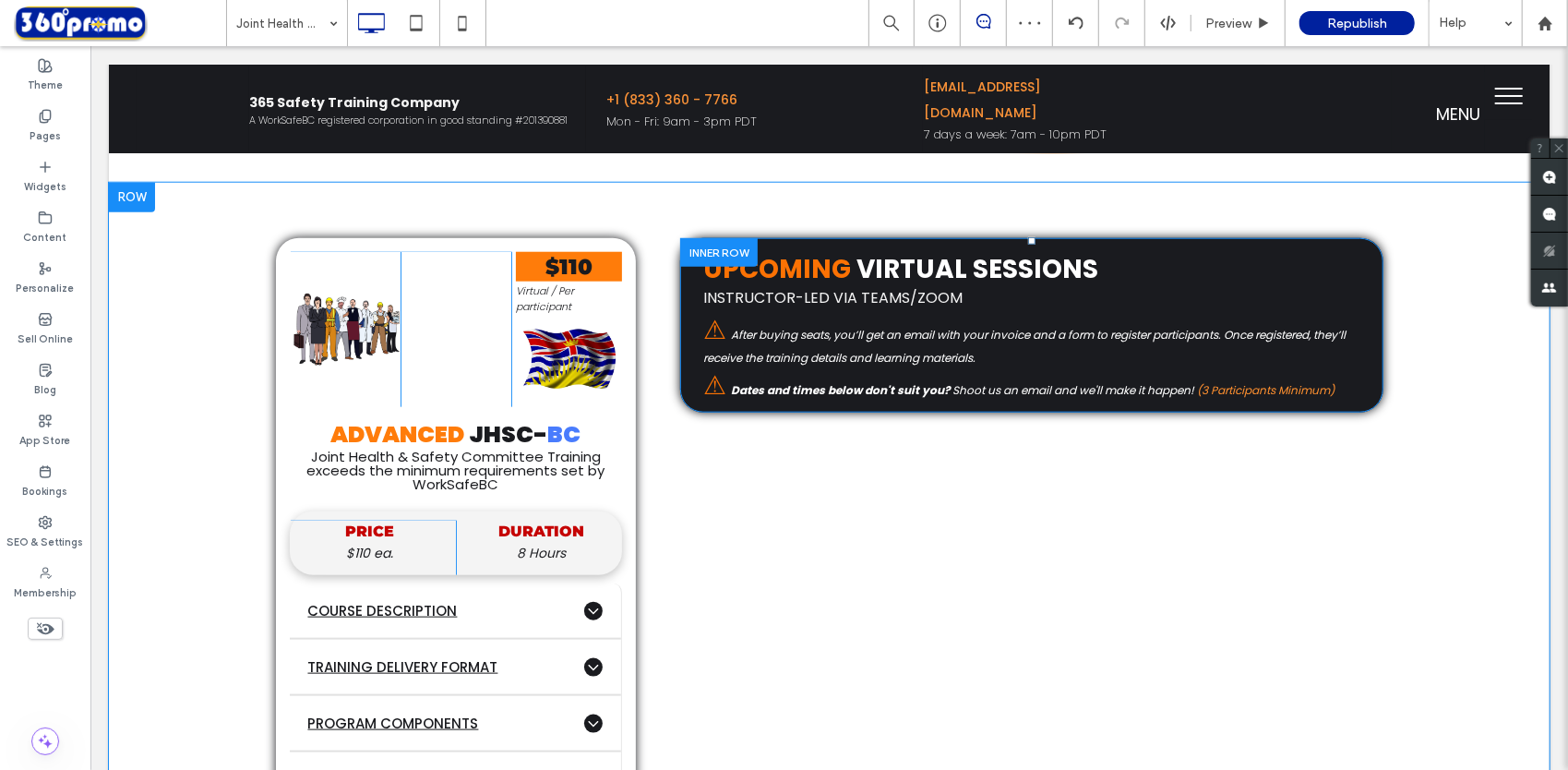
click at [692, 251] on div at bounding box center [717, 252] width 78 height 29
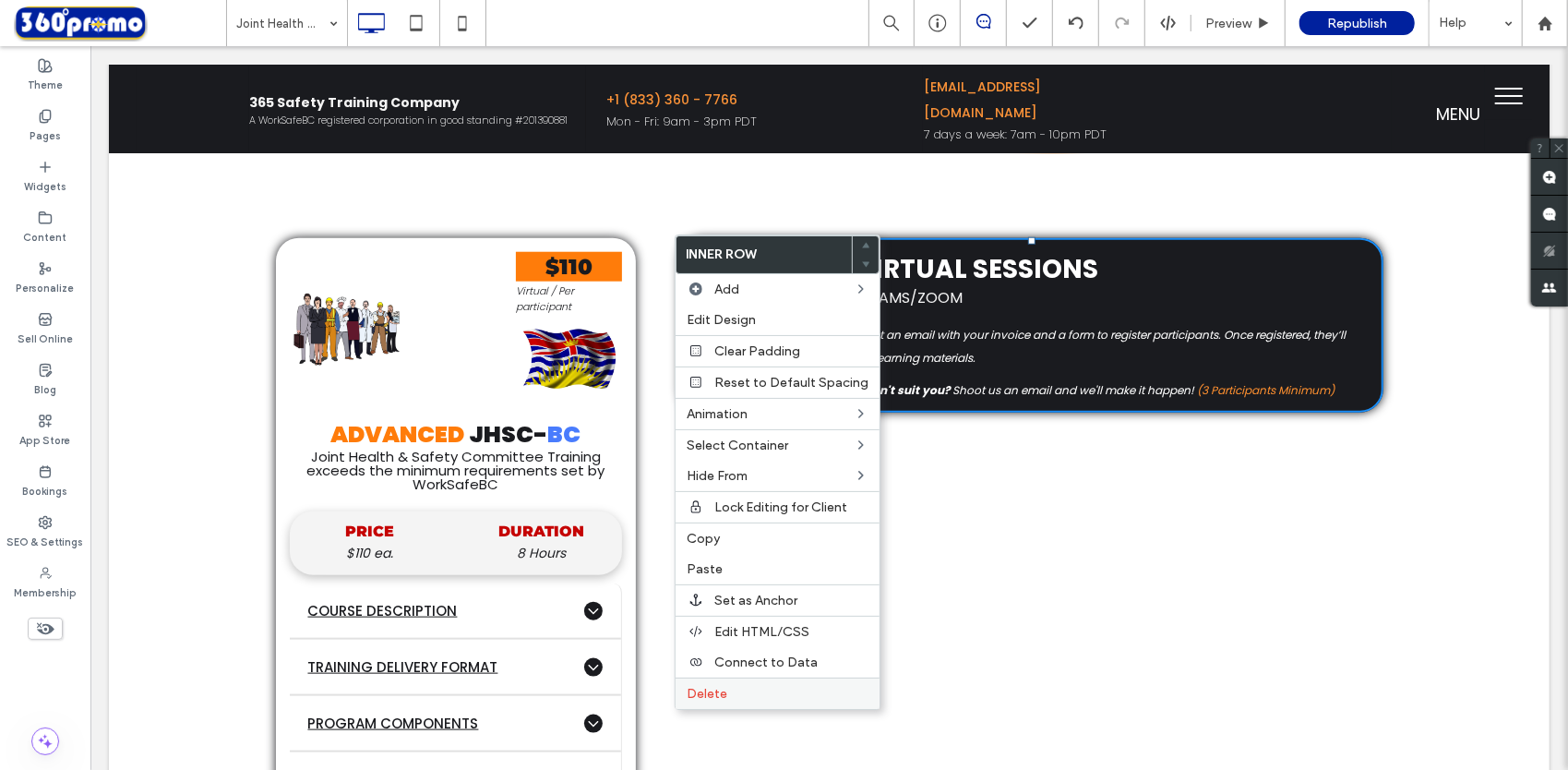
click at [733, 695] on div "Delete" at bounding box center [778, 693] width 204 height 32
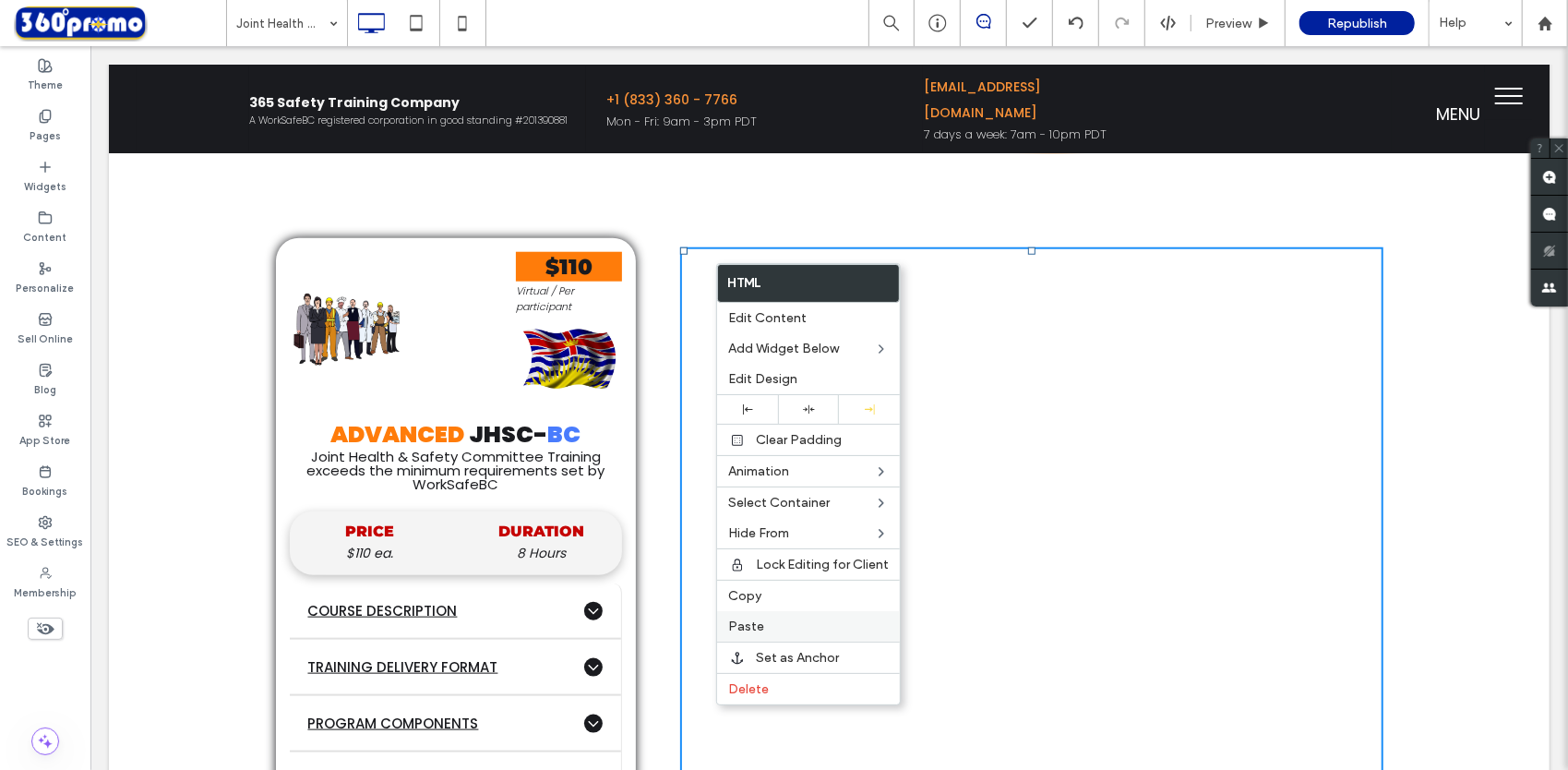
click at [808, 618] on label "Paste" at bounding box center [808, 626] width 160 height 15
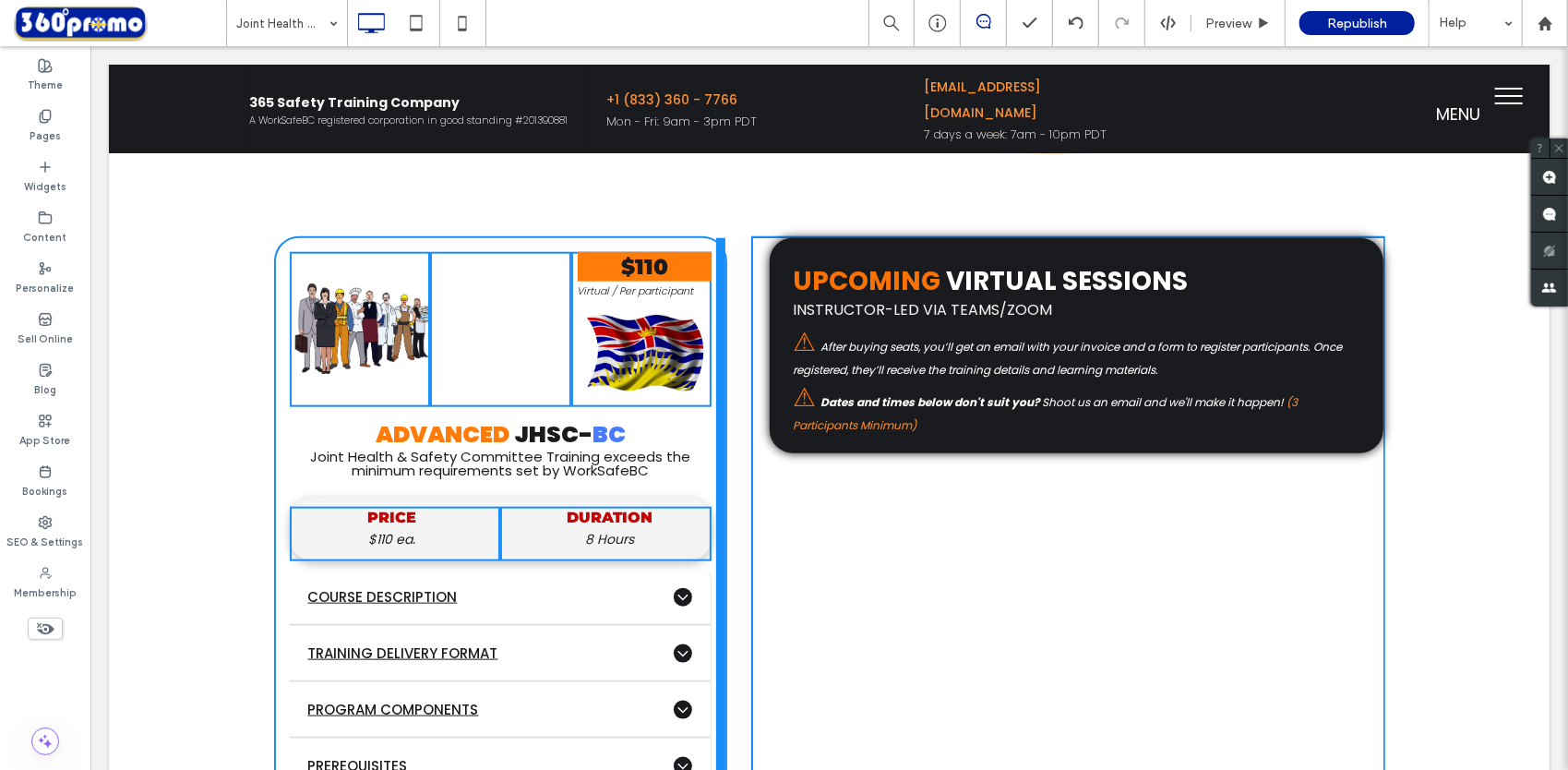
drag, startPoint x: 626, startPoint y: 422, endPoint x: 779, endPoint y: 445, distance: 154.7
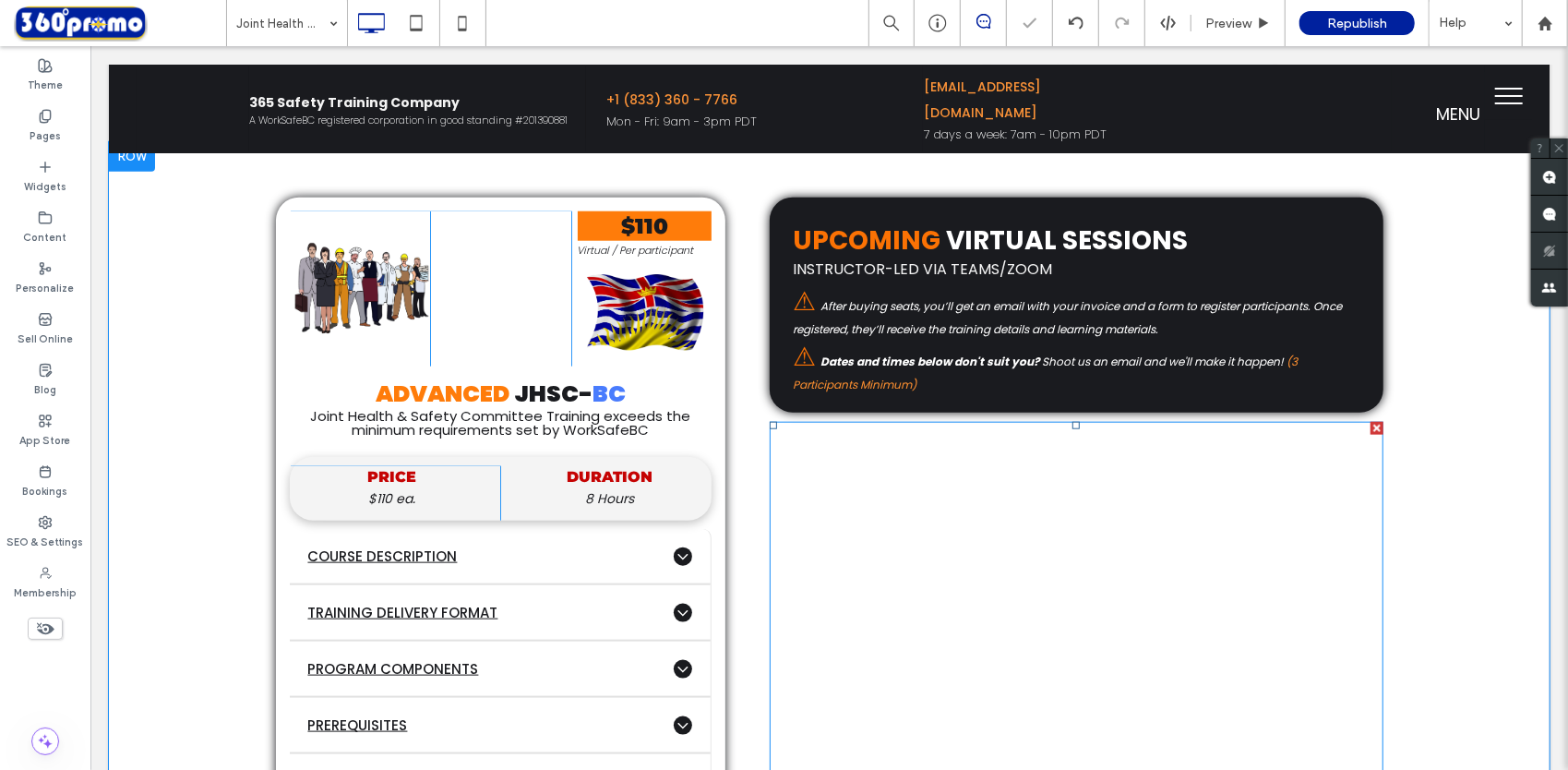
scroll to position [1082, 0]
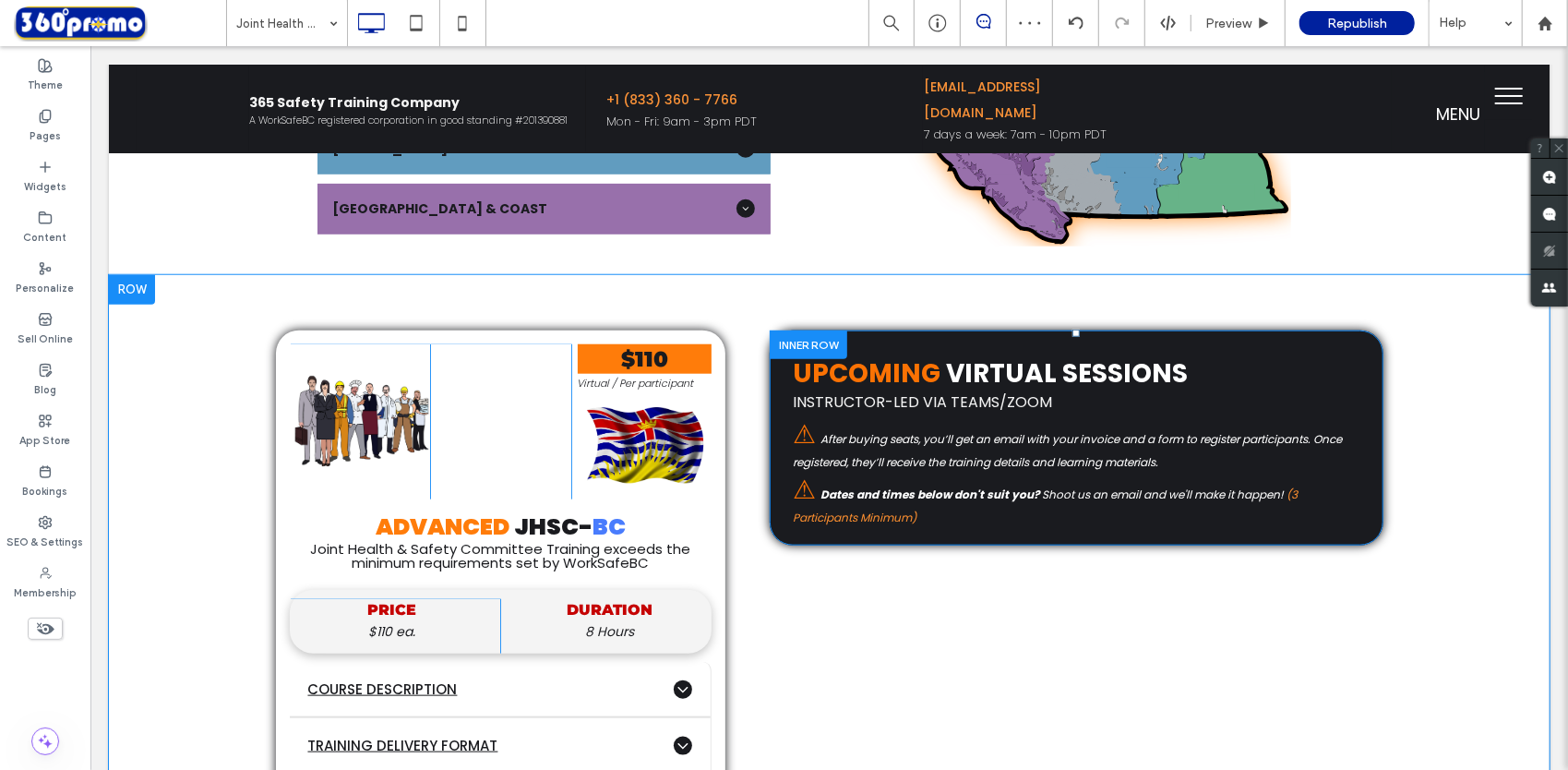
click at [788, 336] on div at bounding box center [808, 344] width 78 height 29
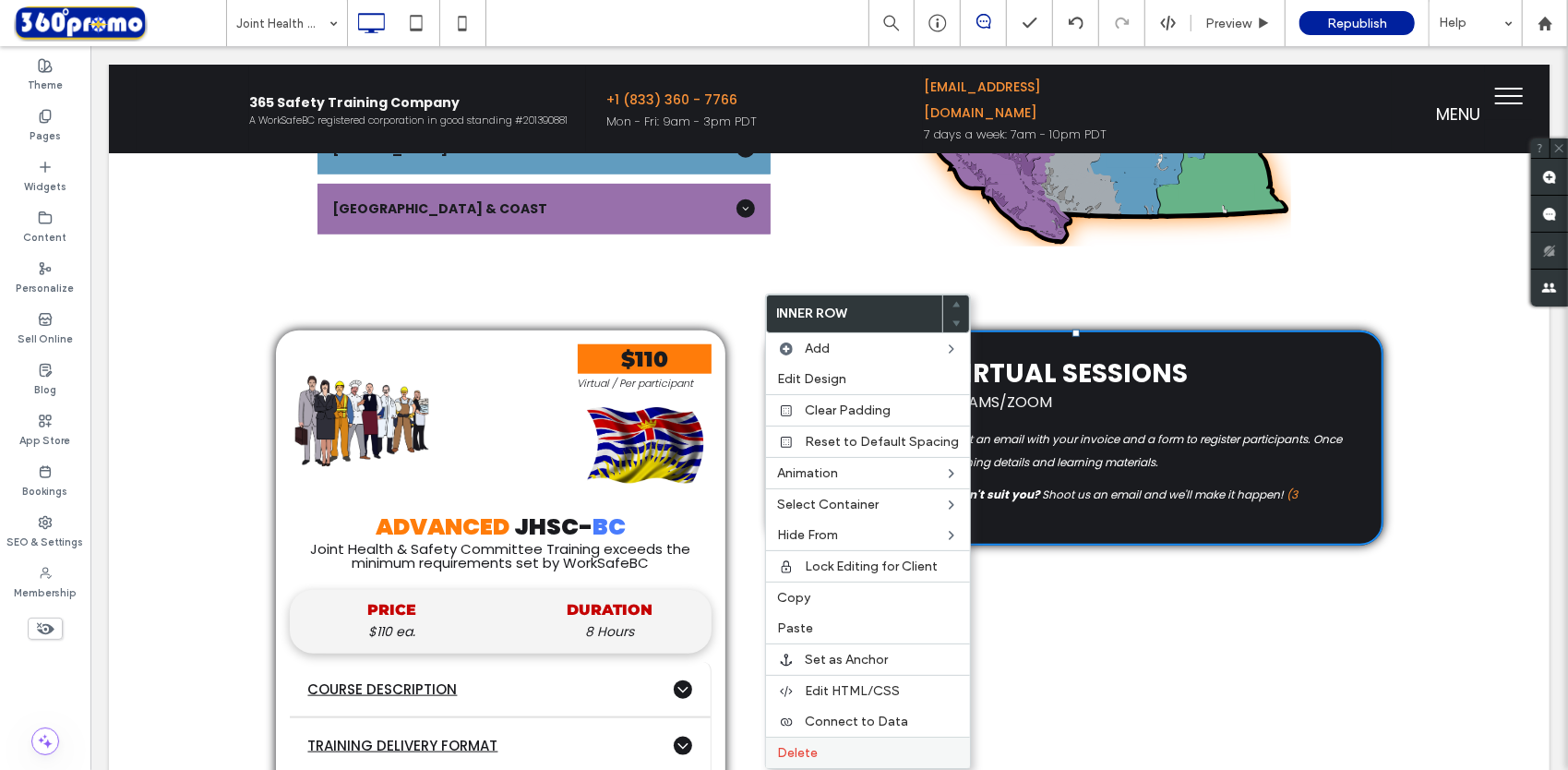
click at [836, 745] on label "Delete" at bounding box center [867, 753] width 181 height 15
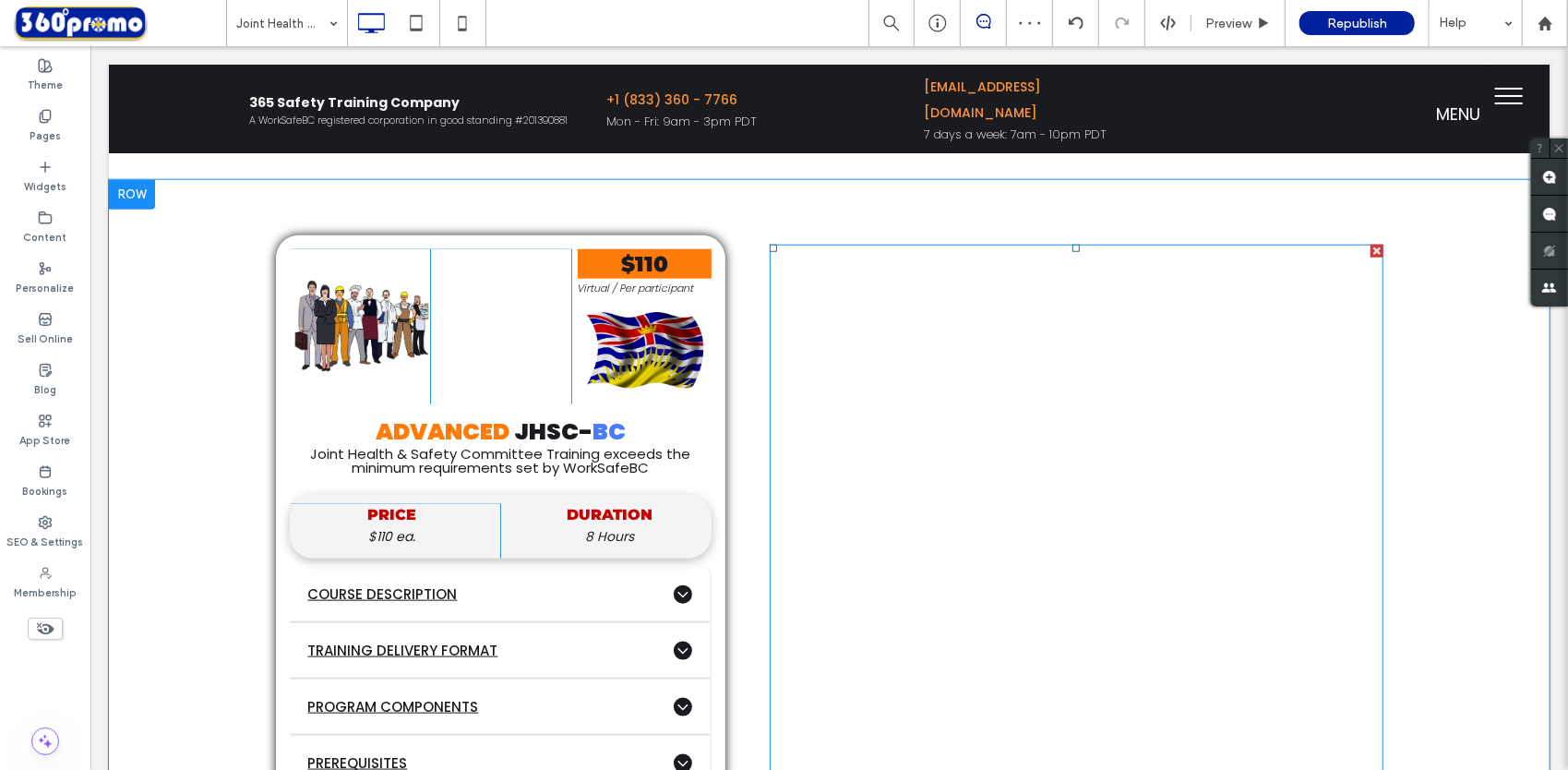
scroll to position [1174, 0]
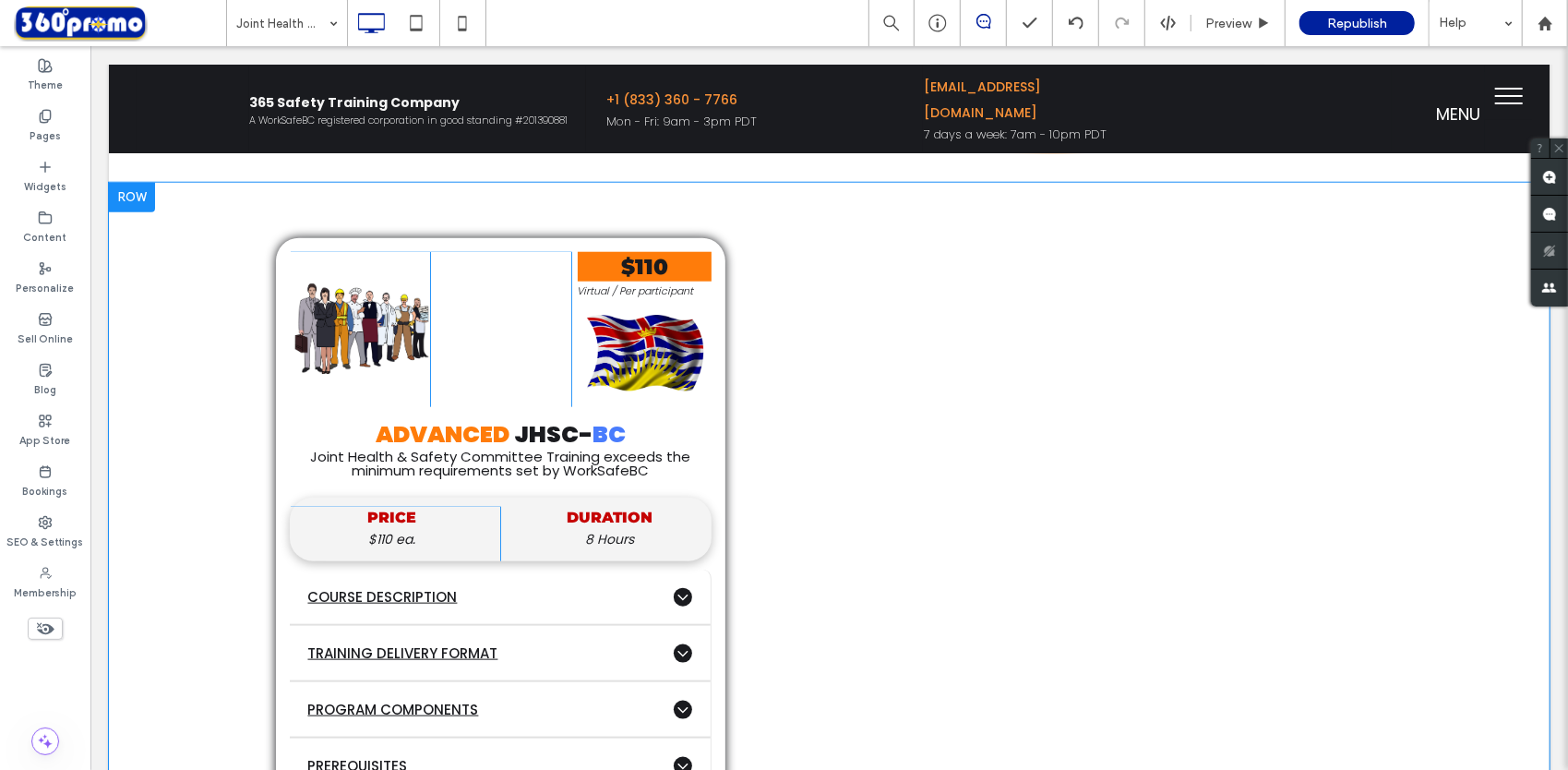
click at [144, 201] on div at bounding box center [131, 196] width 46 height 30
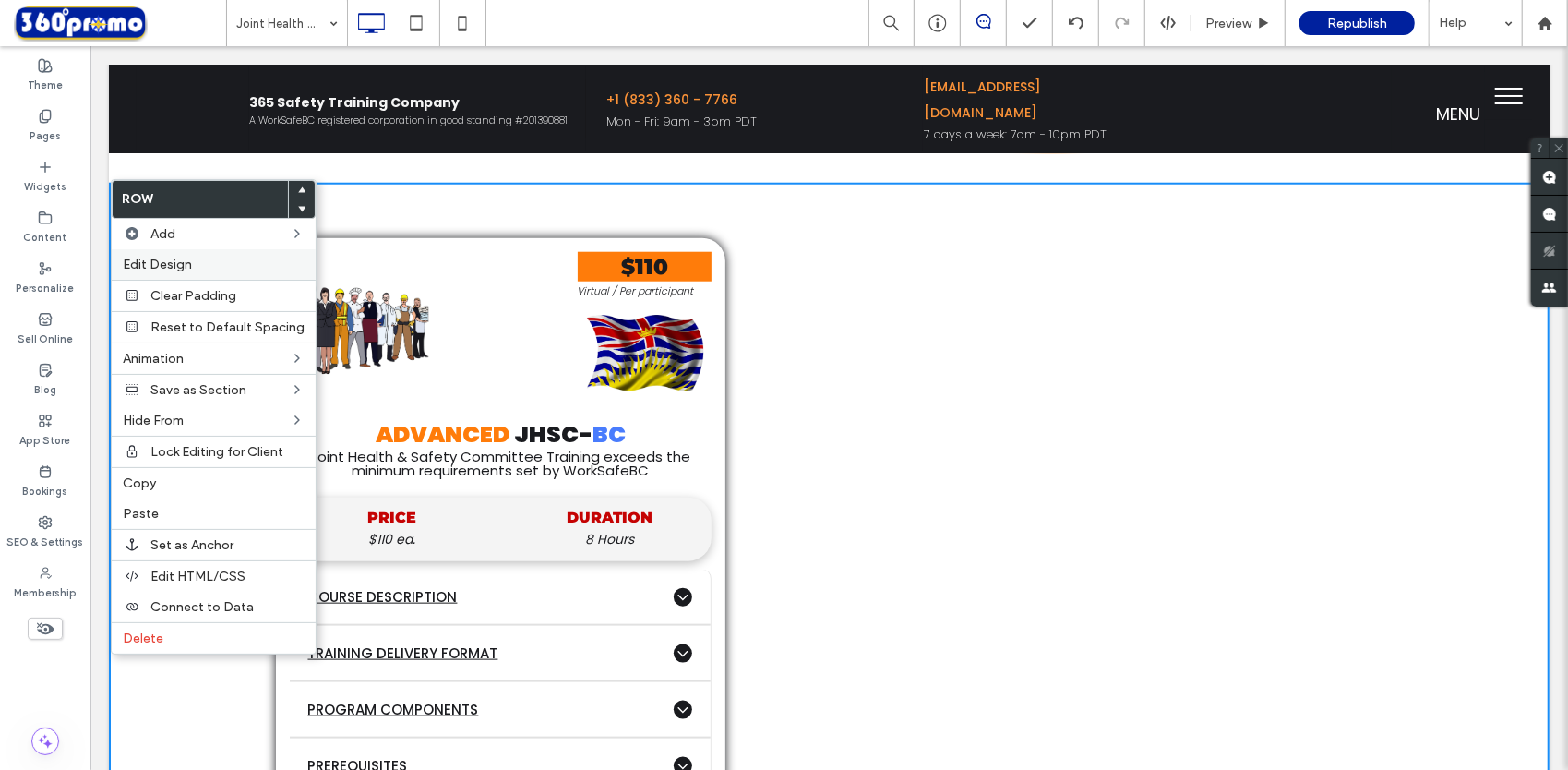
click at [189, 262] on span "Edit Design" at bounding box center [157, 264] width 69 height 15
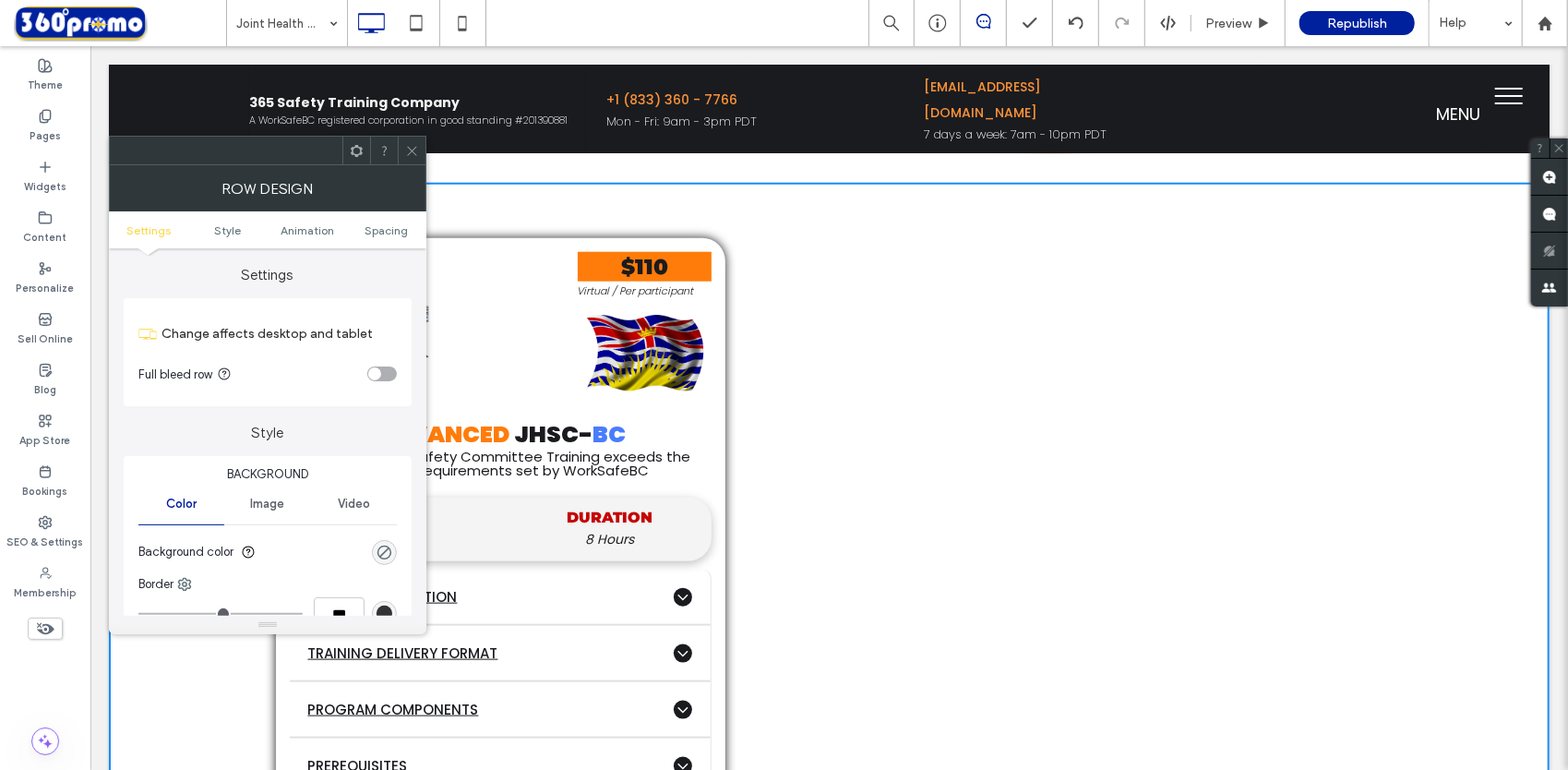
click at [376, 368] on div "toggle" at bounding box center [374, 373] width 12 height 12
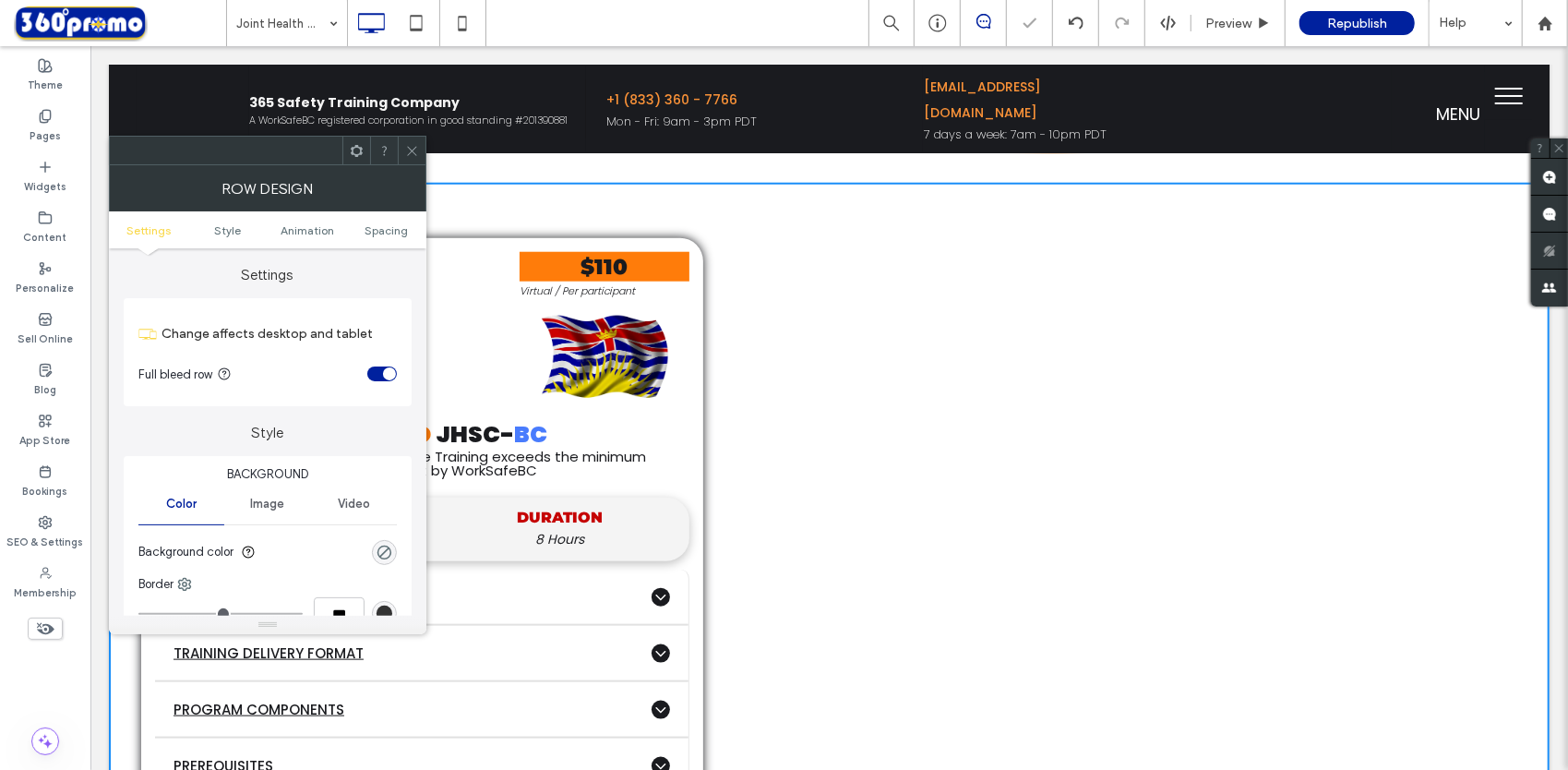
click at [412, 155] on icon at bounding box center [412, 151] width 13 height 13
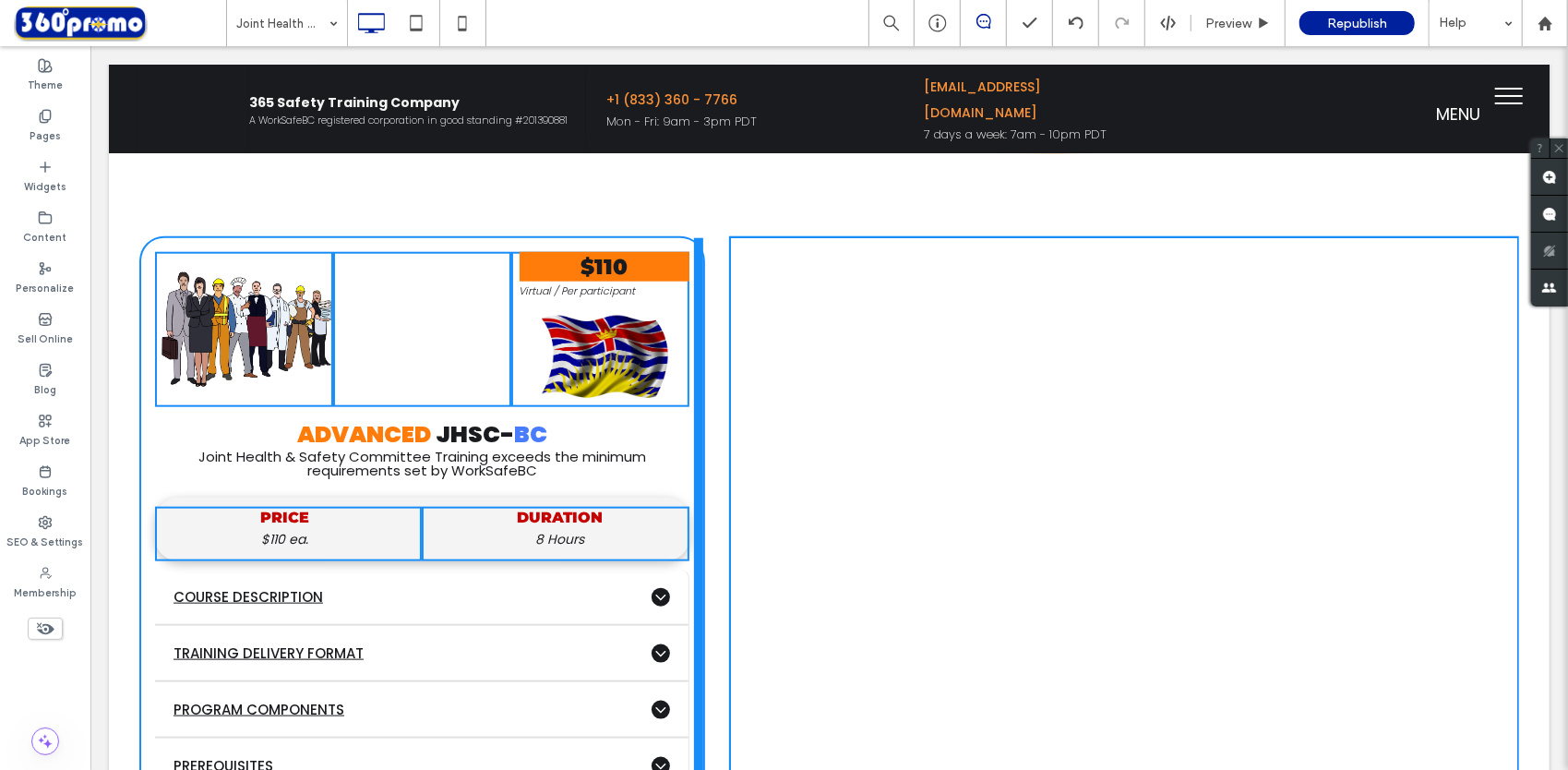
drag, startPoint x: 695, startPoint y: 456, endPoint x: 792, endPoint y: 486, distance: 101.5
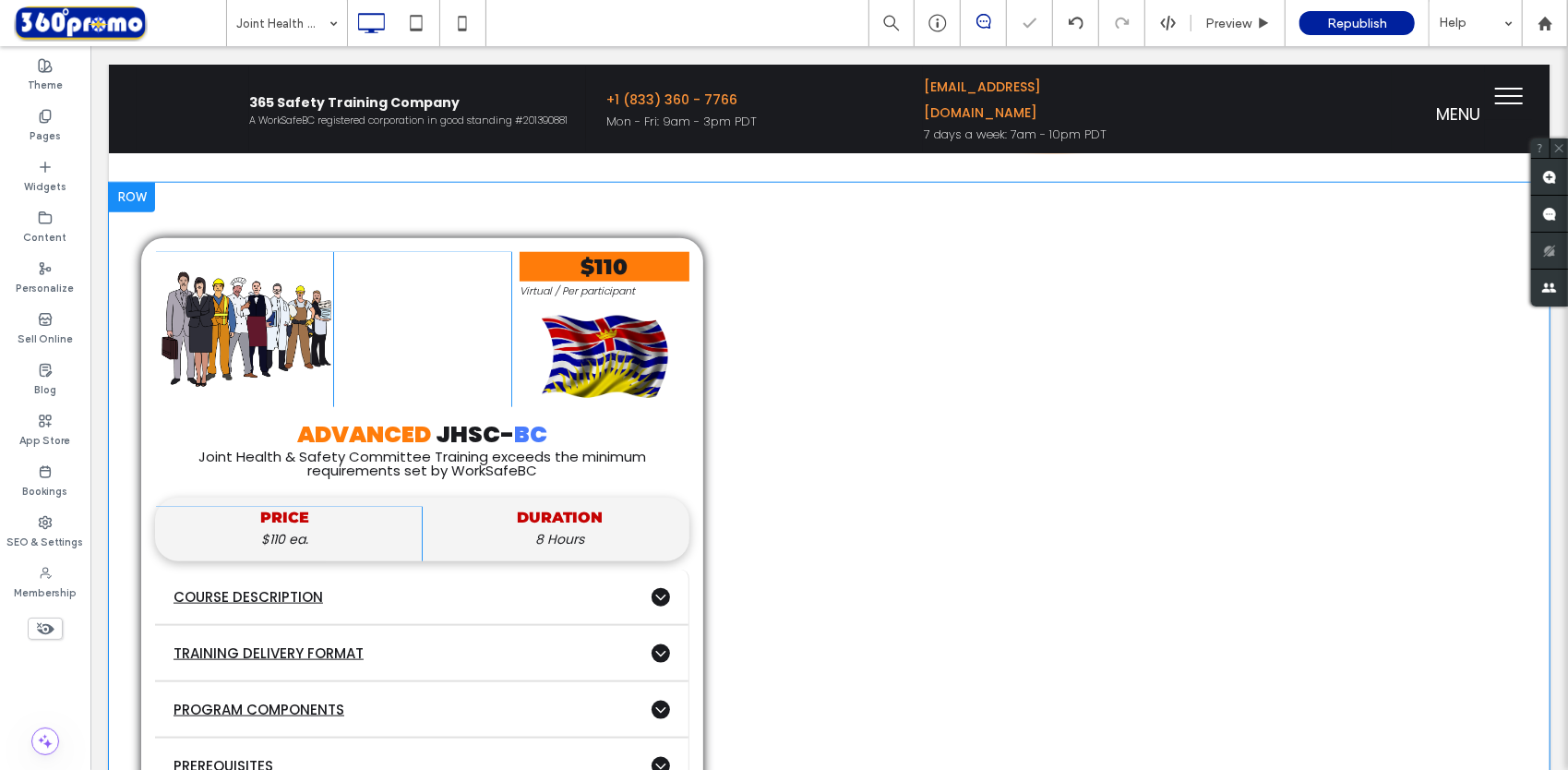
click at [136, 205] on div at bounding box center [131, 196] width 46 height 30
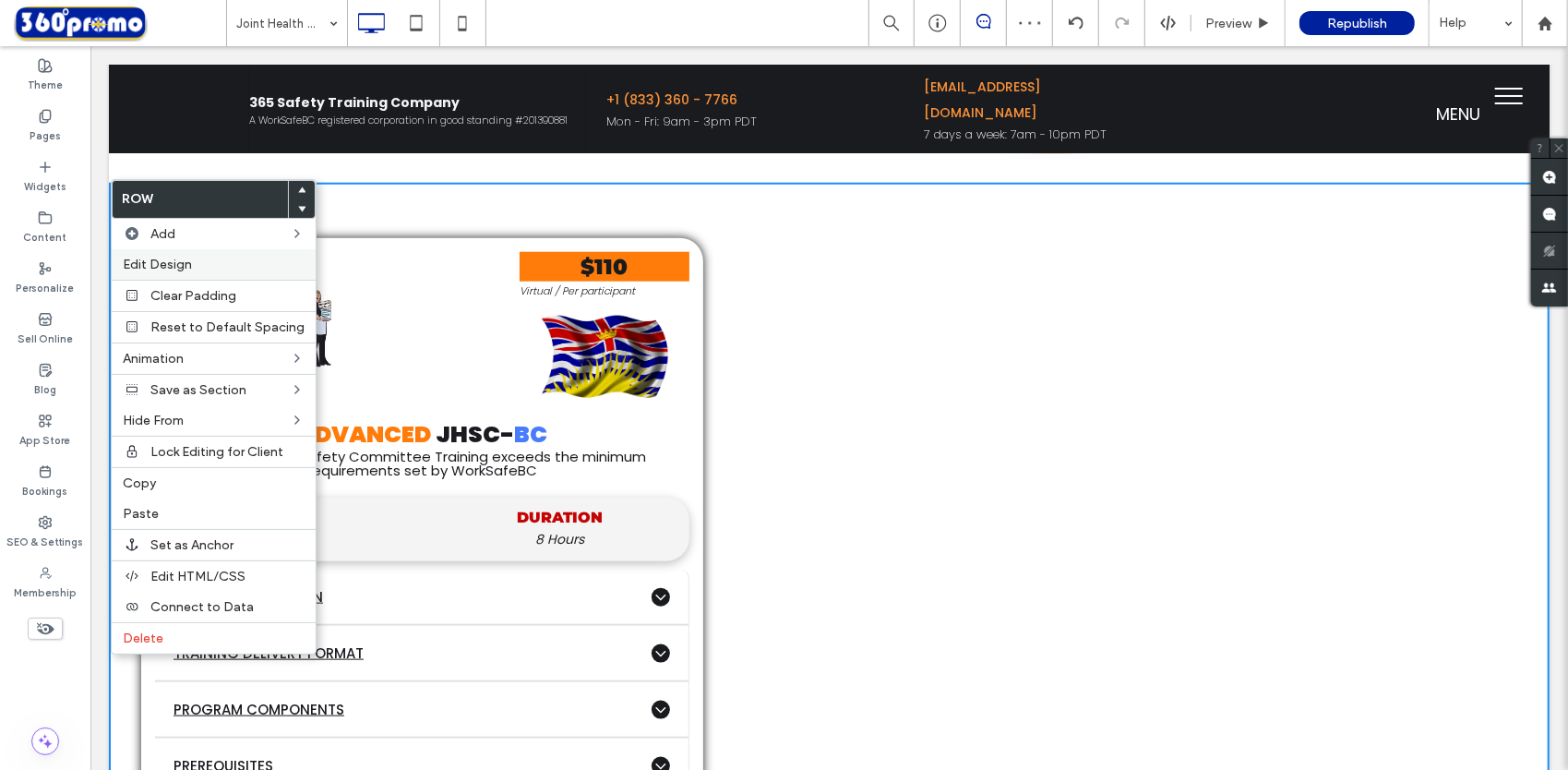
click at [224, 253] on div "Edit Design" at bounding box center [213, 265] width 204 height 31
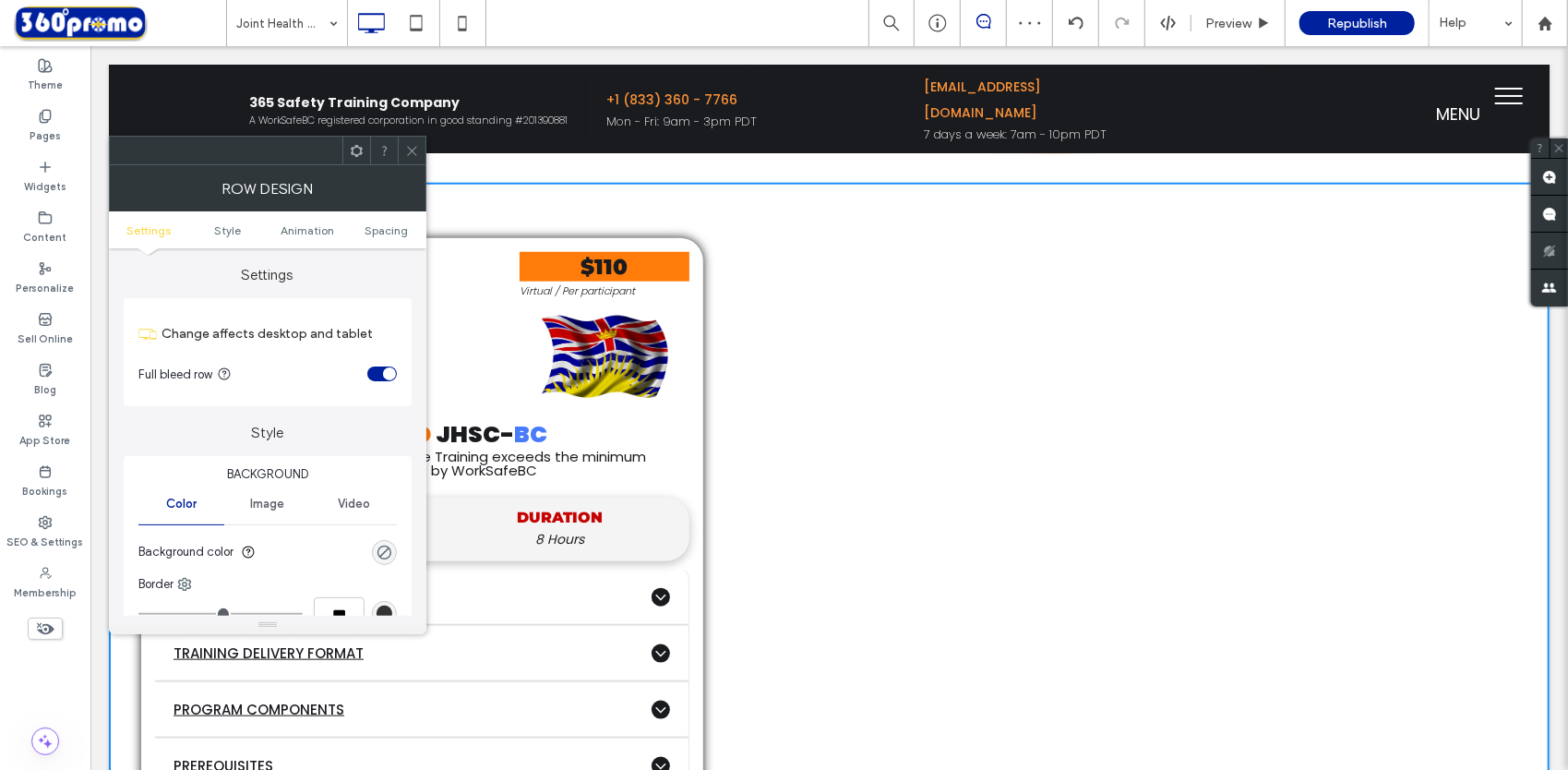
click at [383, 369] on div "toggle" at bounding box center [382, 373] width 30 height 14
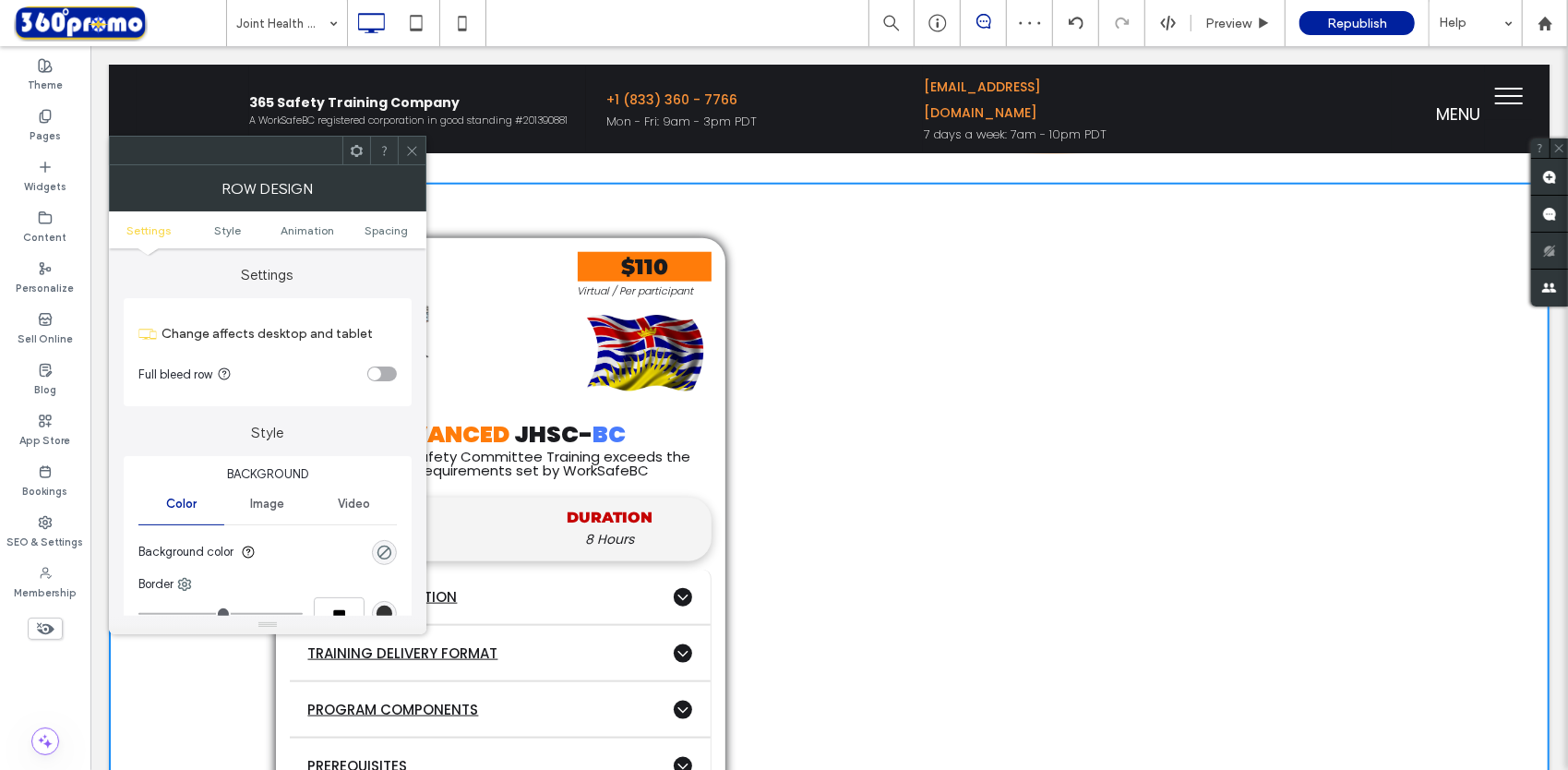
click at [417, 144] on icon at bounding box center [412, 151] width 13 height 13
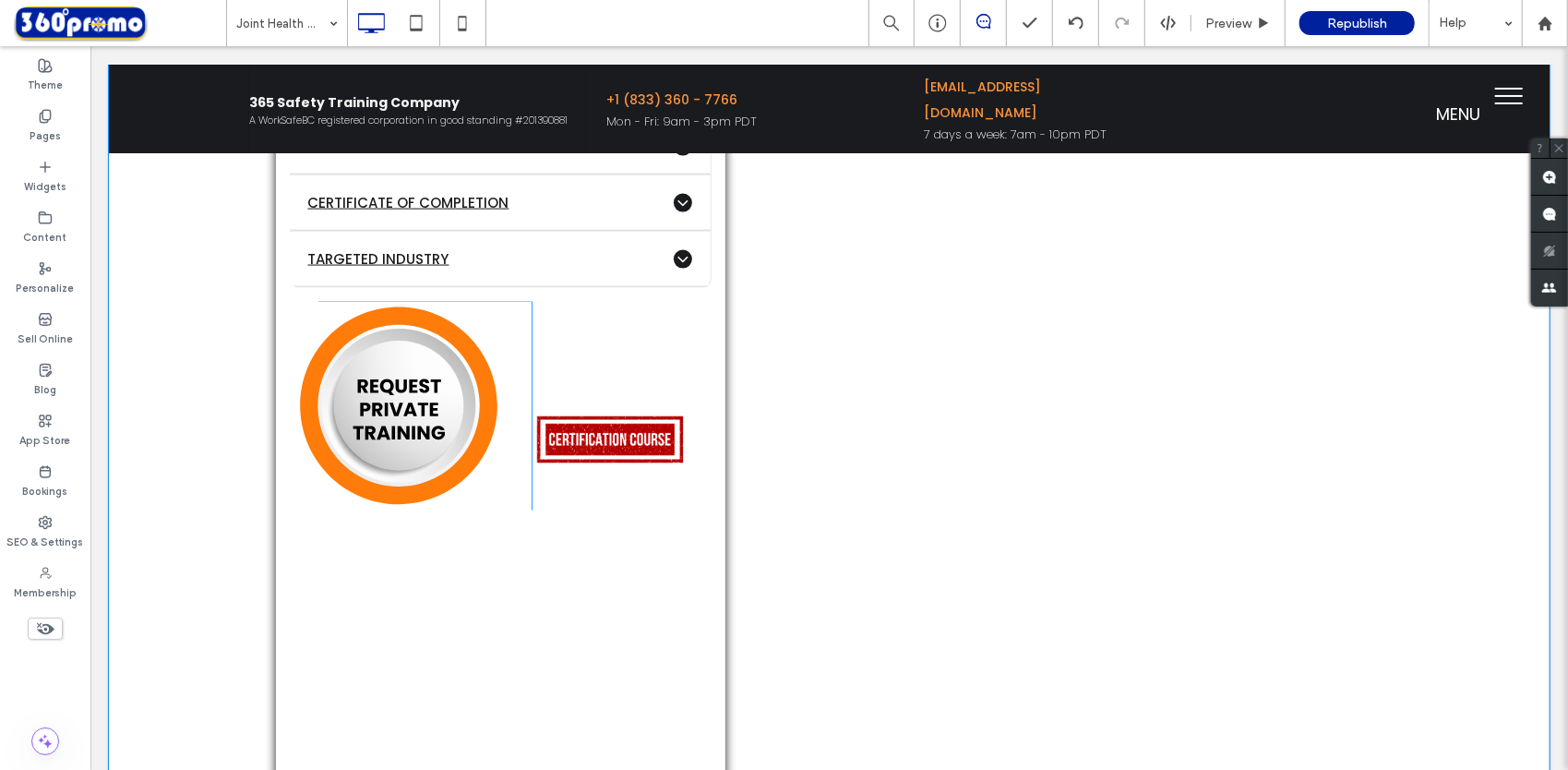
scroll to position [1820, 0]
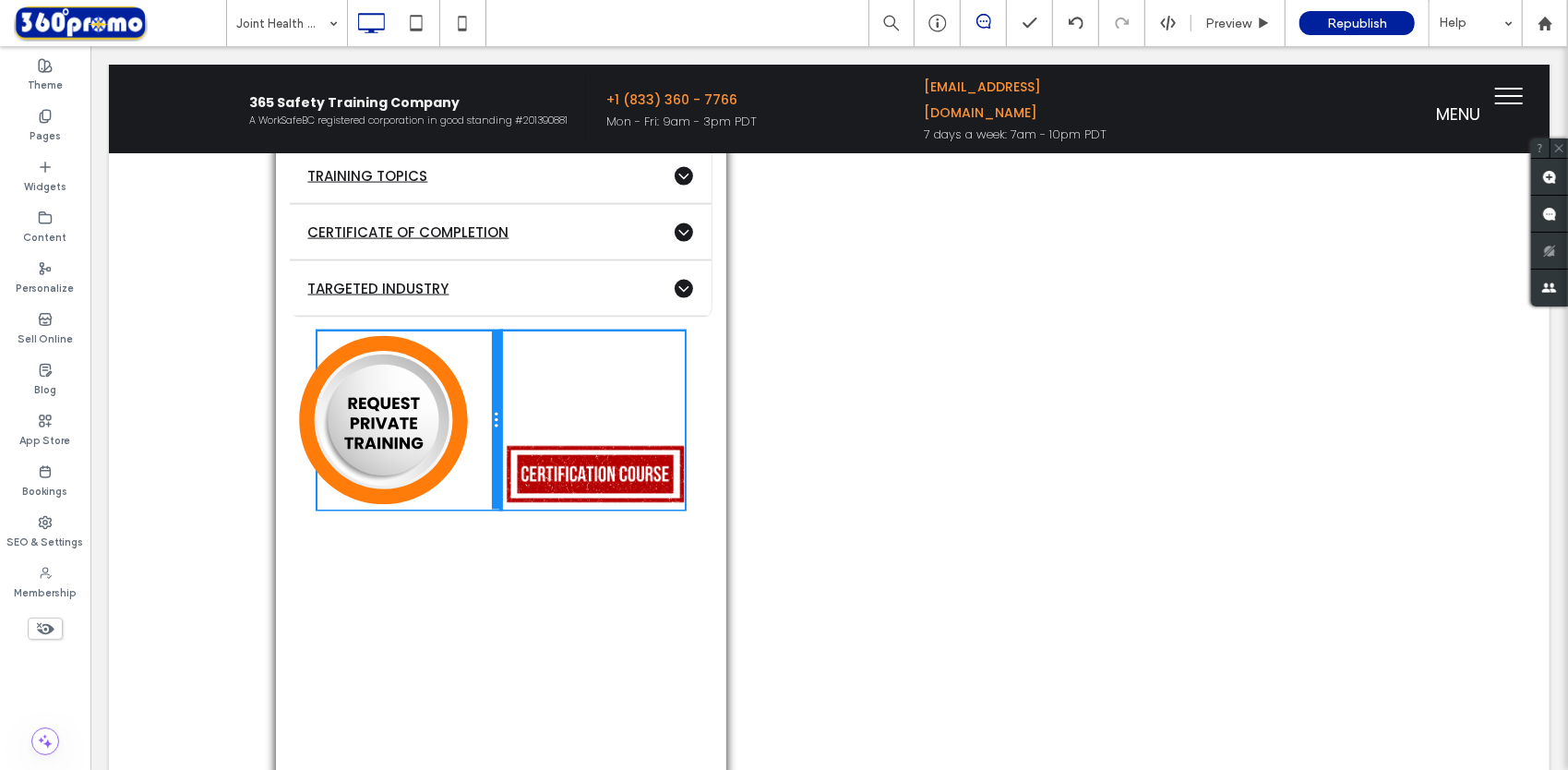
drag, startPoint x: 523, startPoint y: 420, endPoint x: 575, endPoint y: 463, distance: 67.5
click at [491, 413] on div at bounding box center [495, 420] width 10 height 179
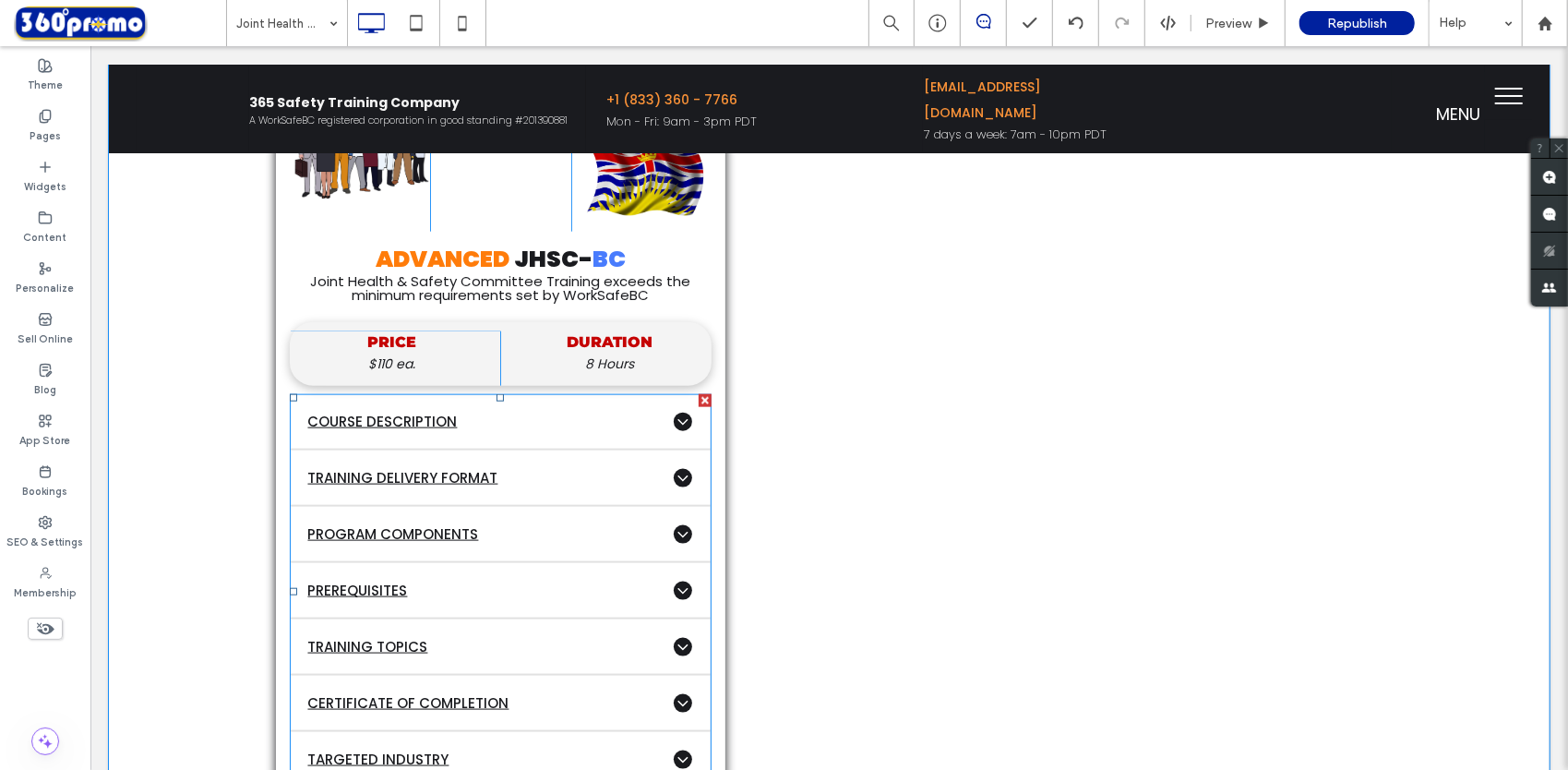
scroll to position [1359, 0]
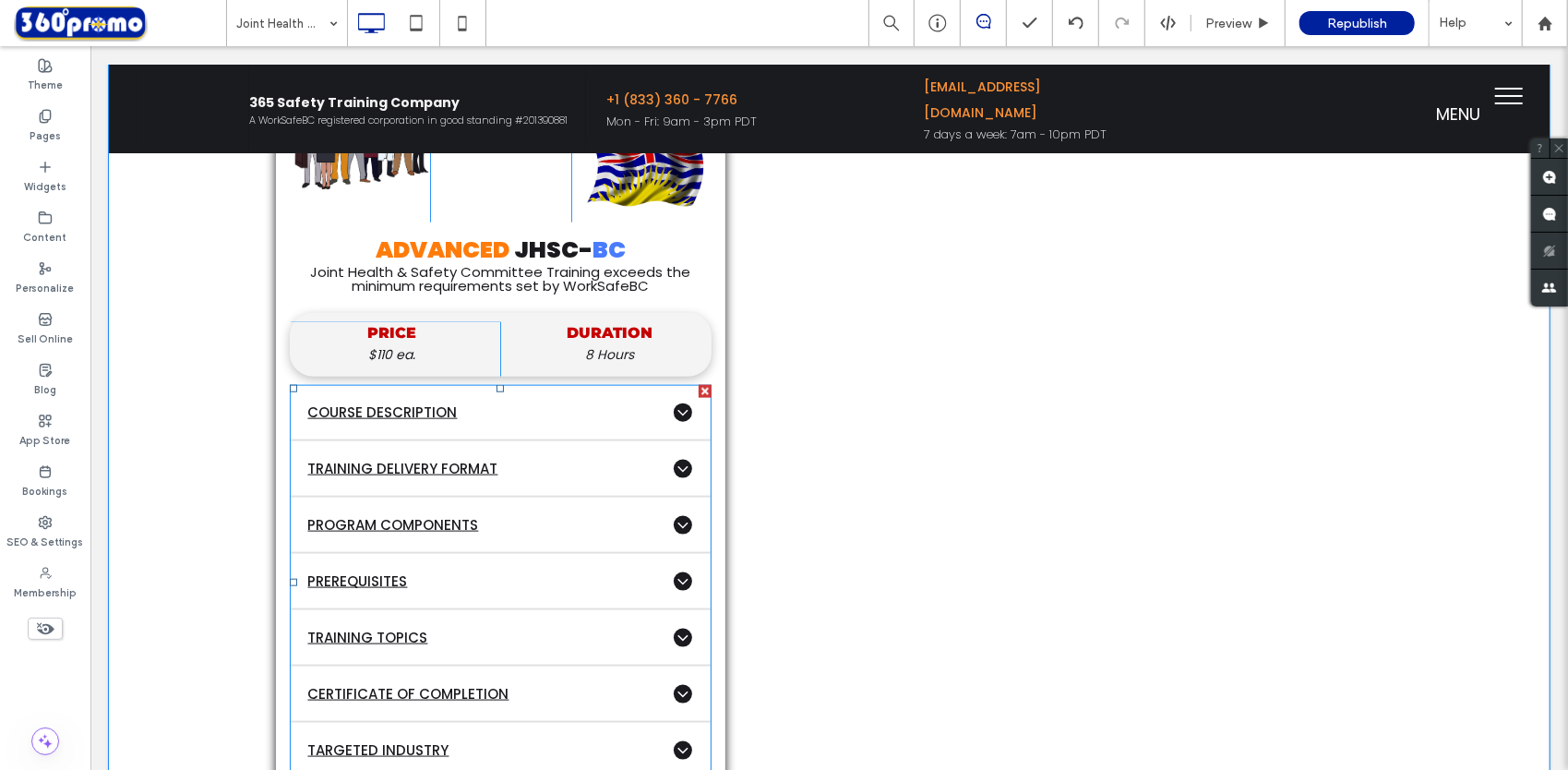
click at [576, 418] on span at bounding box center [500, 581] width 422 height 394
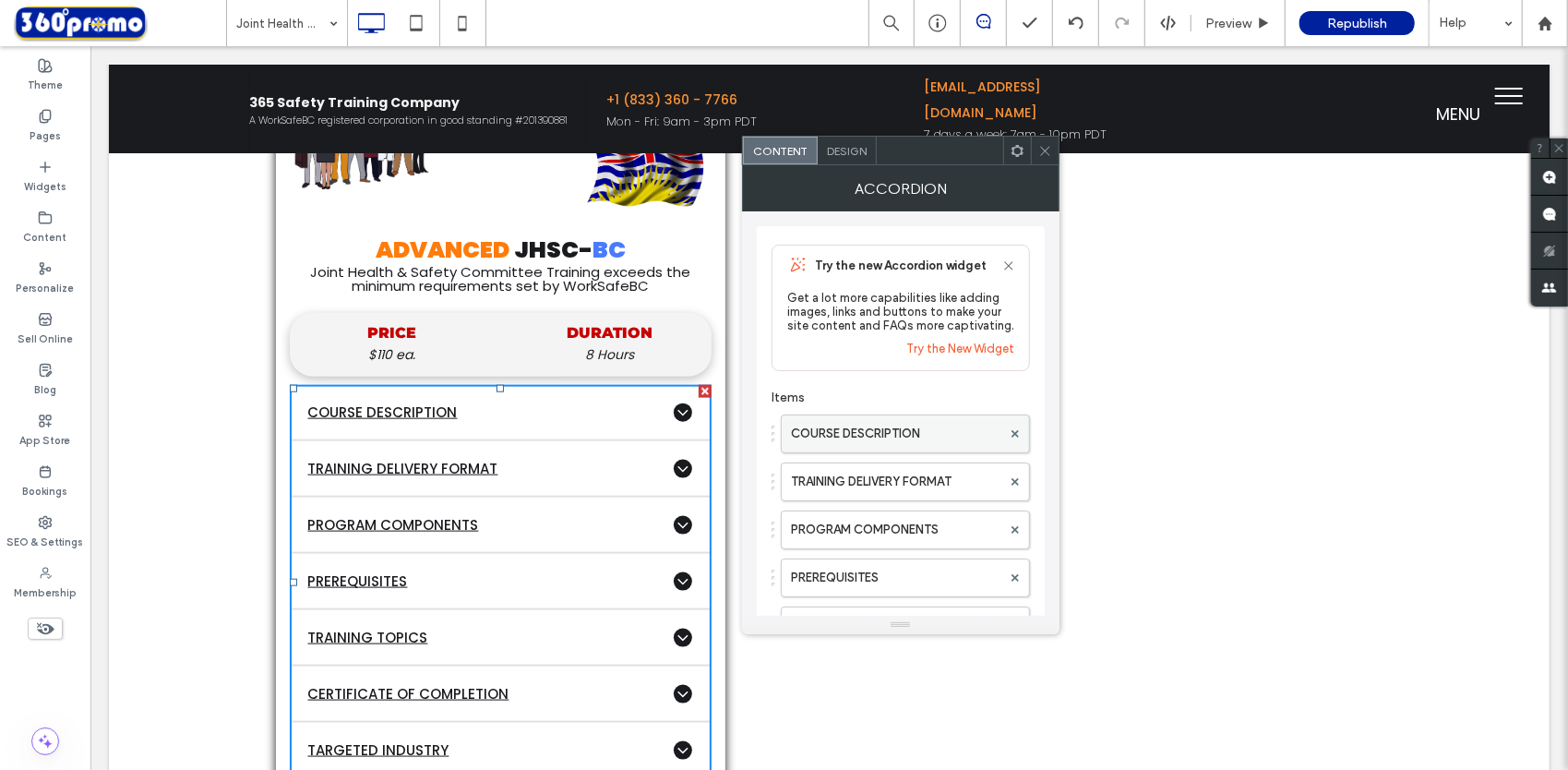
click at [861, 429] on label "COURSE DESCRIPTION" at bounding box center [896, 434] width 210 height 36
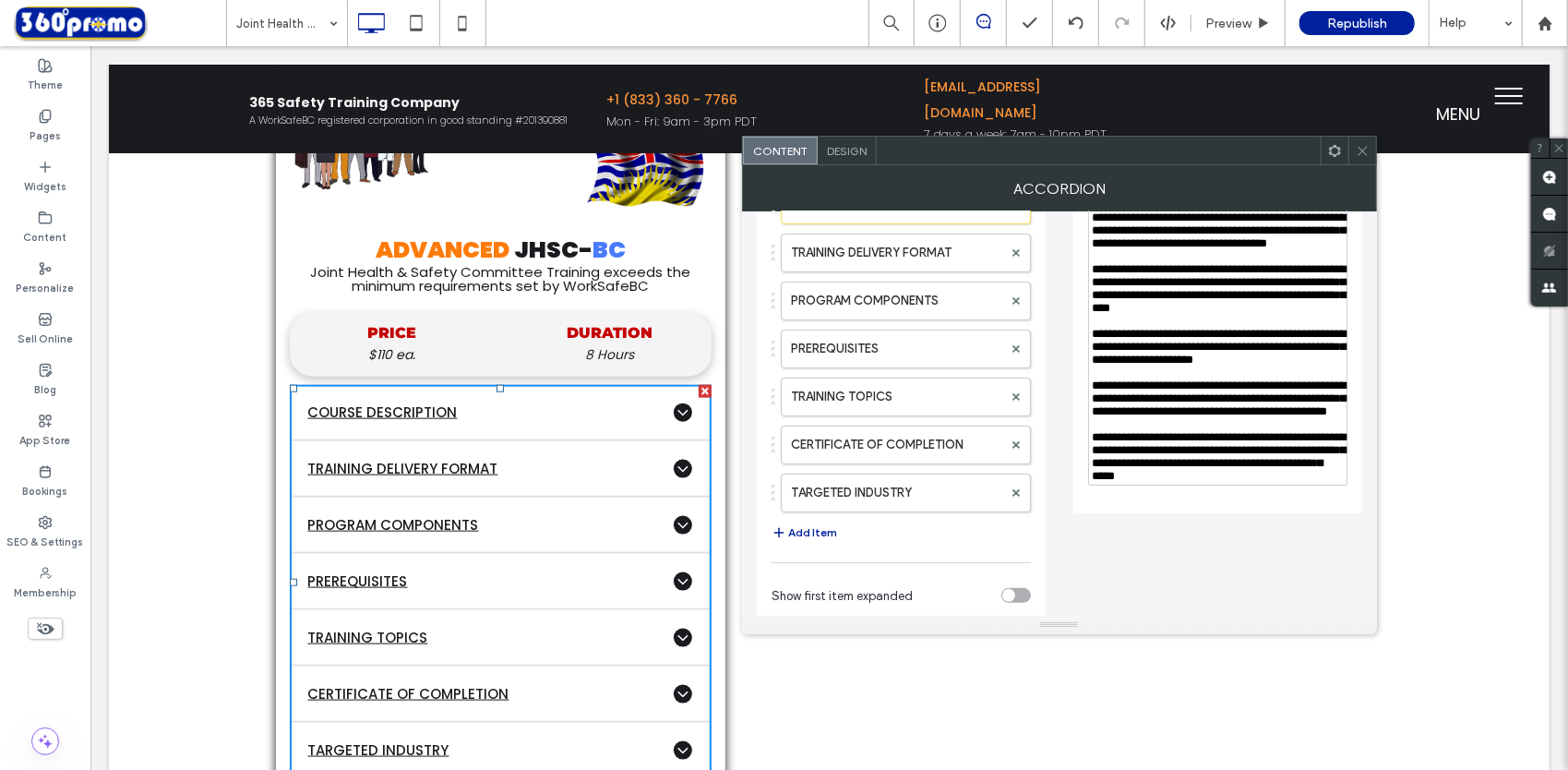
scroll to position [0, 0]
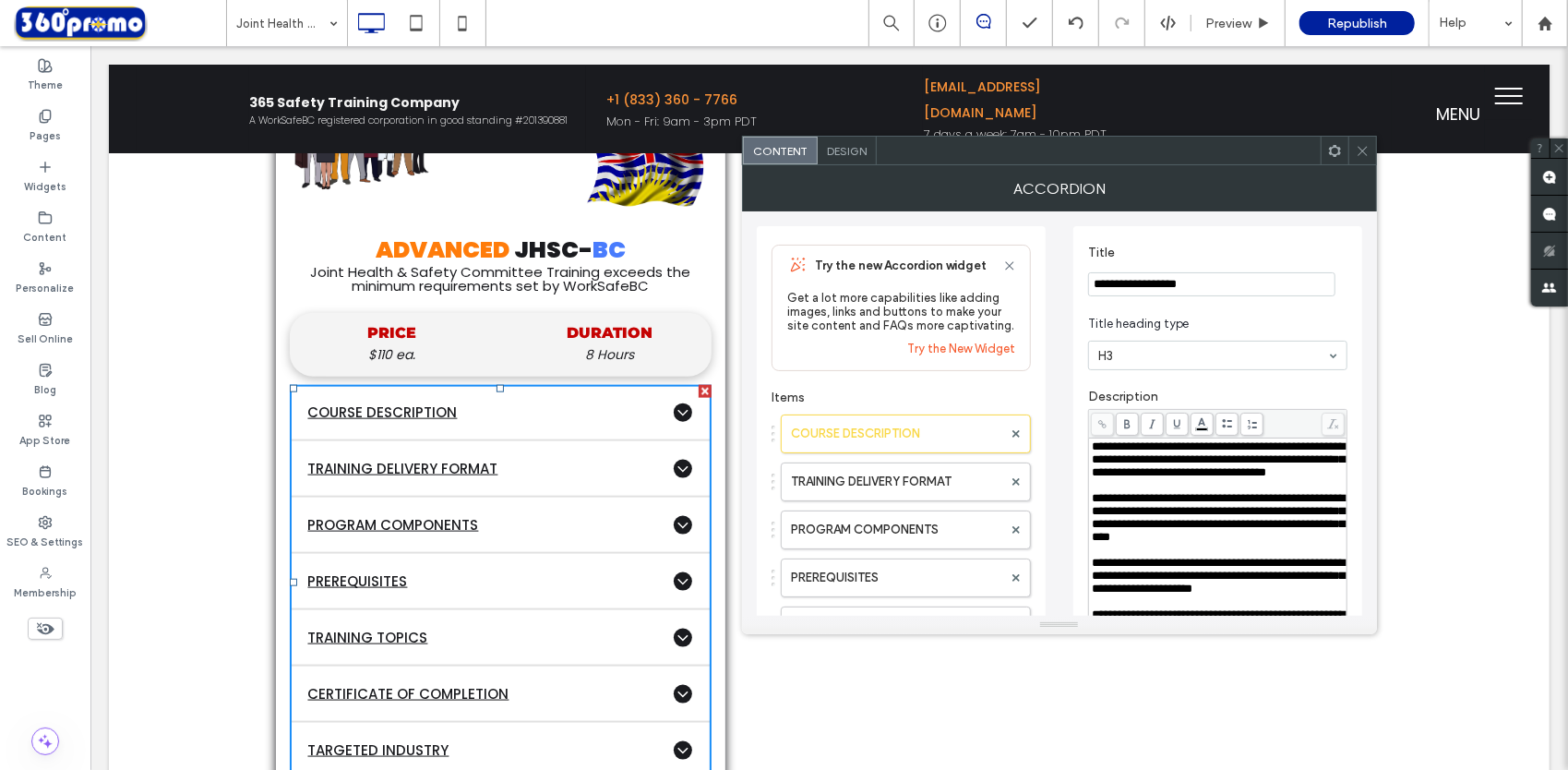
click at [846, 144] on span "Design" at bounding box center [846, 151] width 39 height 13
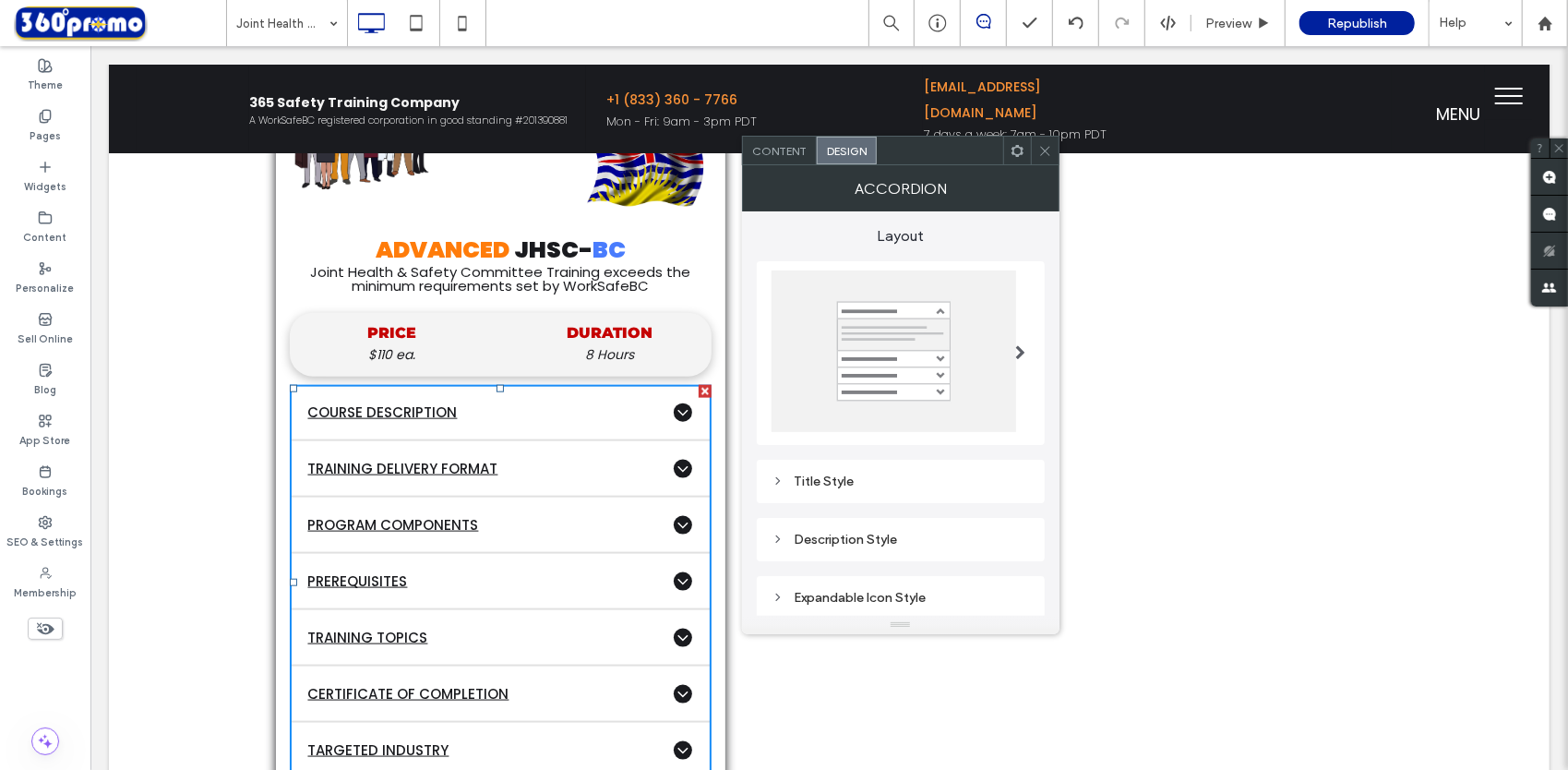
click at [1043, 153] on icon at bounding box center [1045, 151] width 13 height 13
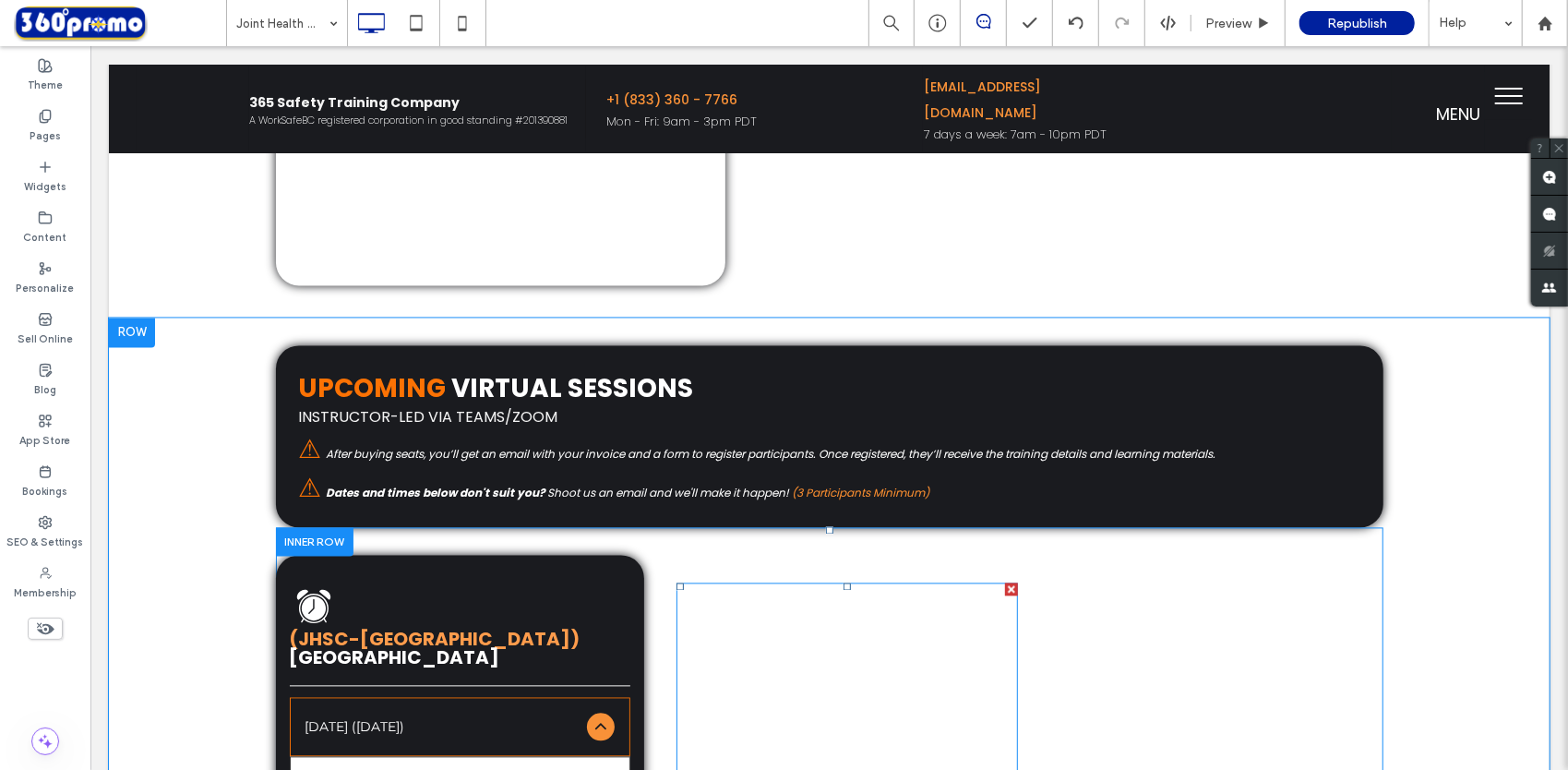
scroll to position [2373, 0]
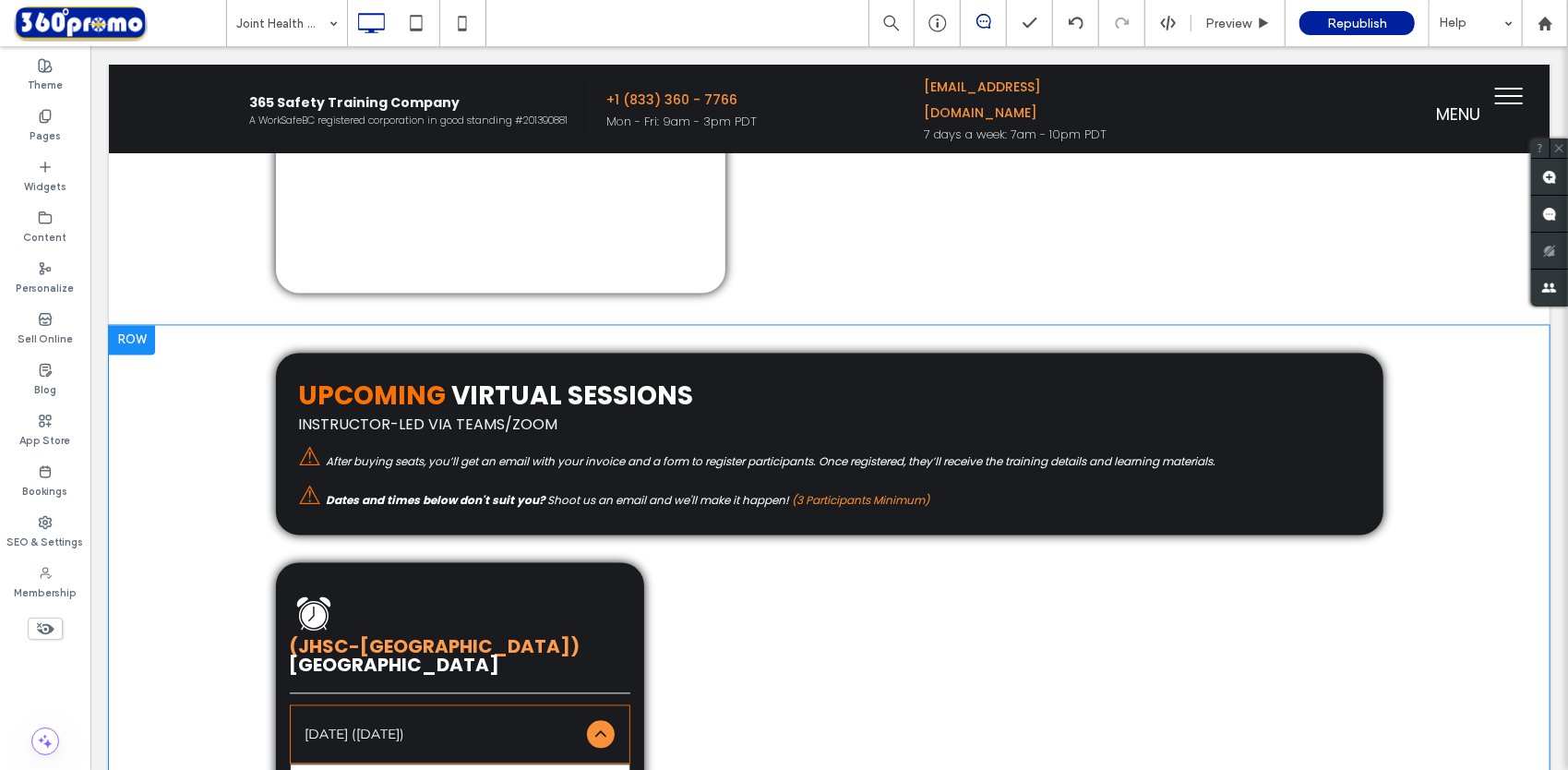
click at [149, 341] on div at bounding box center [131, 339] width 46 height 30
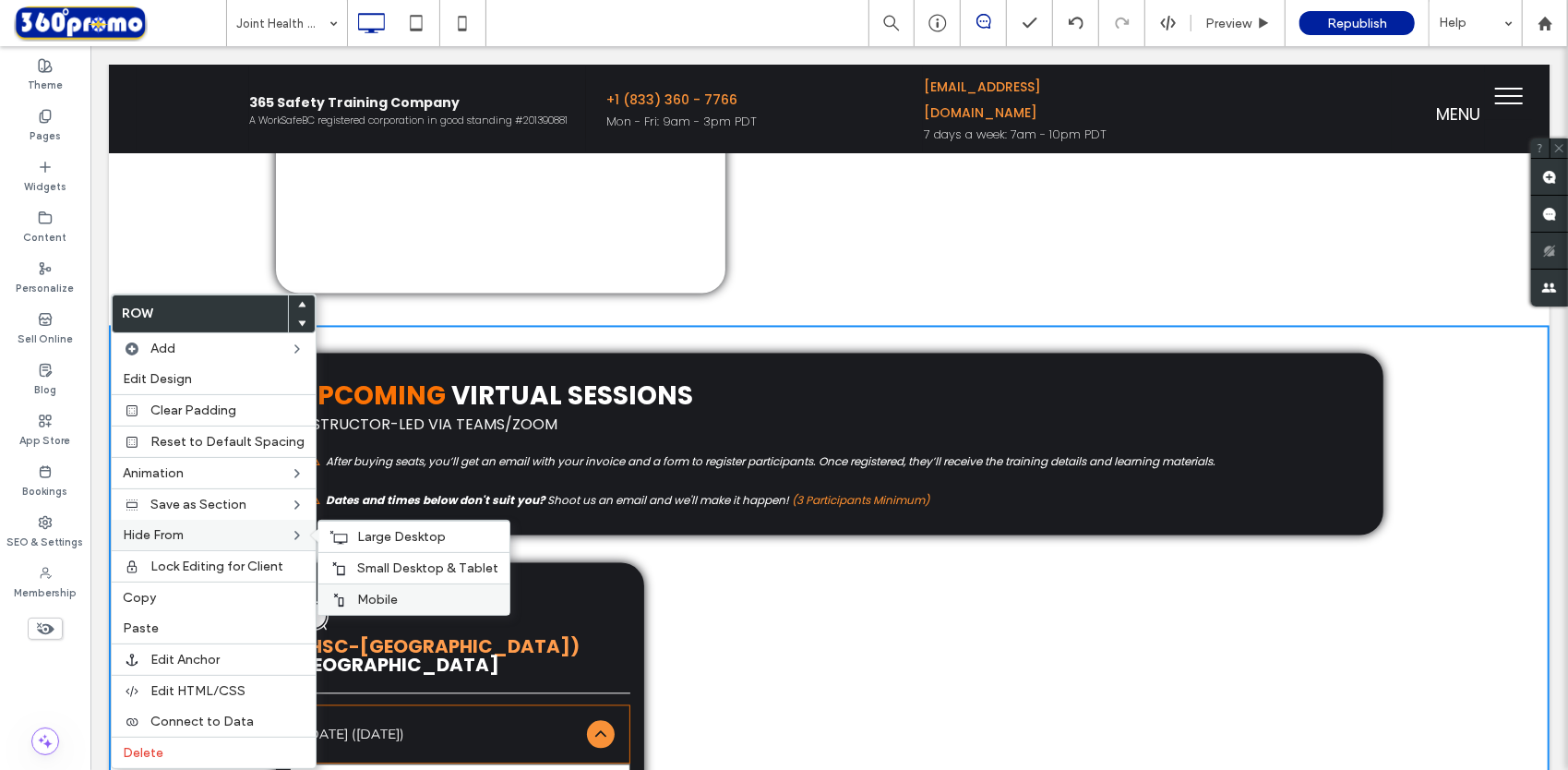
click at [350, 587] on div "Mobile" at bounding box center [414, 598] width 191 height 32
click at [336, 561] on icon at bounding box center [338, 567] width 14 height 14
click at [331, 530] on icon at bounding box center [338, 537] width 18 height 14
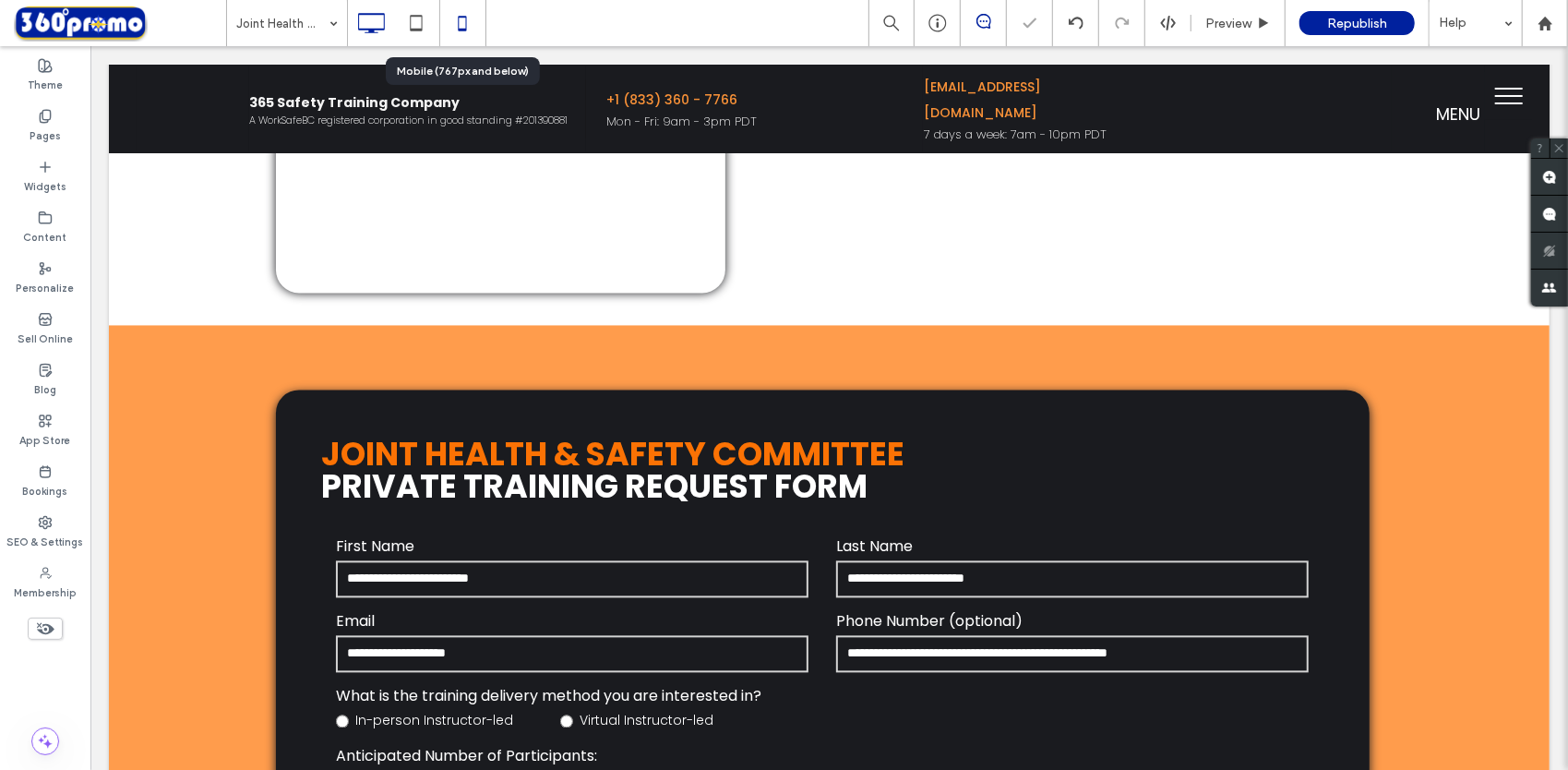
click at [467, 32] on icon at bounding box center [462, 23] width 36 height 36
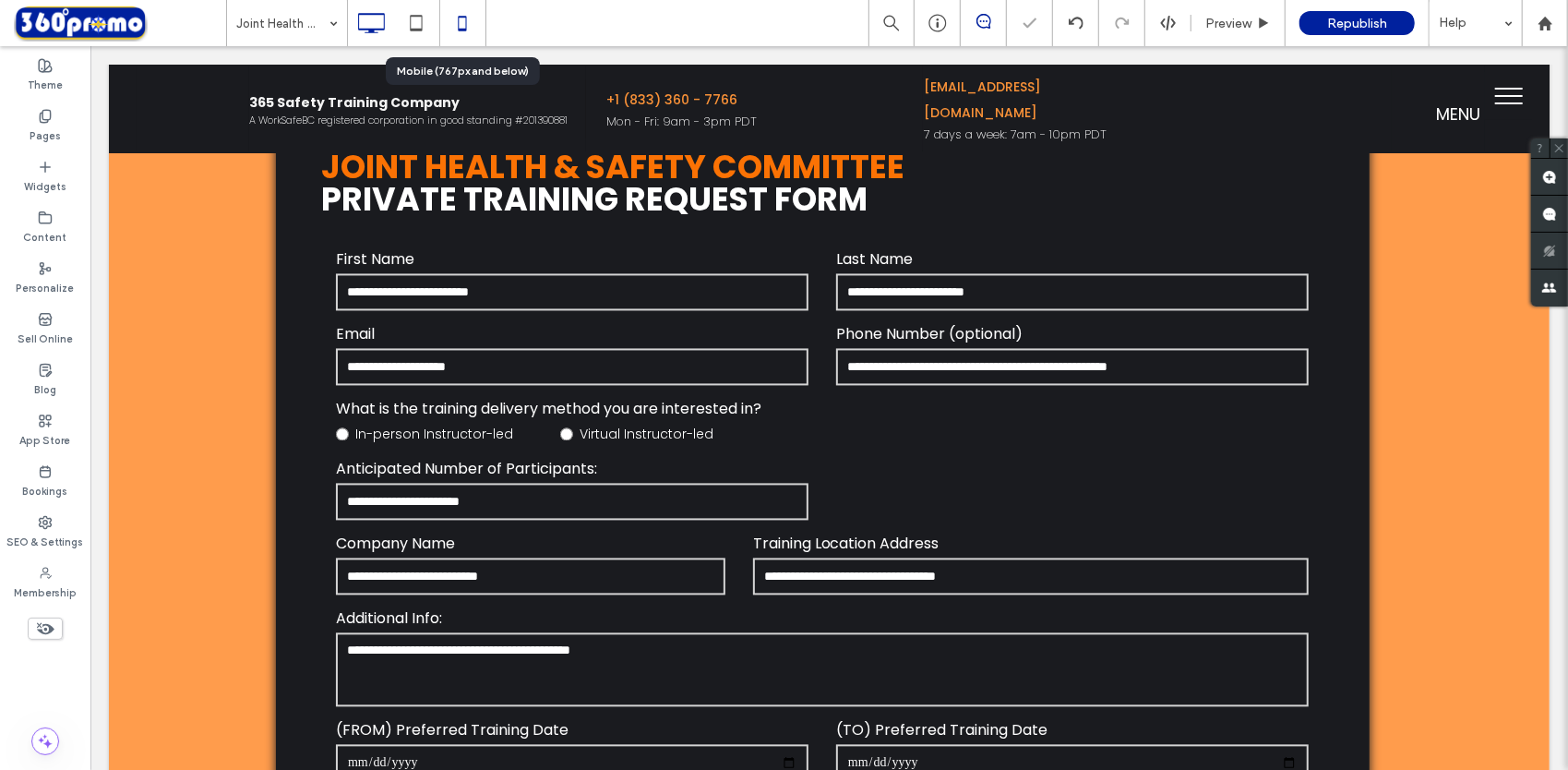
scroll to position [0, 0]
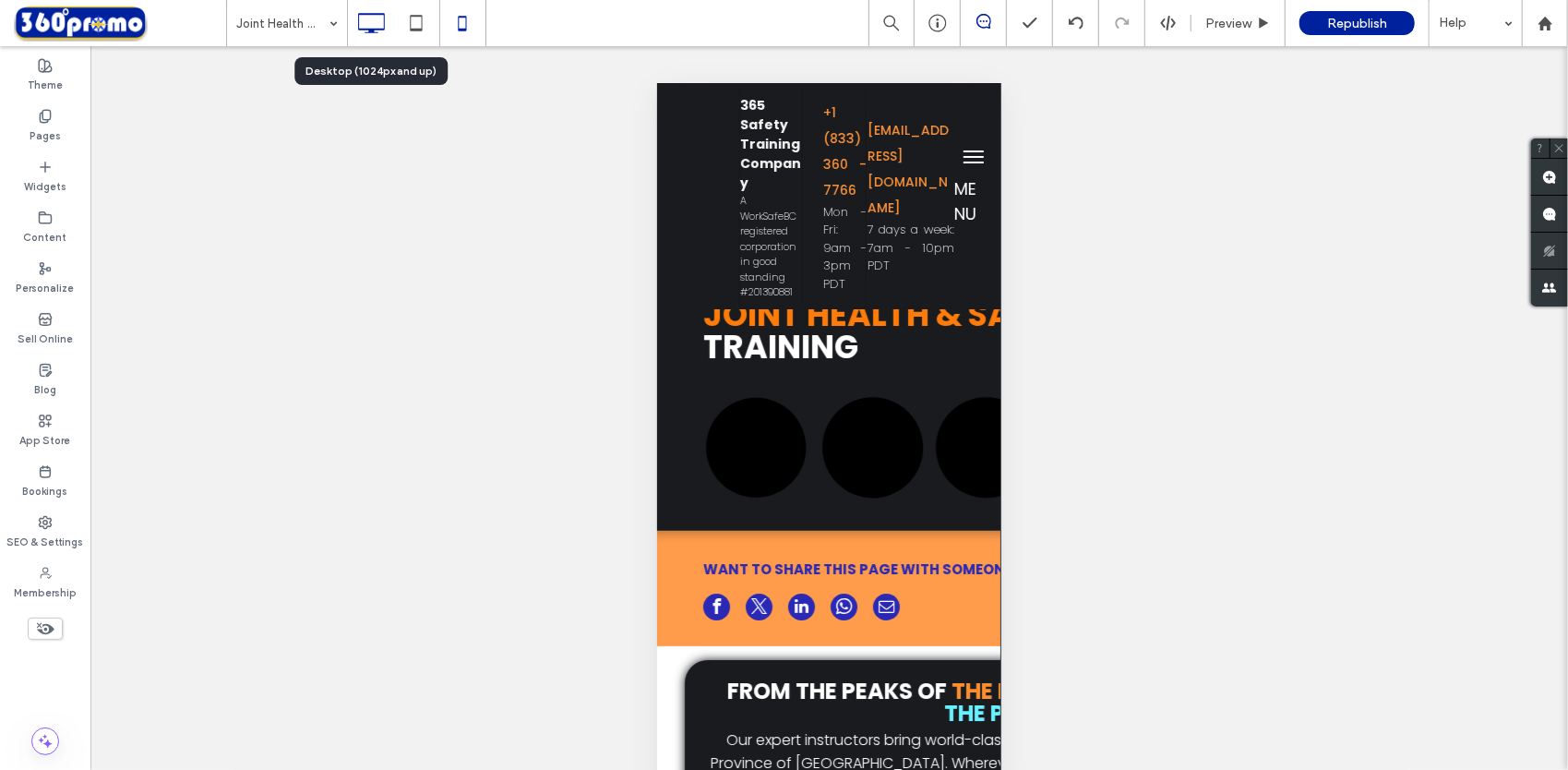
click at [365, 20] on icon at bounding box center [371, 23] width 36 height 36
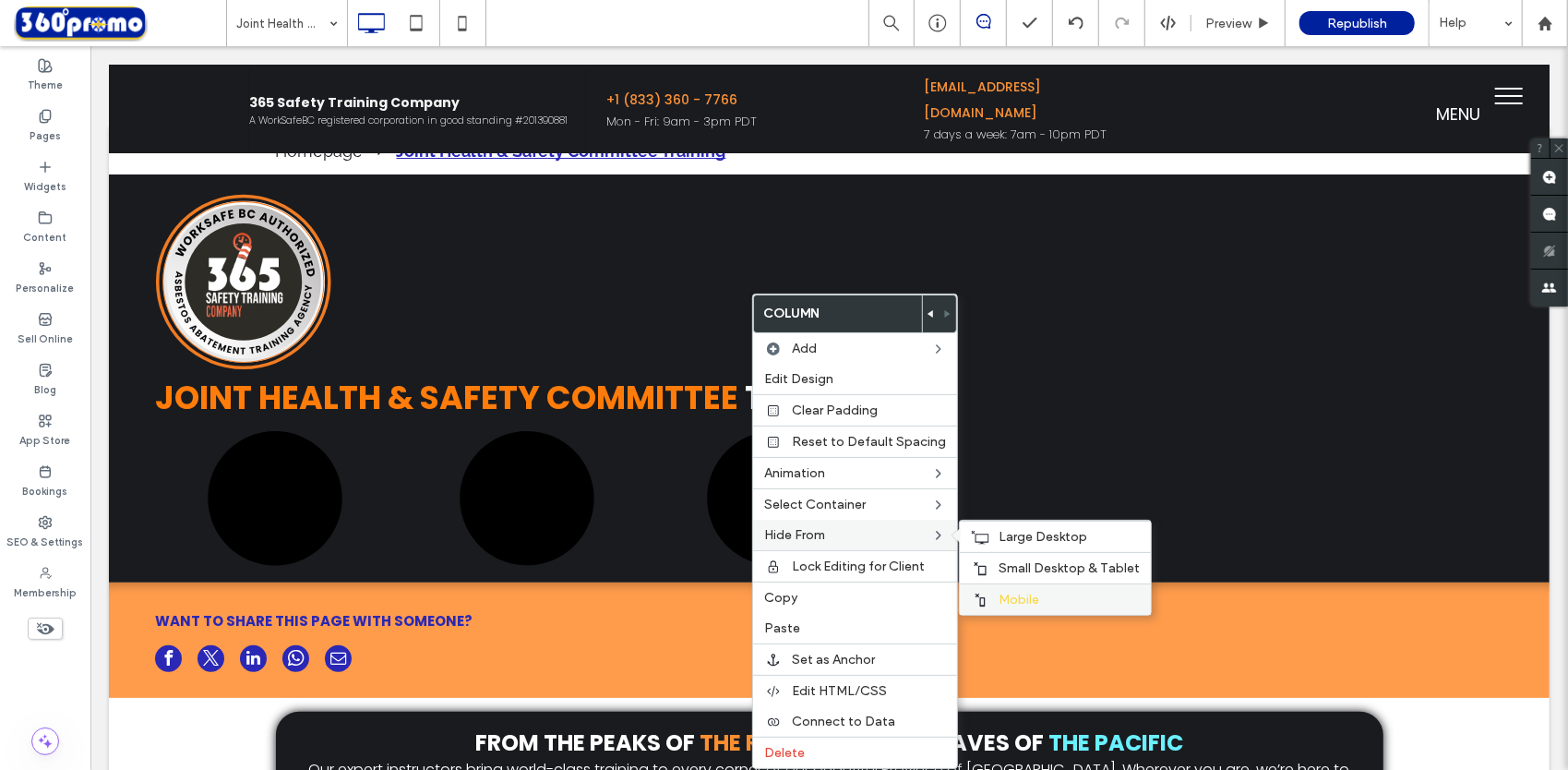
click at [1058, 591] on label "Mobile" at bounding box center [1069, 599] width 141 height 15
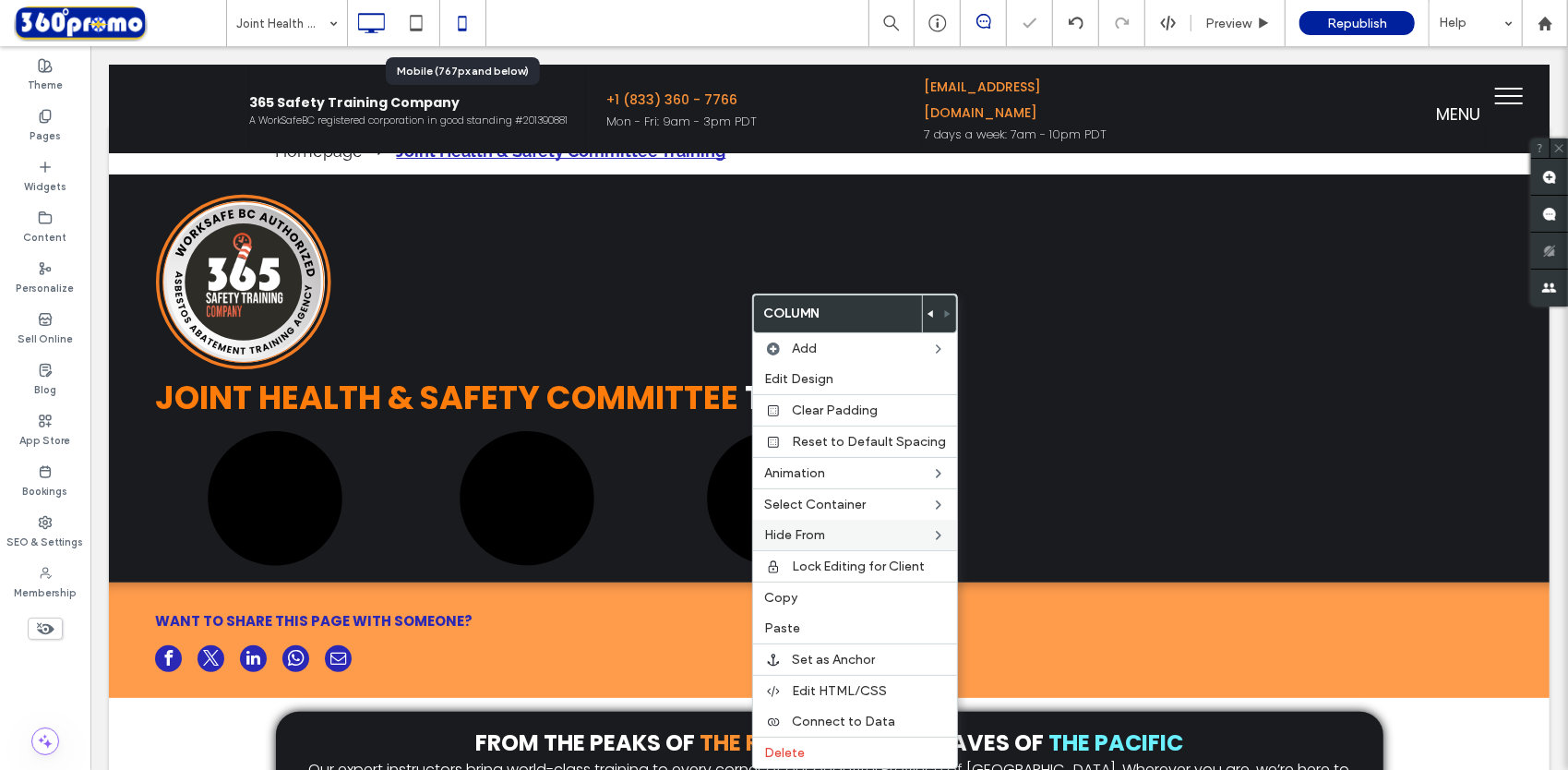
click at [477, 18] on icon at bounding box center [462, 23] width 36 height 36
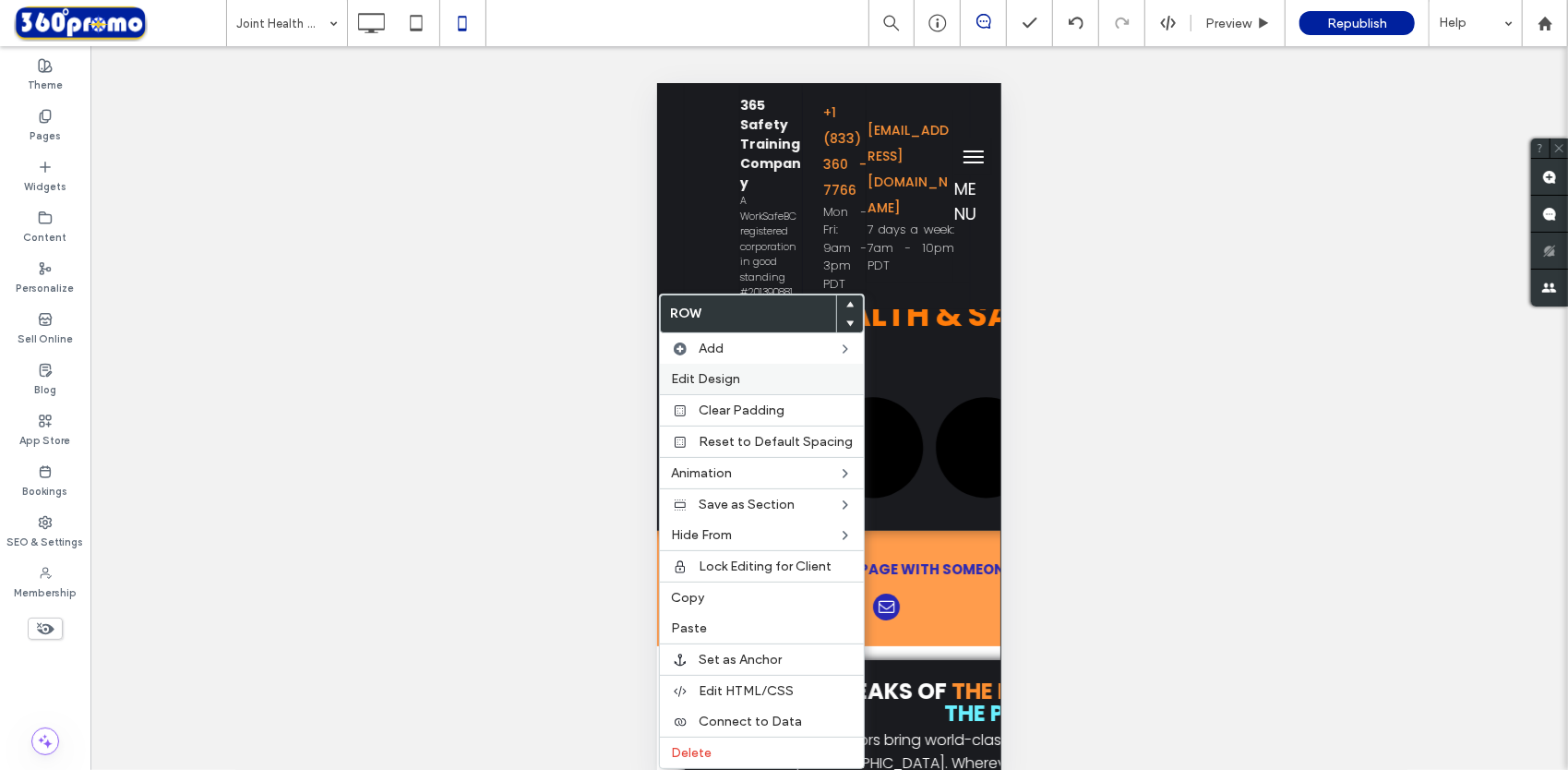
click at [744, 376] on label "Edit Design" at bounding box center [761, 378] width 181 height 15
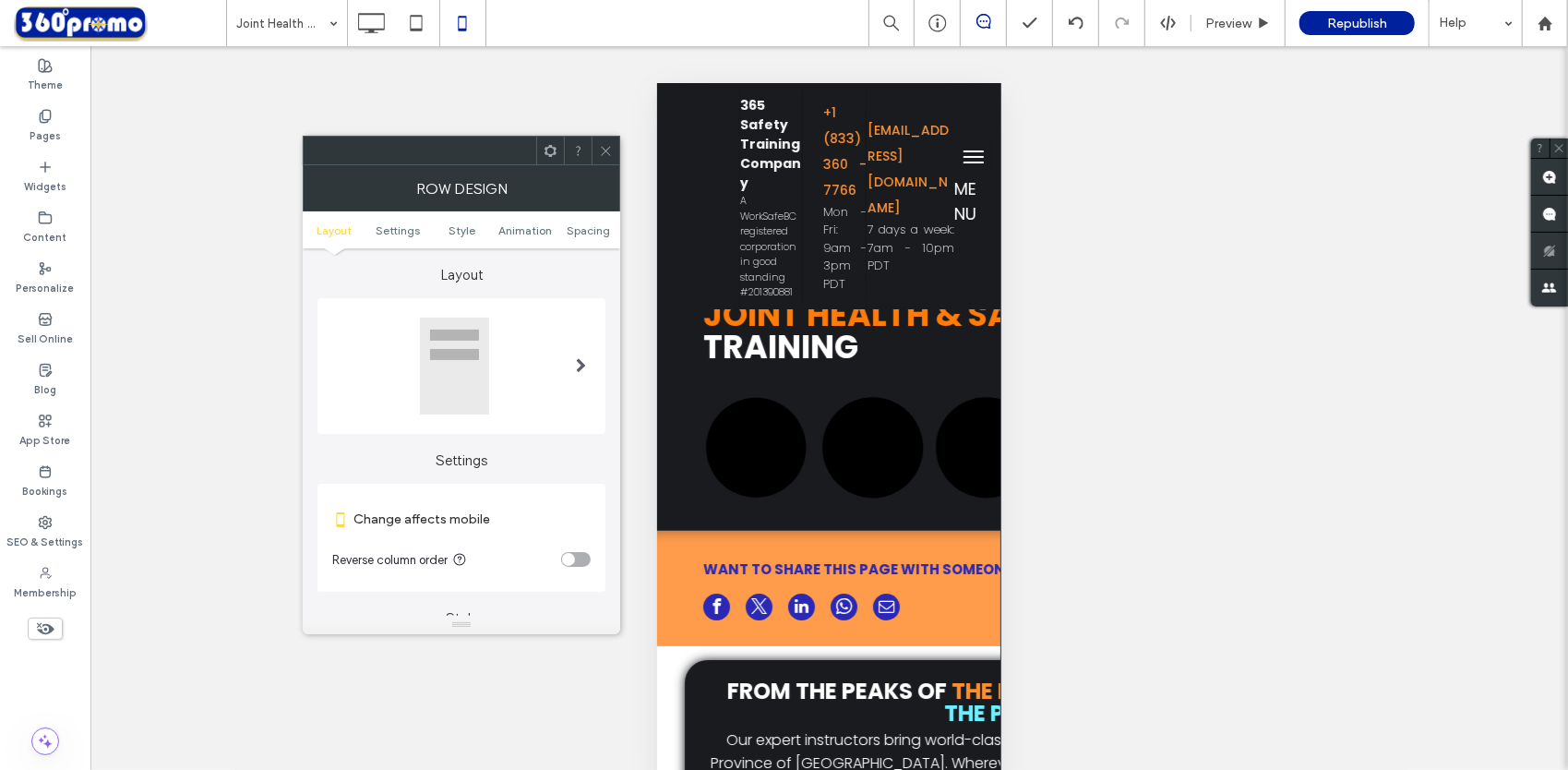
click at [552, 366] on div at bounding box center [461, 366] width 258 height 99
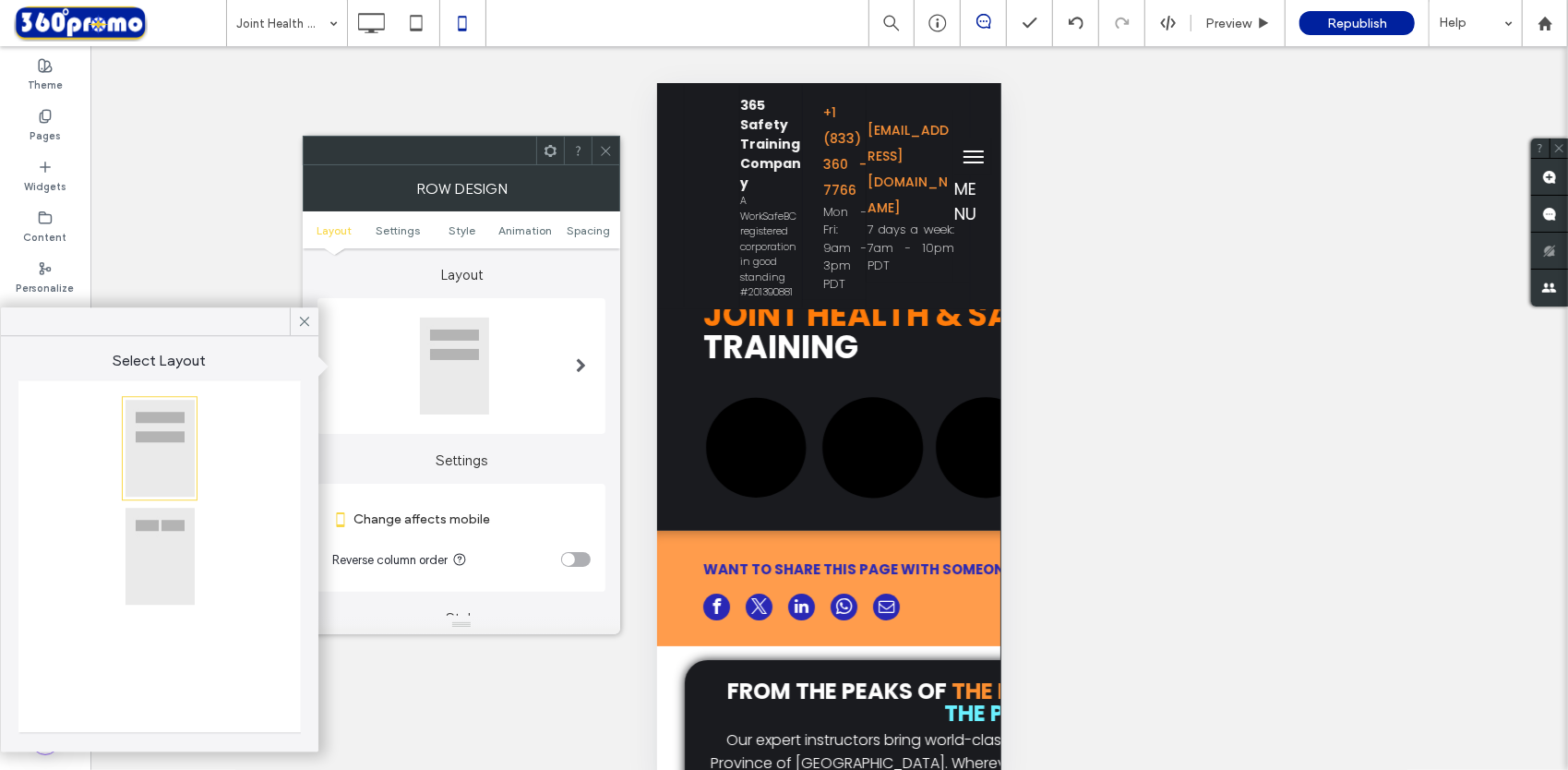
click at [155, 552] on div at bounding box center [159, 556] width 70 height 99
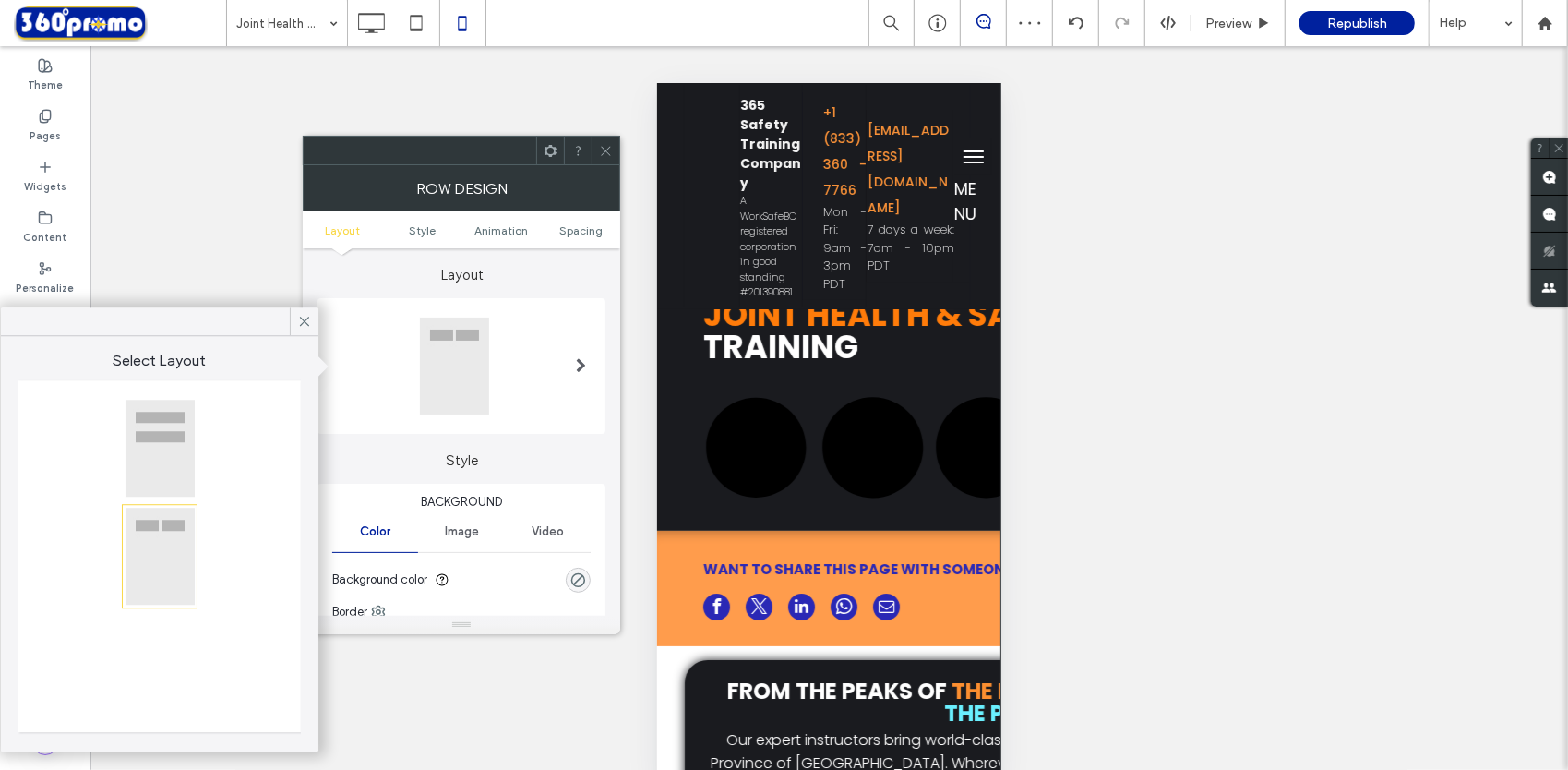
click at [155, 439] on div at bounding box center [159, 447] width 70 height 99
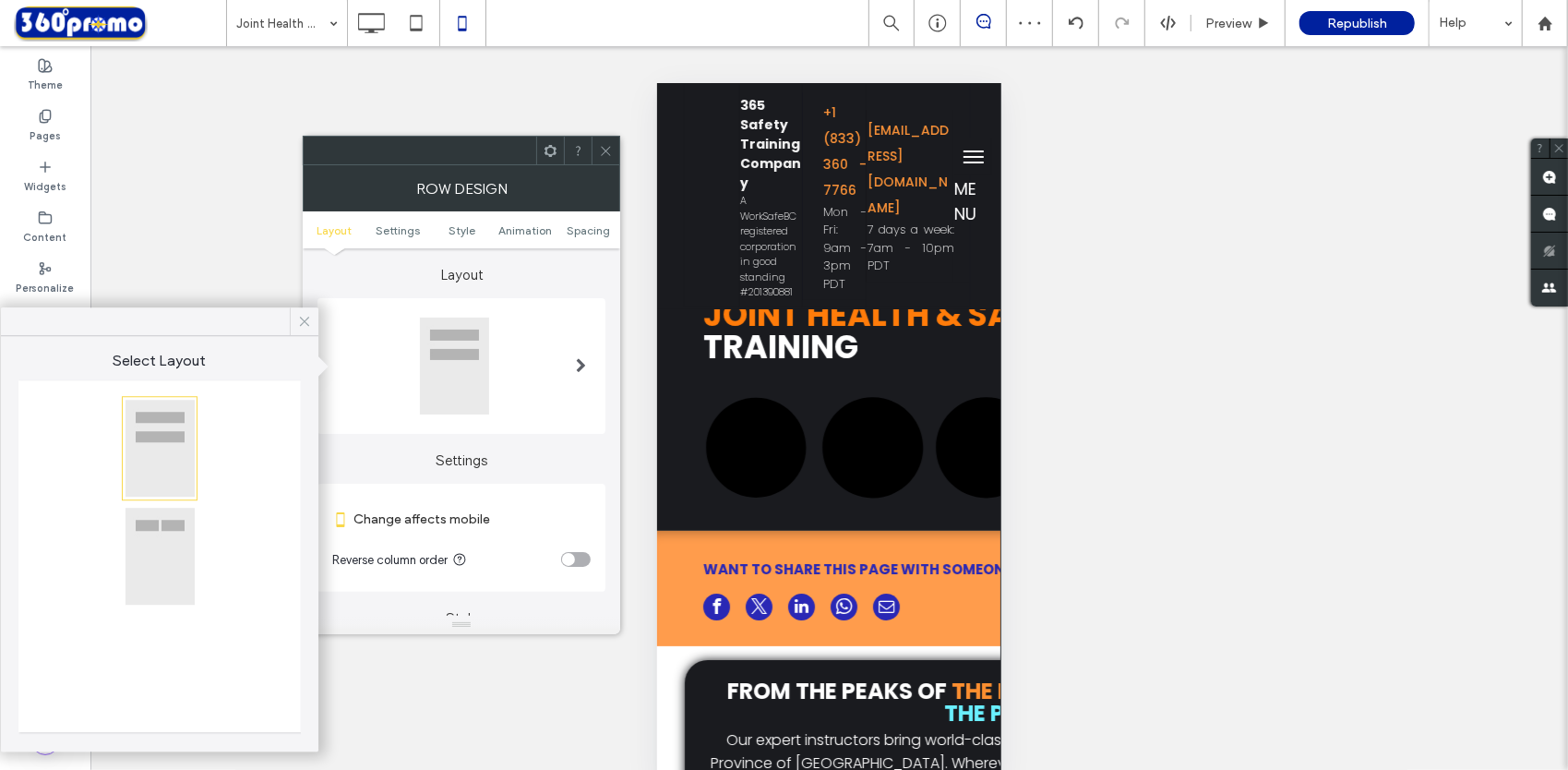
click at [300, 319] on icon at bounding box center [304, 321] width 16 height 16
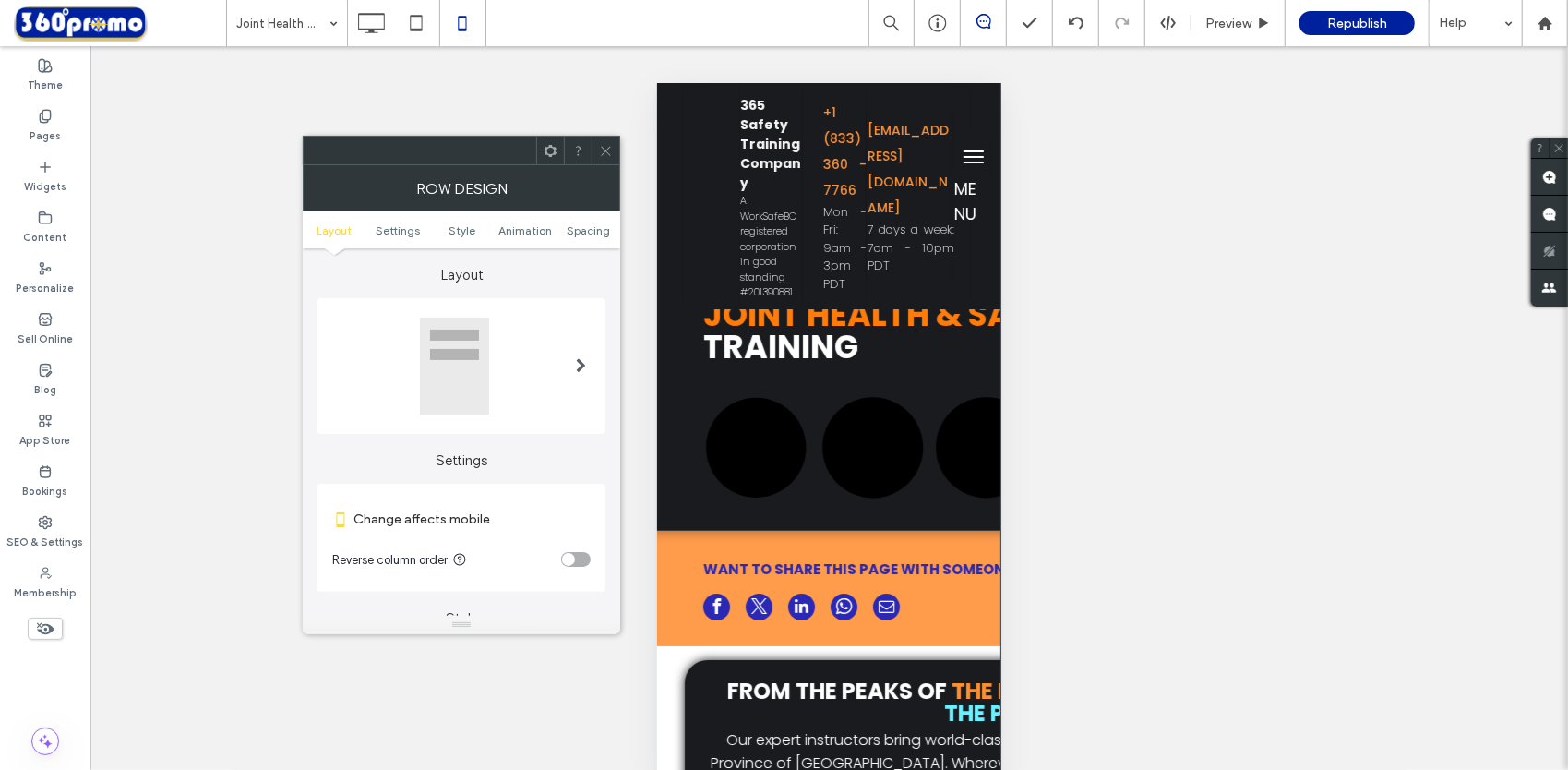
click at [612, 144] on icon at bounding box center [606, 151] width 13 height 13
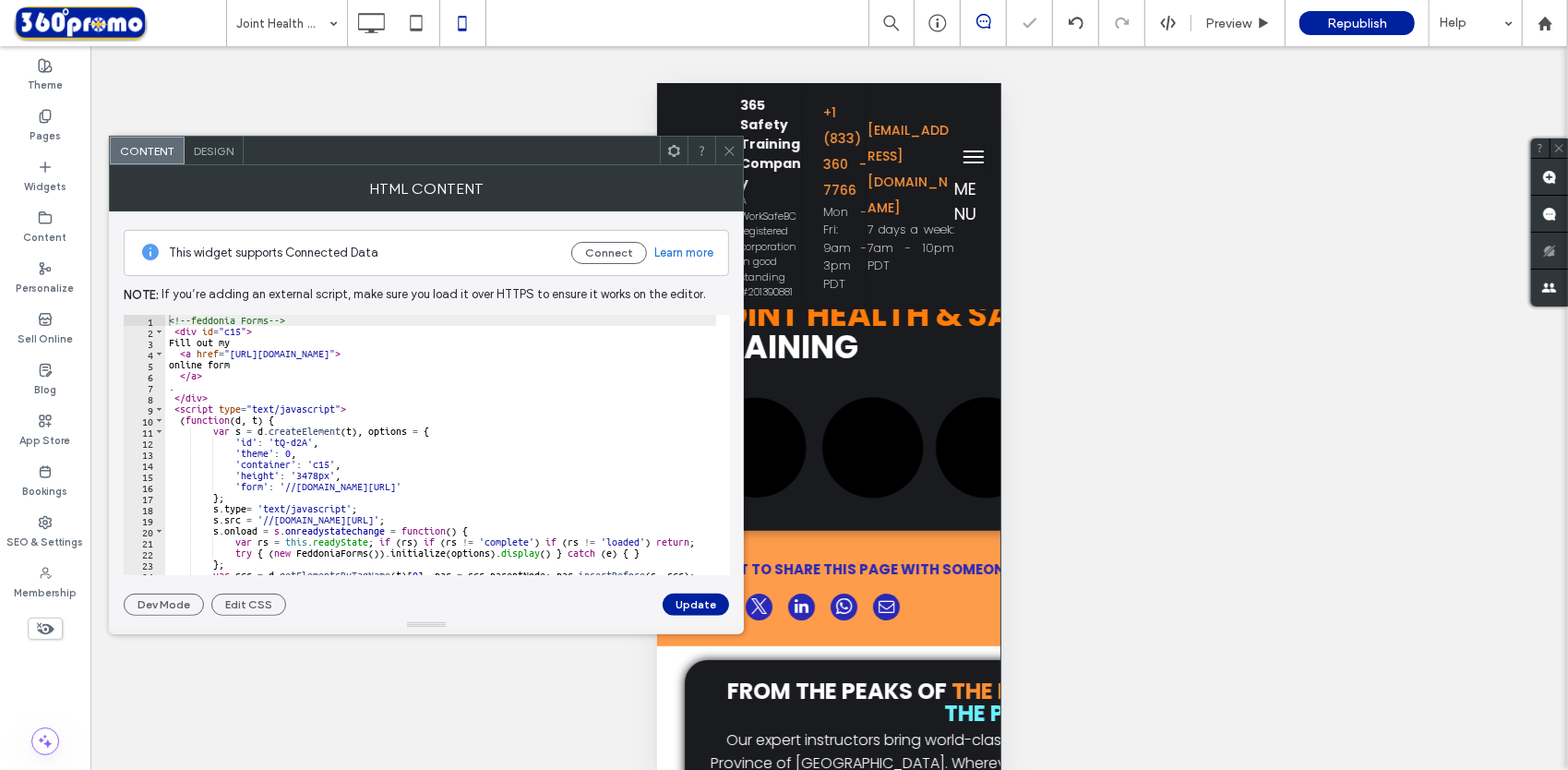
click at [225, 152] on span "Design" at bounding box center [213, 151] width 39 height 13
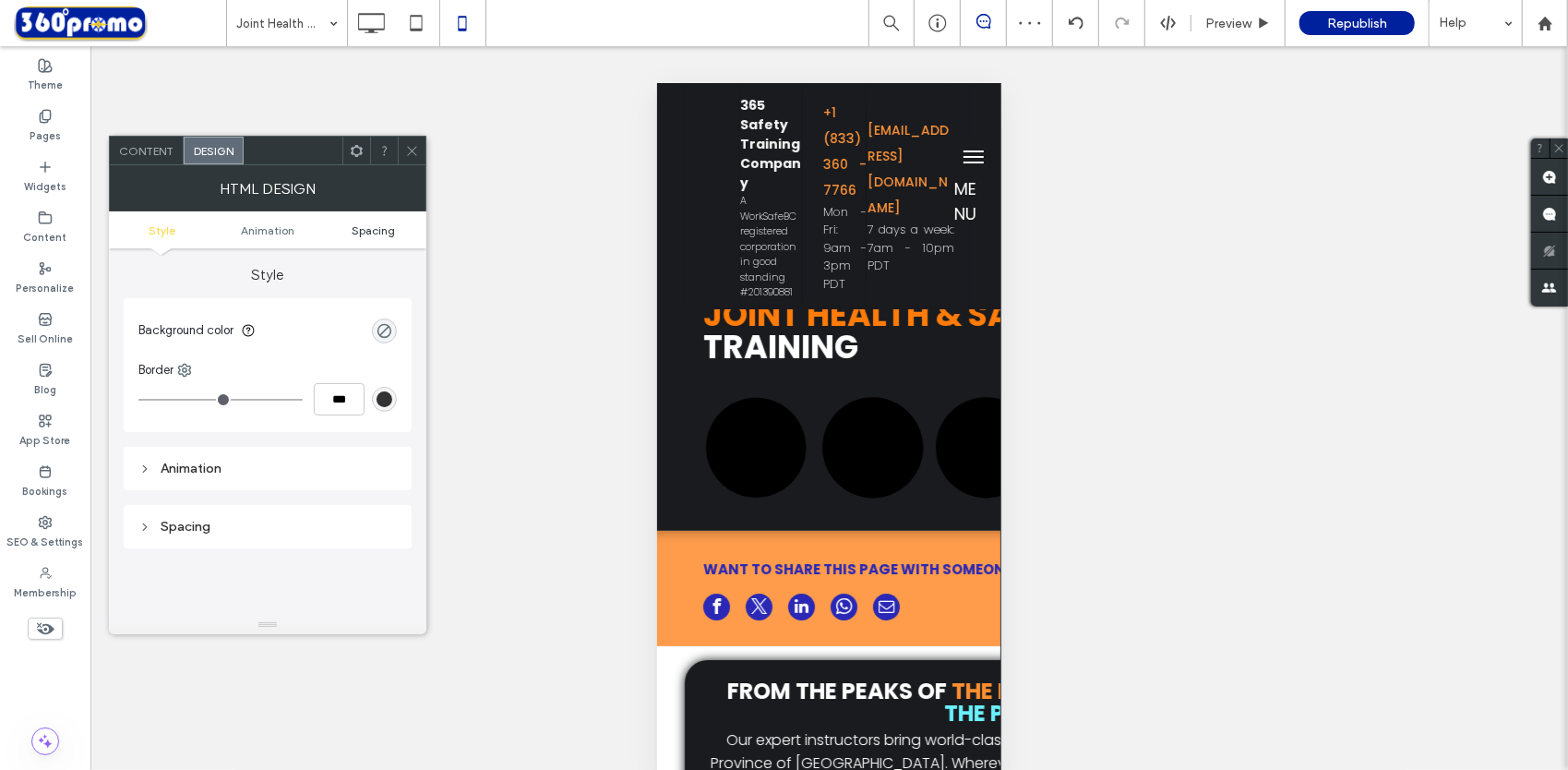
click at [370, 229] on span "Spacing" at bounding box center [373, 230] width 43 height 13
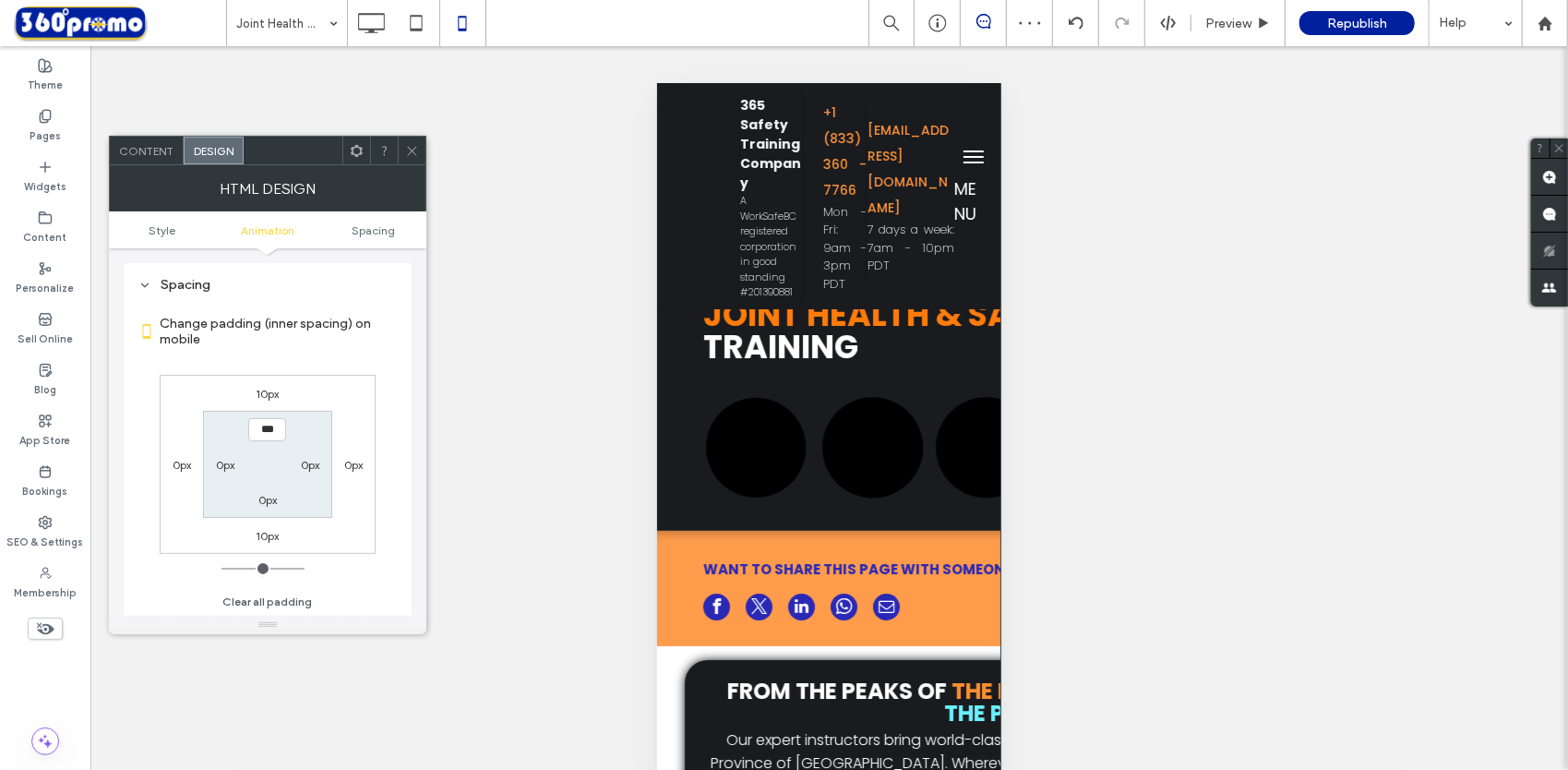
scroll to position [242, 0]
click at [413, 145] on icon at bounding box center [412, 151] width 13 height 13
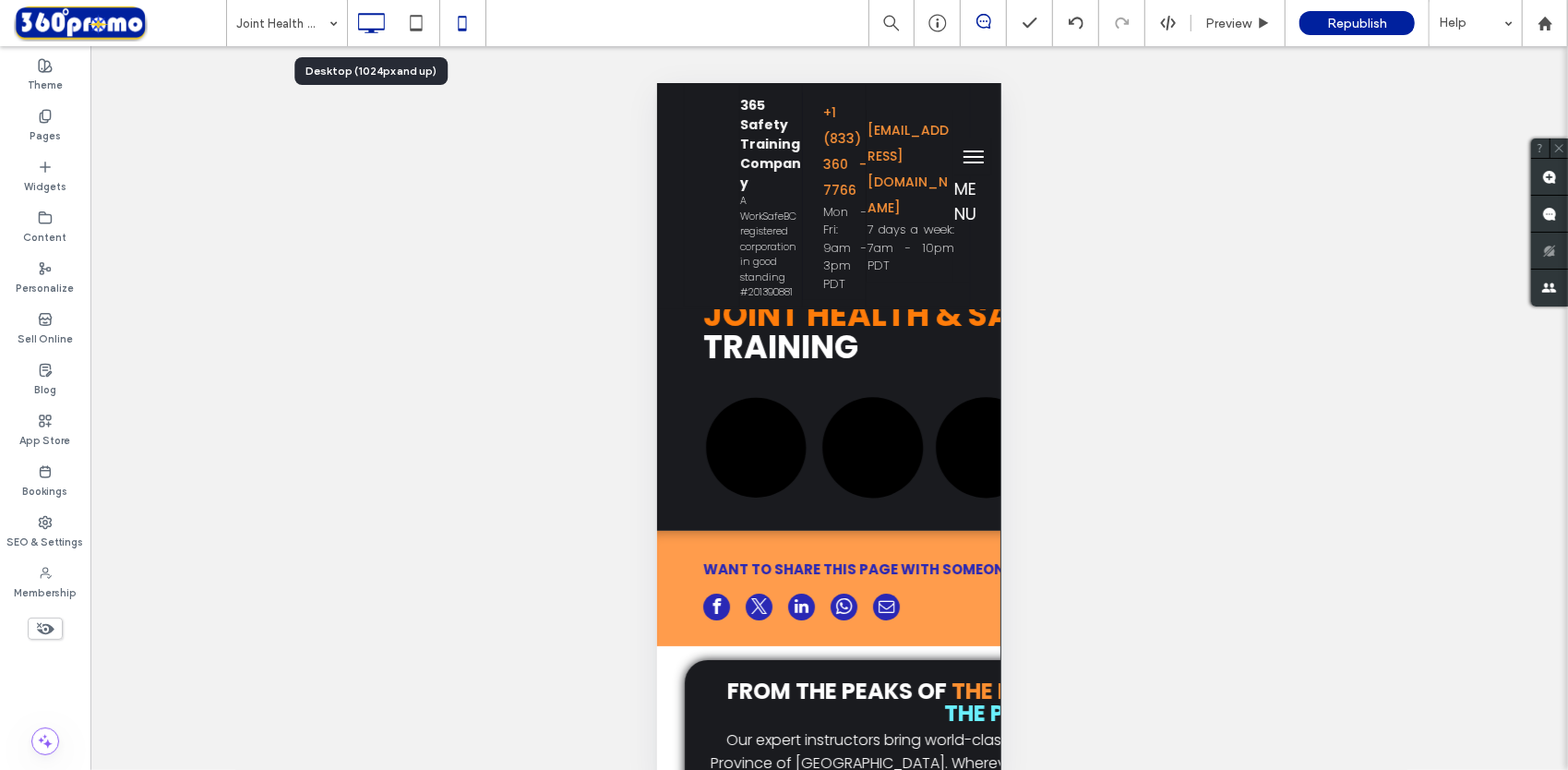
click at [371, 18] on icon at bounding box center [371, 23] width 36 height 36
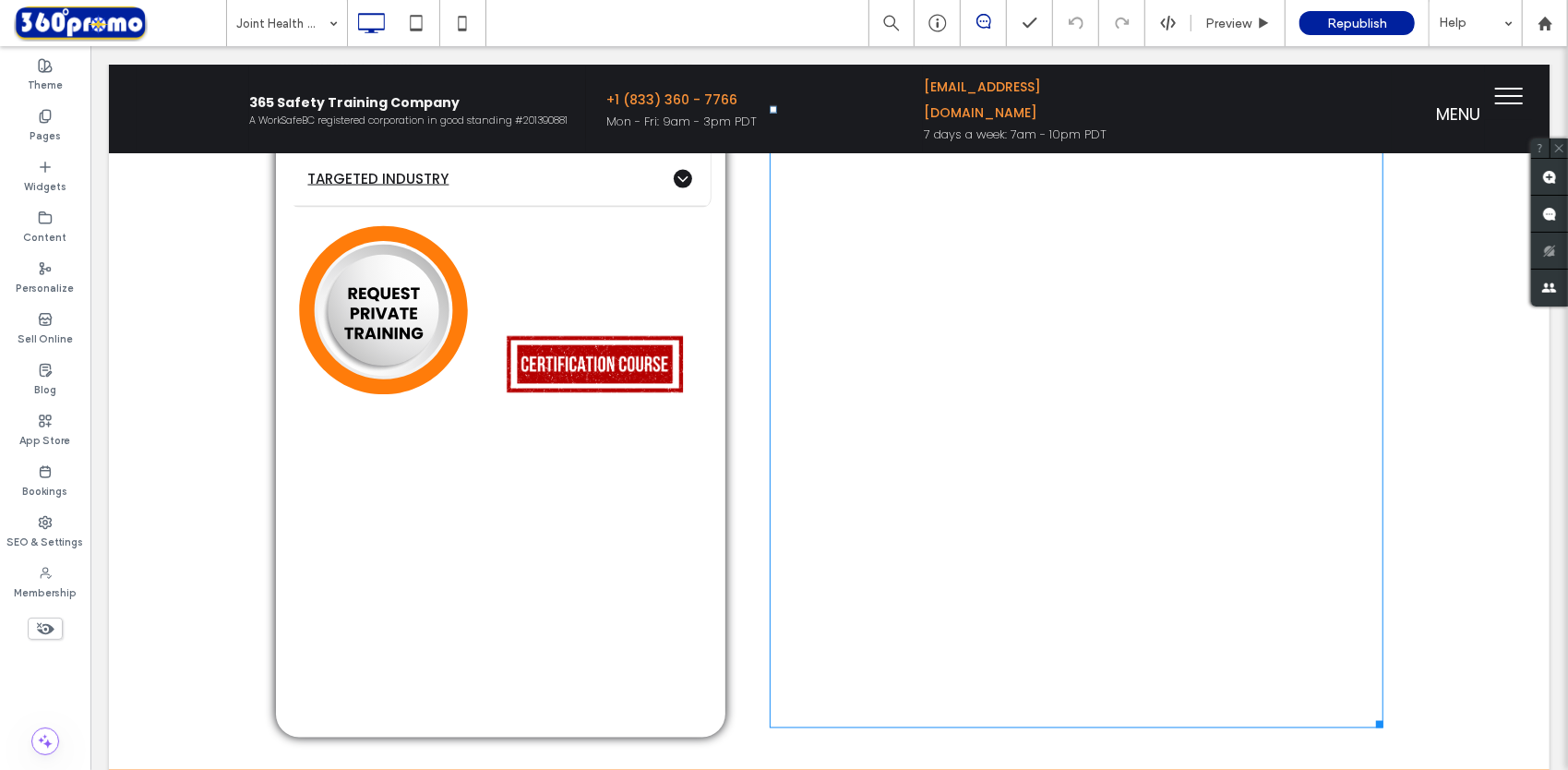
scroll to position [2123, 0]
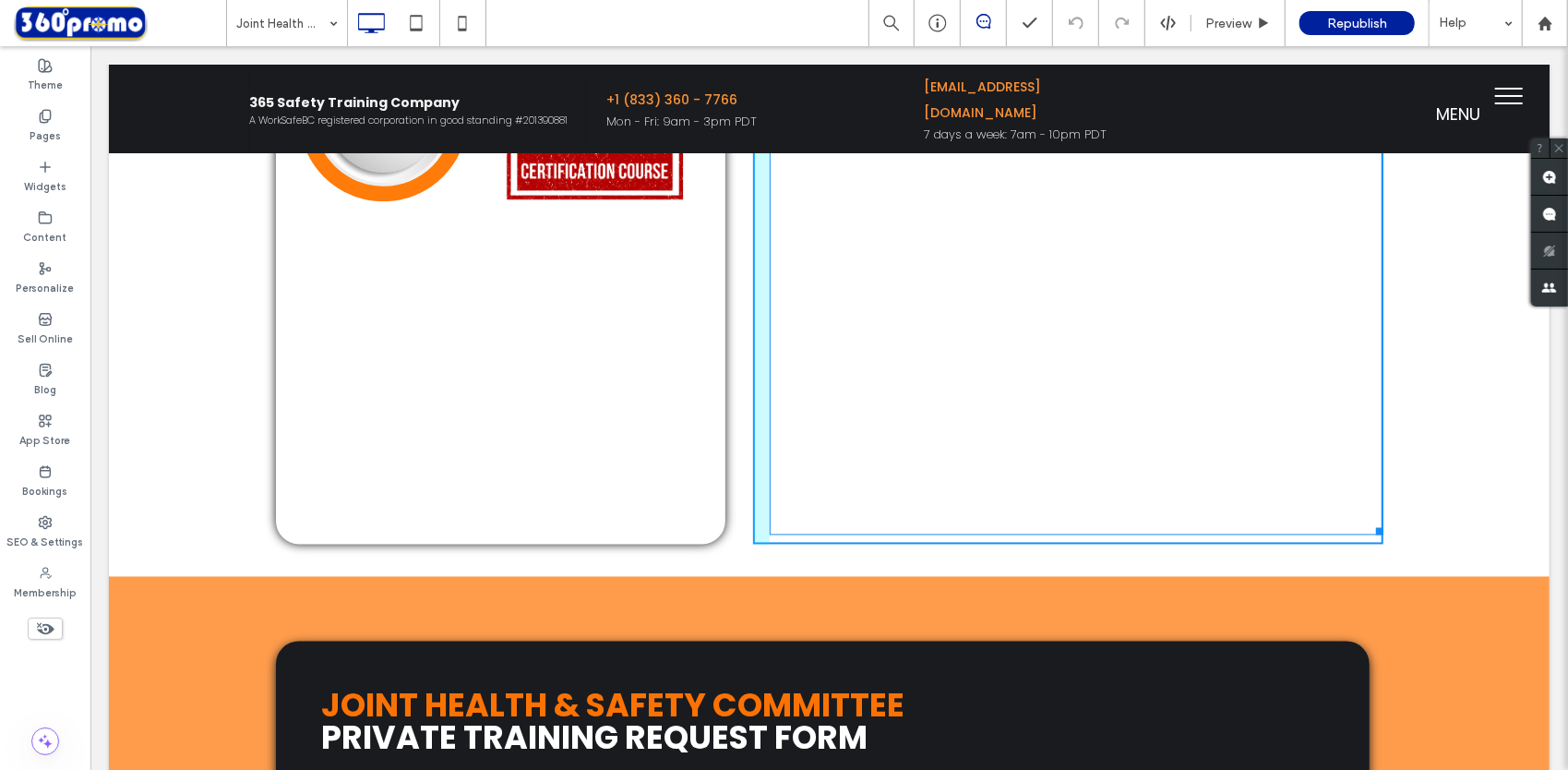
drag, startPoint x: 1369, startPoint y: 522, endPoint x: 1389, endPoint y: 522, distance: 20.0
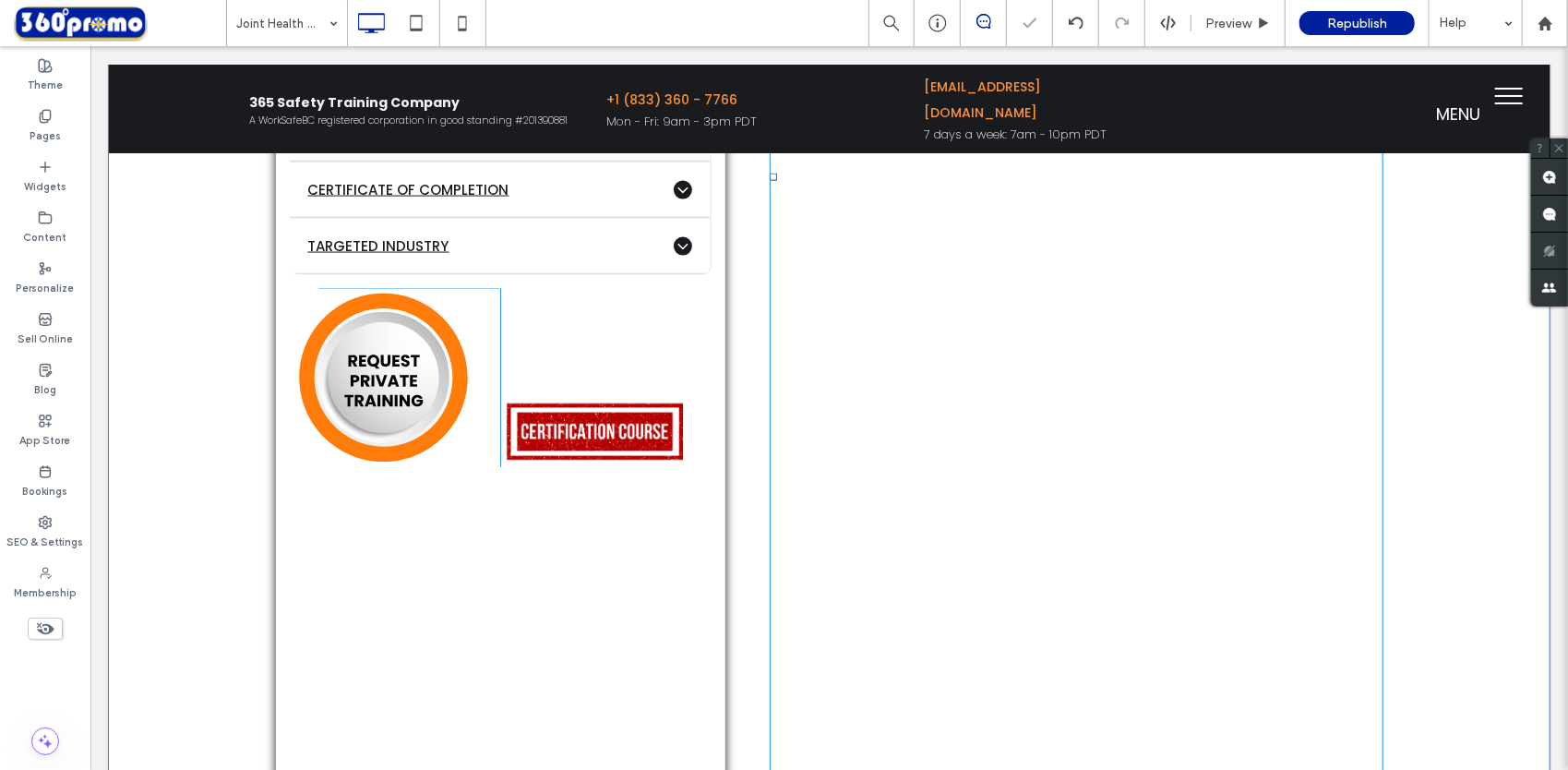
scroll to position [1845, 0]
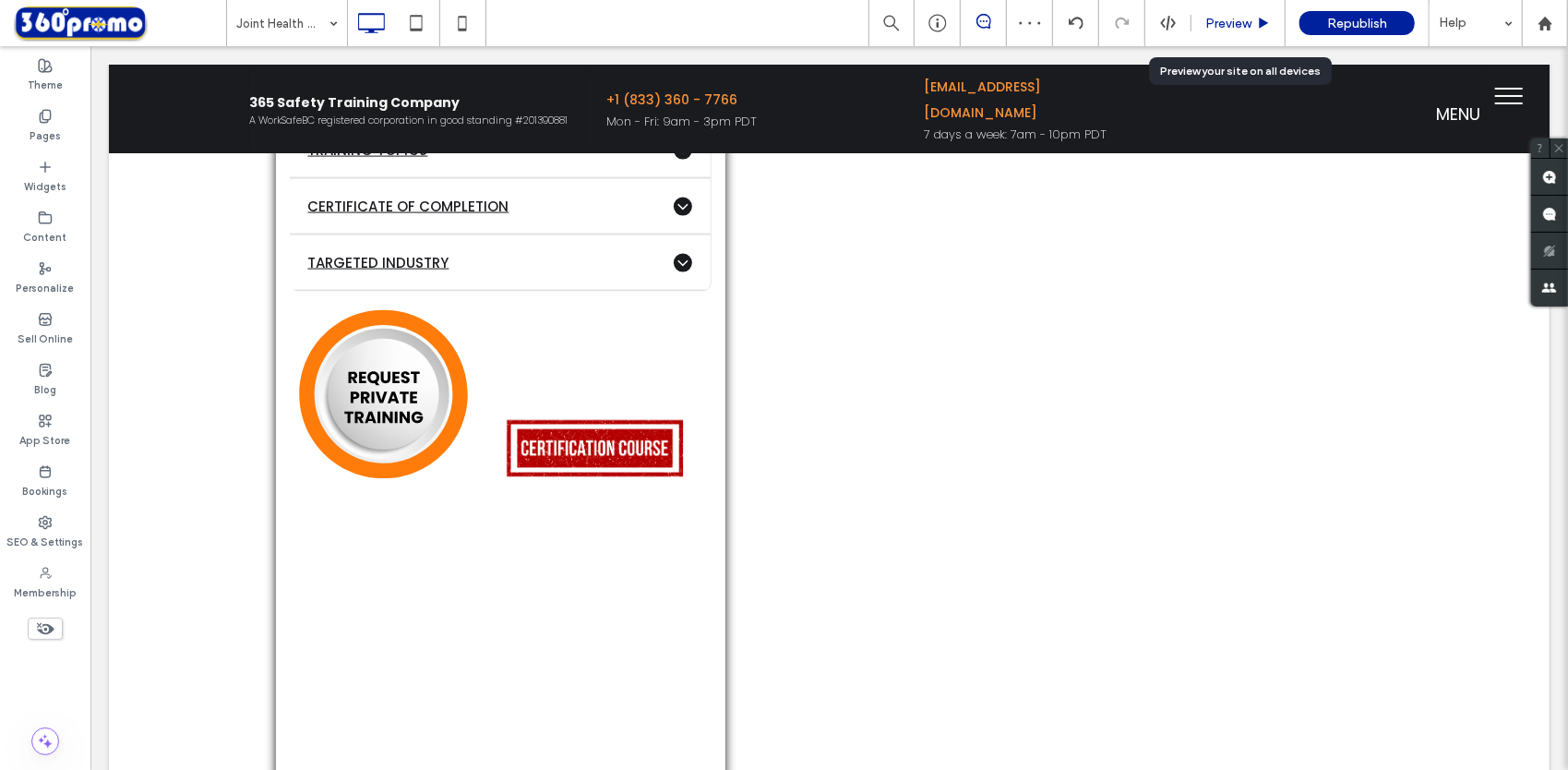
click at [1235, 12] on div "Preview" at bounding box center [1239, 23] width 94 height 46
click at [1227, 16] on span "Preview" at bounding box center [1228, 23] width 46 height 15
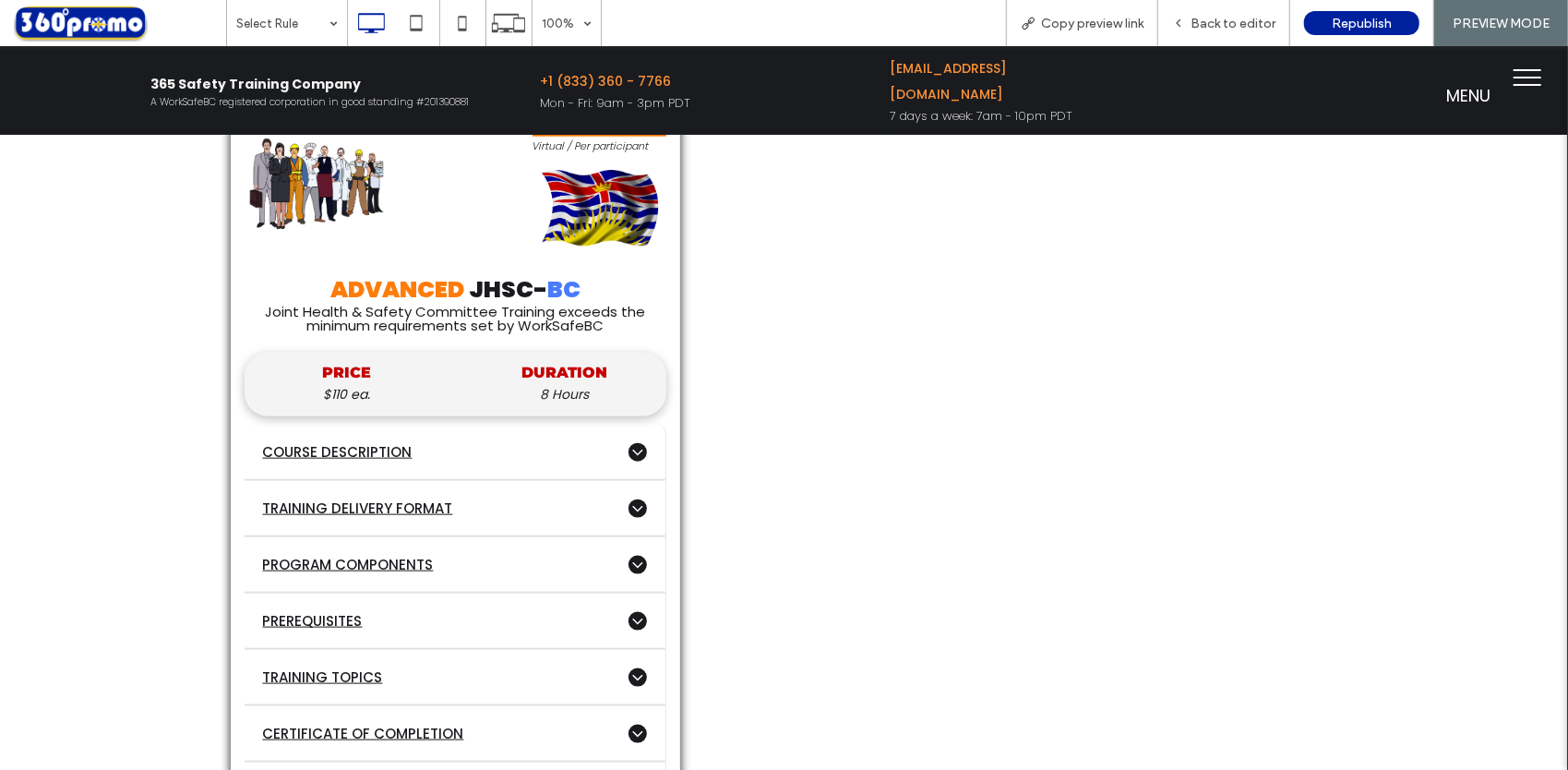
scroll to position [1292, 0]
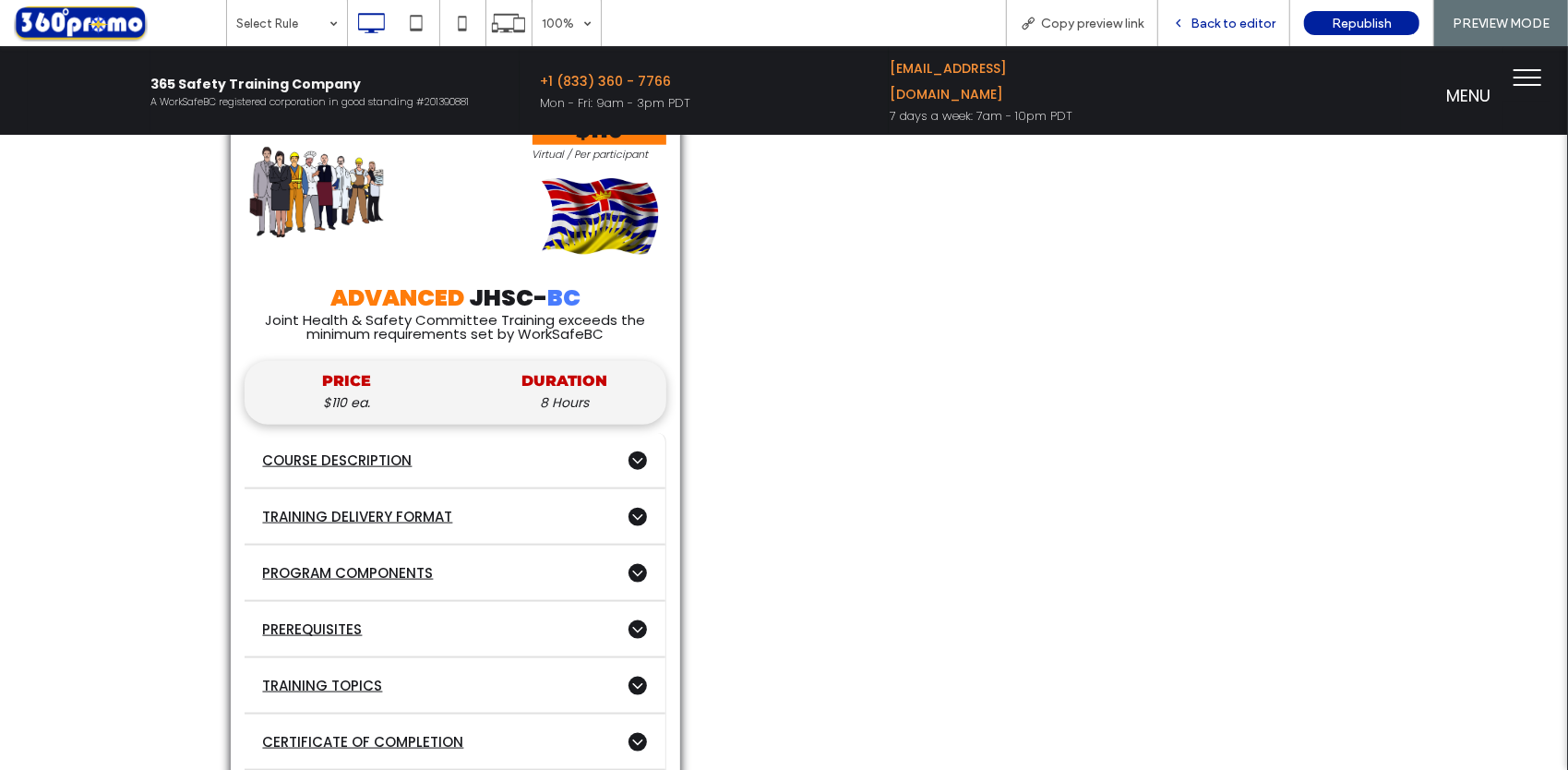
click at [1210, 11] on div "Back to editor" at bounding box center [1223, 23] width 132 height 46
click at [708, 305] on div "Click To Paste" at bounding box center [1023, 728] width 630 height 1255
click at [1212, 24] on span "Back to editor" at bounding box center [1233, 23] width 84 height 15
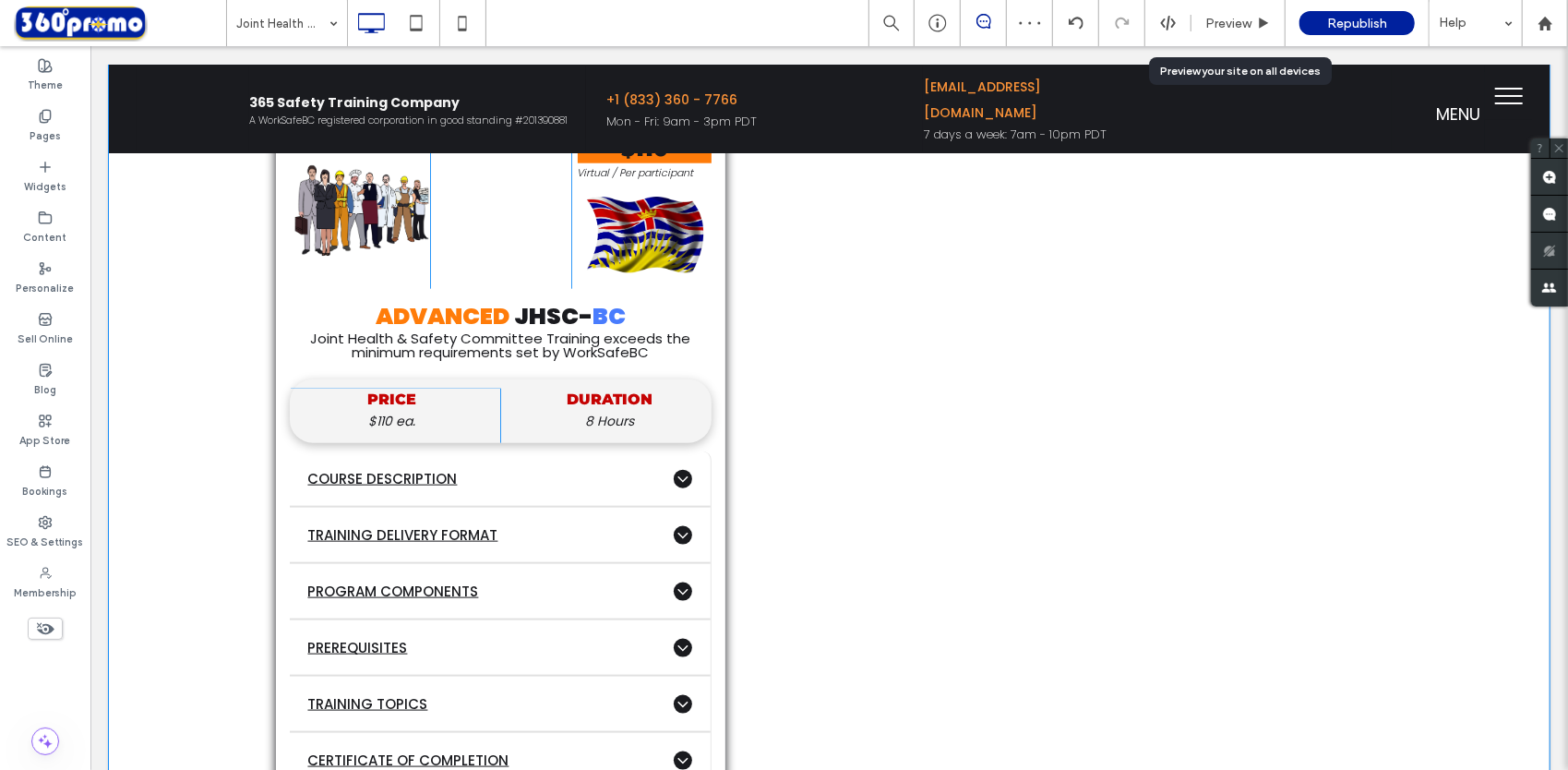
click at [754, 411] on div "Click To Paste" at bounding box center [1067, 746] width 630 height 1255
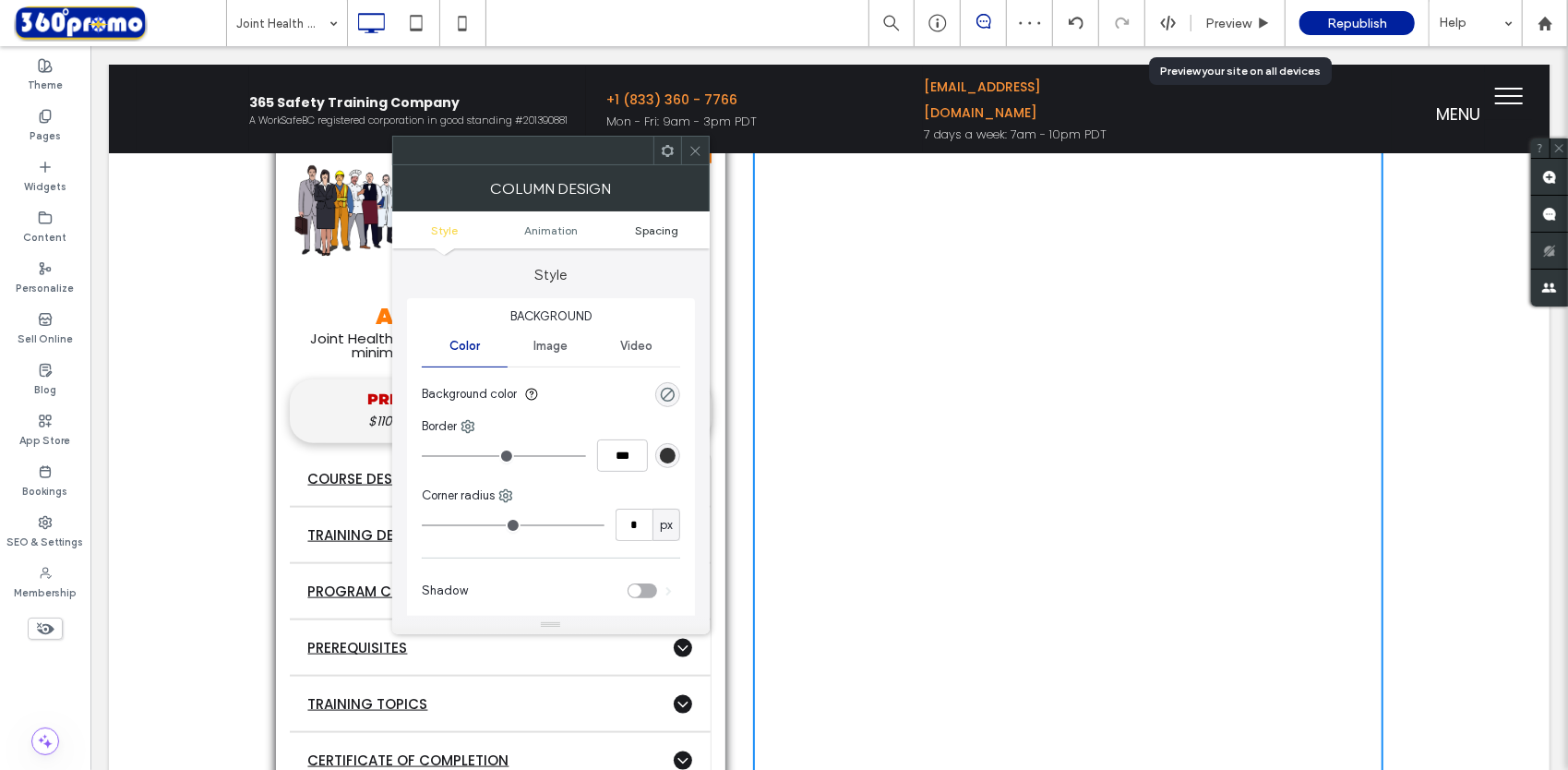
click at [670, 234] on span "Spacing" at bounding box center [656, 230] width 43 height 13
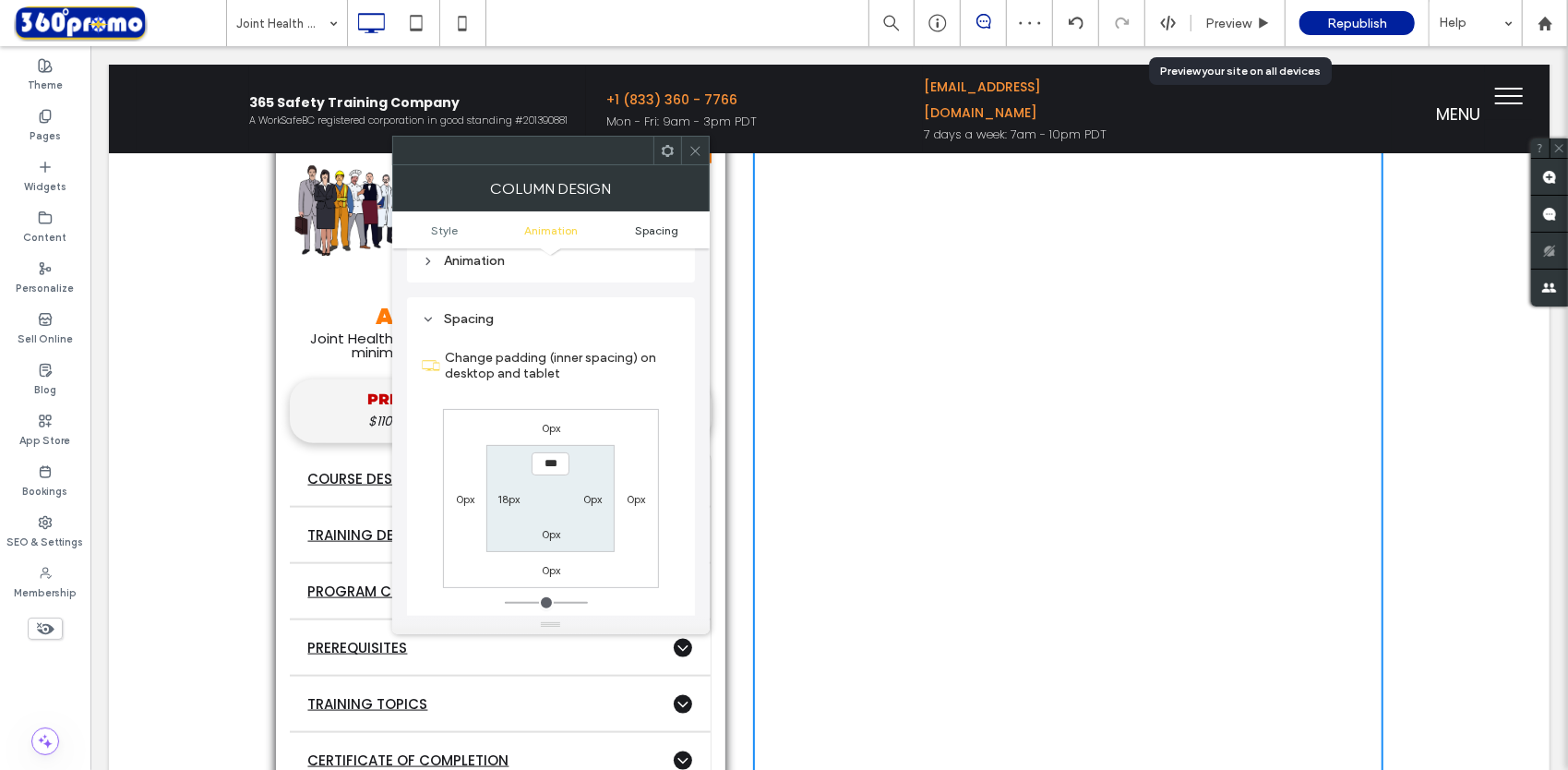
scroll to position [433, 0]
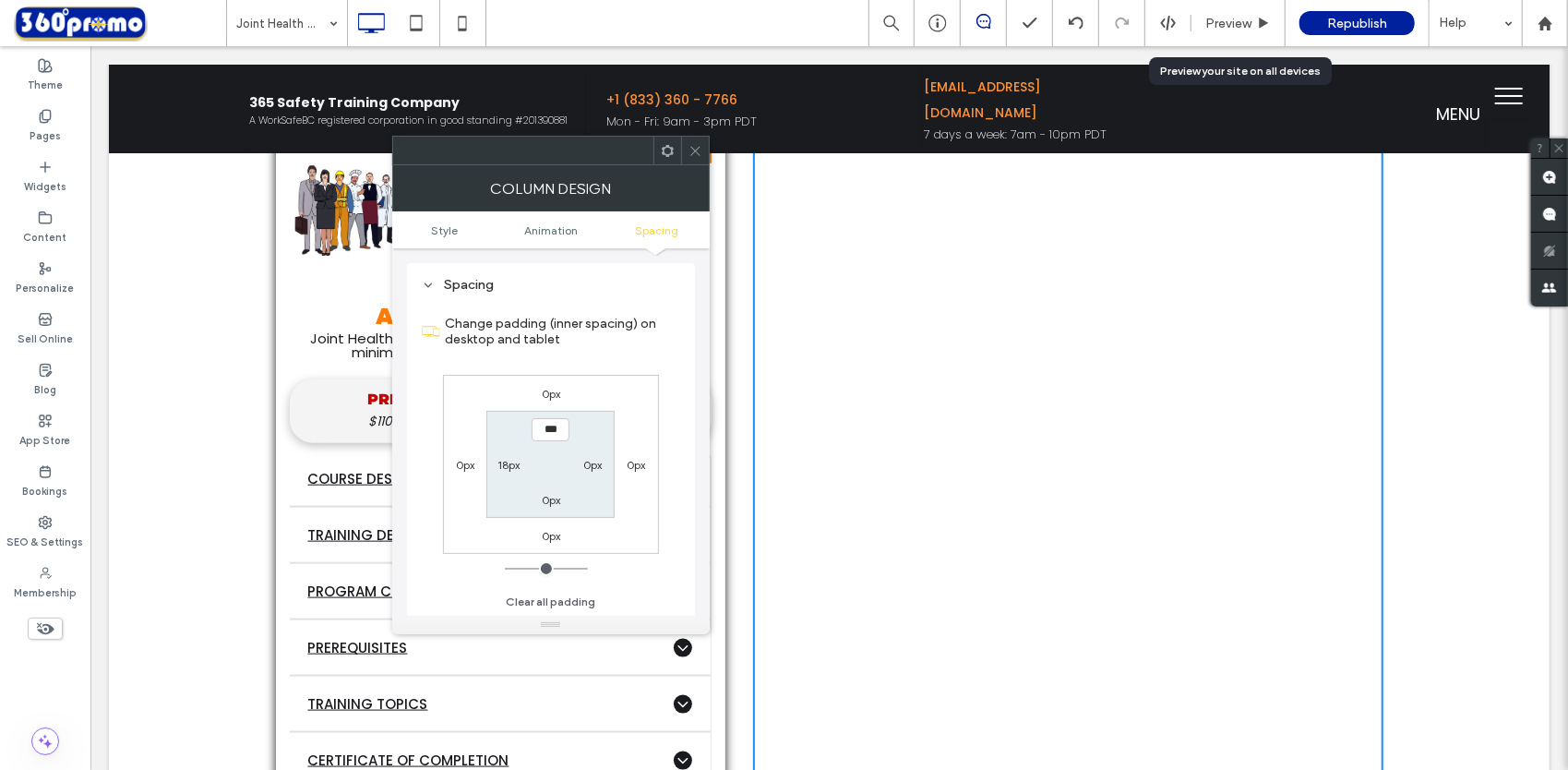
click at [506, 465] on label "18px" at bounding box center [508, 465] width 22 height 13
type input "**"
click at [503, 462] on input "****" at bounding box center [508, 464] width 37 height 23
type input "*"
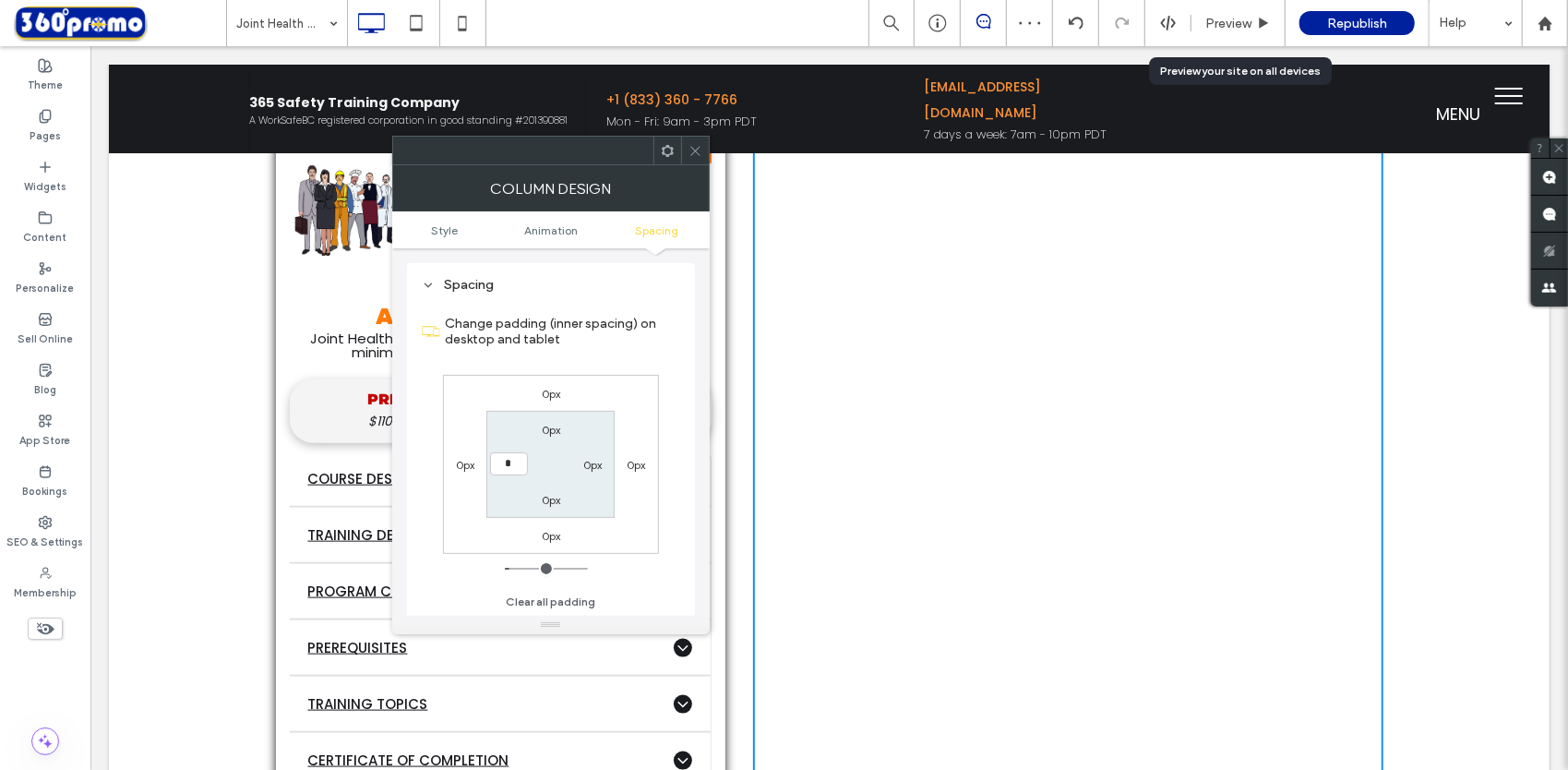
type input "*"
type input "***"
click at [696, 145] on icon at bounding box center [695, 151] width 13 height 13
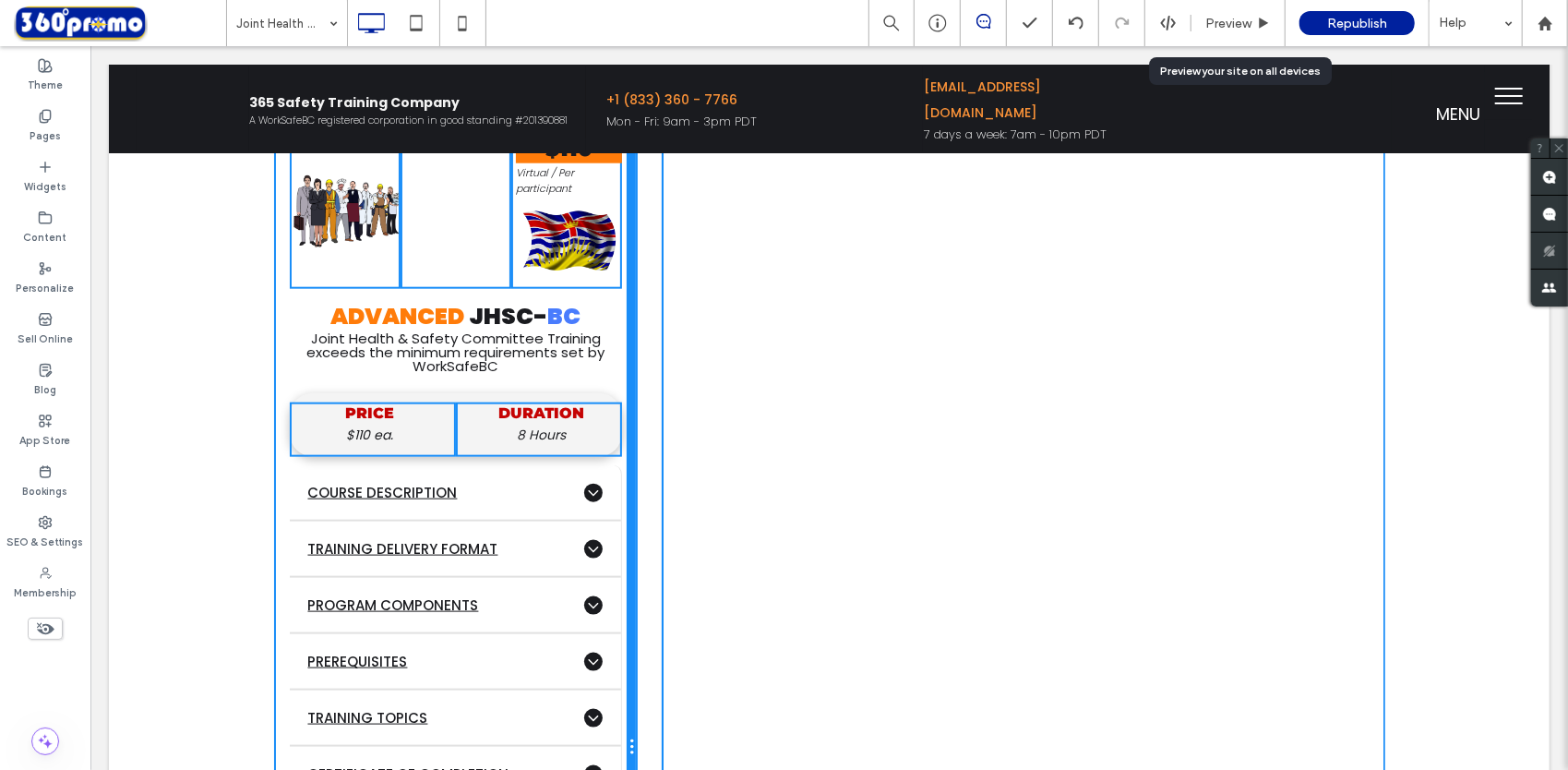
drag, startPoint x: 717, startPoint y: 338, endPoint x: 658, endPoint y: 332, distance: 59.3
click at [658, 332] on div "Click To Paste Click To Paste $110 Virtual / Per participant Click To Paste ADV…" at bounding box center [828, 746] width 1107 height 1255
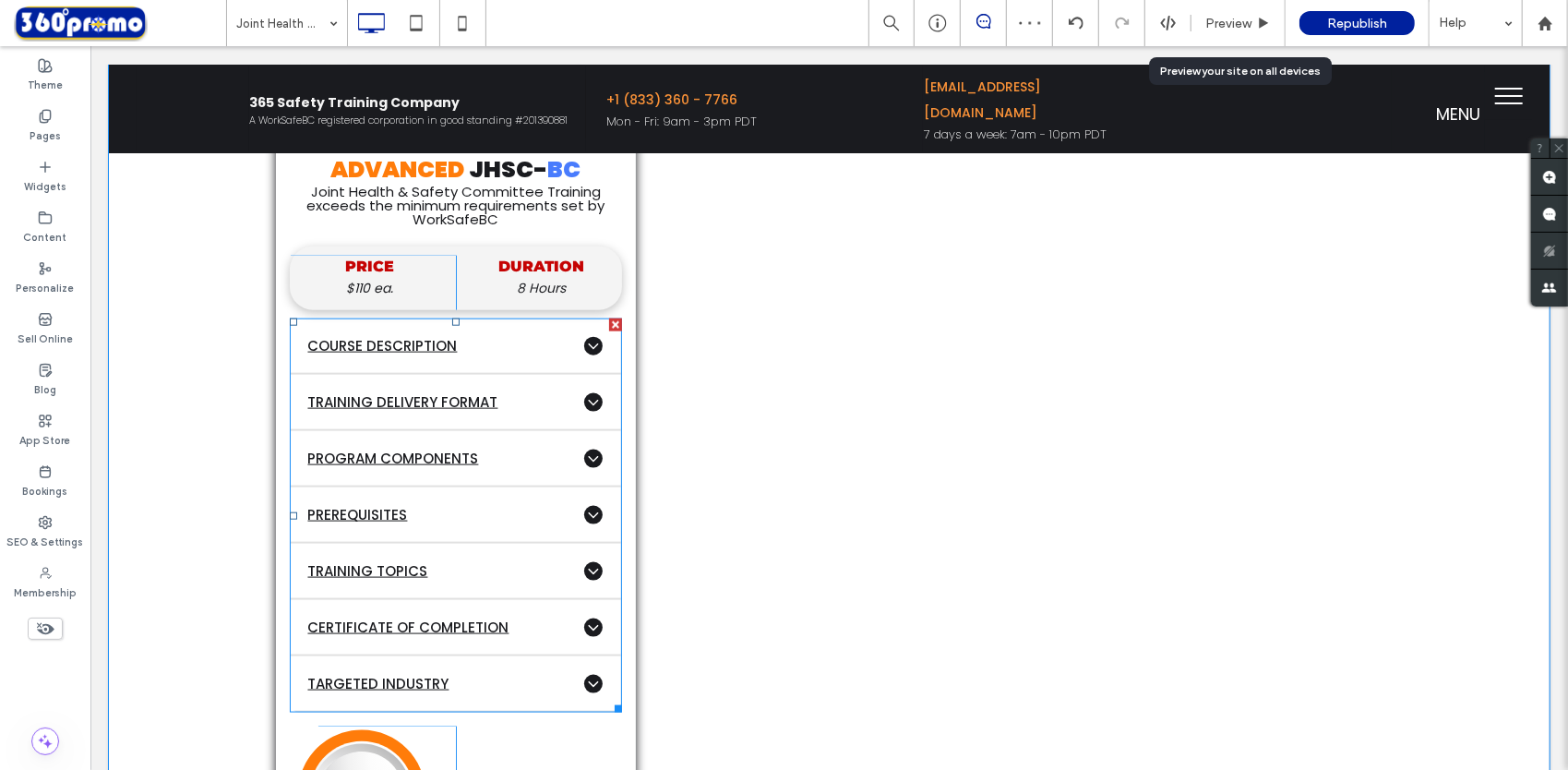
scroll to position [1384, 0]
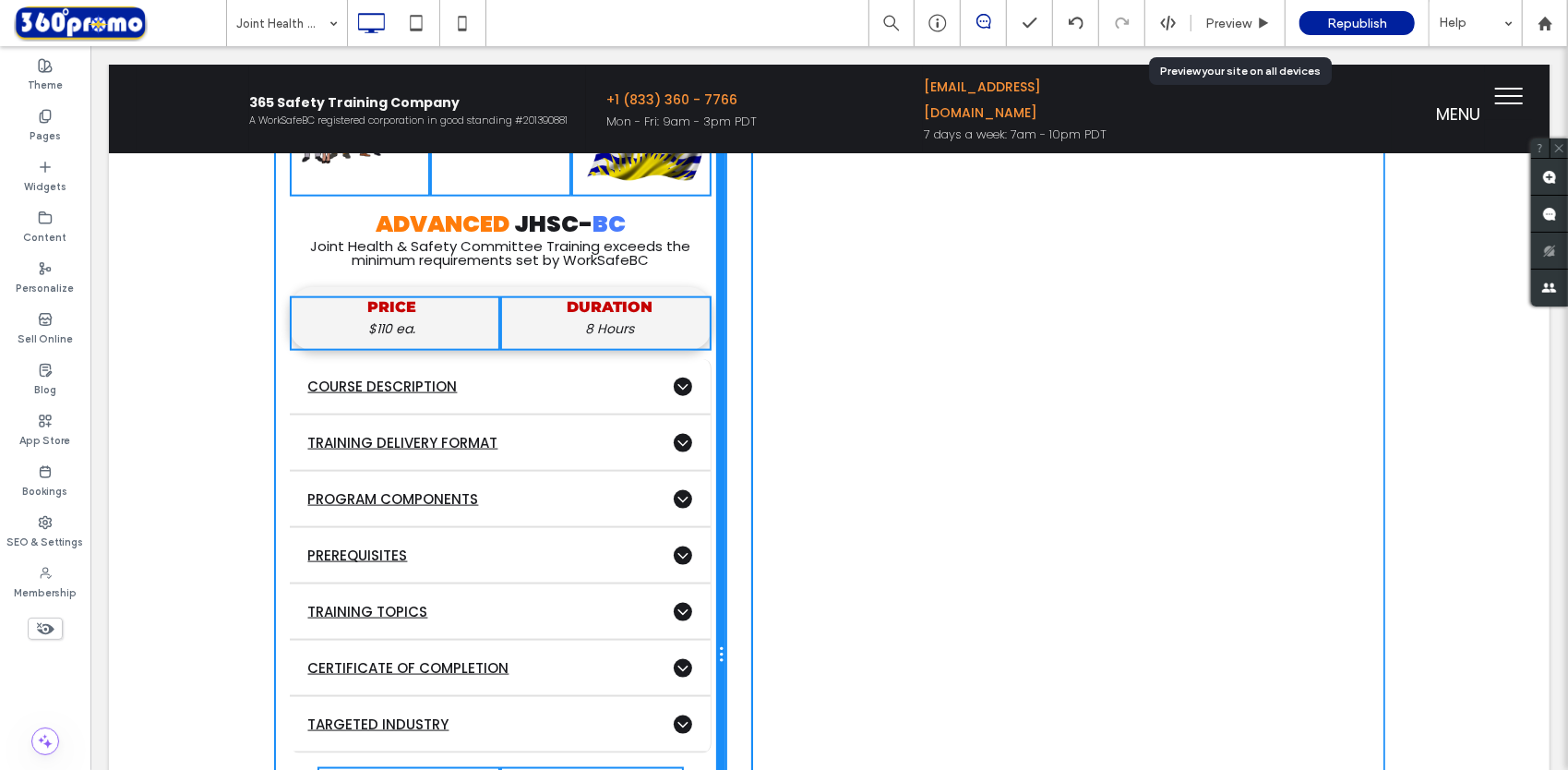
drag, startPoint x: 627, startPoint y: 343, endPoint x: 768, endPoint y: 389, distance: 148.3
click at [678, 343] on div "Click To Paste Click To Paste $110 Virtual / Per participant Click To Paste ADV…" at bounding box center [499, 654] width 450 height 1255
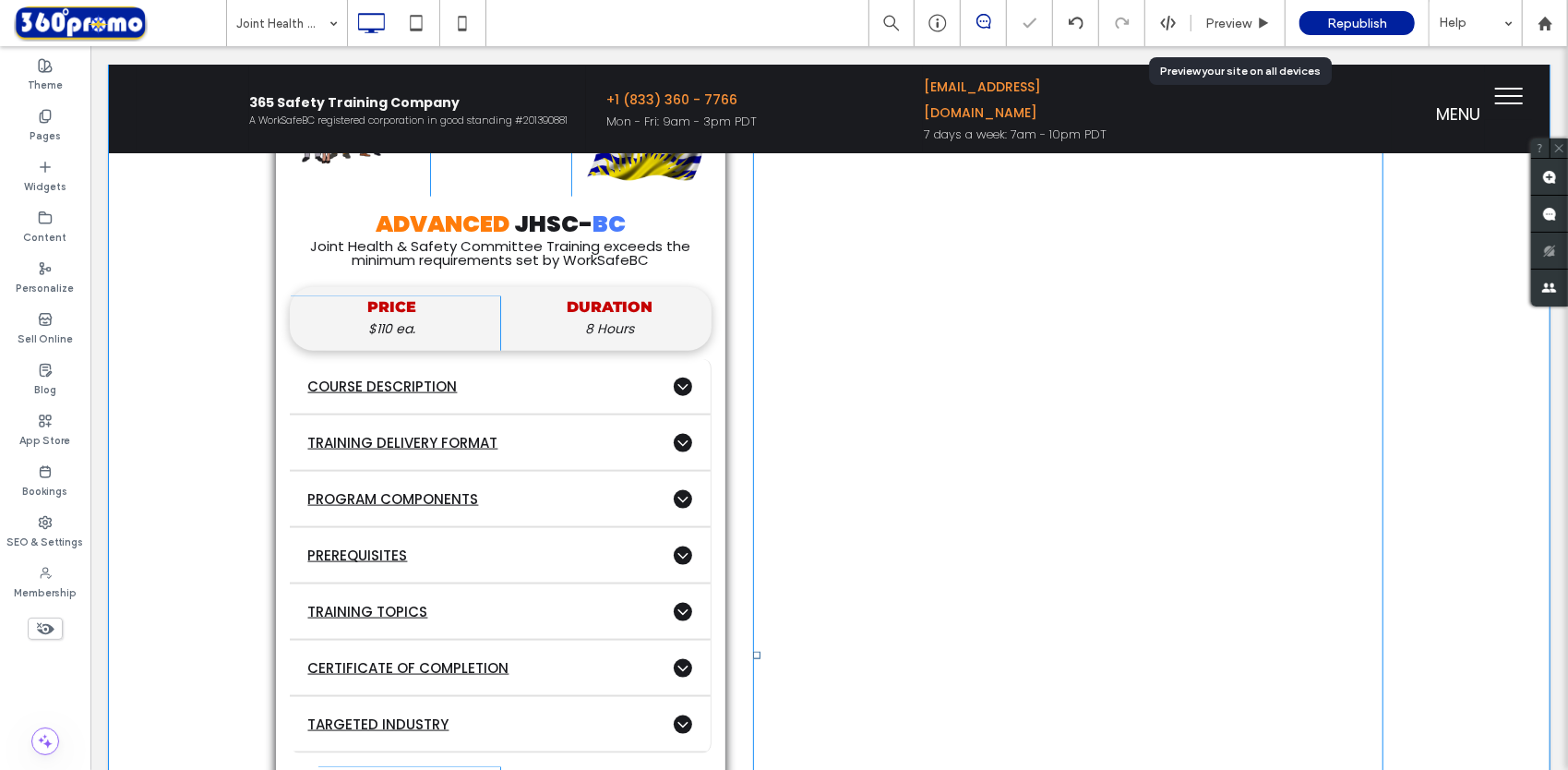
click at [1346, 435] on span at bounding box center [1067, 654] width 630 height 1237
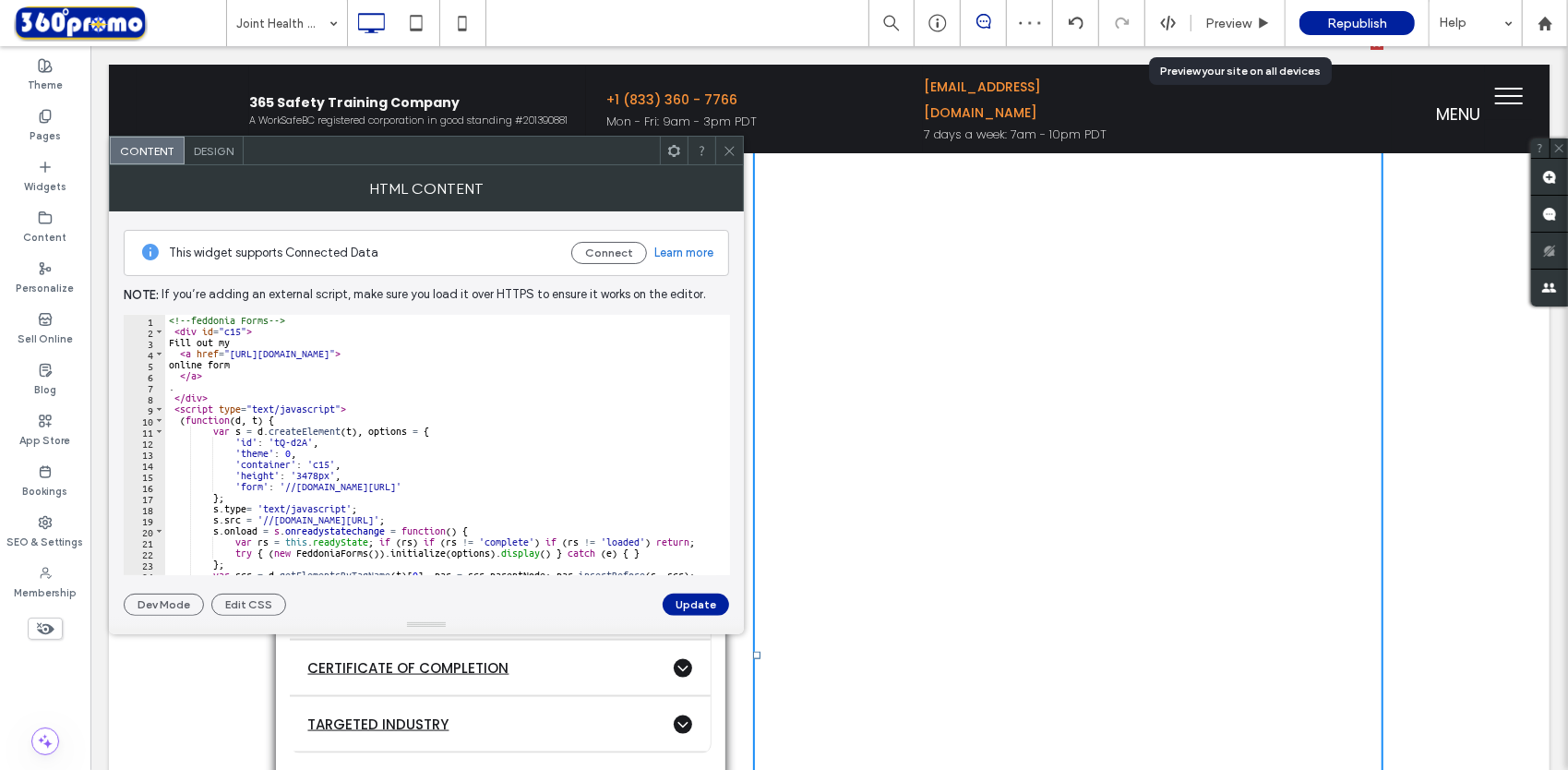
scroll to position [36, 0]
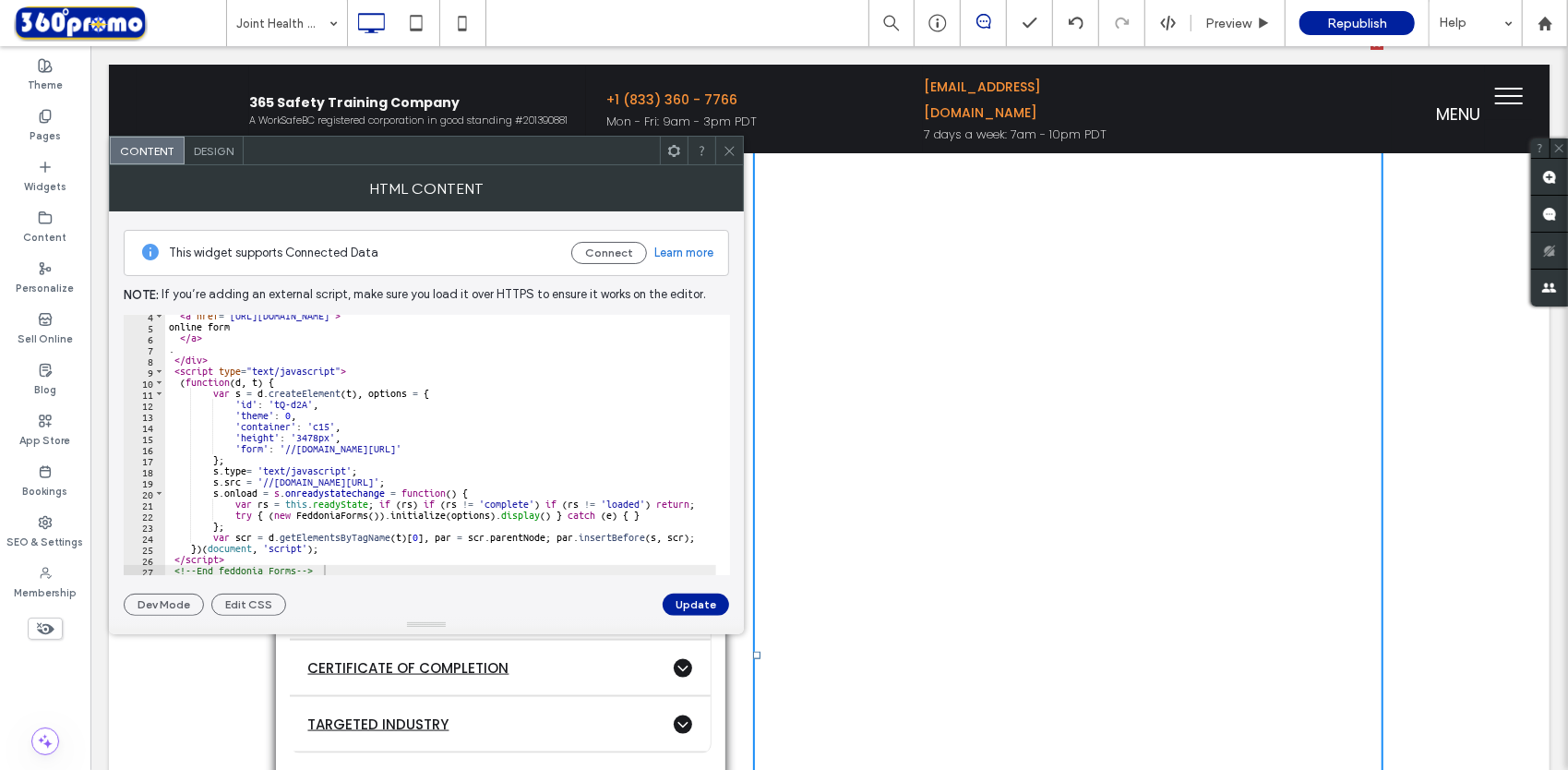
drag, startPoint x: 726, startPoint y: 149, endPoint x: 657, endPoint y: 119, distance: 75.2
click at [726, 149] on icon at bounding box center [730, 151] width 13 height 13
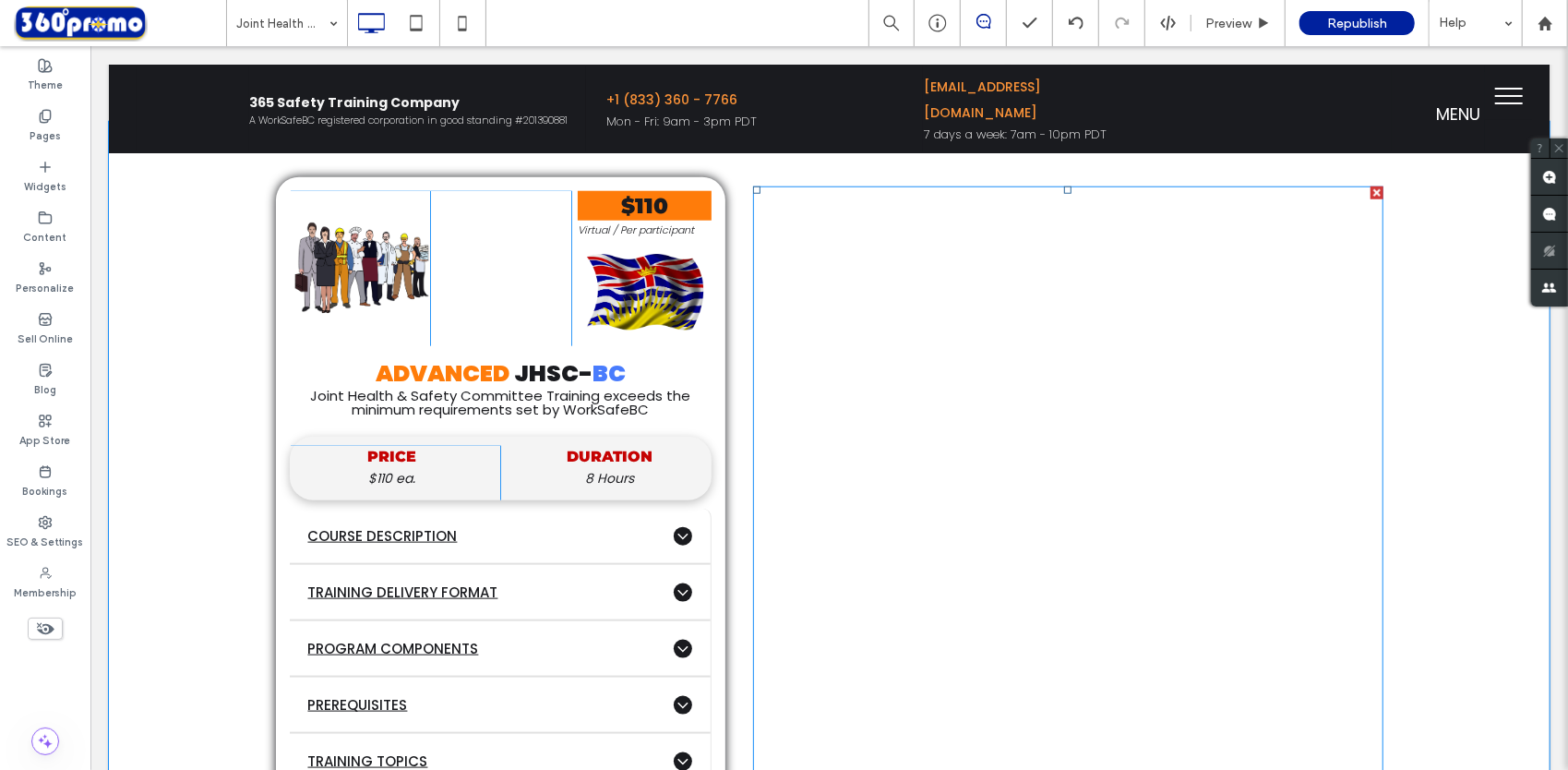
scroll to position [1200, 0]
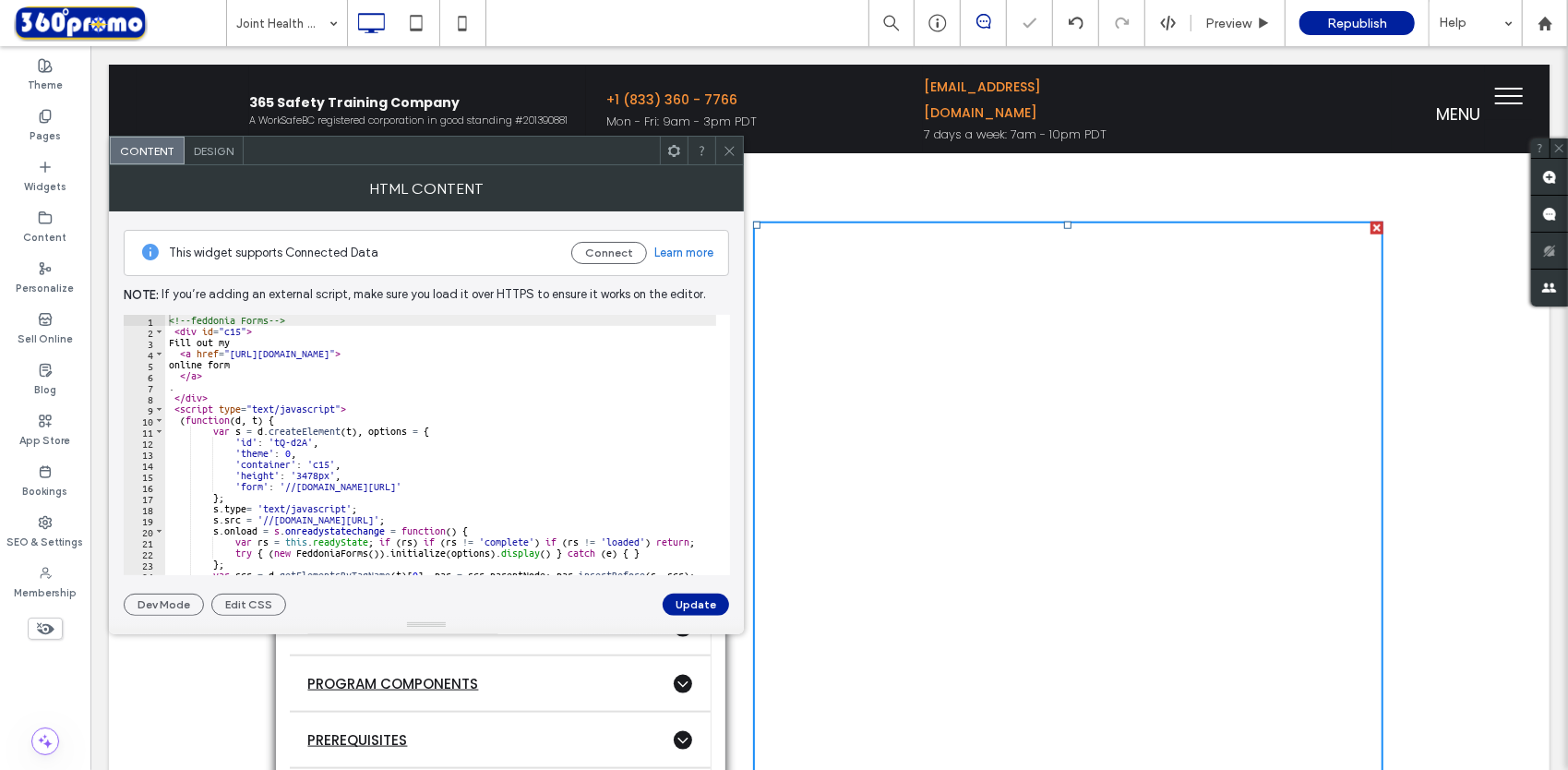
click at [561, 428] on div "<!-- feddonia Forms --> < div id = "c15" > Fill out my < a href = "[URL][DOMAIN…" at bounding box center [444, 456] width 557 height 283
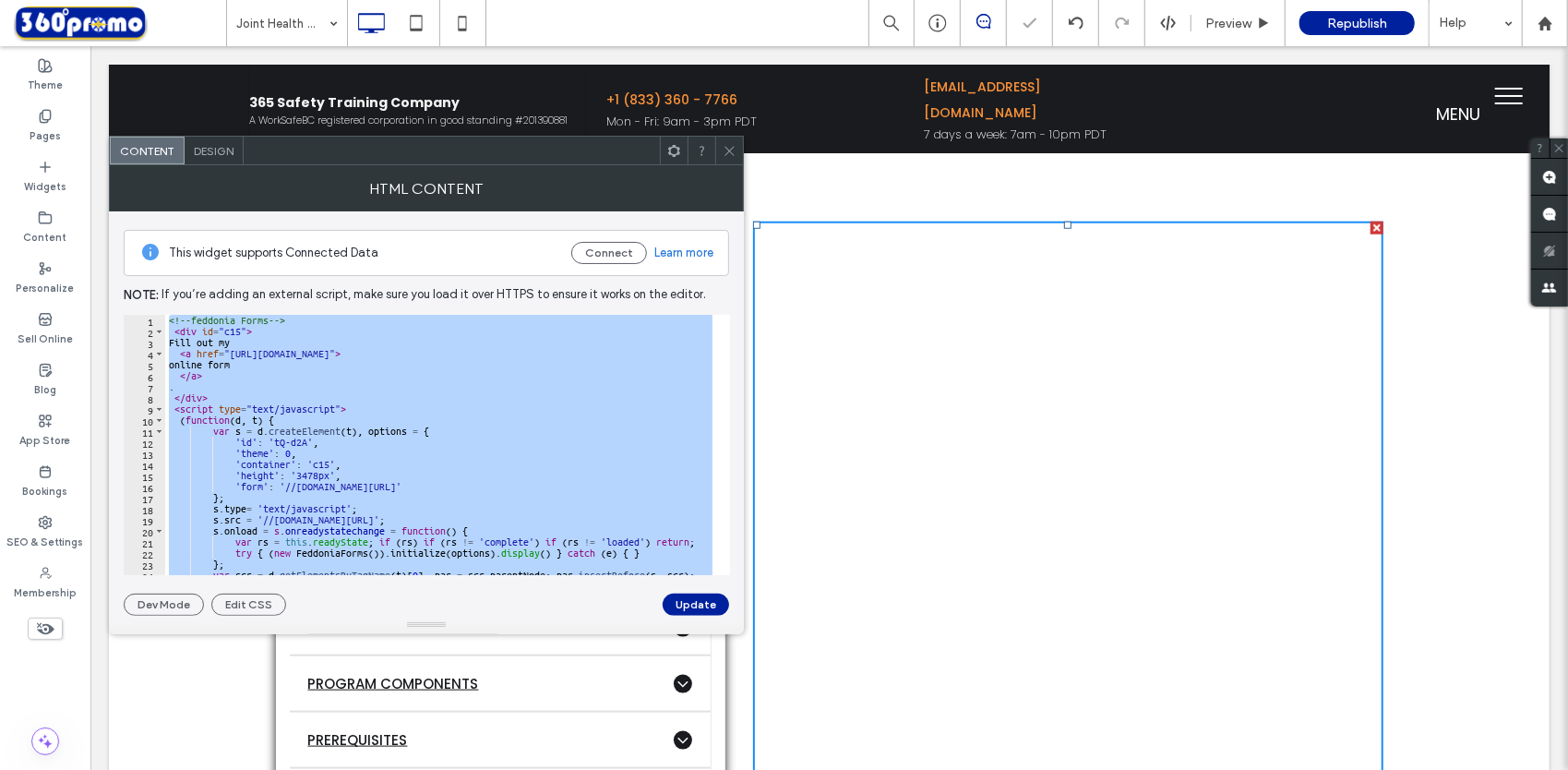
paste textarea "Cursor at row 27"
type textarea "**********"
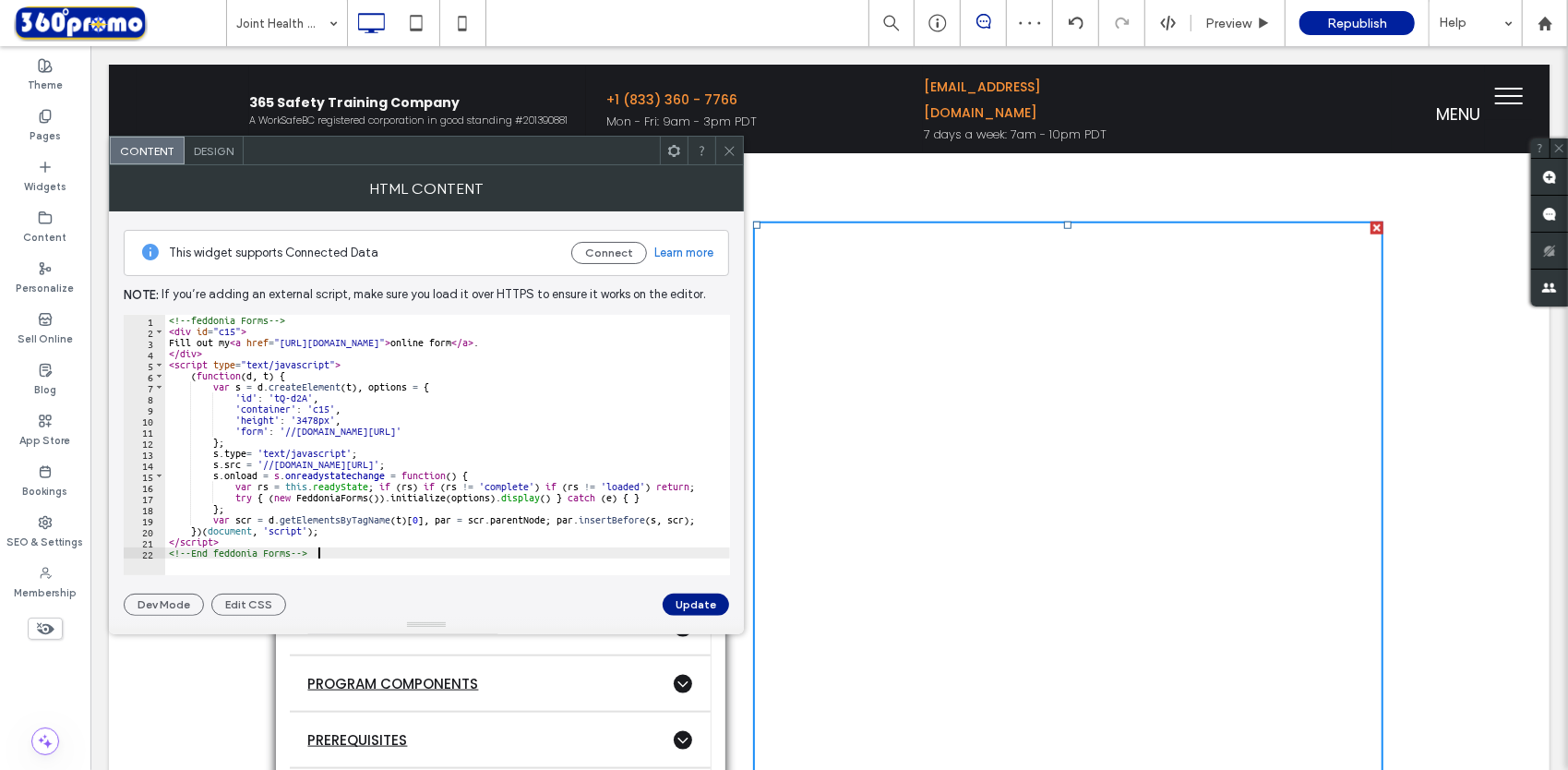
click at [712, 607] on button "Update" at bounding box center [695, 604] width 66 height 22
click at [733, 152] on icon at bounding box center [730, 151] width 13 height 13
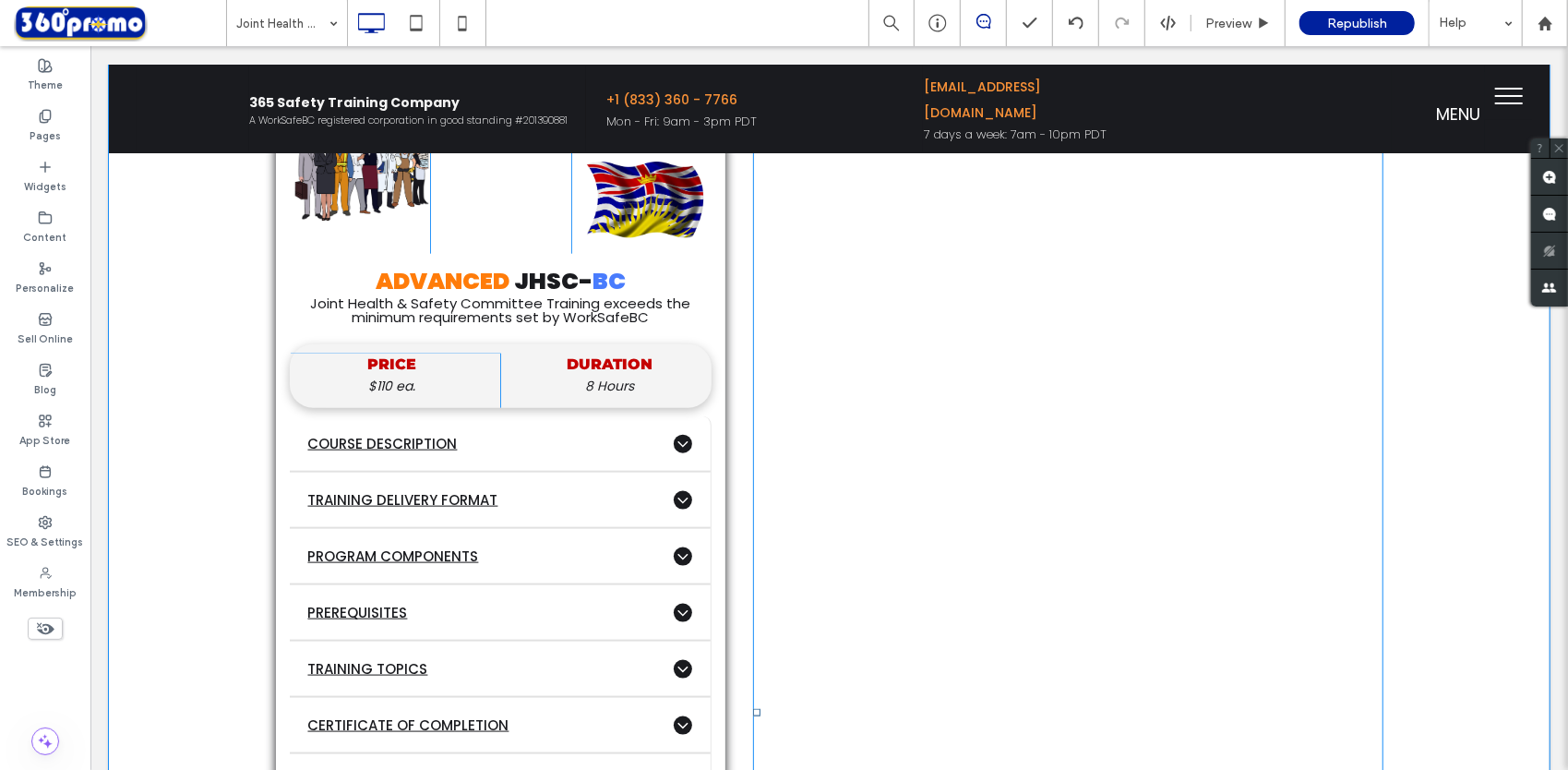
scroll to position [1292, 0]
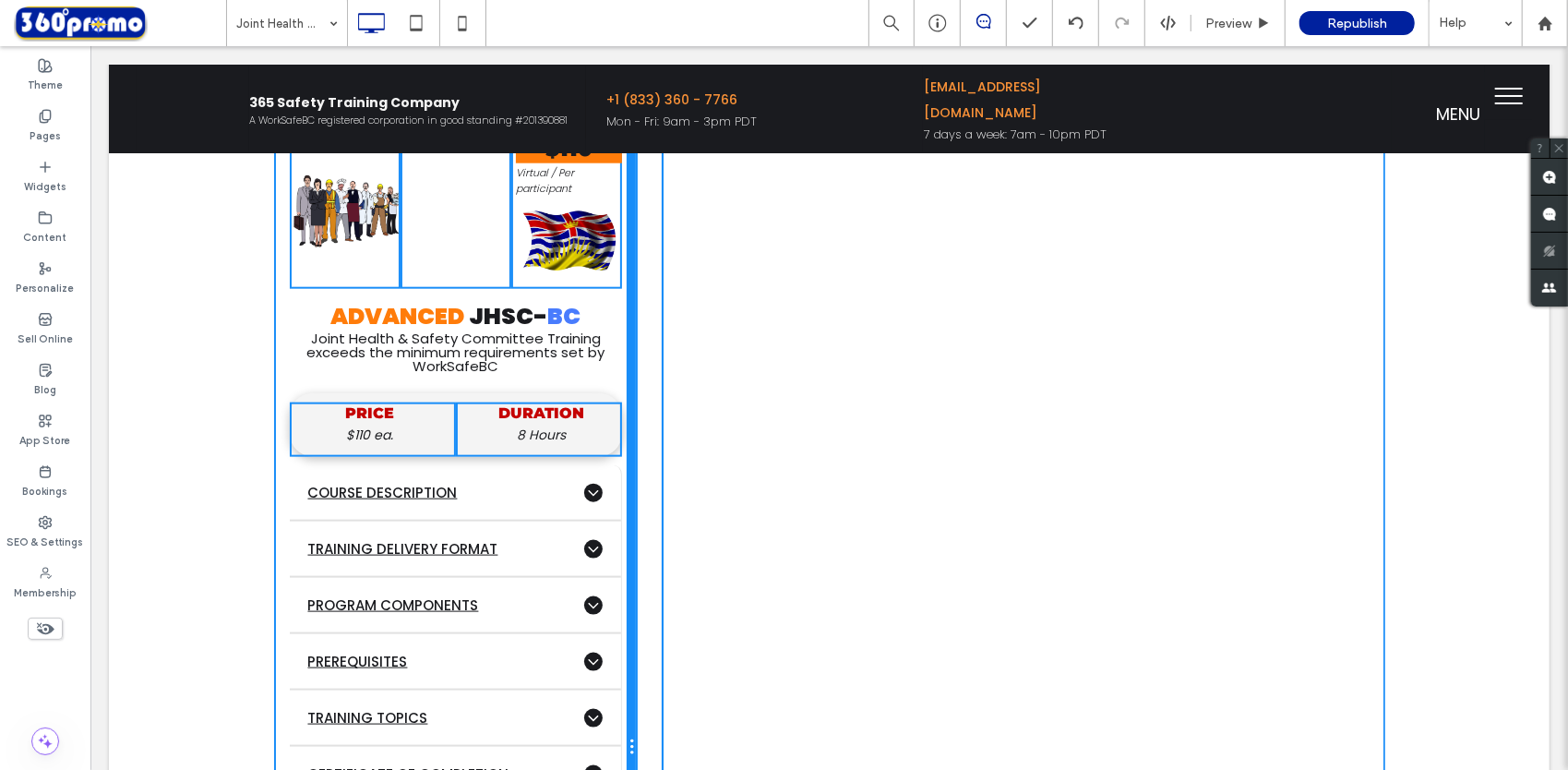
drag, startPoint x: 714, startPoint y: 427, endPoint x: 585, endPoint y: 421, distance: 129.1
click at [585, 421] on div "Click To Paste Click To Paste $110 Virtual / Per participant Click To Paste ADV…" at bounding box center [455, 746] width 361 height 1255
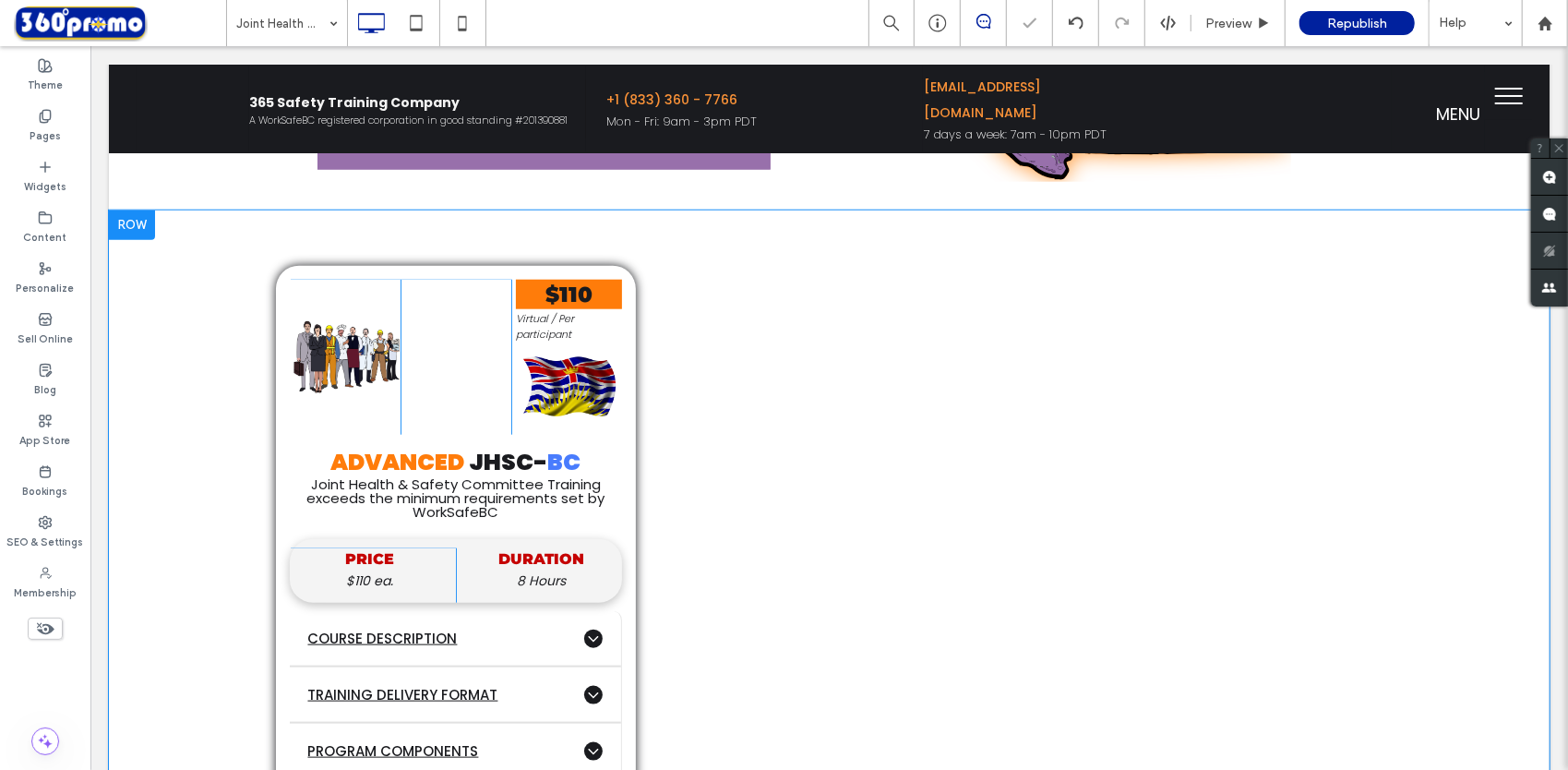
scroll to position [1107, 0]
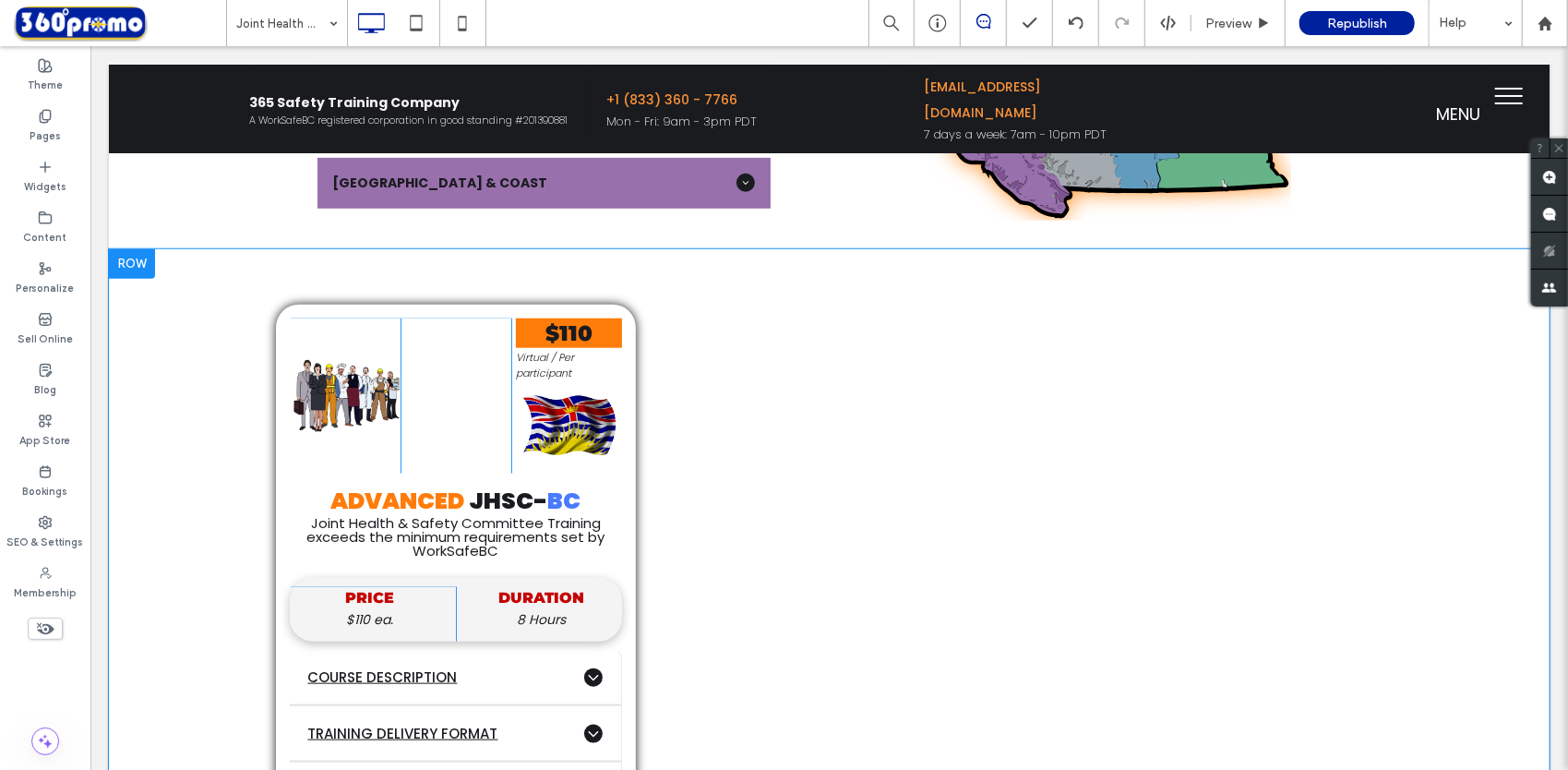
click at [131, 269] on div at bounding box center [131, 263] width 46 height 30
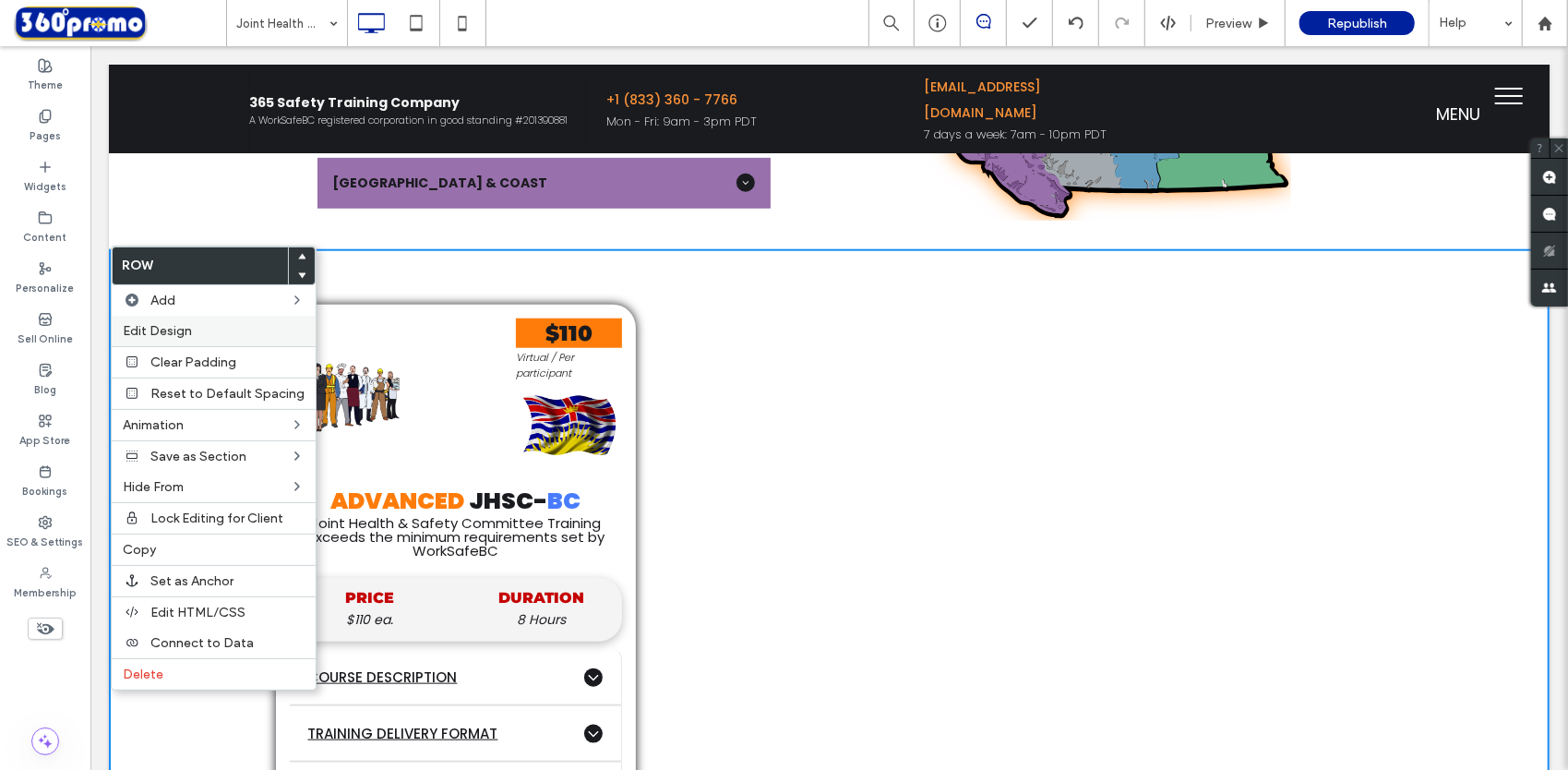
click at [199, 329] on label "Edit Design" at bounding box center [213, 330] width 181 height 15
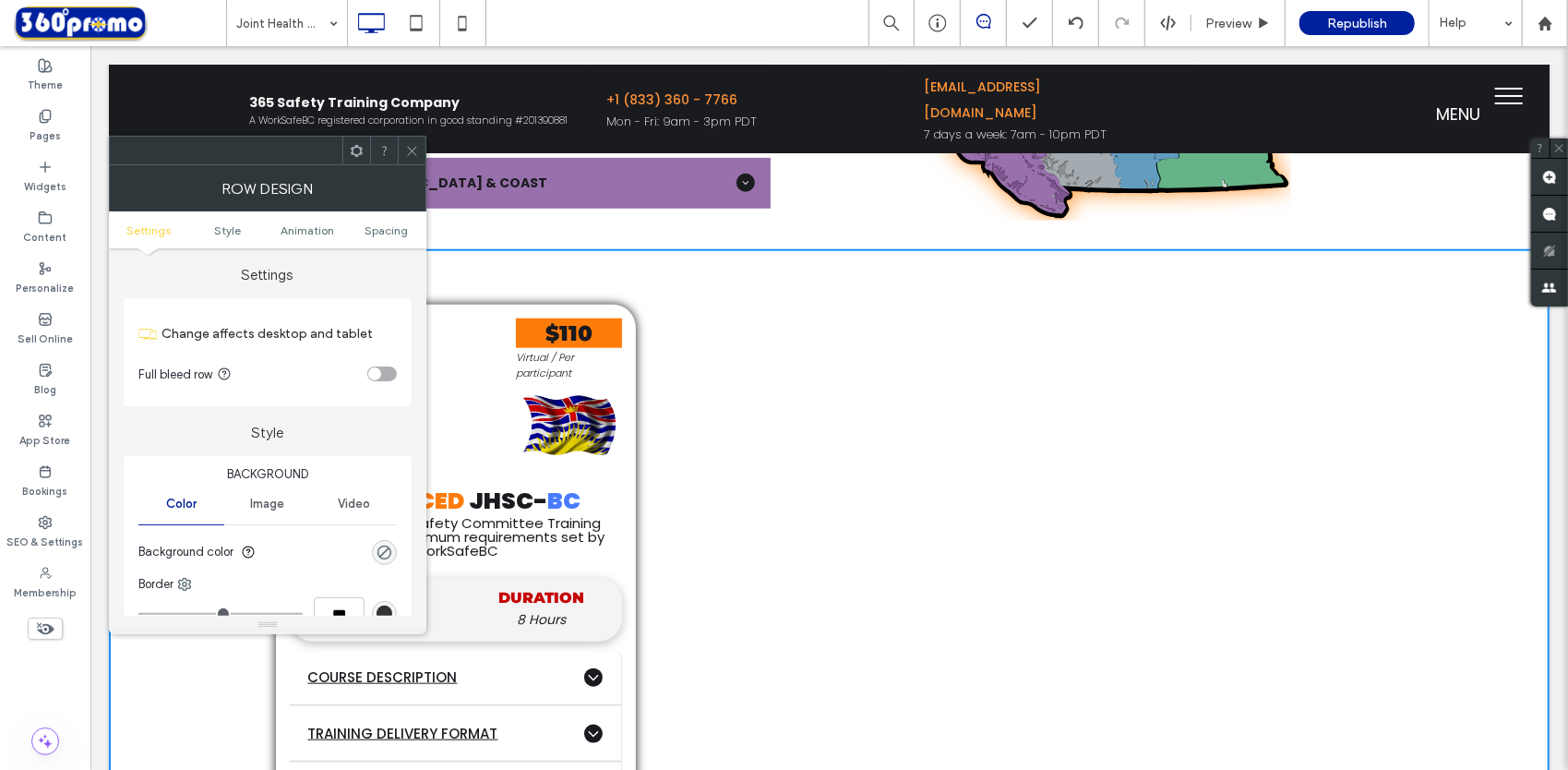
click at [379, 375] on div "toggle" at bounding box center [374, 373] width 12 height 12
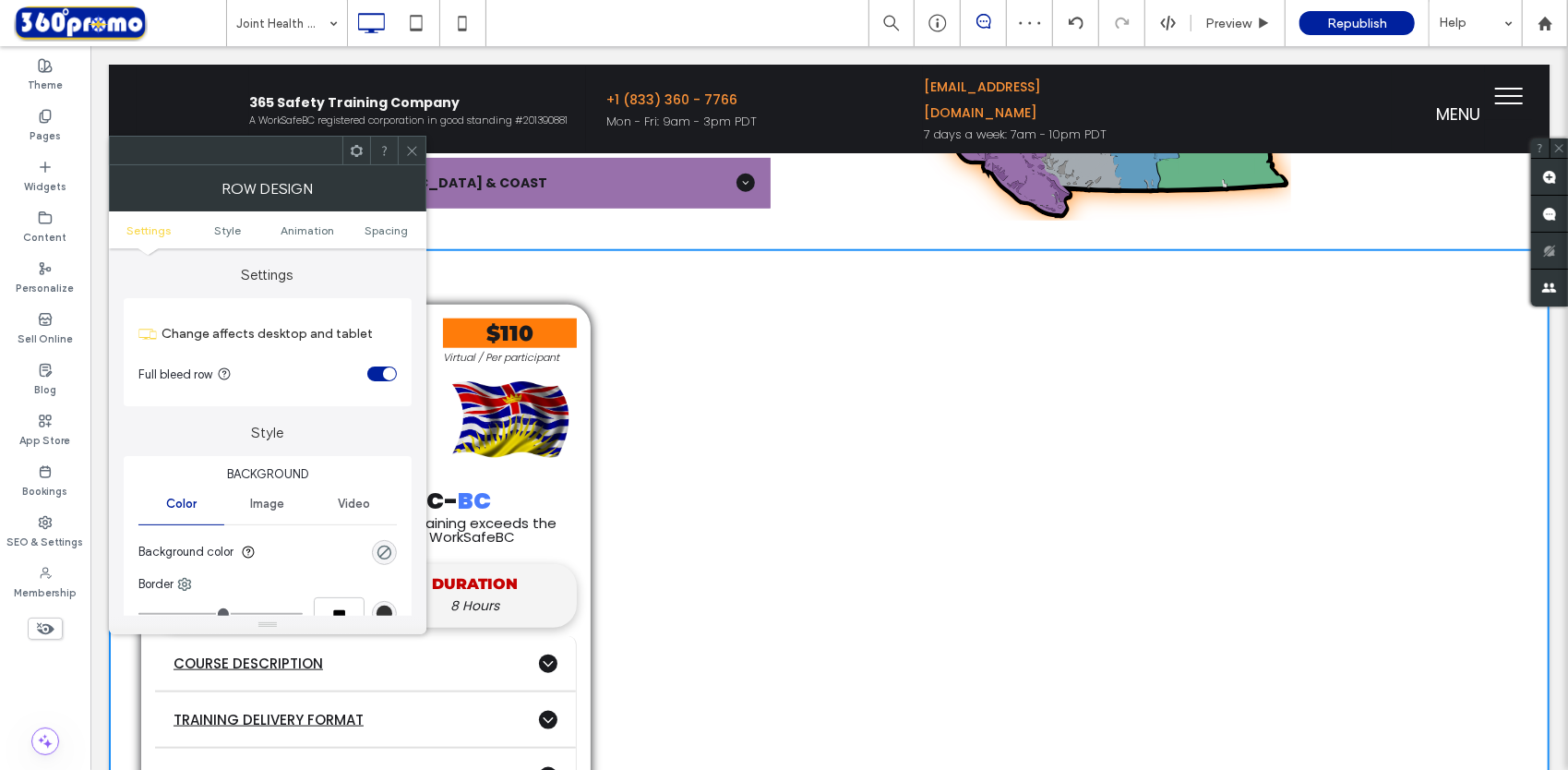
drag, startPoint x: 417, startPoint y: 148, endPoint x: 347, endPoint y: 113, distance: 78.3
click at [417, 148] on icon at bounding box center [412, 151] width 13 height 13
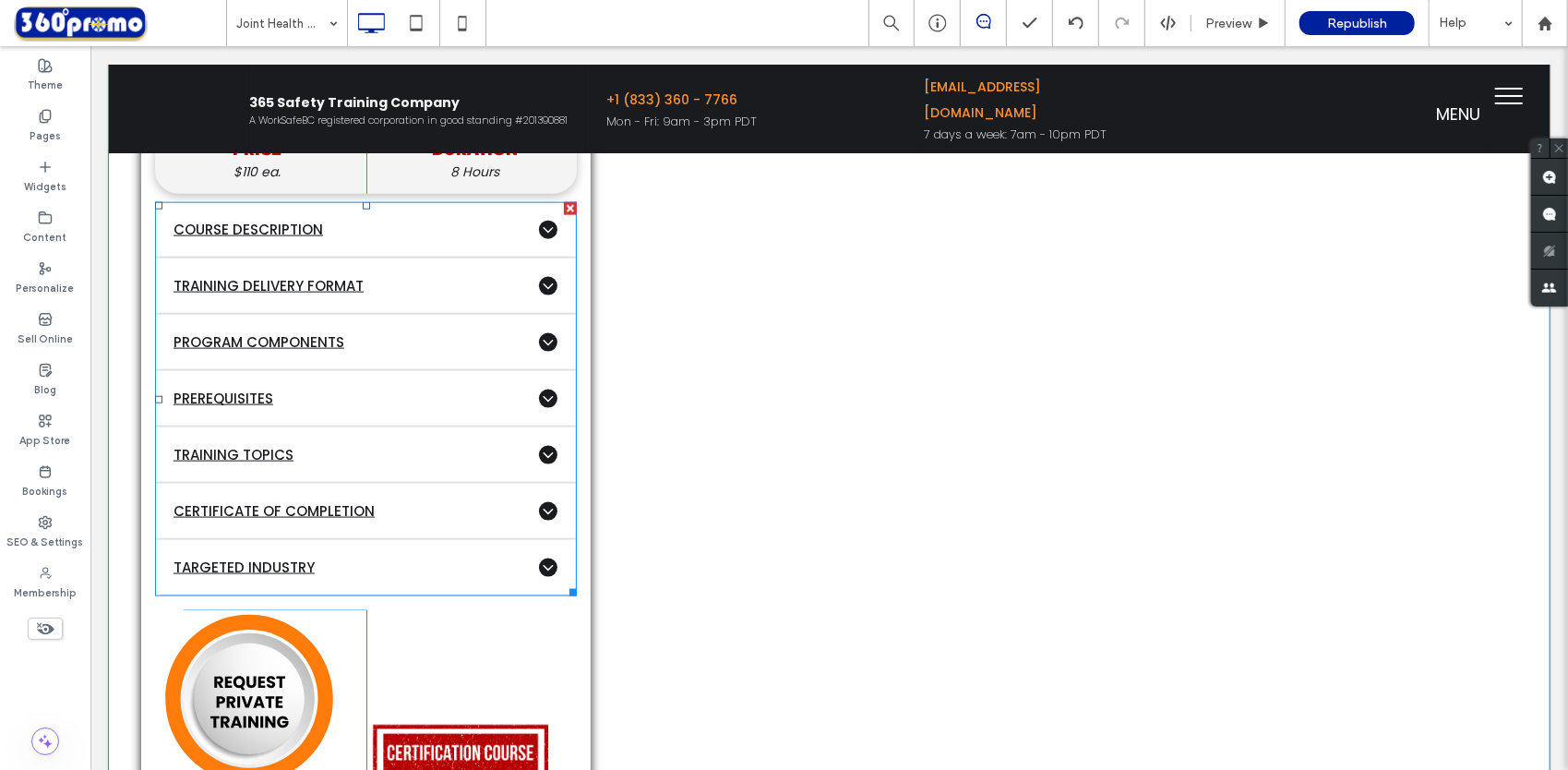
scroll to position [1569, 0]
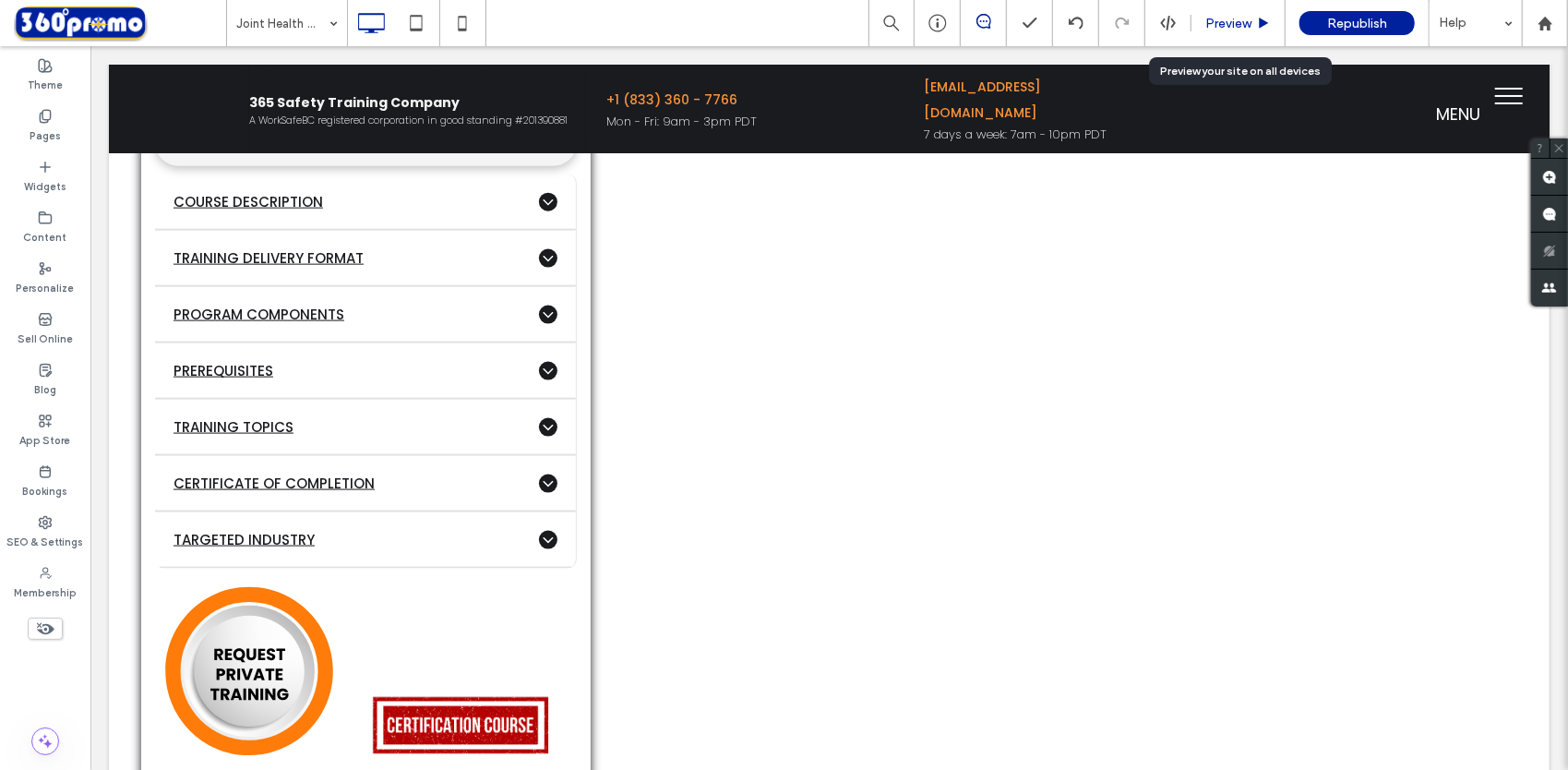
click at [1215, 33] on div "Preview" at bounding box center [1239, 23] width 94 height 46
click at [1221, 22] on span "Preview" at bounding box center [1228, 23] width 46 height 15
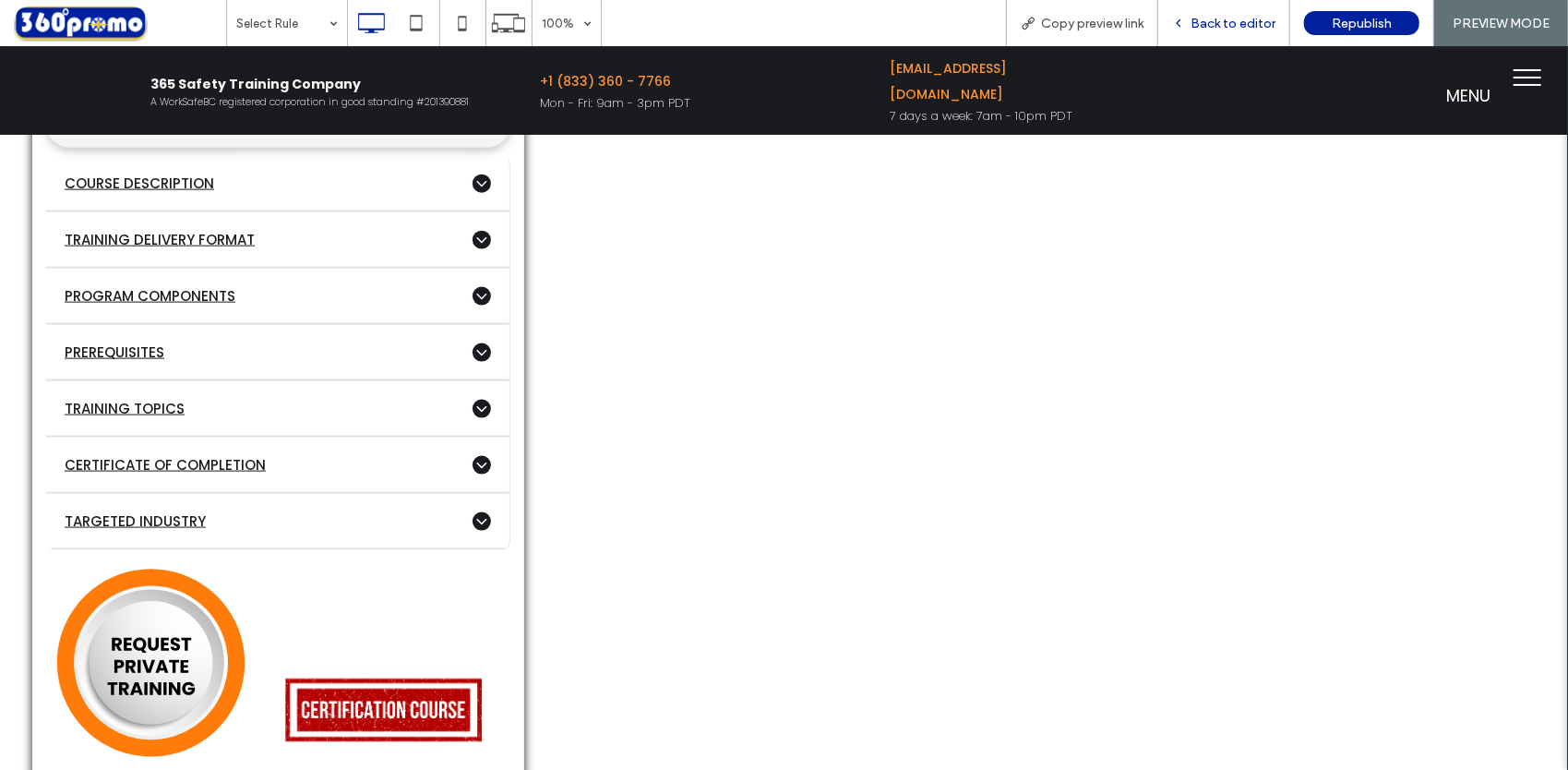
click at [1209, 19] on span "Back to editor" at bounding box center [1233, 23] width 84 height 15
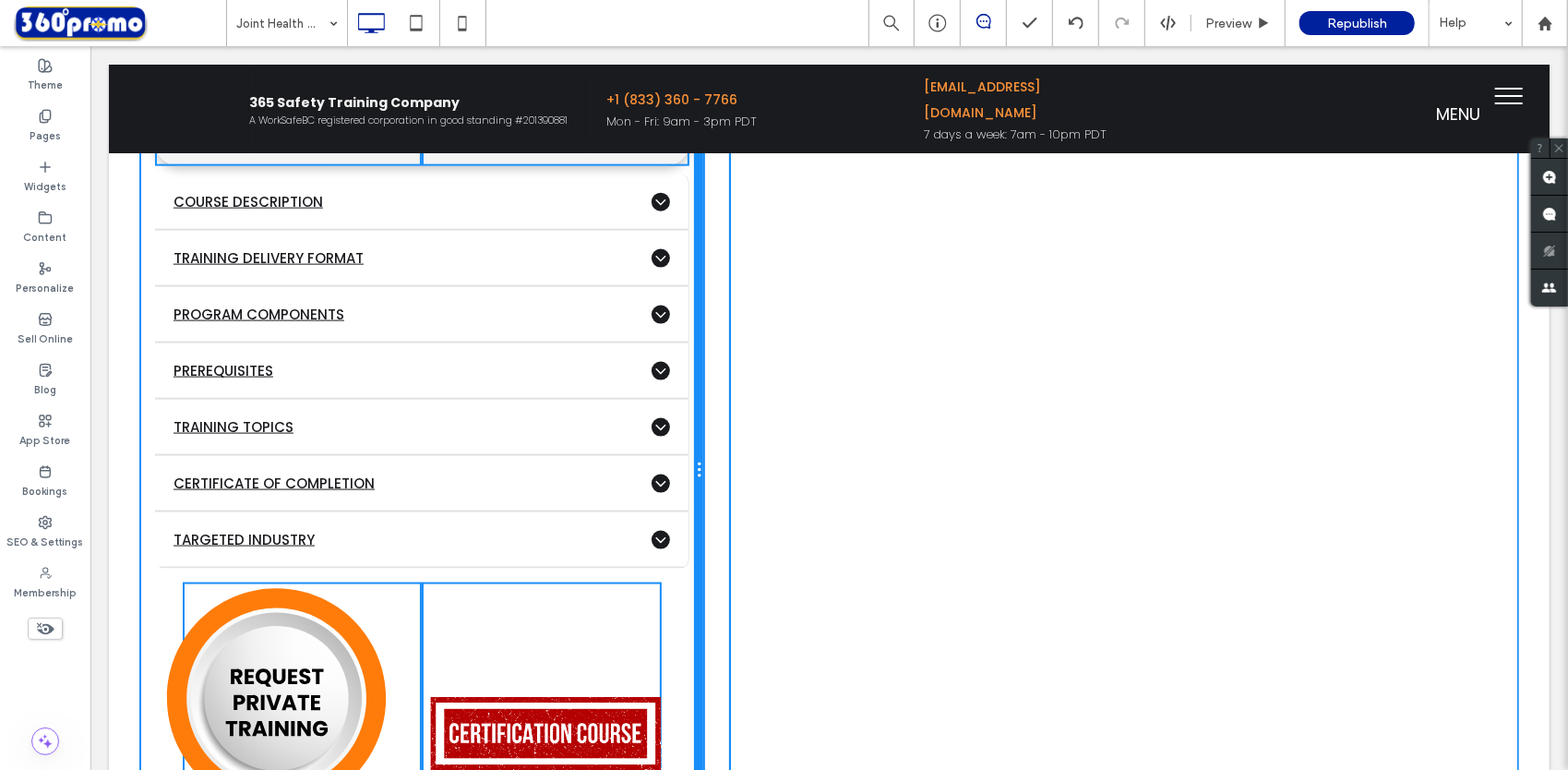
drag, startPoint x: 583, startPoint y: 299, endPoint x: 737, endPoint y: 298, distance: 154.0
click at [737, 298] on div "Click To Paste Click To Paste $110 Virtual / Per participant Click To Paste ADV…" at bounding box center [828, 469] width 1376 height 1255
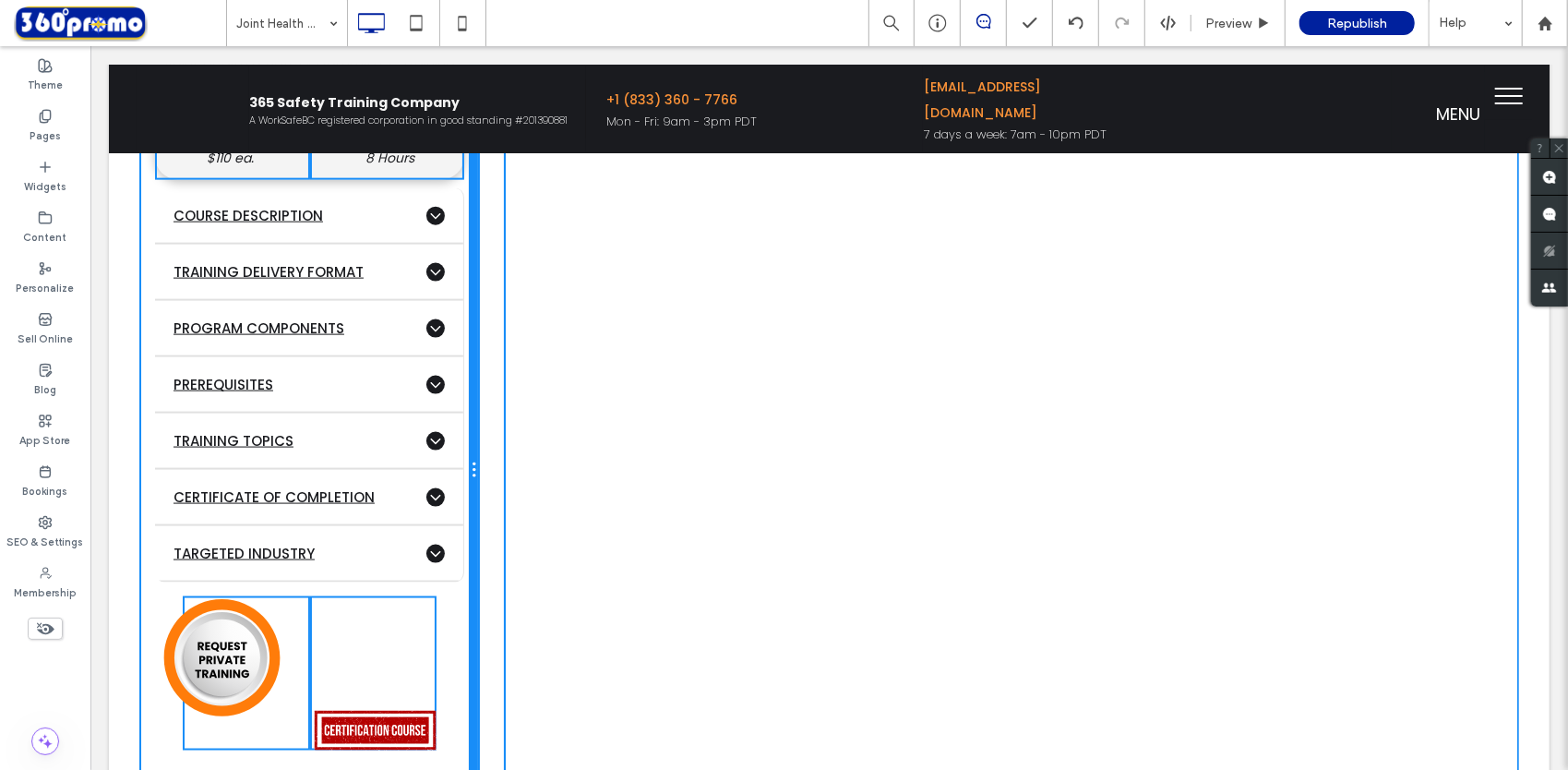
drag, startPoint x: 693, startPoint y: 322, endPoint x: 514, endPoint y: 338, distance: 179.7
click at [514, 338] on div "Click To Paste Click To Paste $110 Virtual / Per participant Click To Paste ADV…" at bounding box center [828, 469] width 1376 height 1255
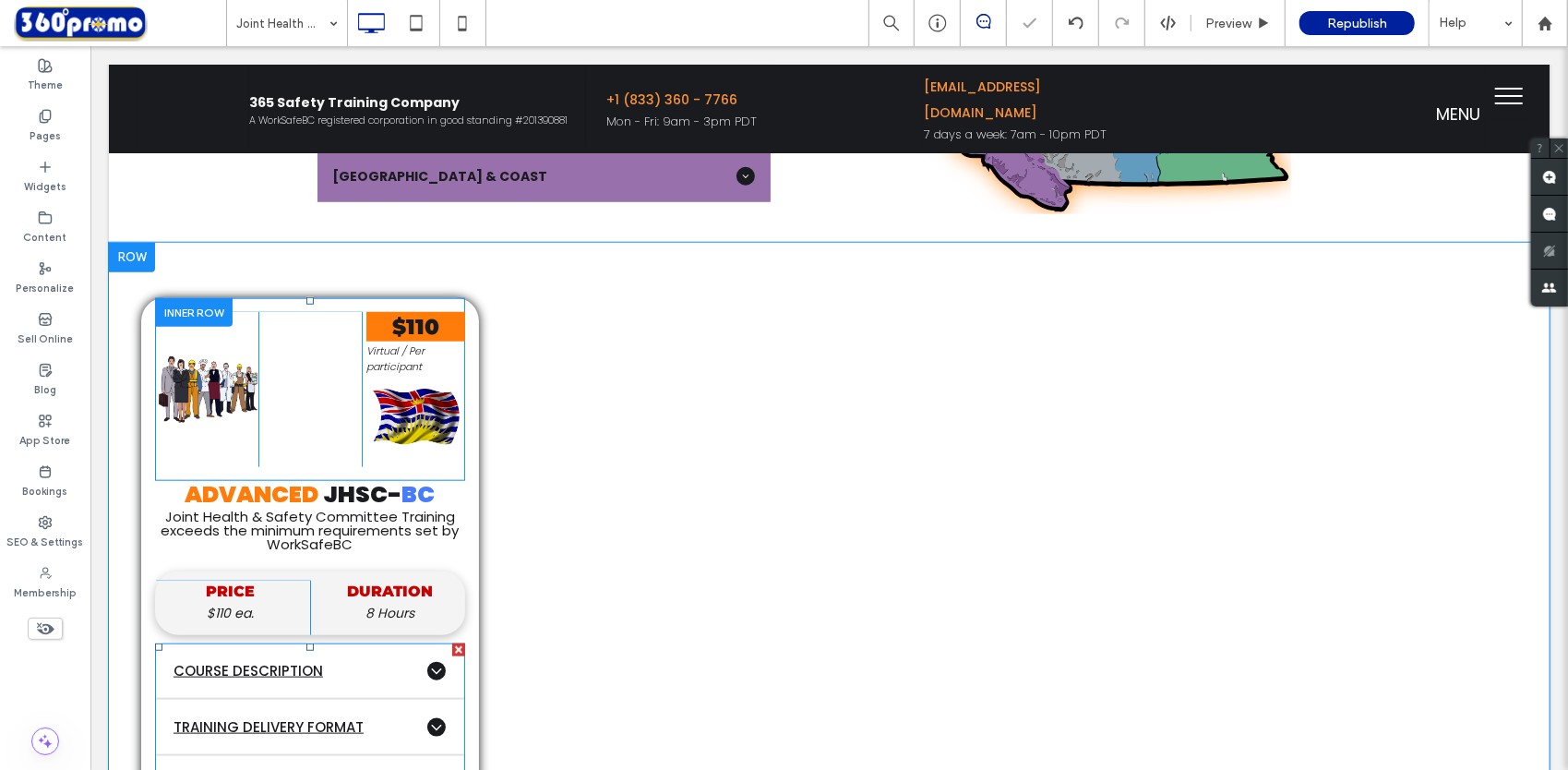
scroll to position [1107, 0]
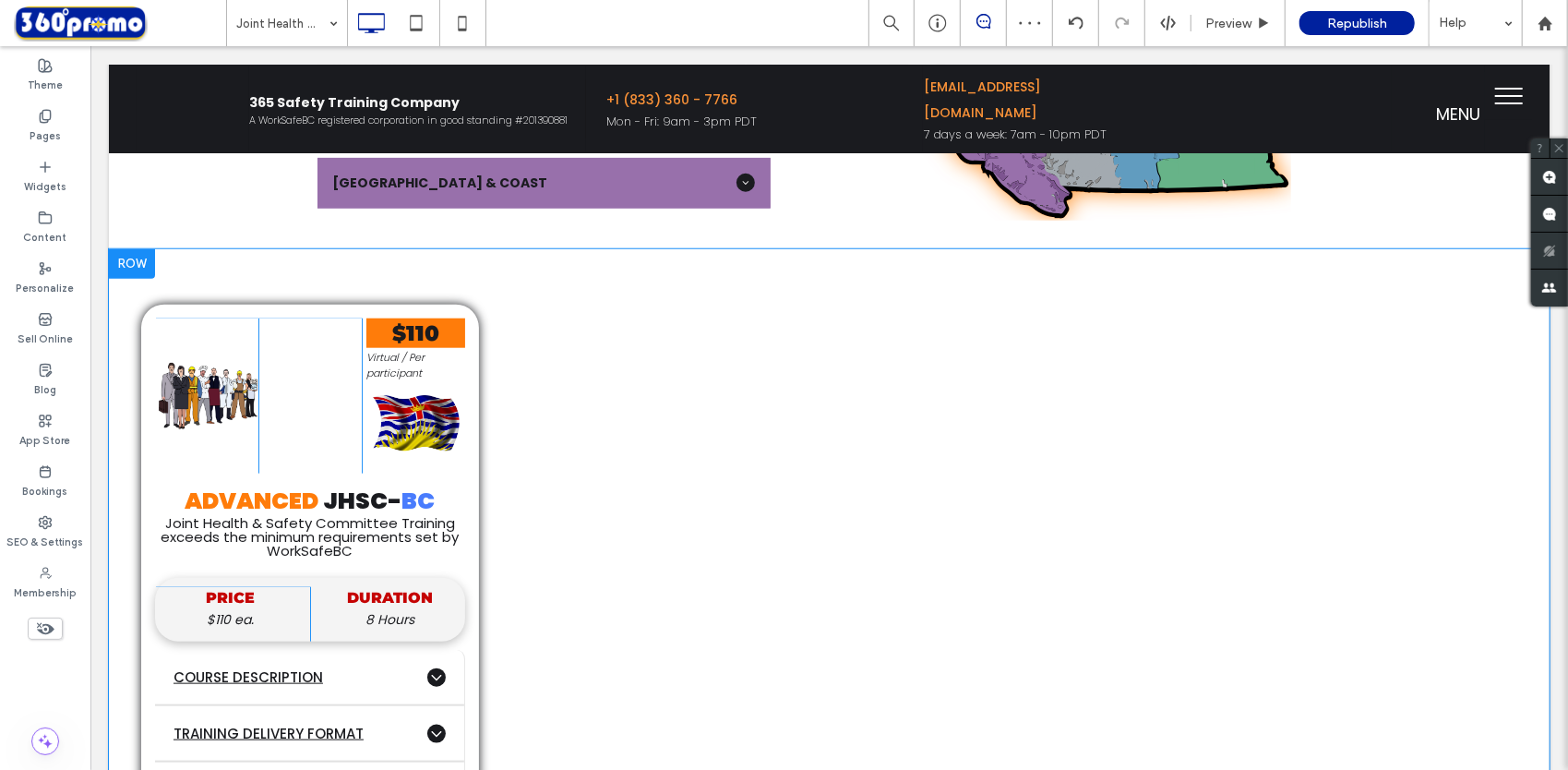
click at [132, 253] on div at bounding box center [131, 263] width 46 height 30
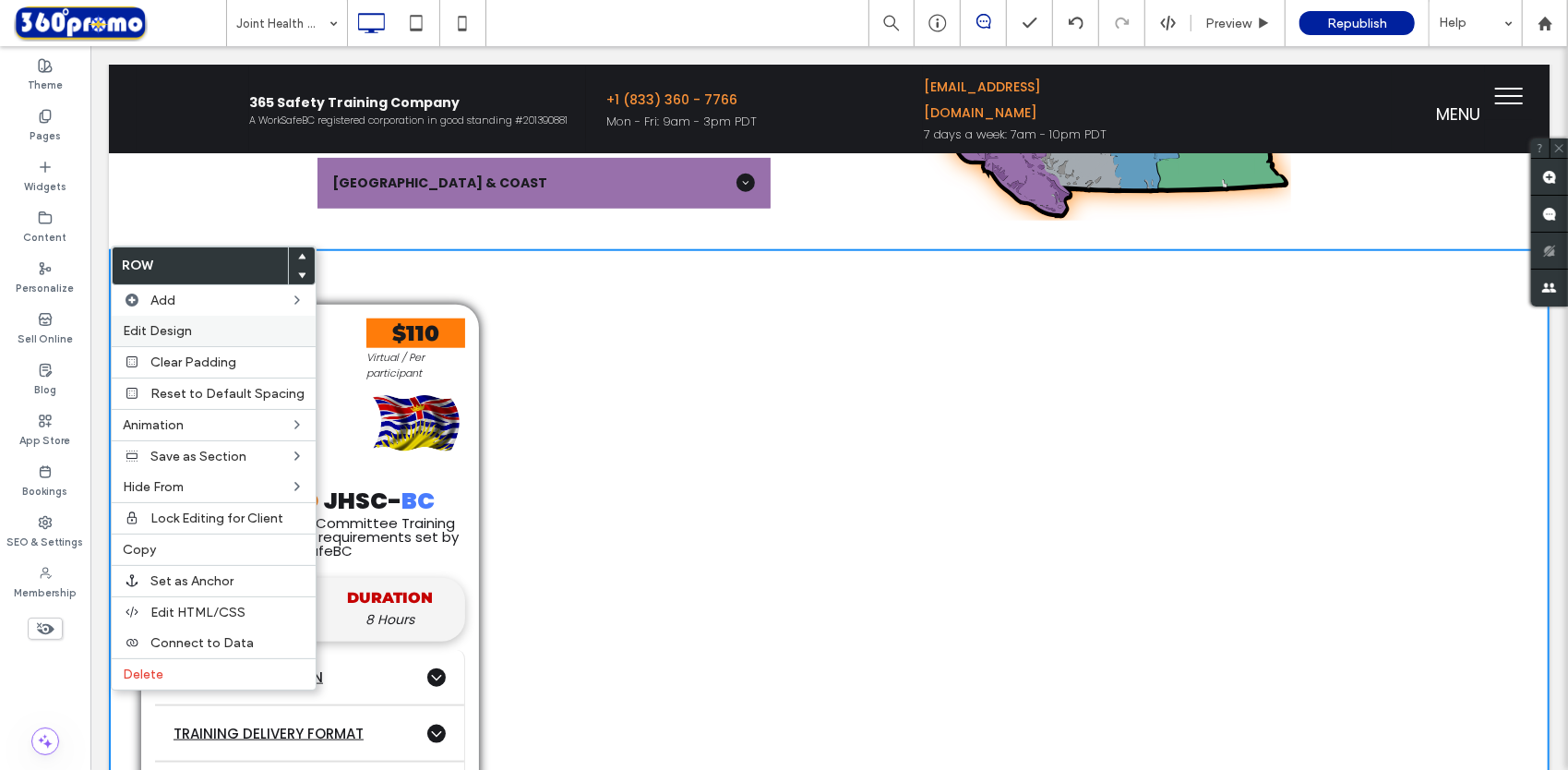
click at [227, 324] on label "Edit Design" at bounding box center [213, 330] width 181 height 15
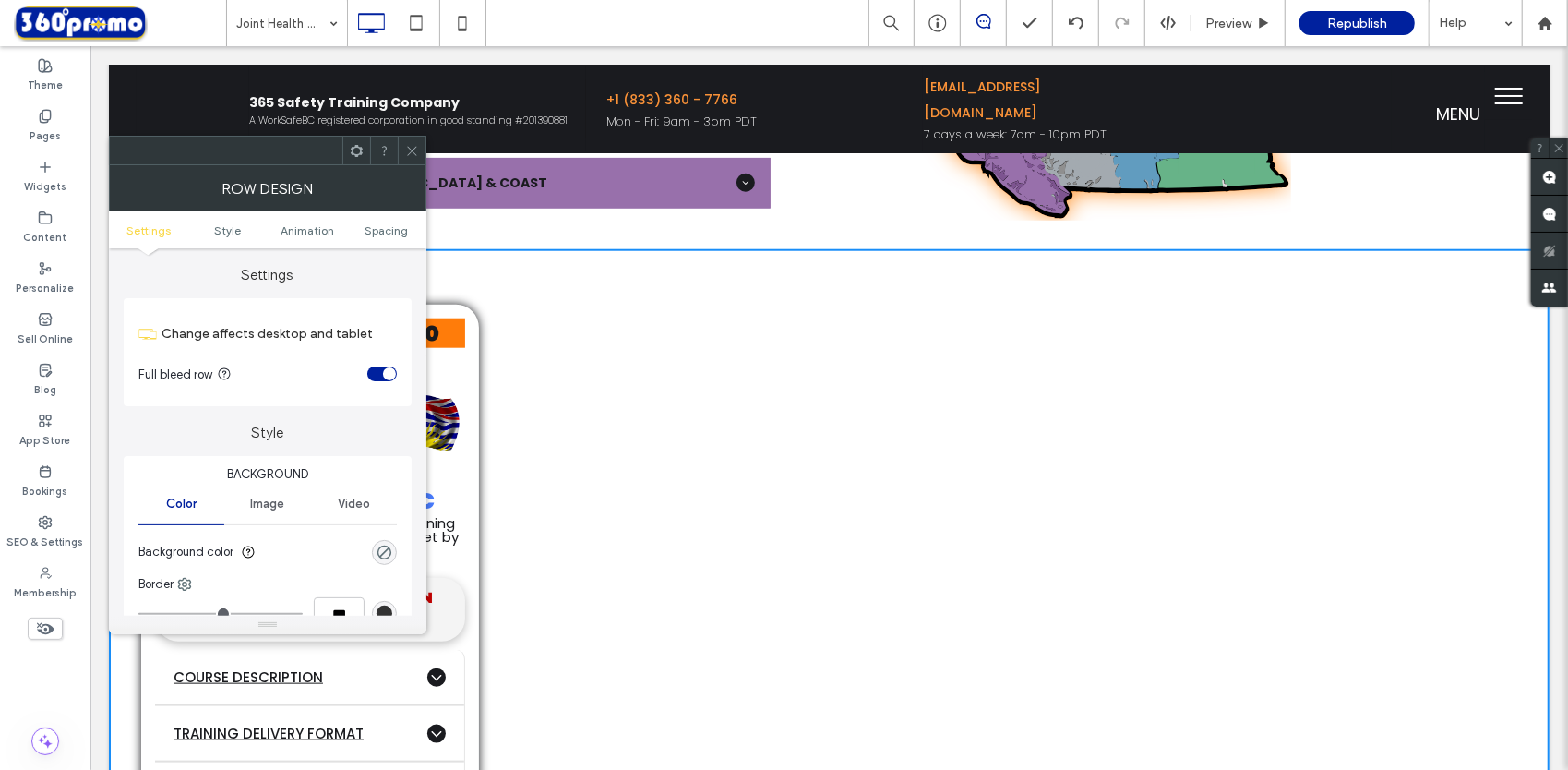
click at [381, 376] on div "toggle" at bounding box center [382, 373] width 30 height 14
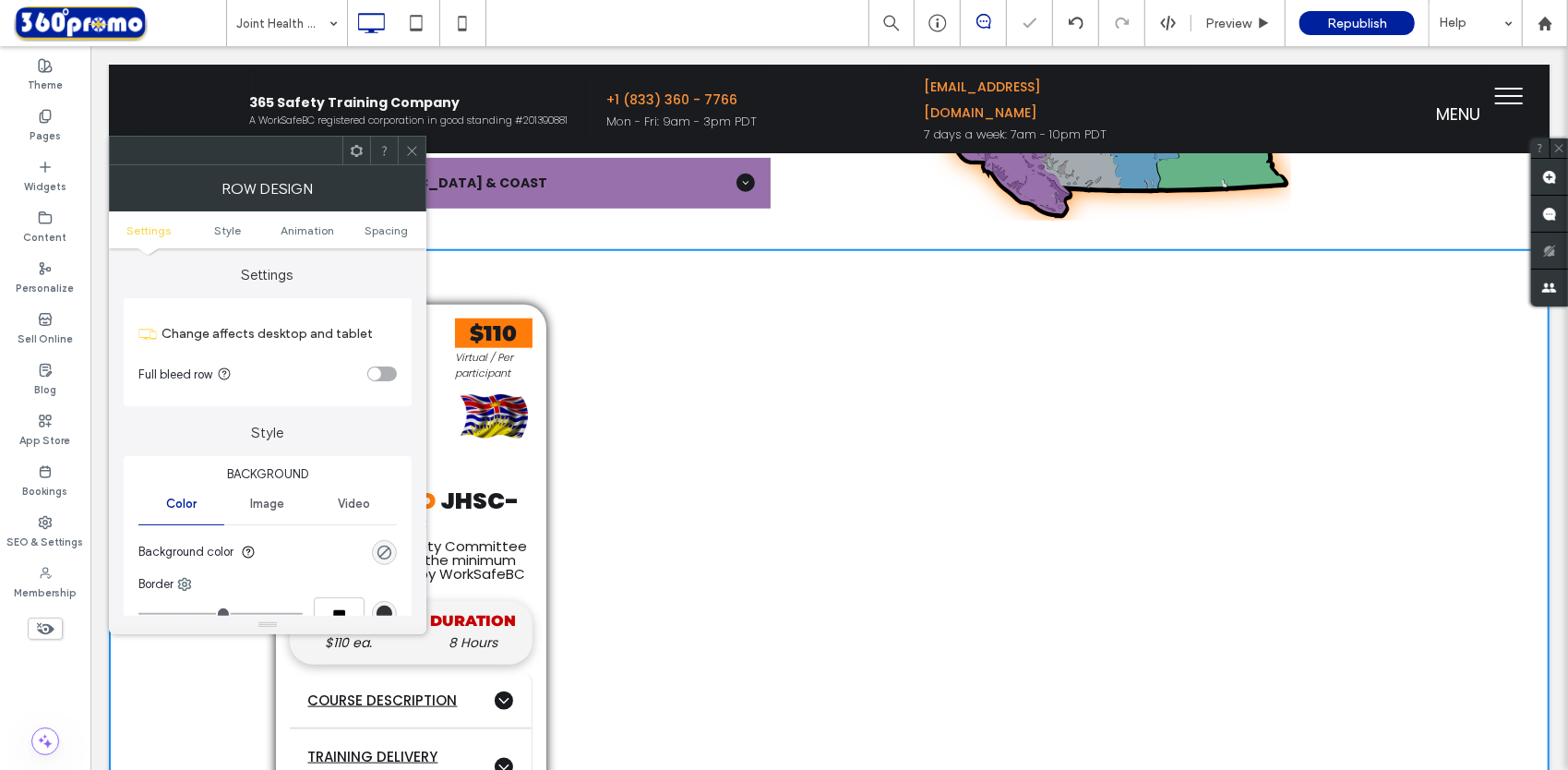
click at [418, 151] on icon at bounding box center [412, 151] width 13 height 13
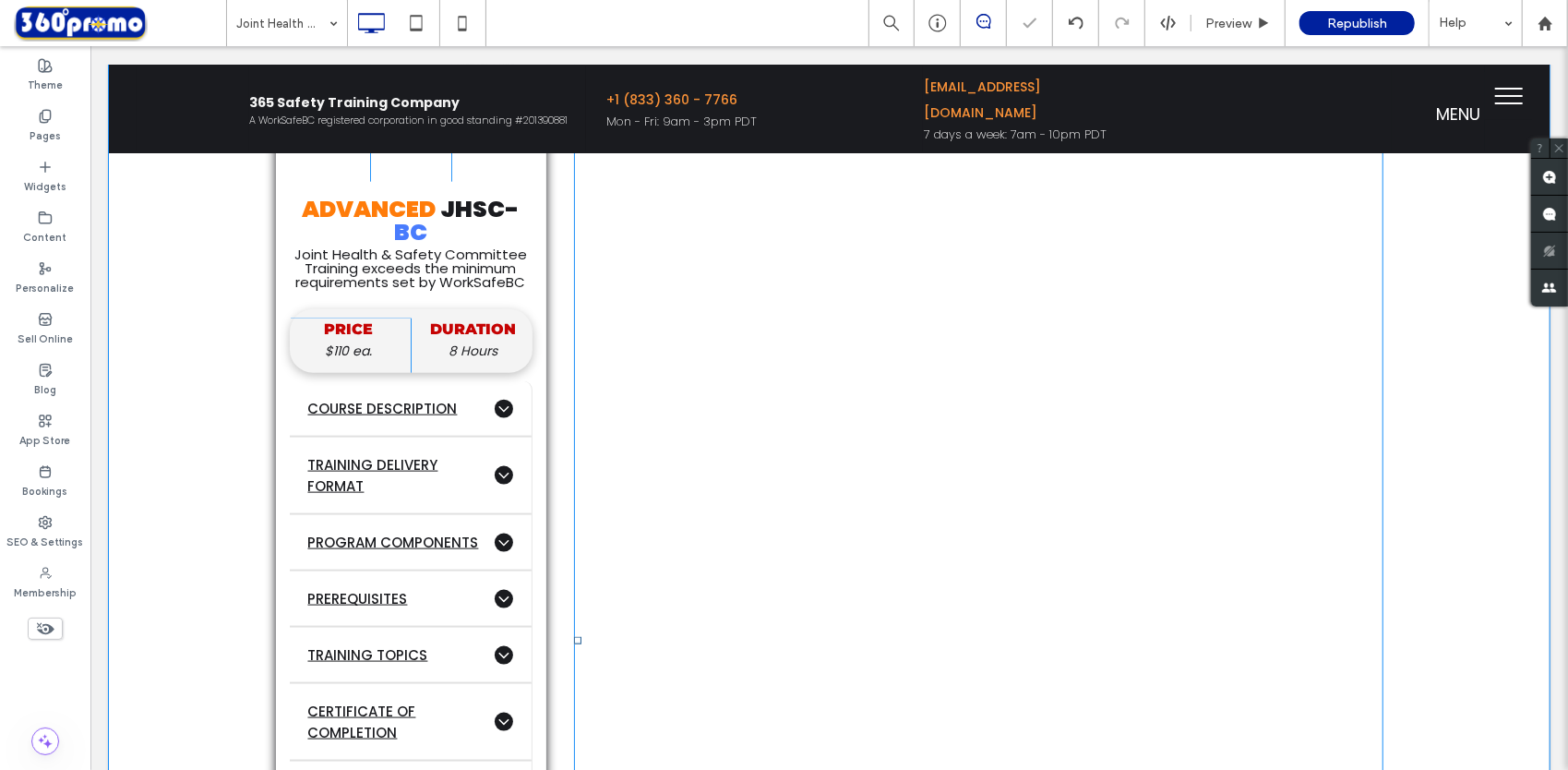
scroll to position [1477, 0]
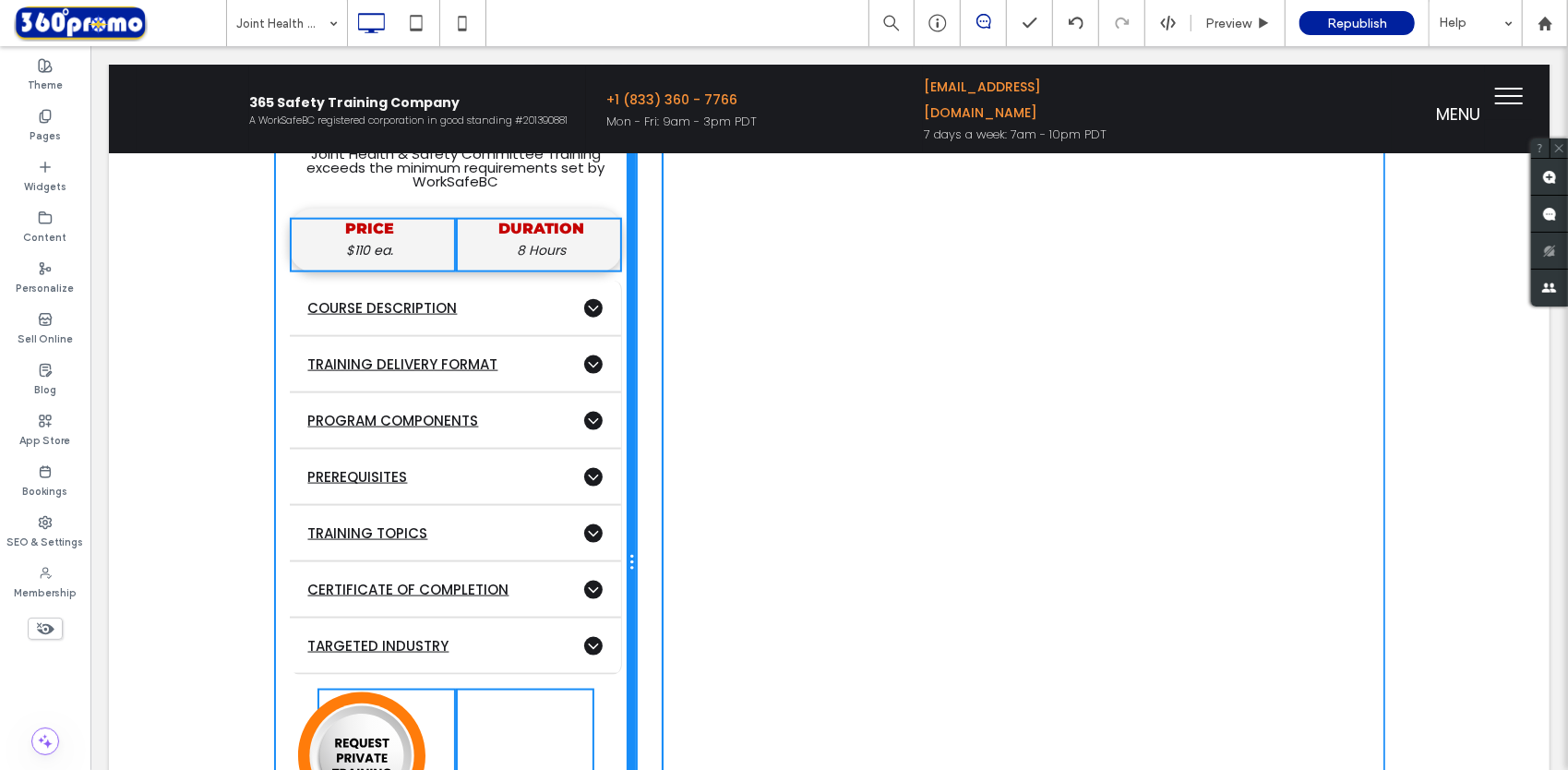
drag, startPoint x: 536, startPoint y: 315, endPoint x: 667, endPoint y: 303, distance: 131.5
click at [667, 303] on div "Click To Paste Click To Paste $110 Virtual / Per participant Click To Paste ADV…" at bounding box center [828, 562] width 1107 height 1255
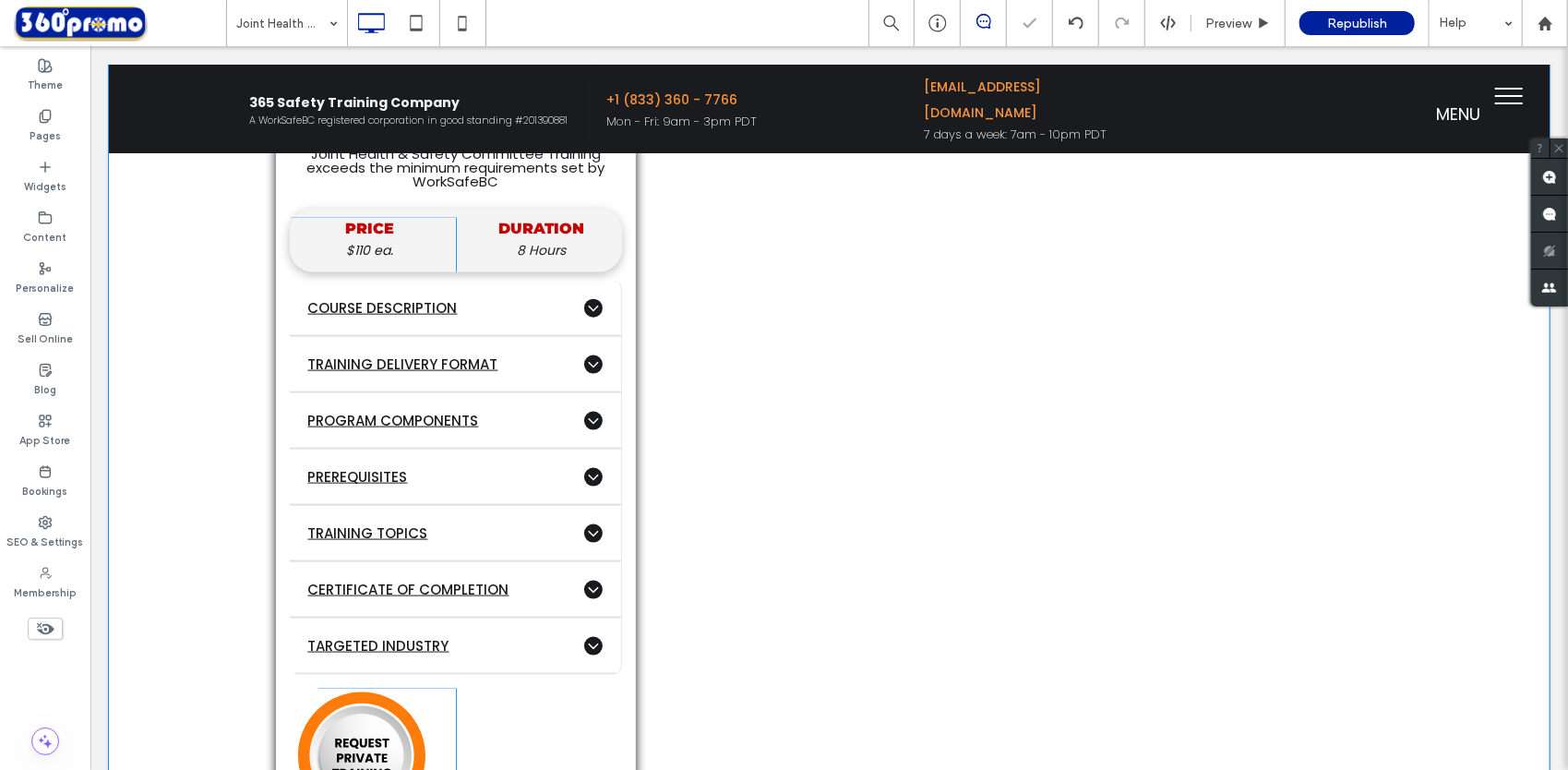
click at [1422, 276] on div "Click To Paste Click To Paste $110 Virtual / Per participant Click To Paste ADV…" at bounding box center [828, 550] width 1440 height 1343
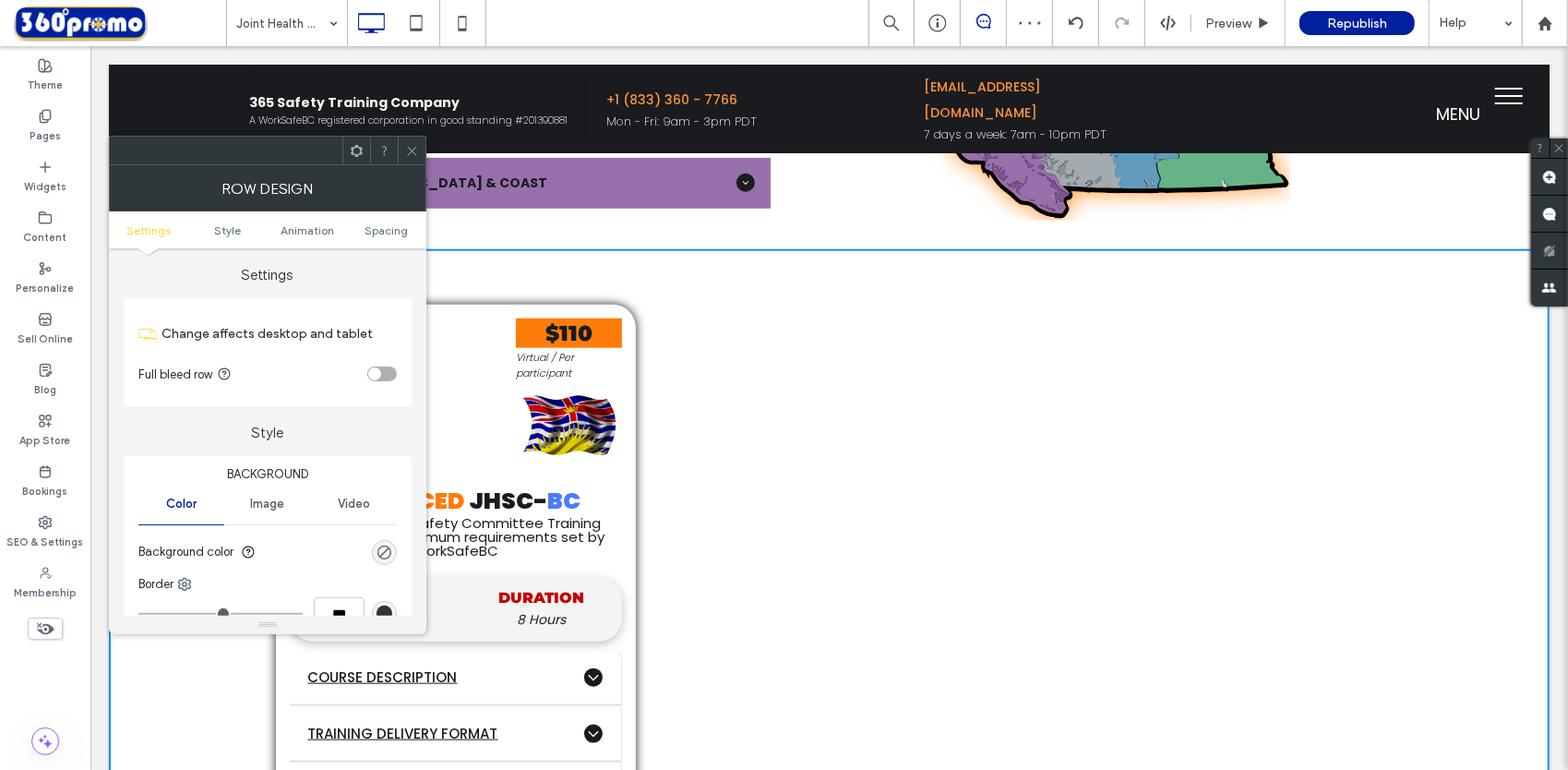
scroll to position [1384, 0]
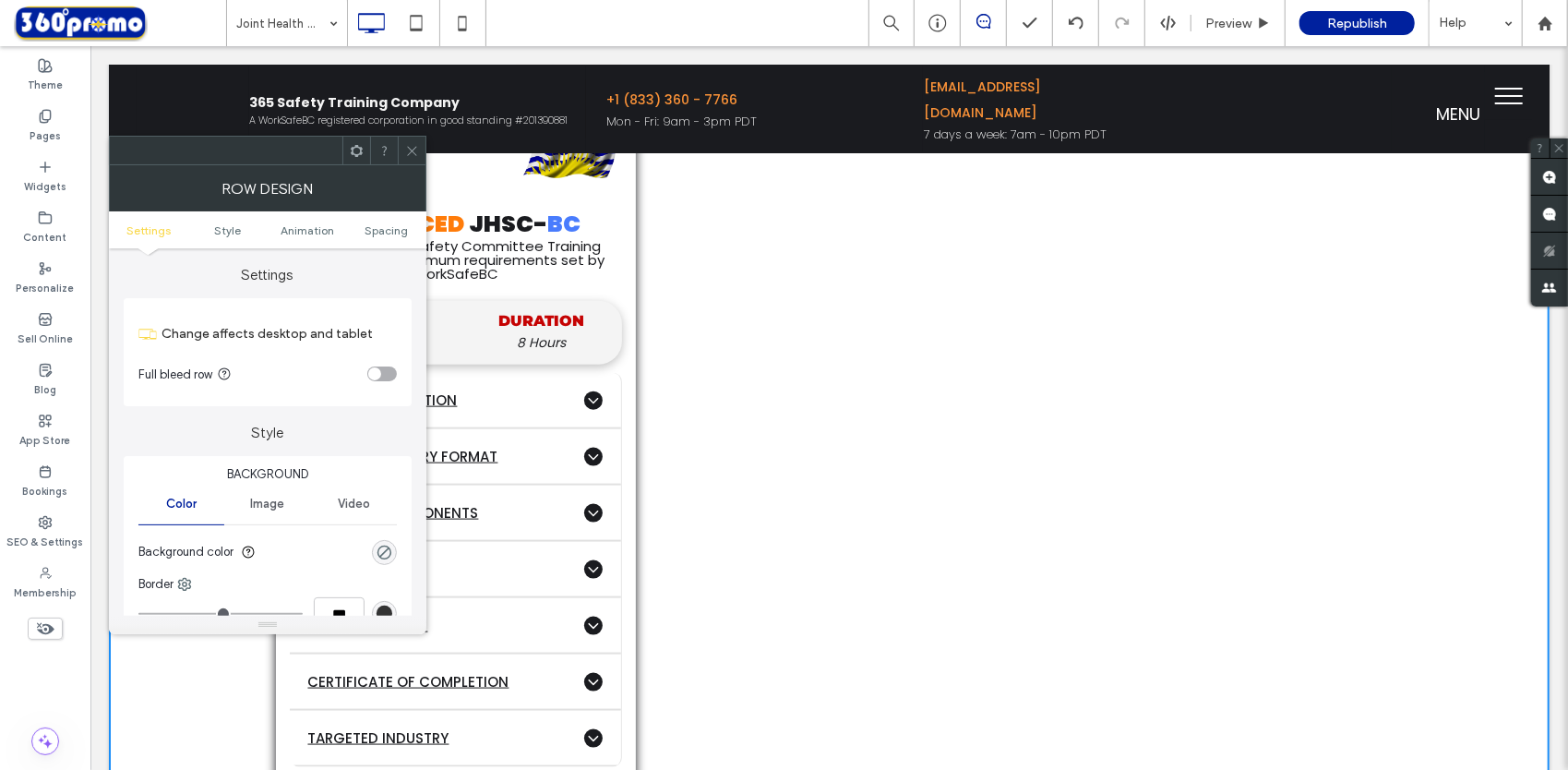
click at [419, 147] on div at bounding box center [411, 150] width 28 height 28
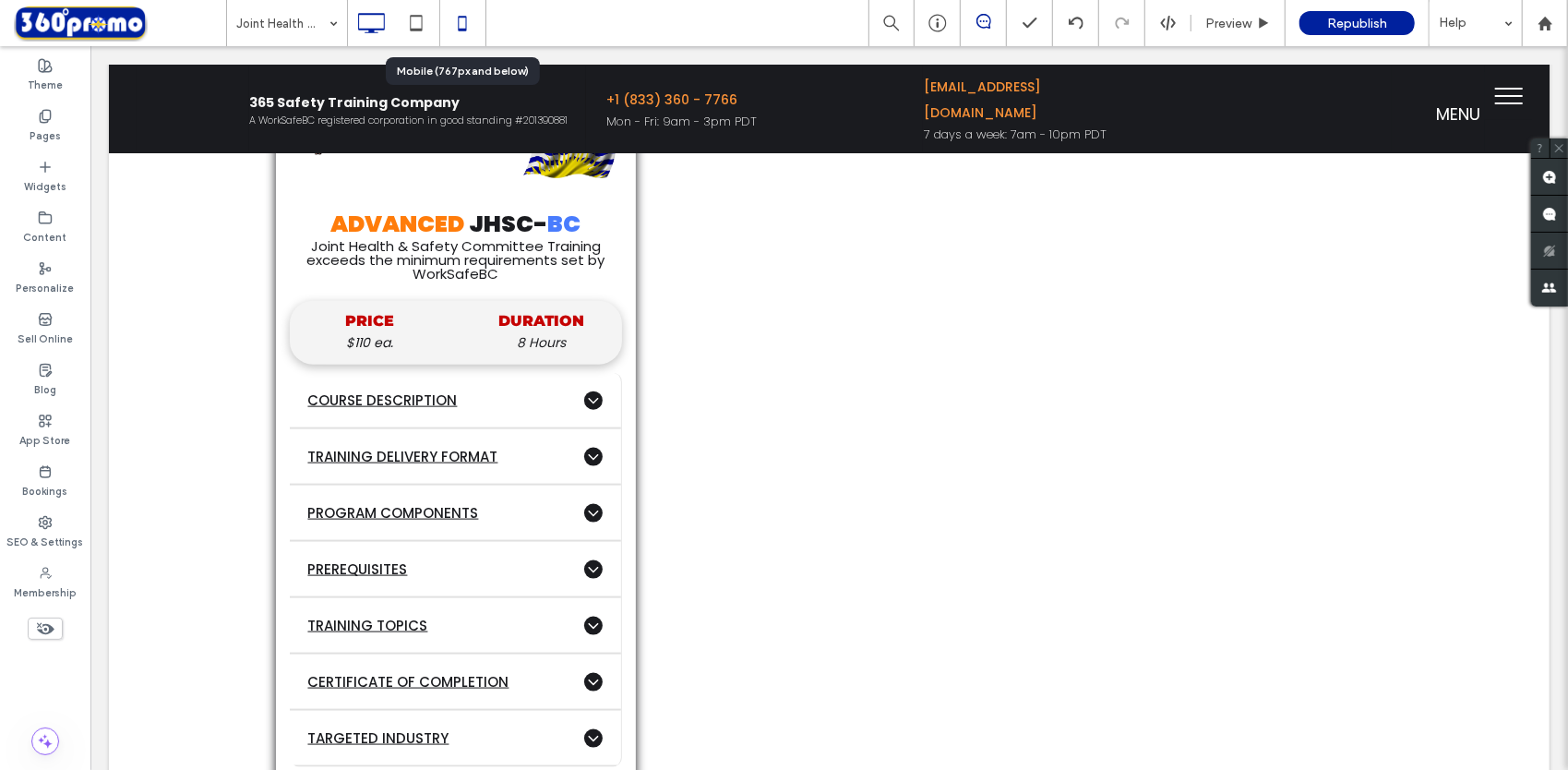
click at [459, 23] on icon at bounding box center [462, 23] width 36 height 36
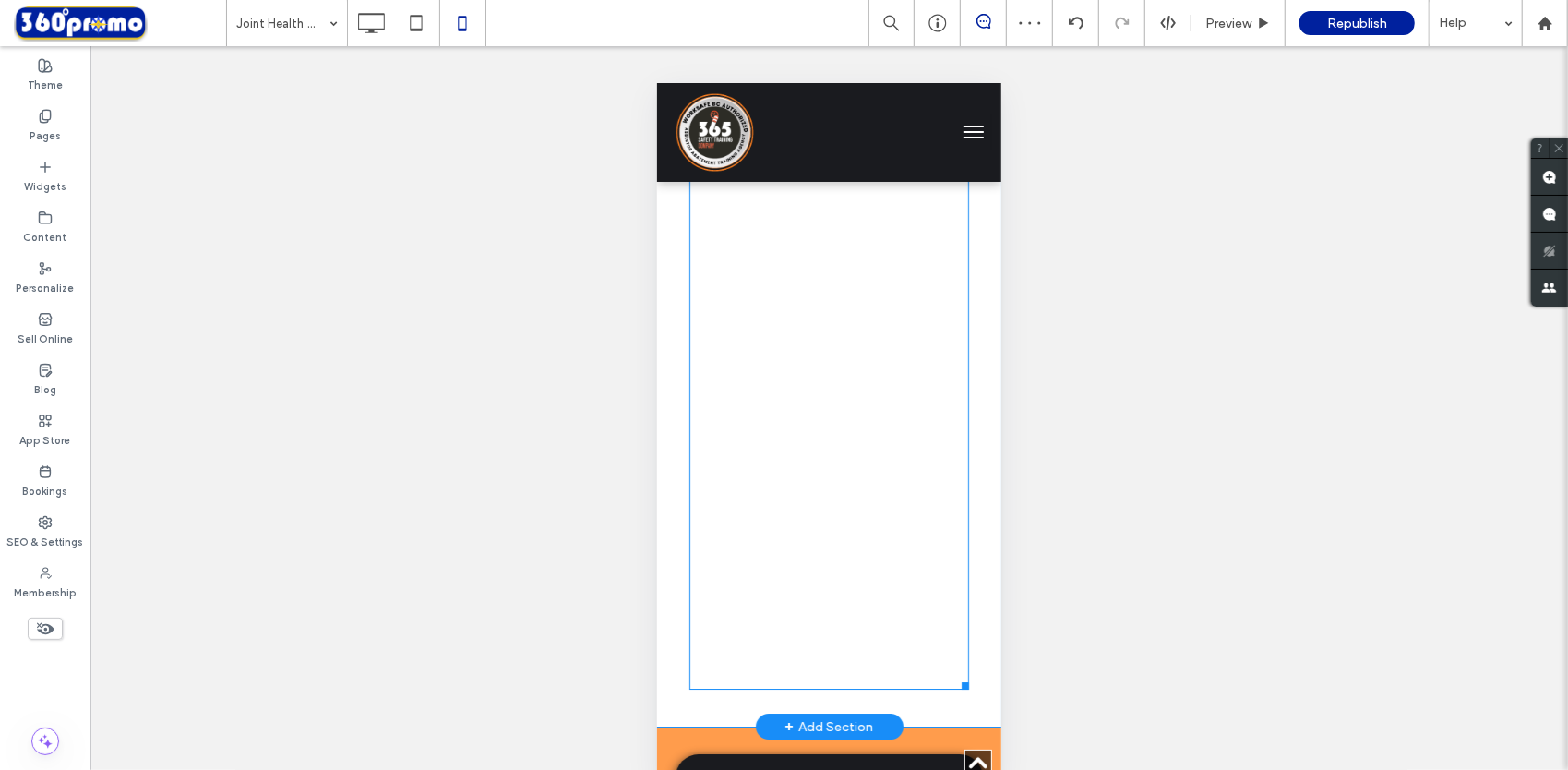
scroll to position [3968, 0]
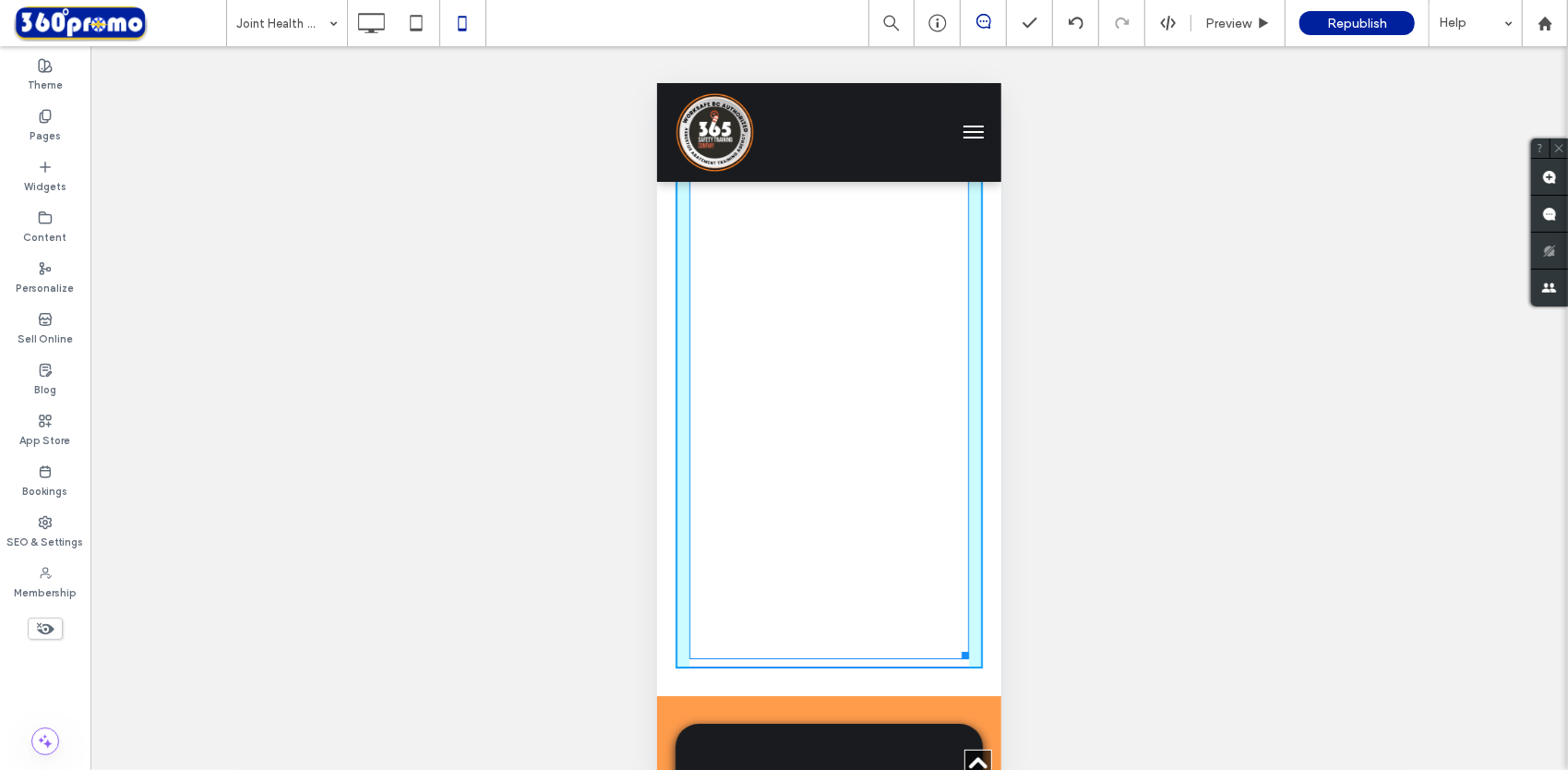
drag, startPoint x: 945, startPoint y: 687, endPoint x: 1476, endPoint y: 652, distance: 532.2
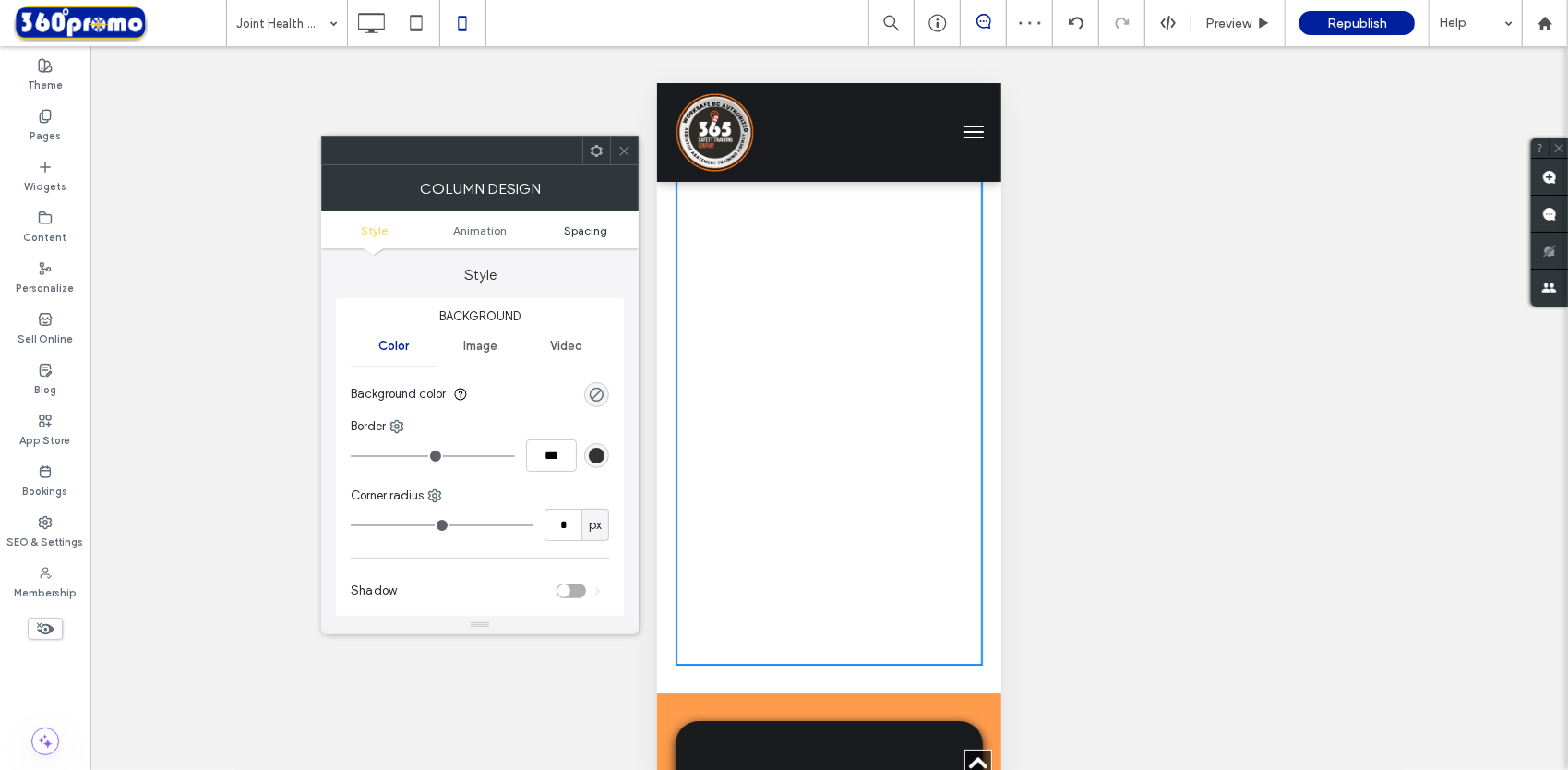
click at [576, 229] on span "Spacing" at bounding box center [585, 230] width 43 height 13
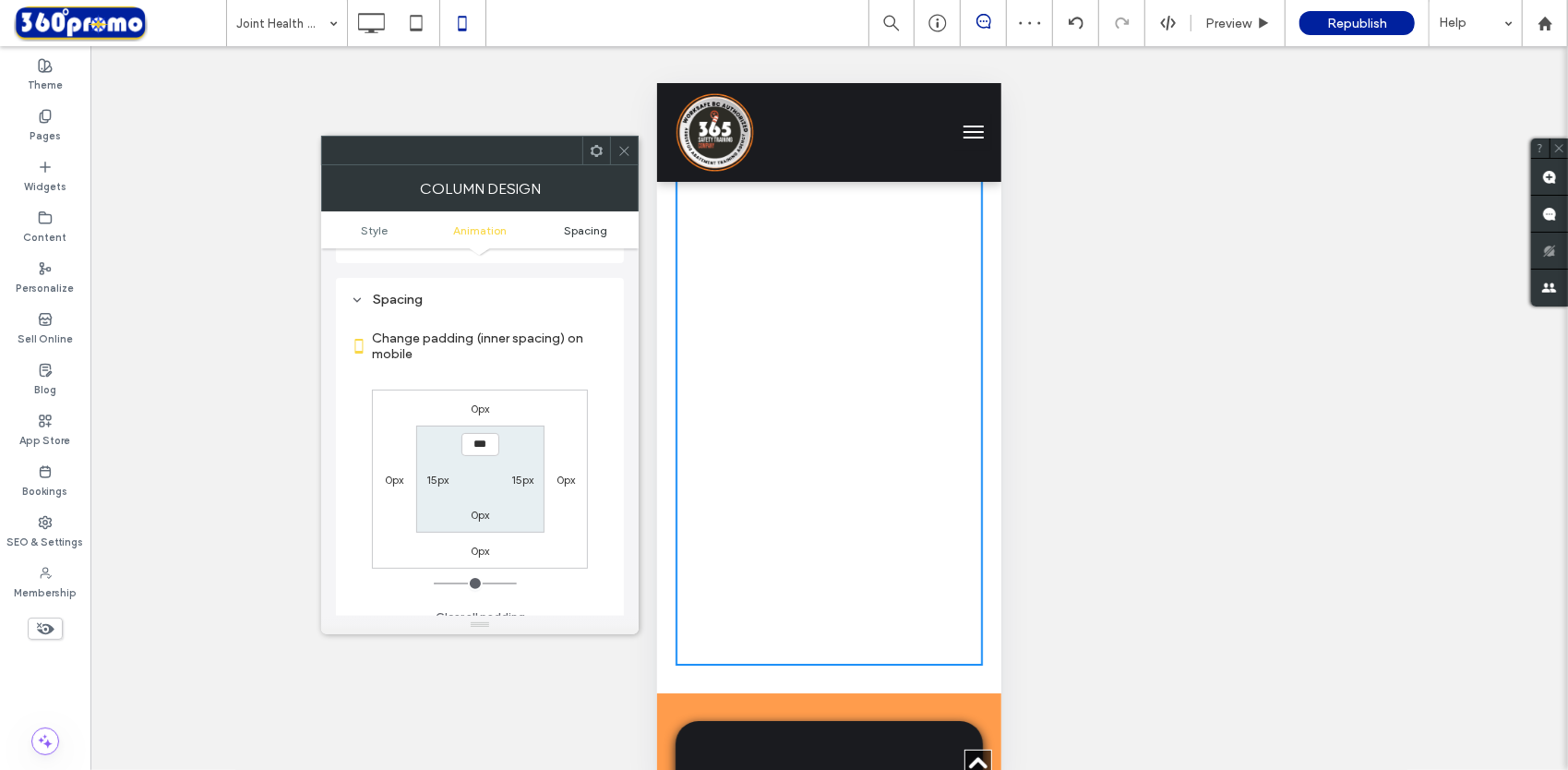
scroll to position [433, 0]
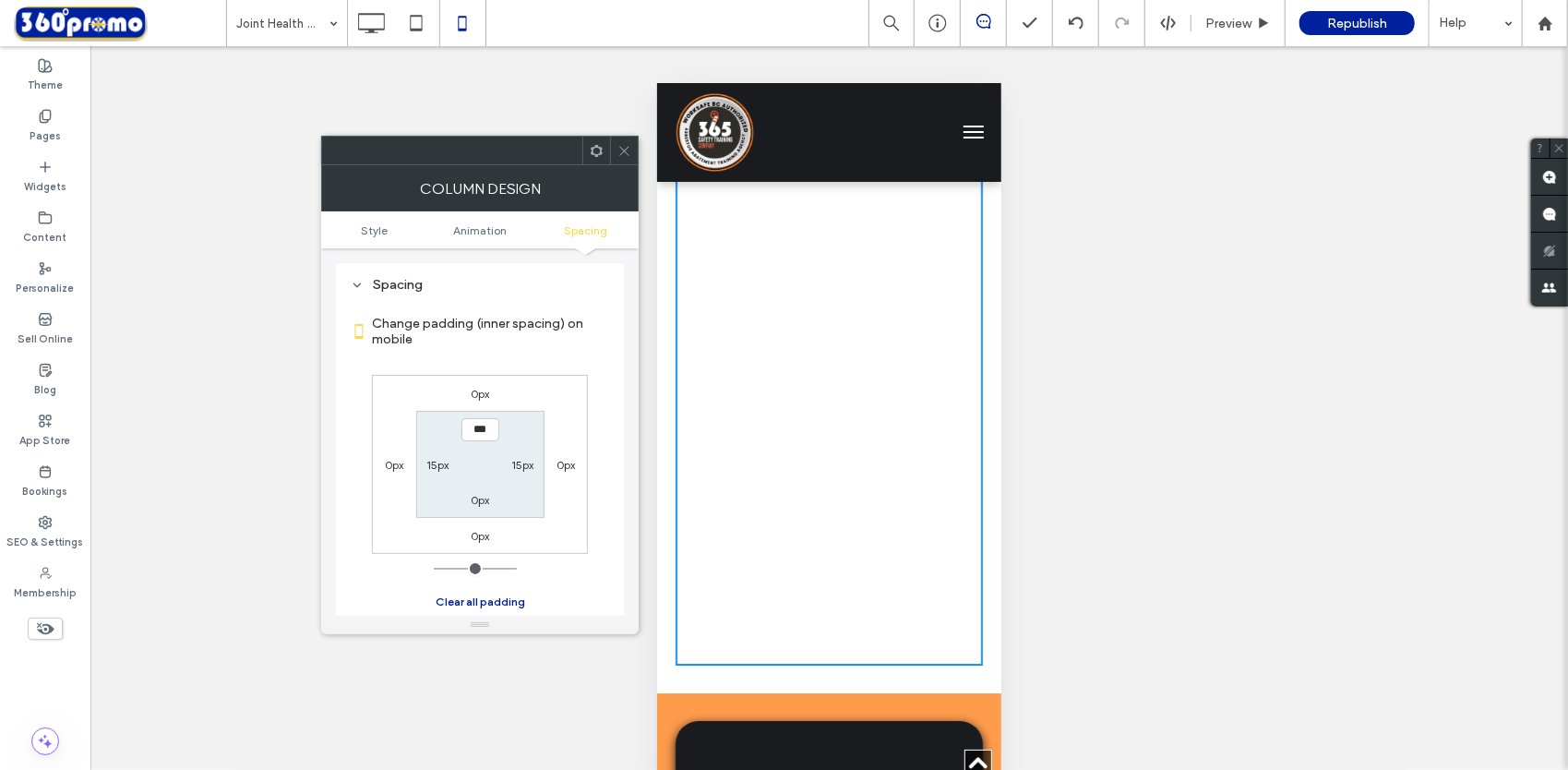
click at [495, 602] on button "Clear all padding" at bounding box center [480, 601] width 89 height 22
click at [622, 153] on use at bounding box center [625, 151] width 10 height 10
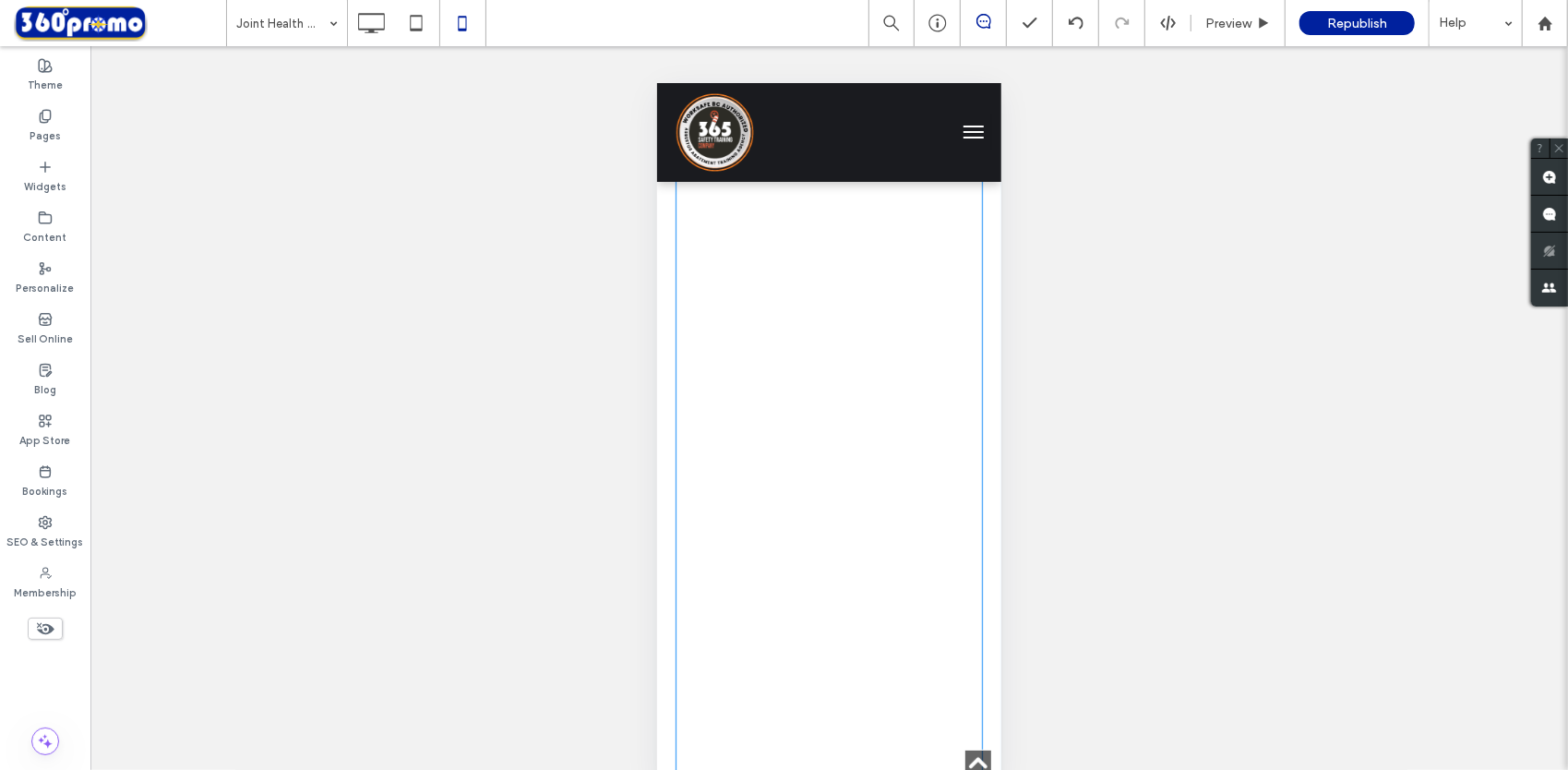
scroll to position [3507, 0]
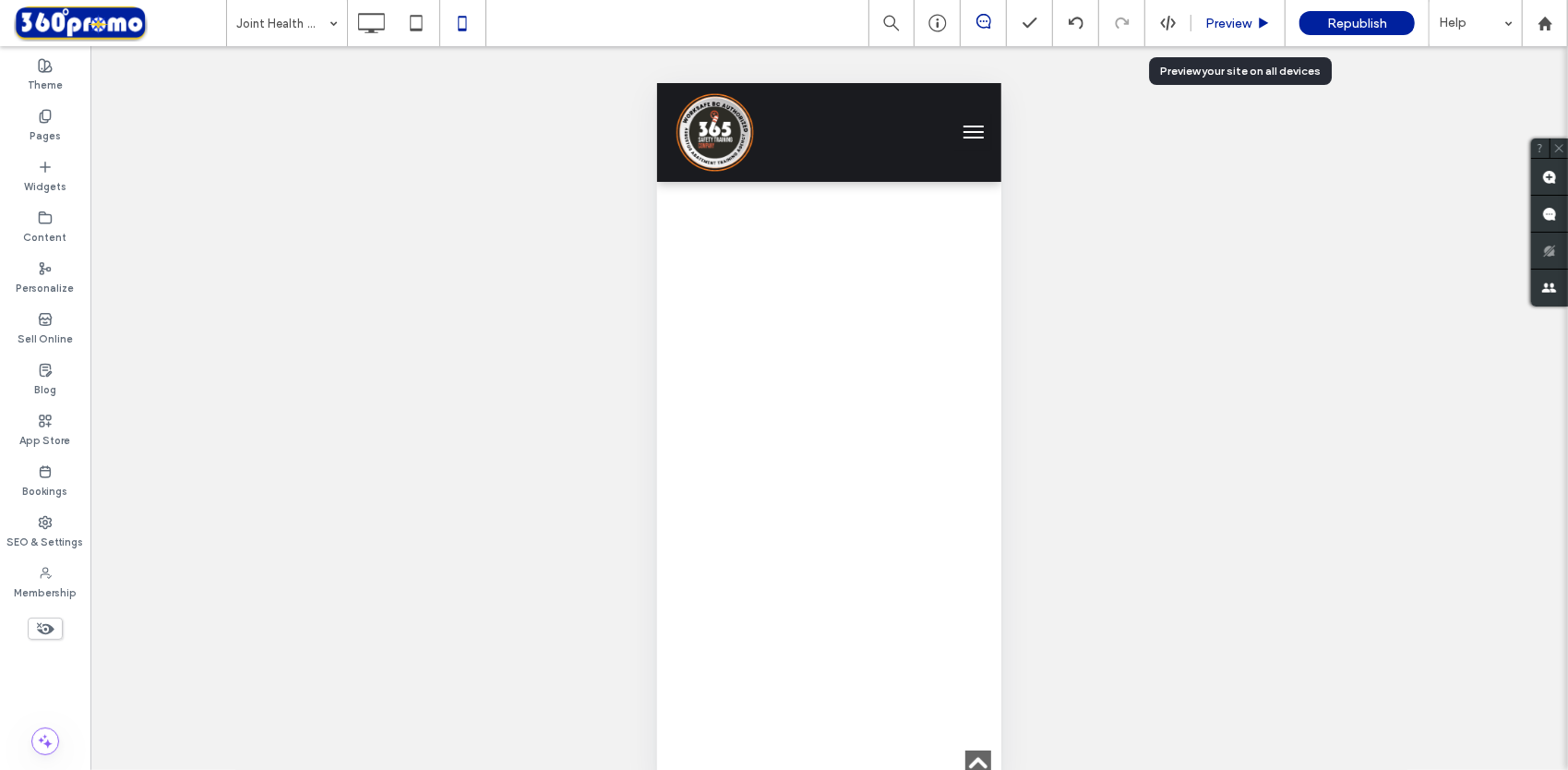
click at [1250, 21] on span "Preview" at bounding box center [1228, 23] width 46 height 15
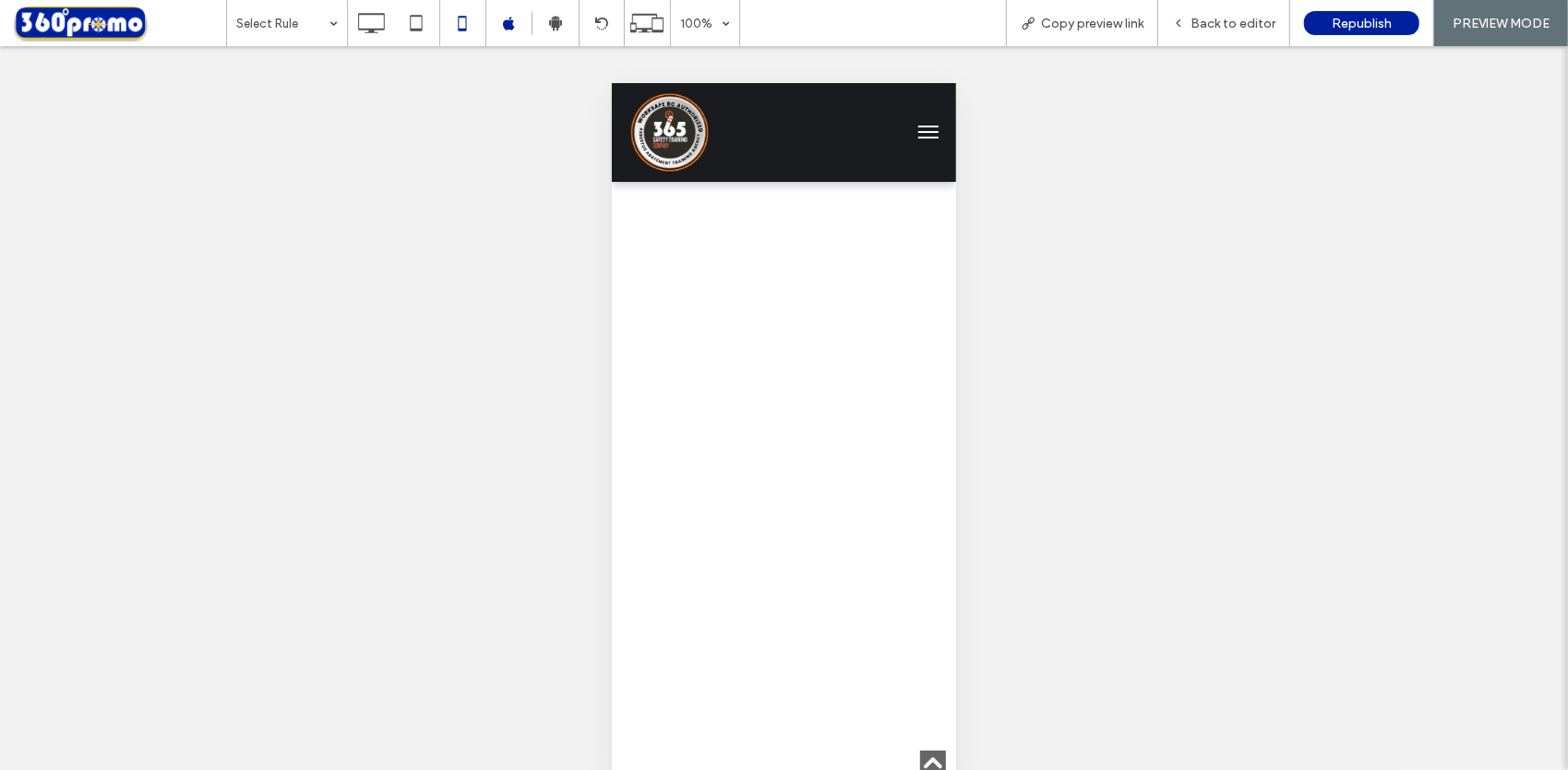
scroll to position [3692, 0]
click at [556, 26] on icon at bounding box center [555, 22] width 16 height 16
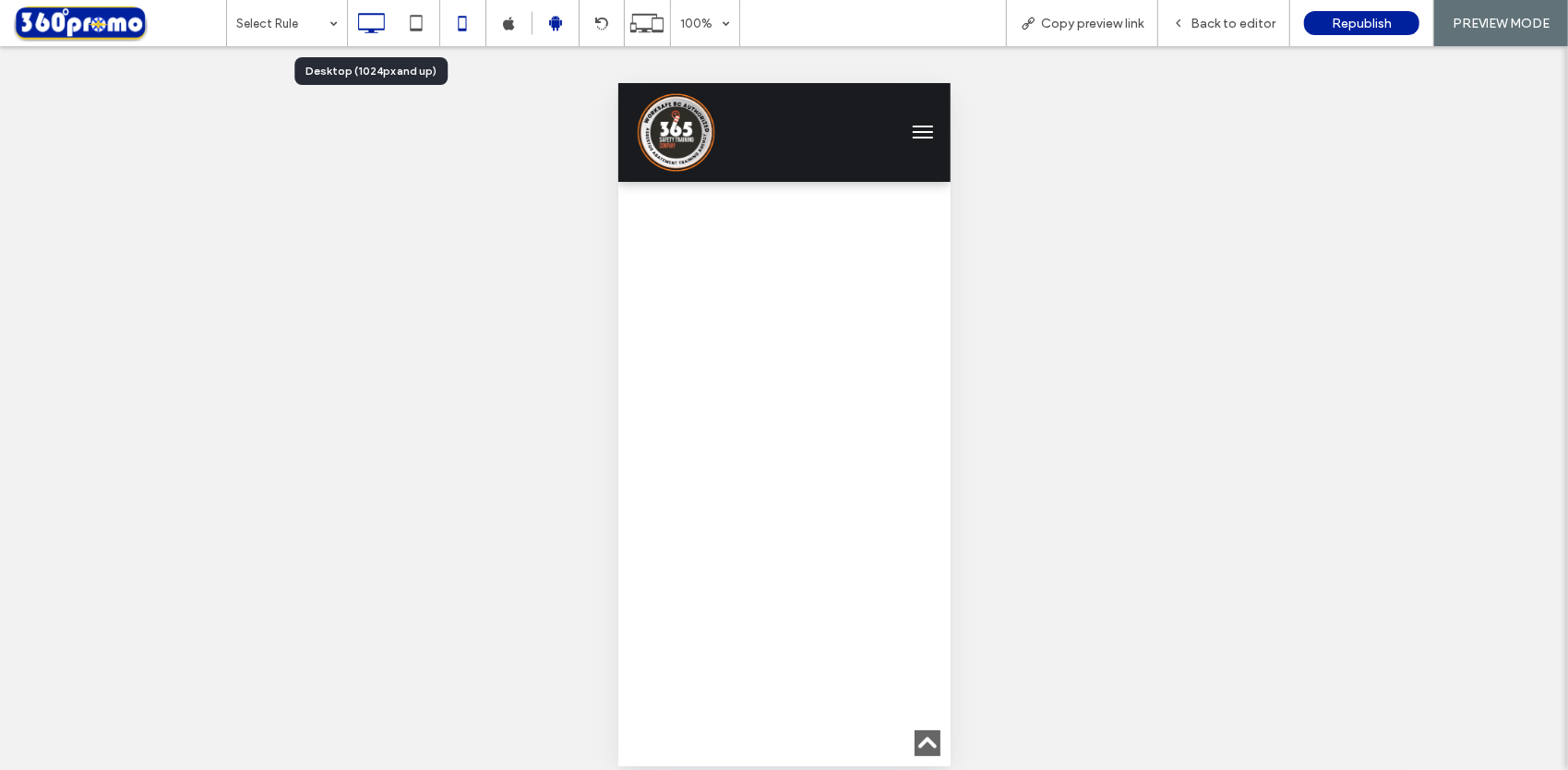
click at [362, 20] on icon at bounding box center [371, 23] width 36 height 36
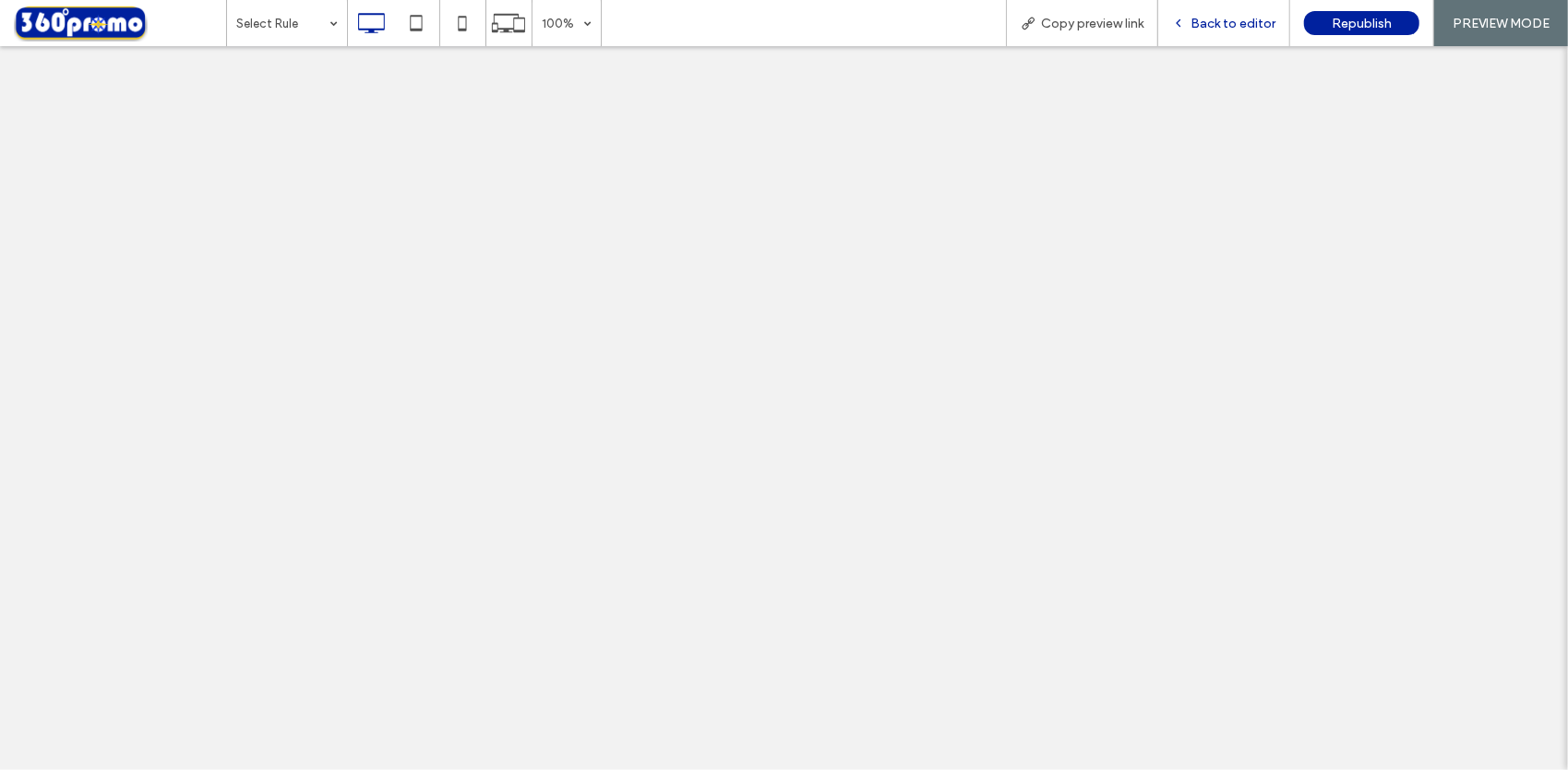
click at [1213, 19] on span "Back to editor" at bounding box center [1233, 23] width 84 height 15
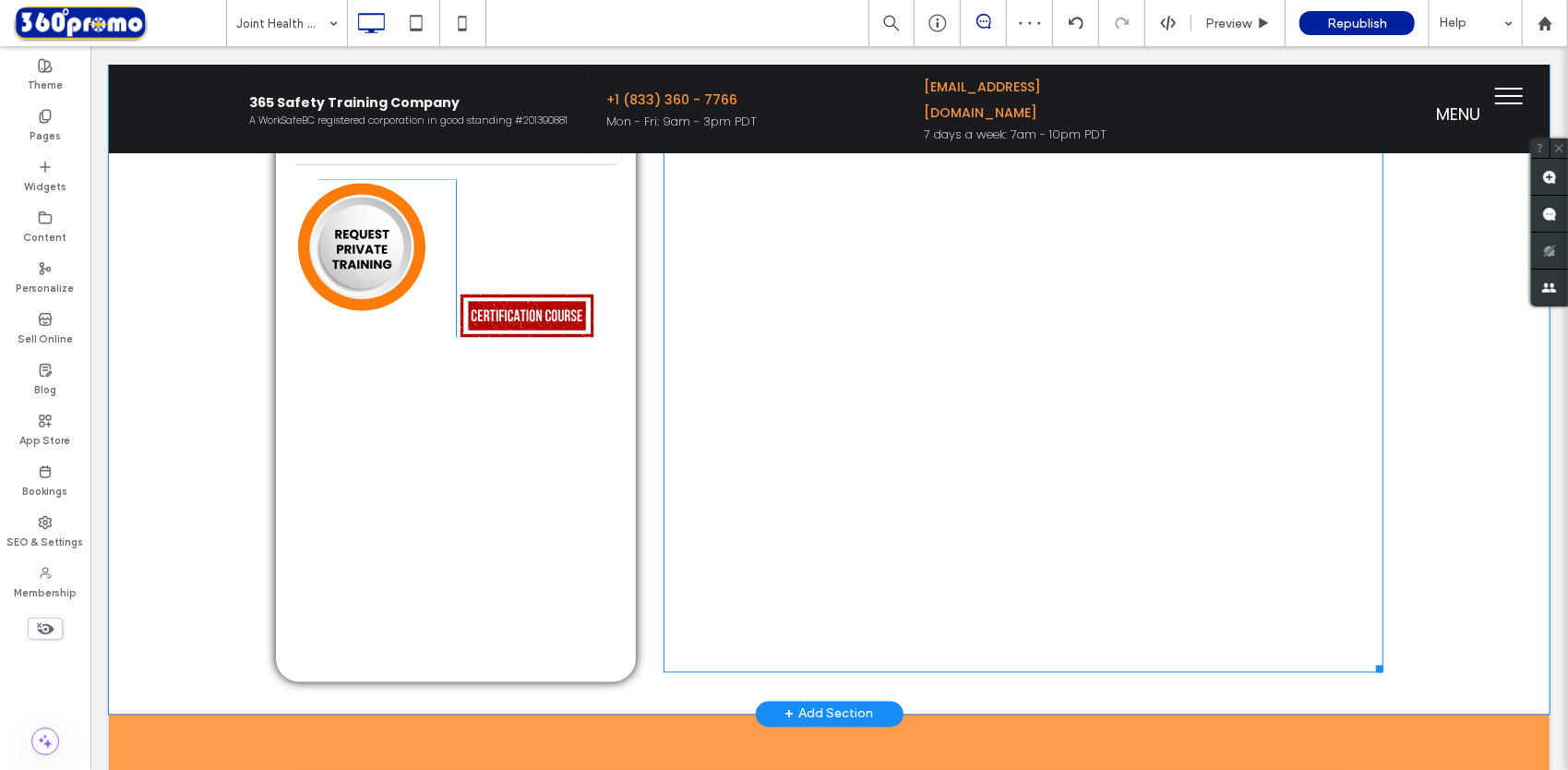
scroll to position [2031, 0]
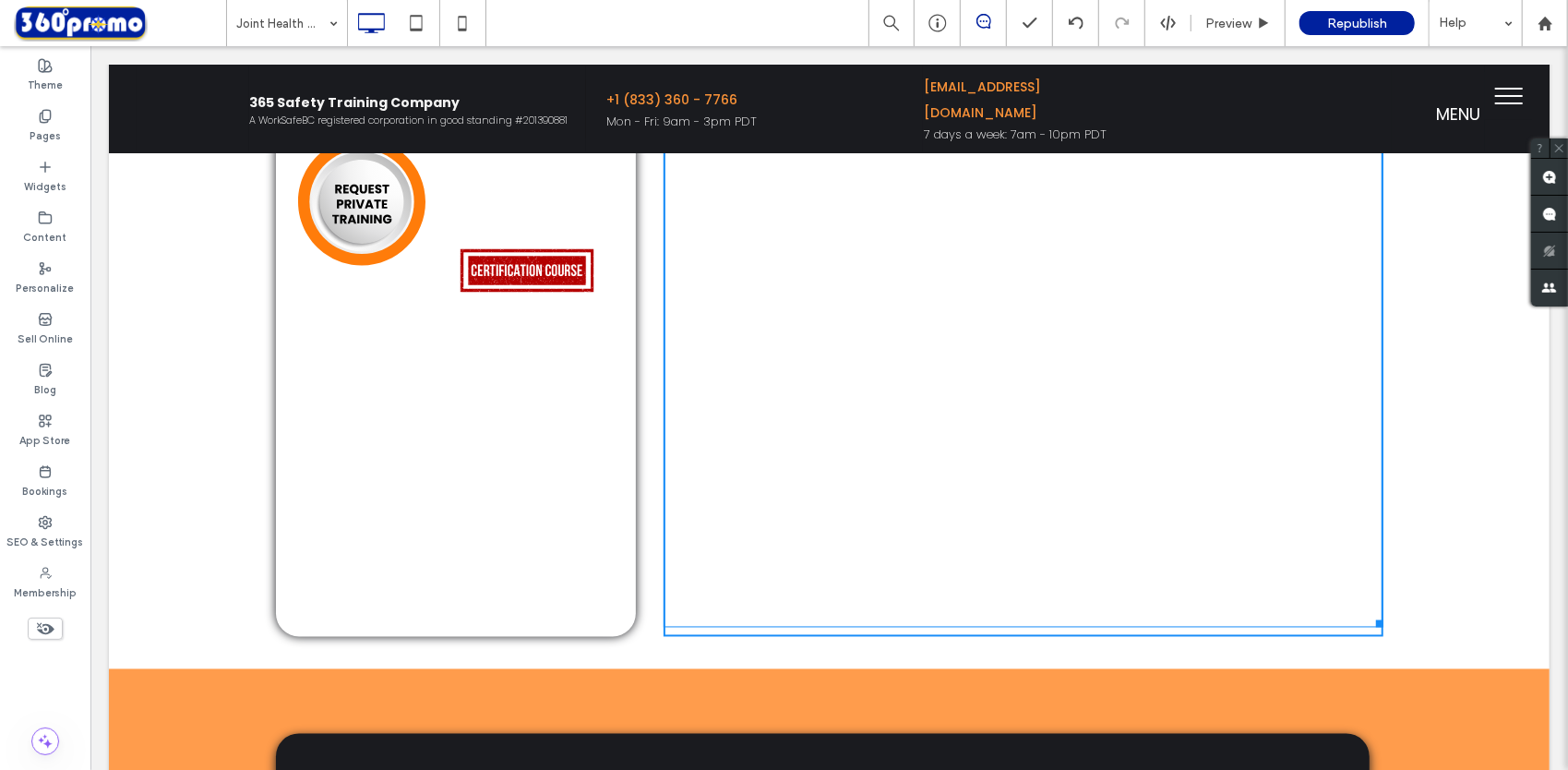
drag, startPoint x: 1372, startPoint y: 619, endPoint x: 1519, endPoint y: 725, distance: 181.2
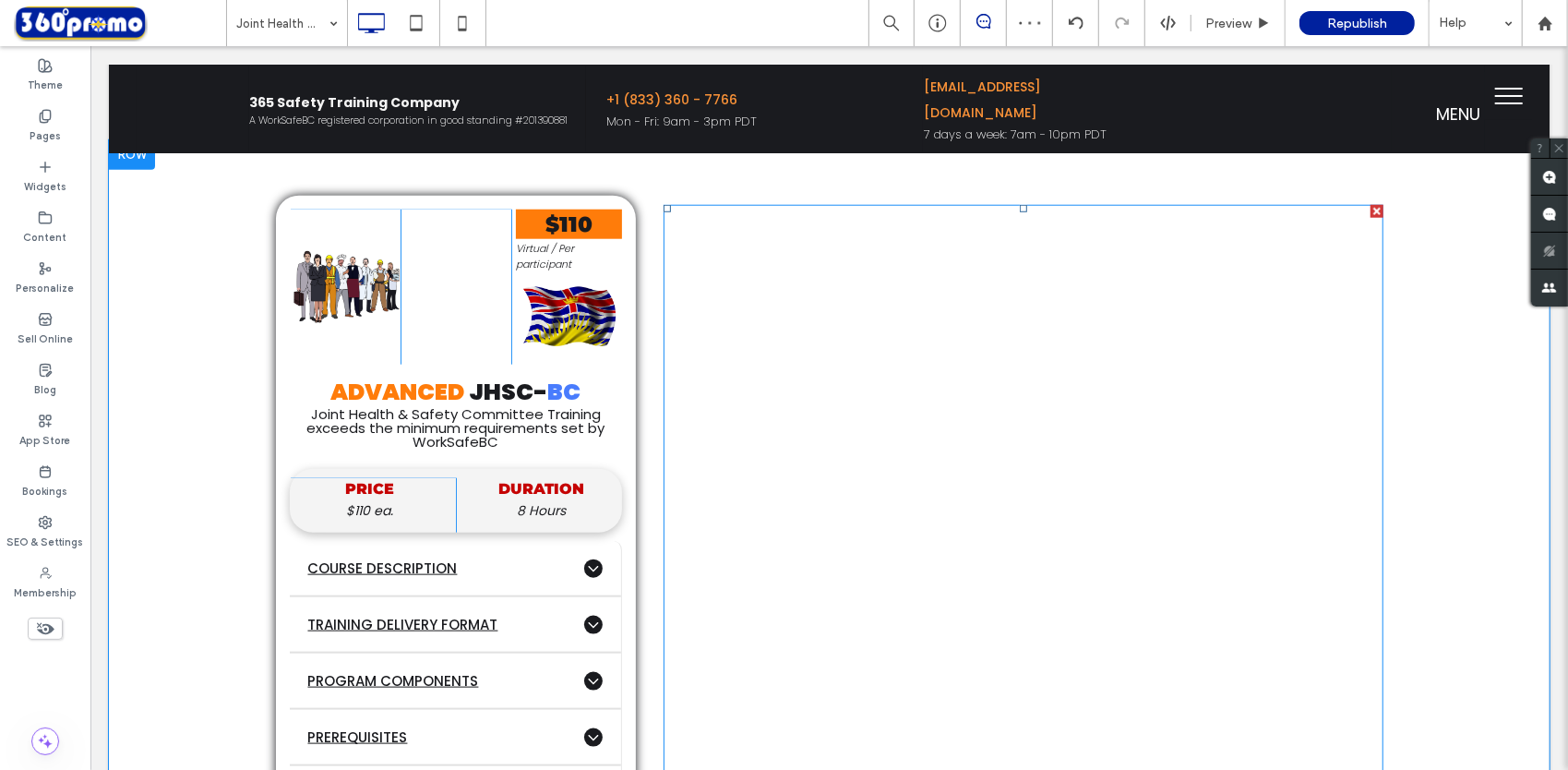
scroll to position [1200, 0]
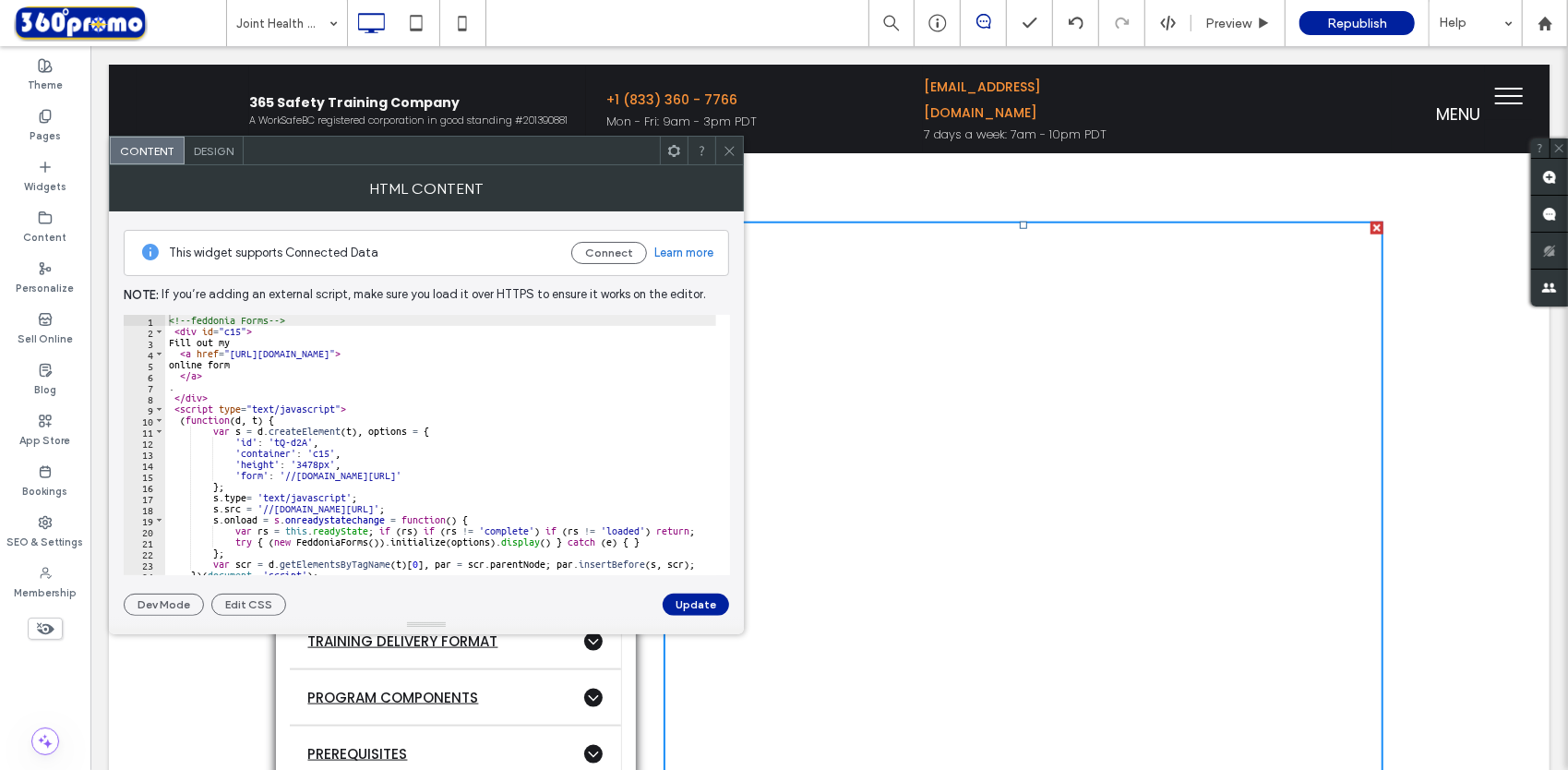
scroll to position [0, 0]
click at [731, 141] on span at bounding box center [730, 150] width 13 height 28
